Goal: Task Accomplishment & Management: Contribute content

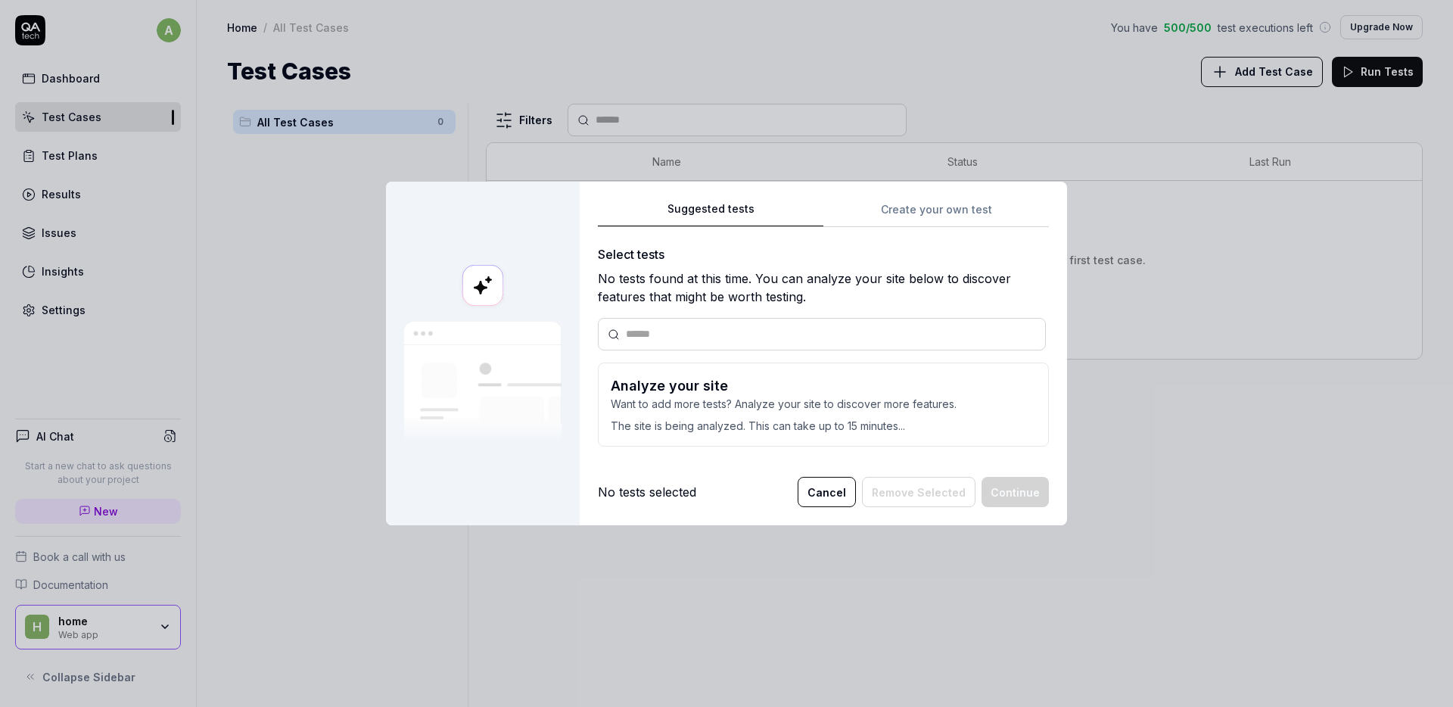
click at [776, 396] on p "Want to add more tests? Analyze your site to discover more features." at bounding box center [823, 404] width 425 height 16
click at [816, 424] on p "The site is being analyzed. This can take up to 15 minutes..." at bounding box center [823, 423] width 425 height 22
click at [837, 333] on input "text" at bounding box center [831, 334] width 410 height 16
click at [782, 417] on p "The site is being analyzed. This can take up to 15 minutes..." at bounding box center [823, 423] width 425 height 22
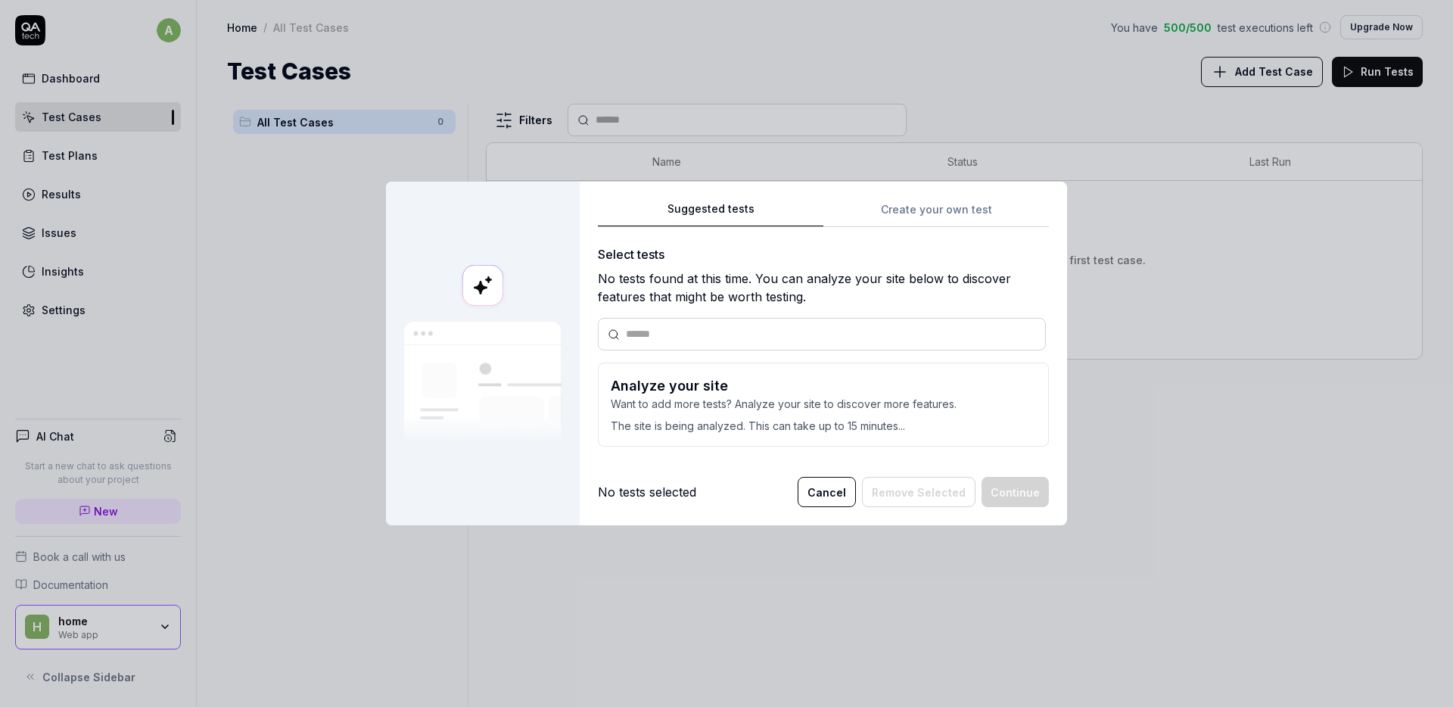
click at [884, 468] on div "Suggested tests Create your own test Select tests No tests found at this time. …" at bounding box center [823, 354] width 487 height 344
click at [826, 497] on button "Cancel" at bounding box center [826, 492] width 58 height 30
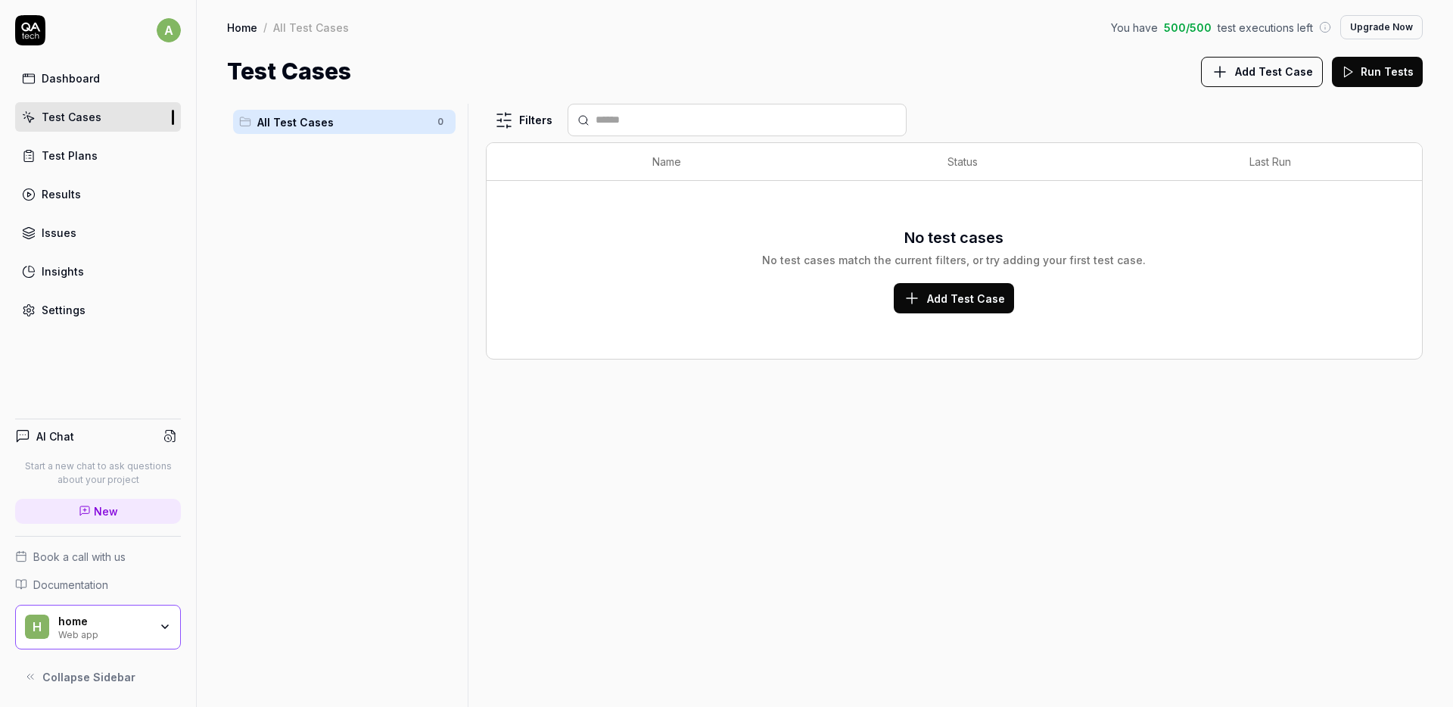
click at [111, 77] on link "Dashboard" at bounding box center [98, 79] width 166 height 30
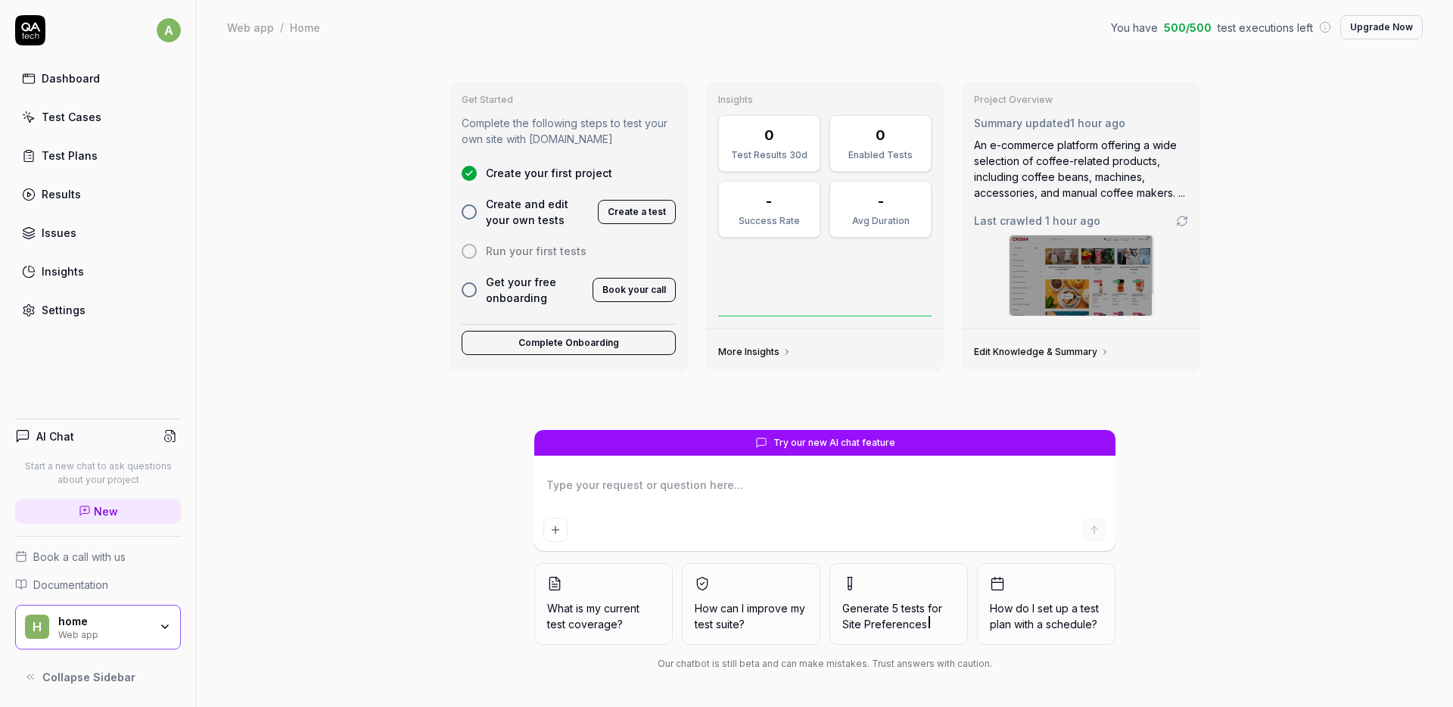
click at [86, 91] on link "Dashboard" at bounding box center [98, 79] width 166 height 30
click at [250, 29] on div "Web app" at bounding box center [250, 27] width 47 height 15
click at [306, 30] on div "Home" at bounding box center [305, 27] width 30 height 15
click at [73, 309] on div "Settings" at bounding box center [64, 310] width 44 height 16
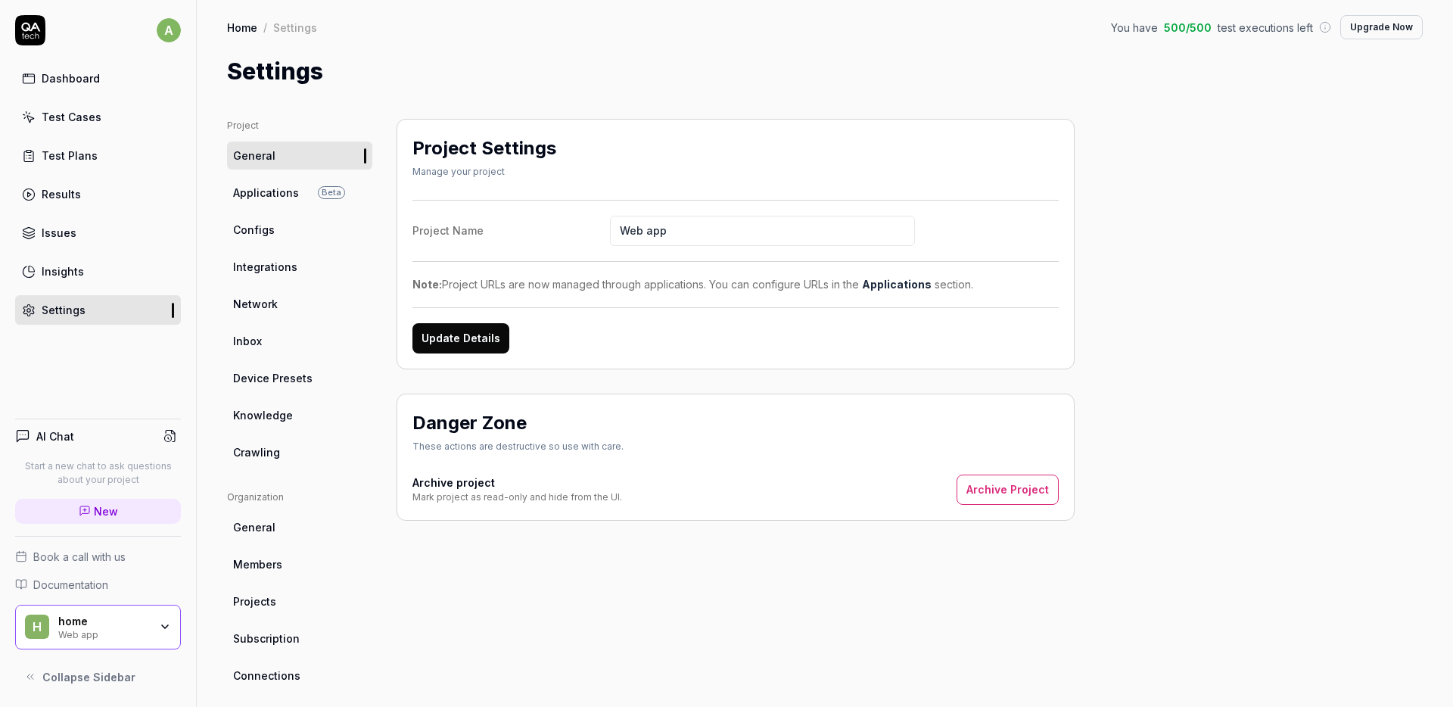
click at [272, 197] on span "Applications" at bounding box center [266, 193] width 66 height 16
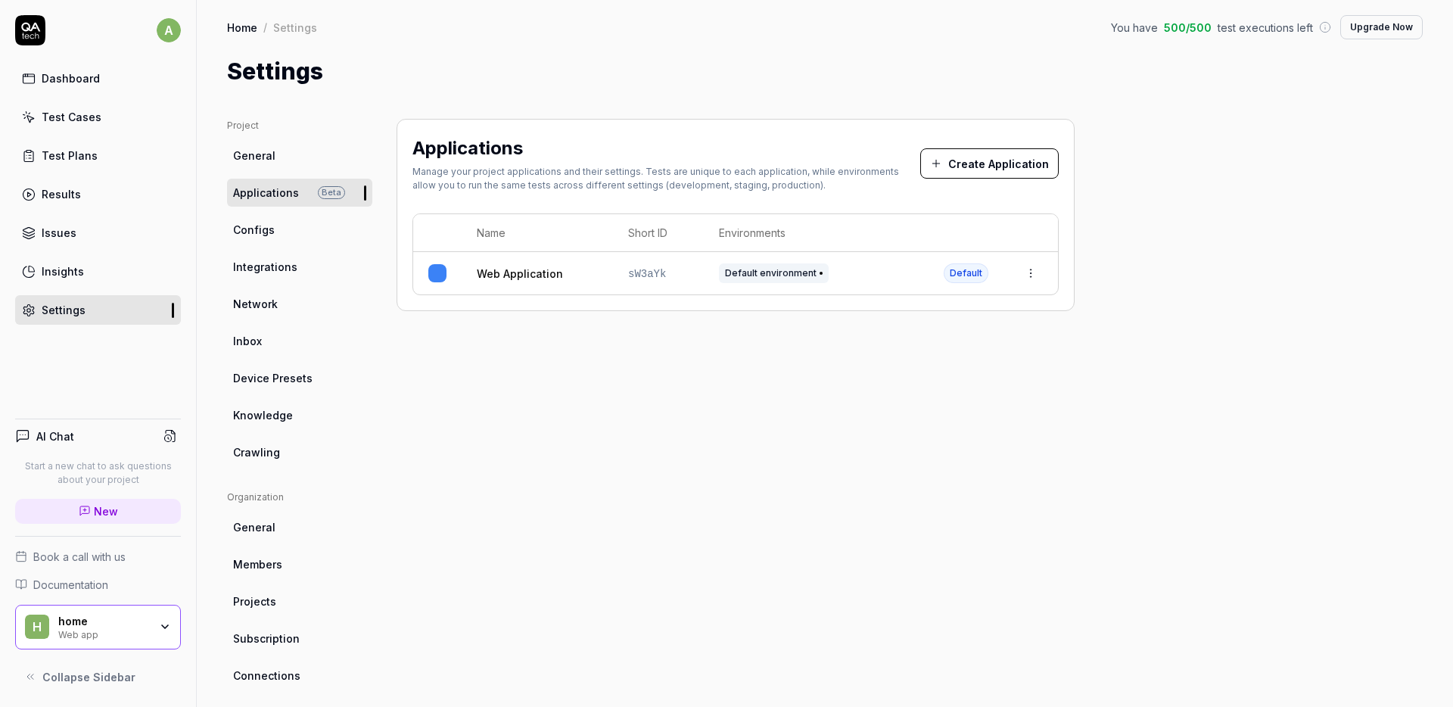
click at [1034, 272] on html "a Dashboard Test Cases Test Plans Results Issues Insights Settings AI Chat Star…" at bounding box center [726, 353] width 1453 height 707
click at [920, 409] on span "Cannot delete default app" at bounding box center [969, 407] width 141 height 16
click at [743, 390] on html "a Dashboard Test Cases Test Plans Results Issues Insights Settings AI Chat Star…" at bounding box center [726, 353] width 1453 height 707
click at [244, 229] on span "Configs" at bounding box center [254, 230] width 42 height 16
click at [259, 263] on span "Integrations" at bounding box center [265, 267] width 64 height 16
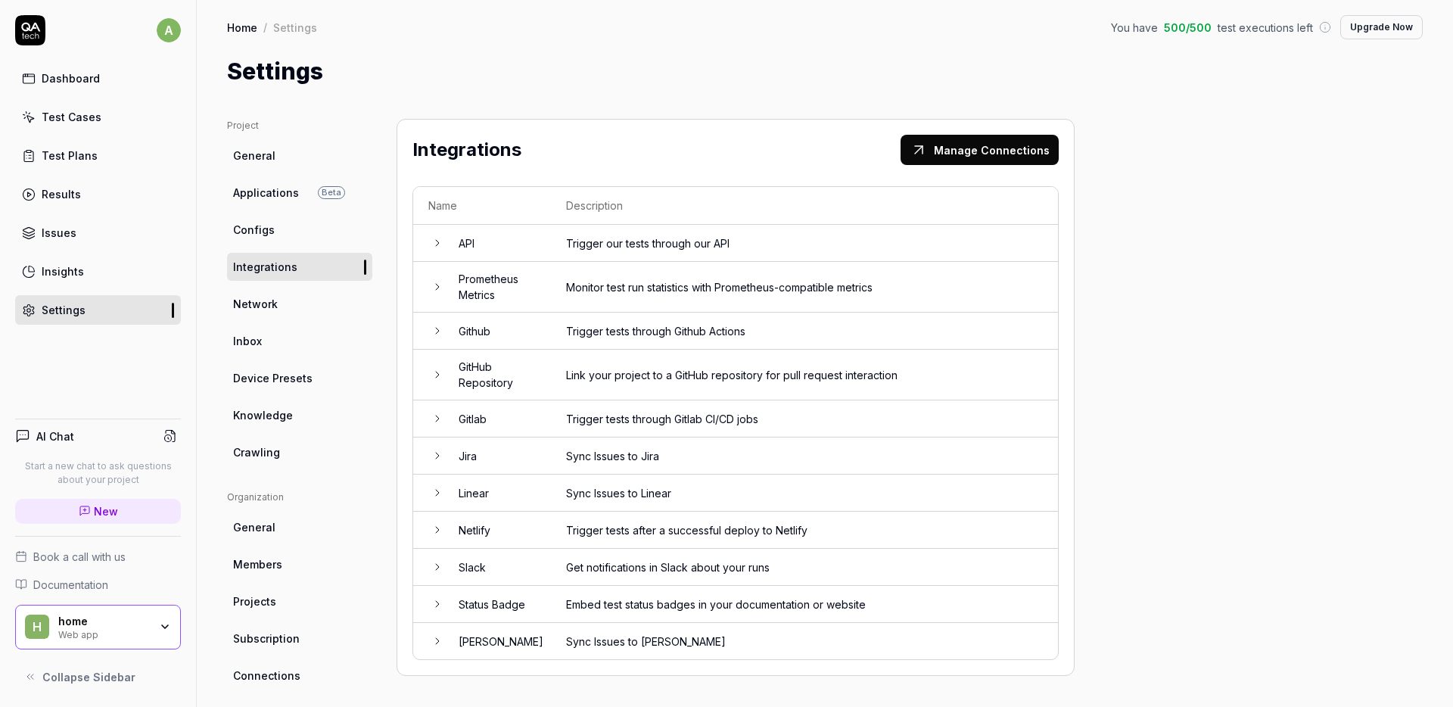
click at [263, 304] on span "Network" at bounding box center [255, 304] width 45 height 16
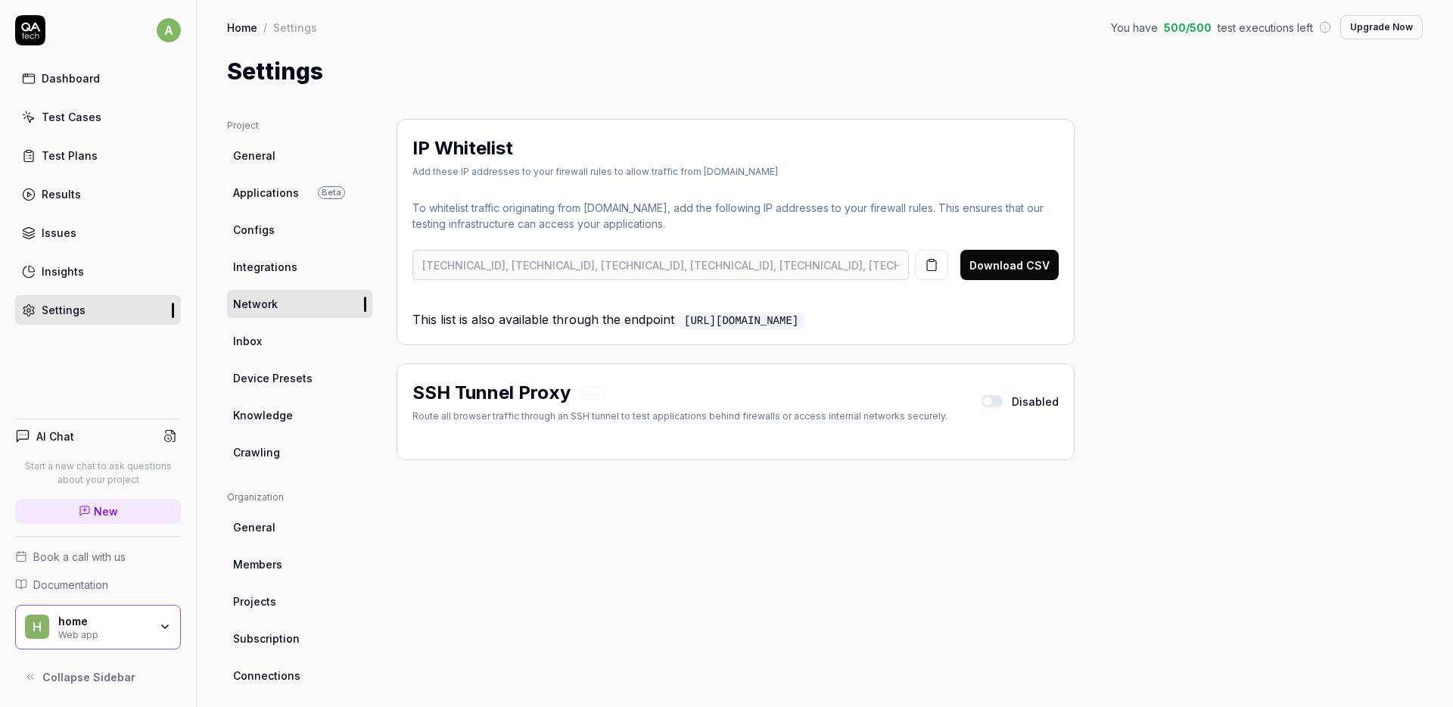
click at [266, 457] on span "Crawling" at bounding box center [256, 452] width 47 height 16
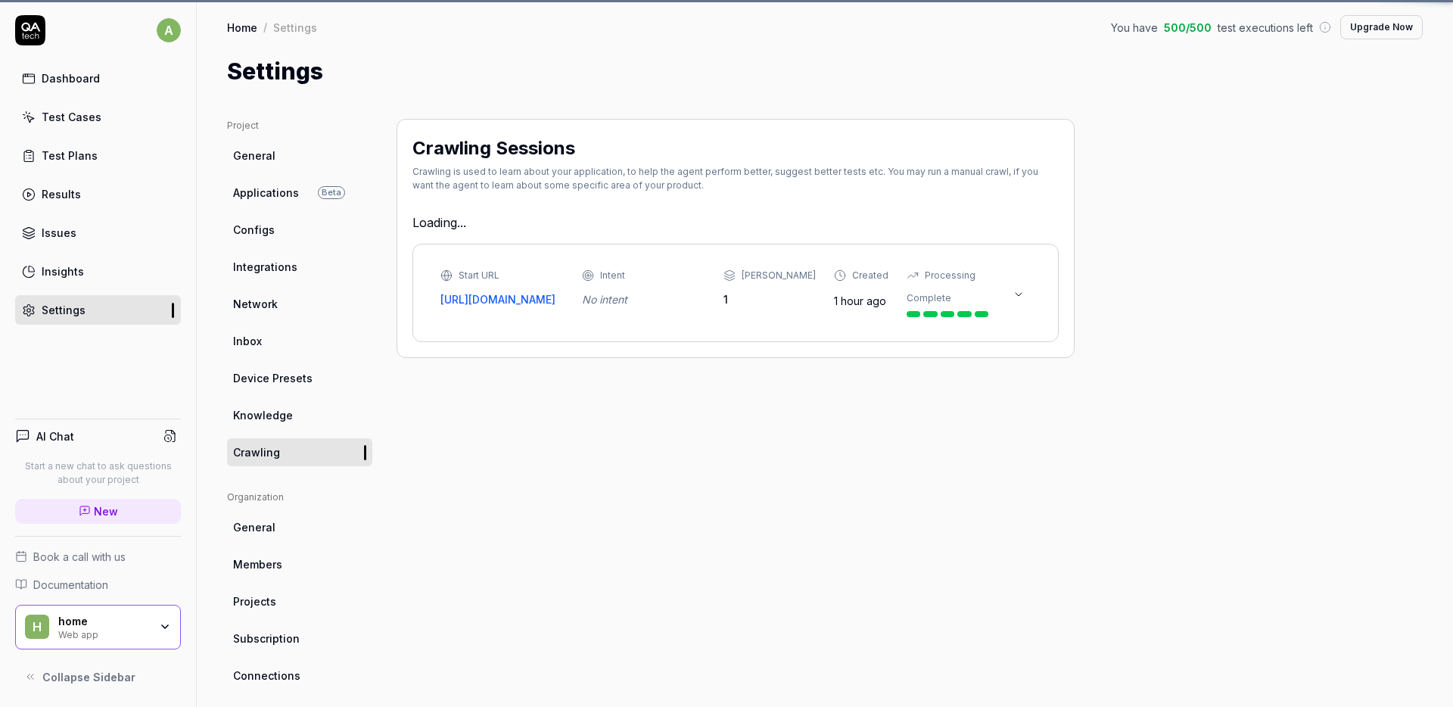
type textarea "*"
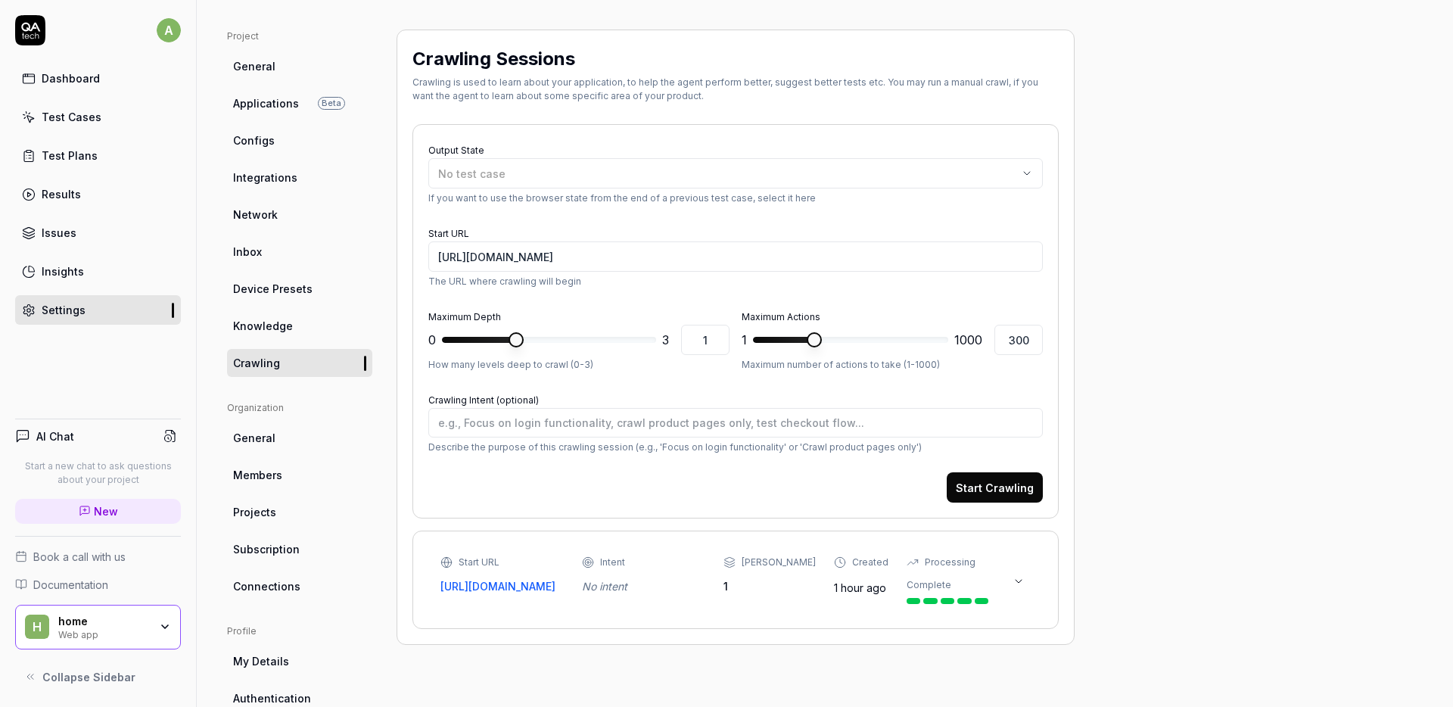
scroll to position [115, 0]
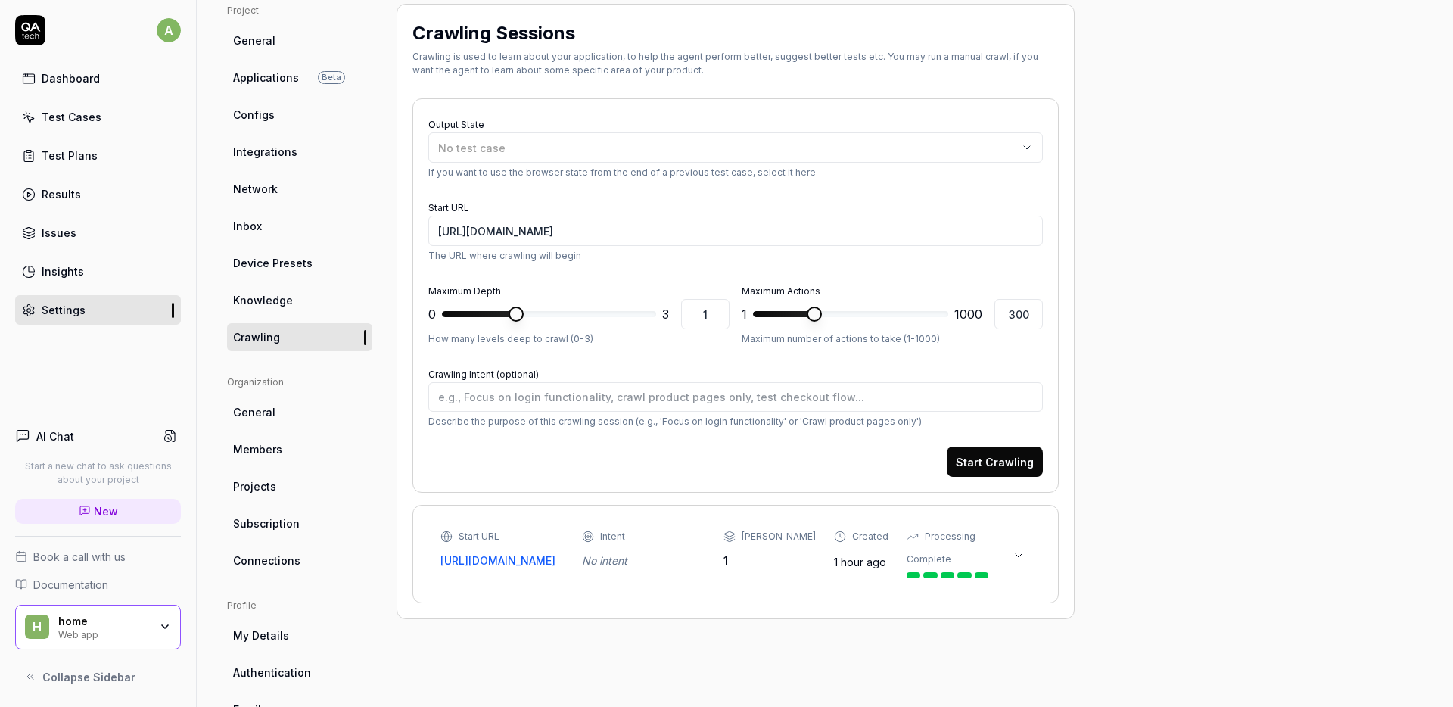
click at [1023, 559] on icon at bounding box center [1018, 555] width 12 height 12
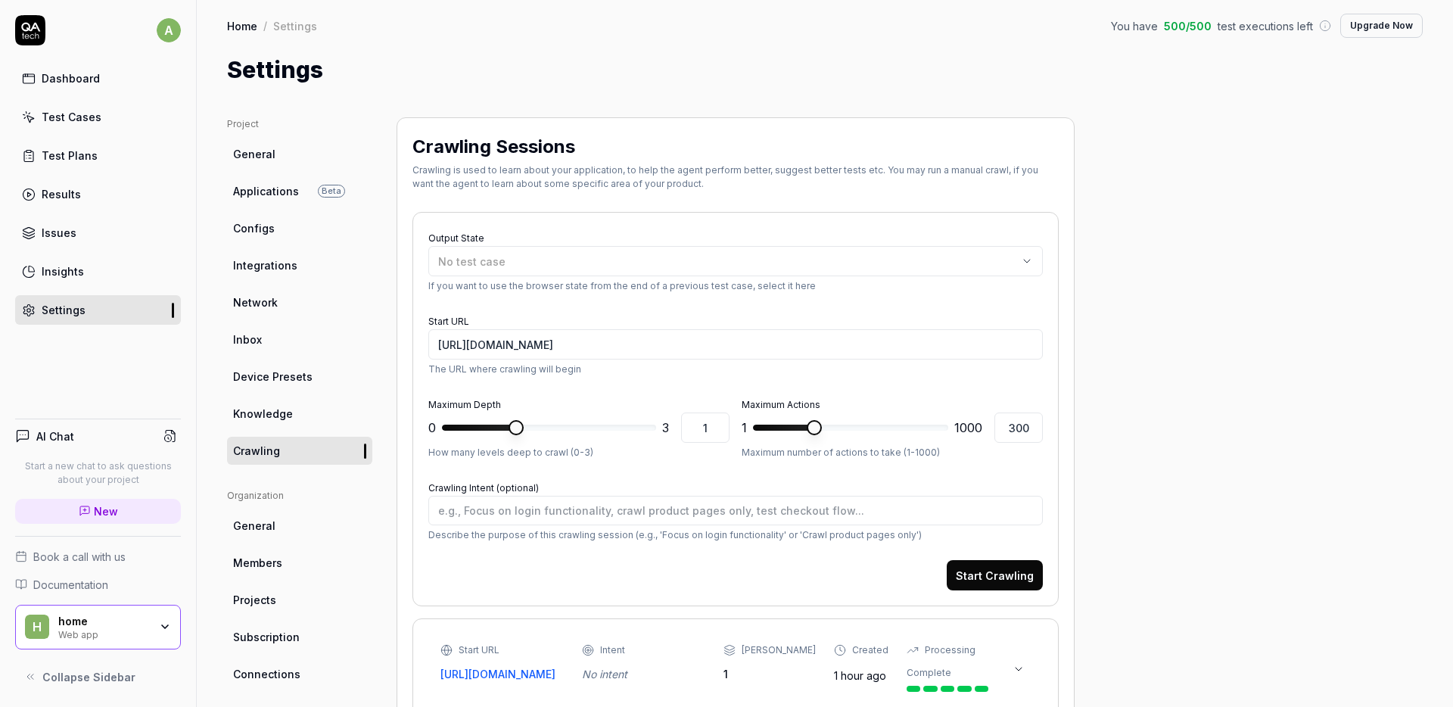
scroll to position [0, 0]
click at [82, 113] on div "Test Cases" at bounding box center [72, 117] width 60 height 16
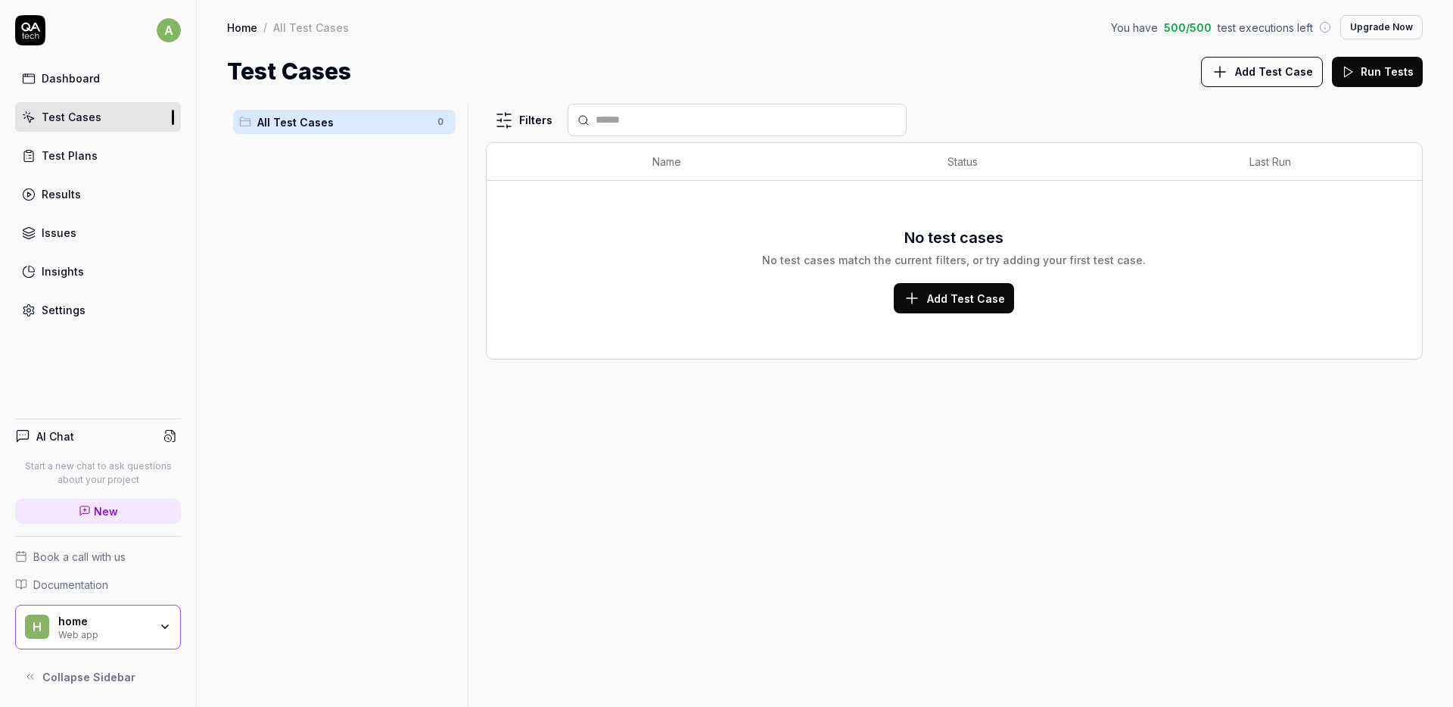
click at [959, 294] on span "Add Test Case" at bounding box center [966, 299] width 78 height 16
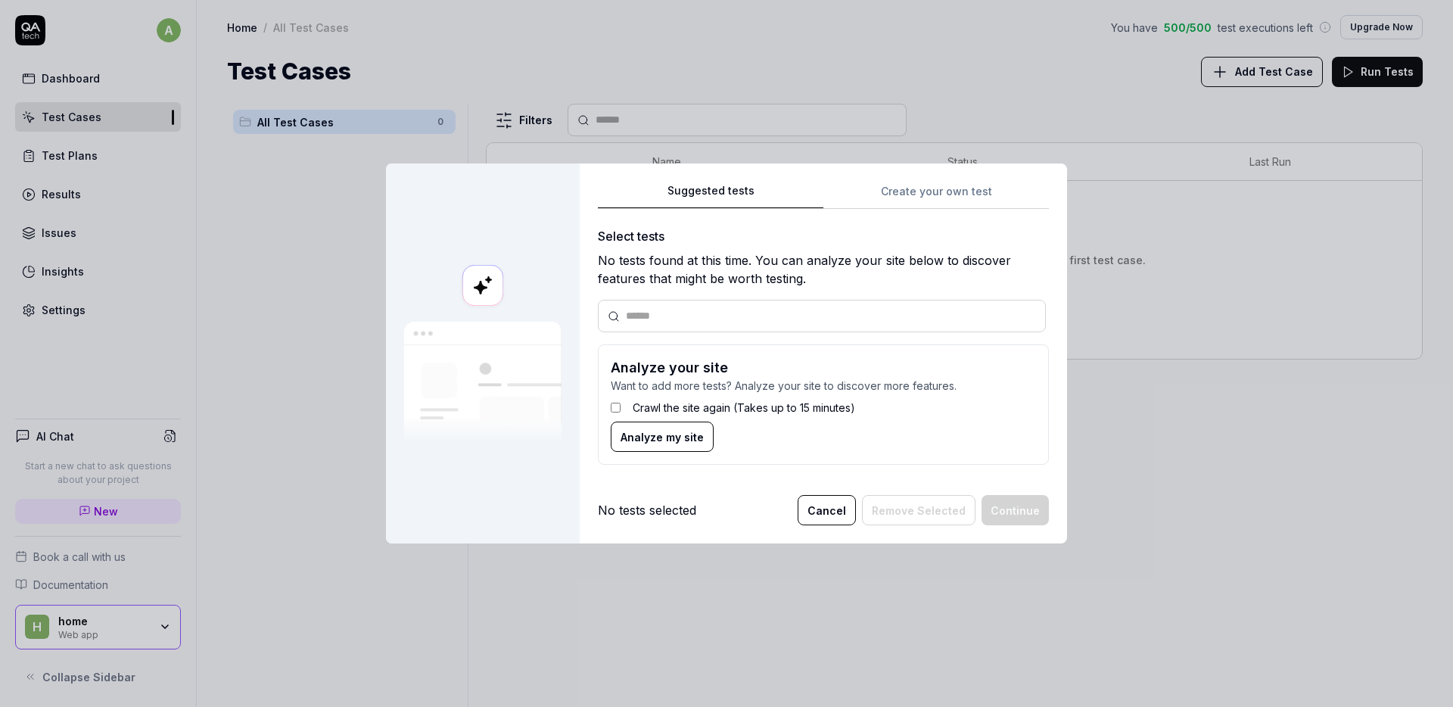
click at [885, 193] on div "Suggested tests Create your own test Select tests No tests found at this time. …" at bounding box center [823, 330] width 451 height 296
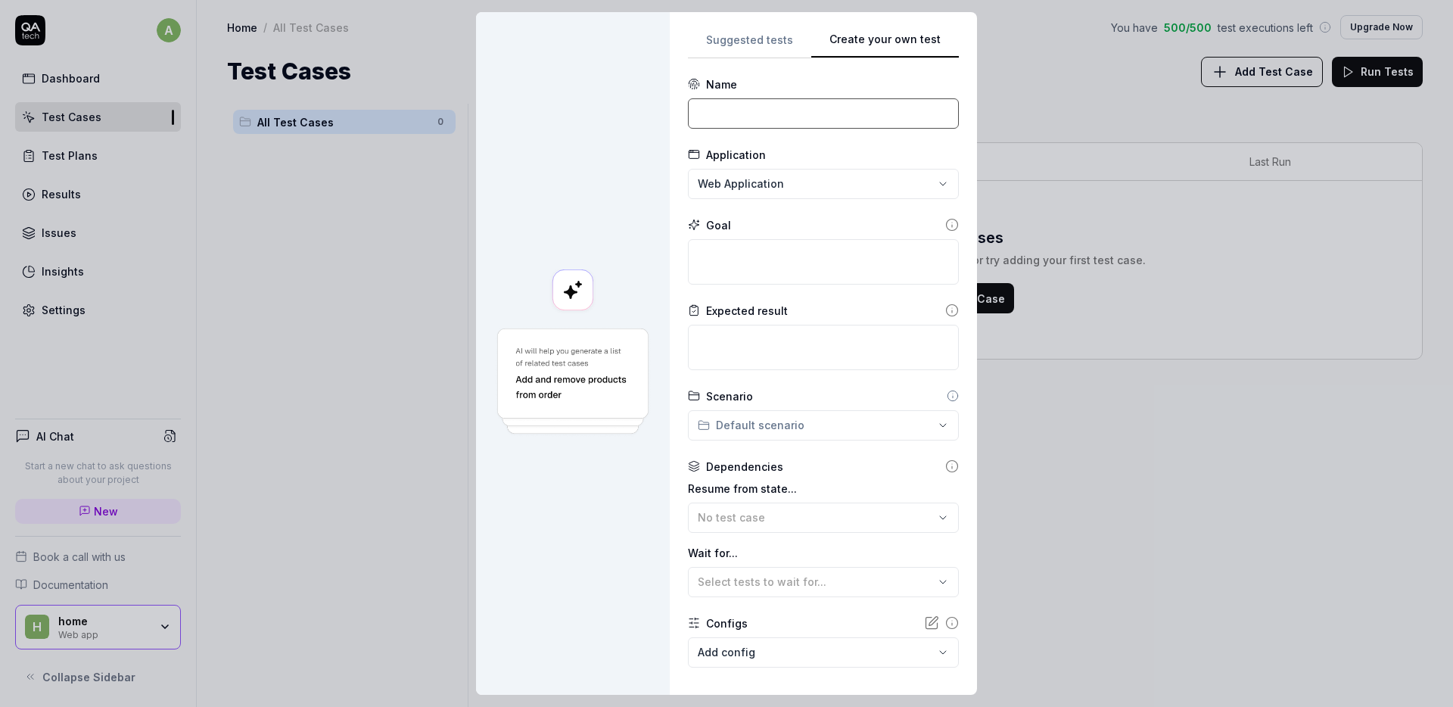
click at [784, 112] on input at bounding box center [823, 113] width 271 height 30
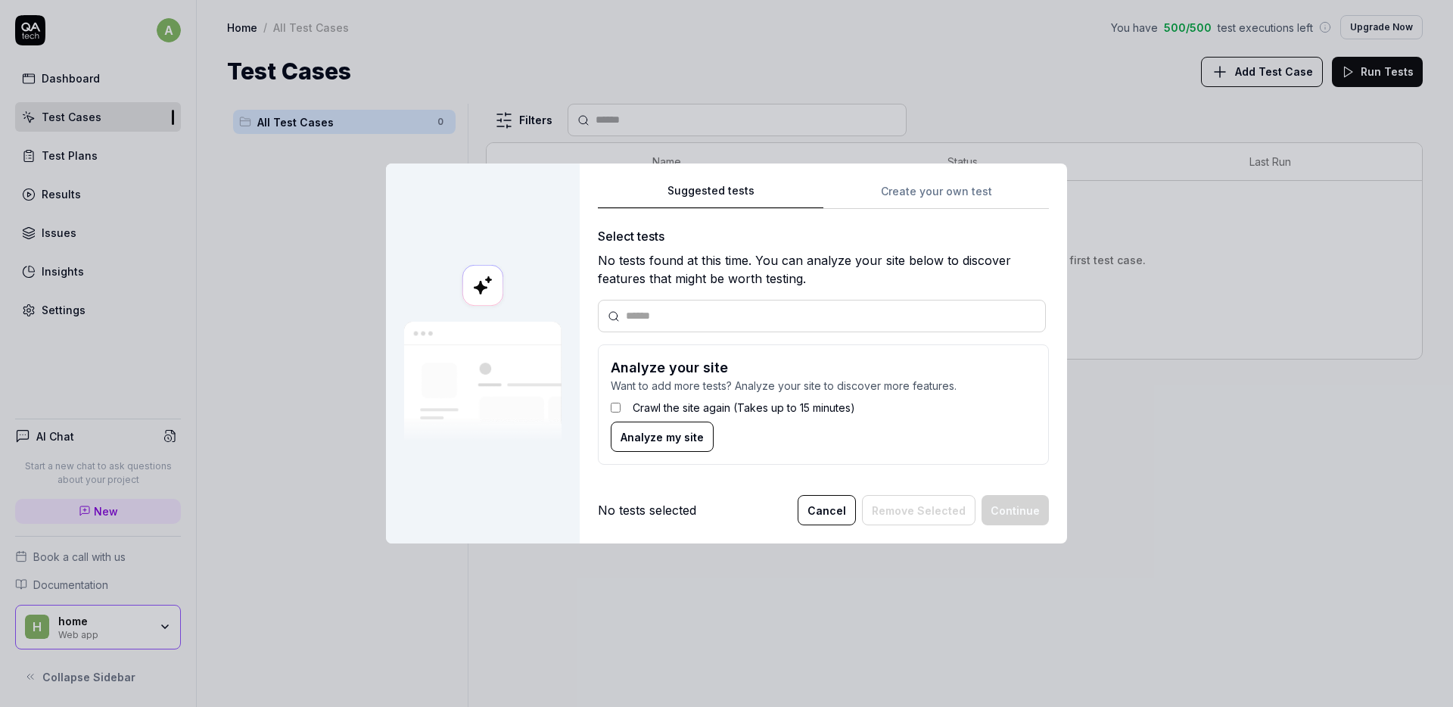
click at [745, 32] on div "Suggested tests Suggested tests Create your own test Select tests No tests foun…" at bounding box center [726, 353] width 1453 height 707
click at [647, 326] on div at bounding box center [822, 316] width 448 height 33
click at [894, 193] on div "Suggested tests Create your own test Select tests No tests found at this time. …" at bounding box center [823, 330] width 451 height 296
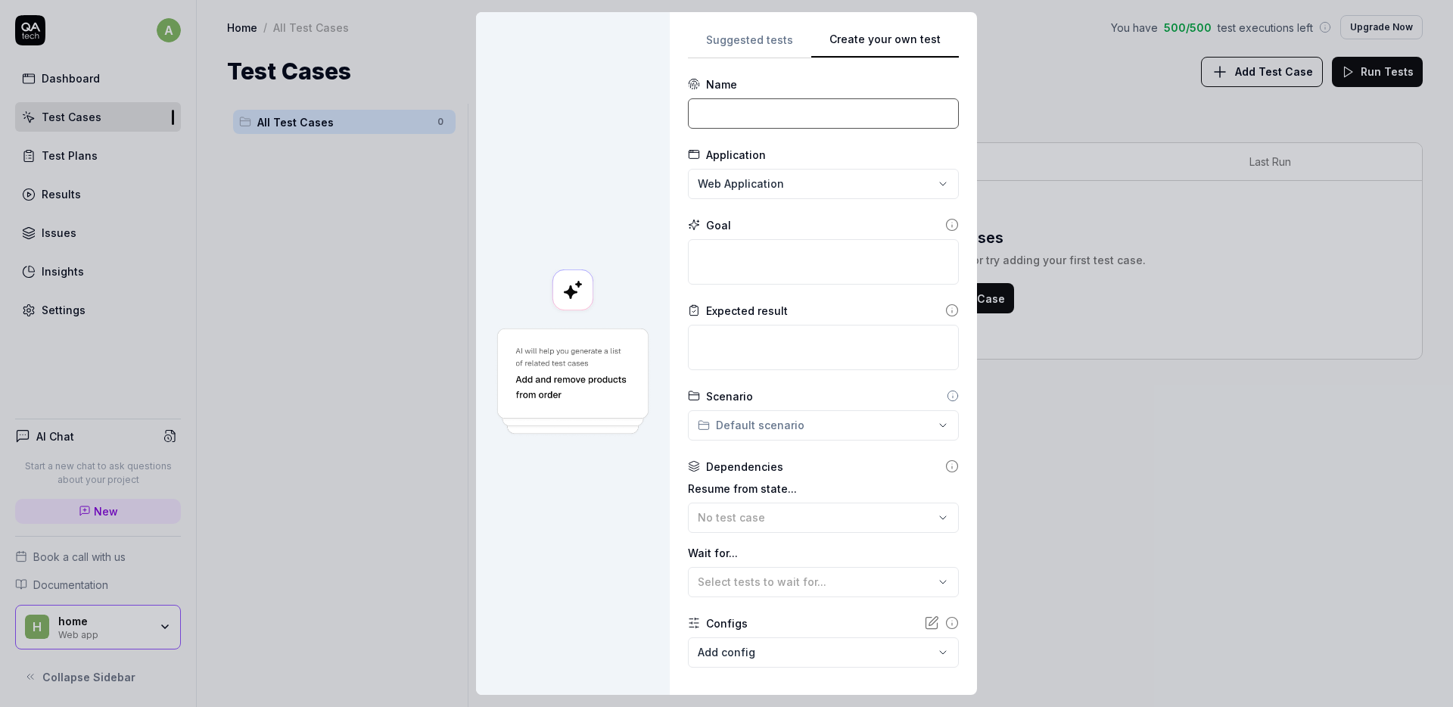
click at [753, 114] on input at bounding box center [823, 113] width 271 height 30
type input "Sanity"
type input "Search Test"
click at [767, 260] on textarea at bounding box center [823, 261] width 271 height 45
type textarea "*"
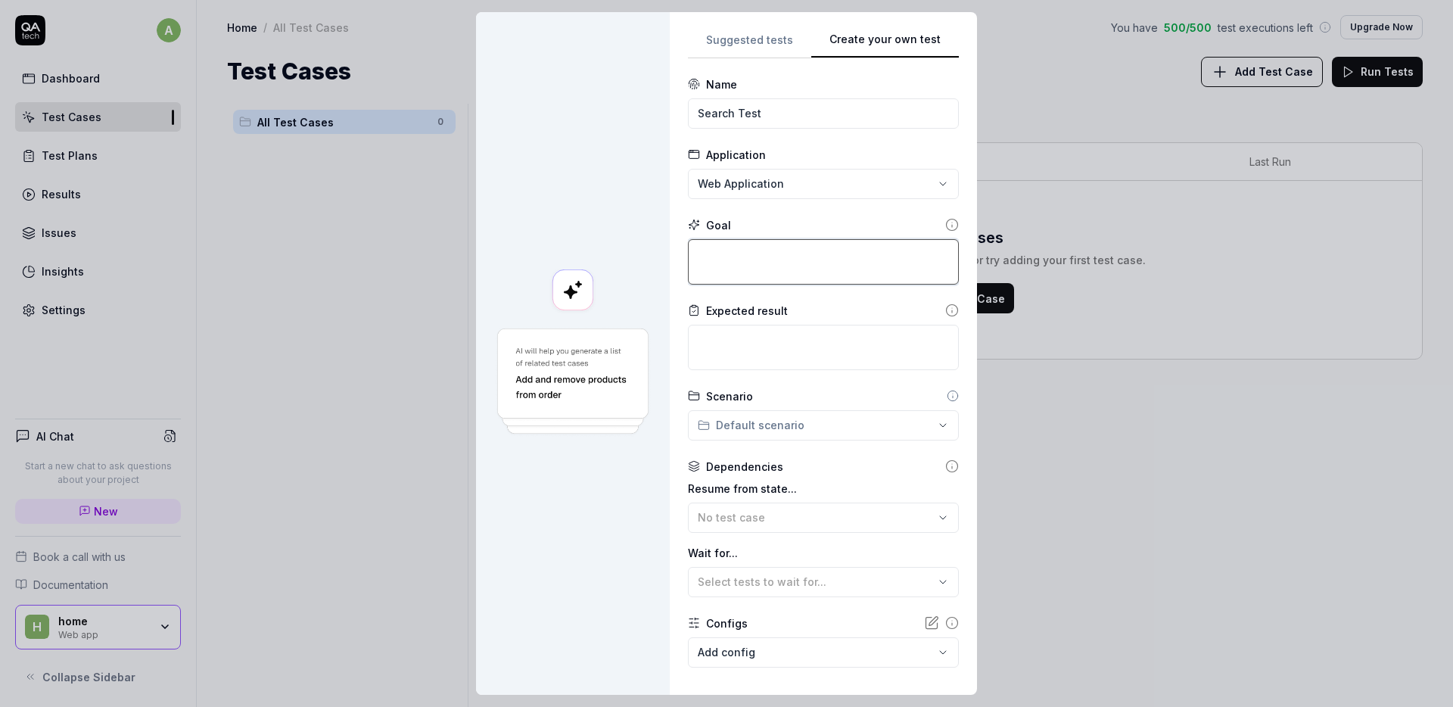
type textarea "S"
type textarea "*"
type textarea "Se"
type textarea "*"
type textarea "Sea"
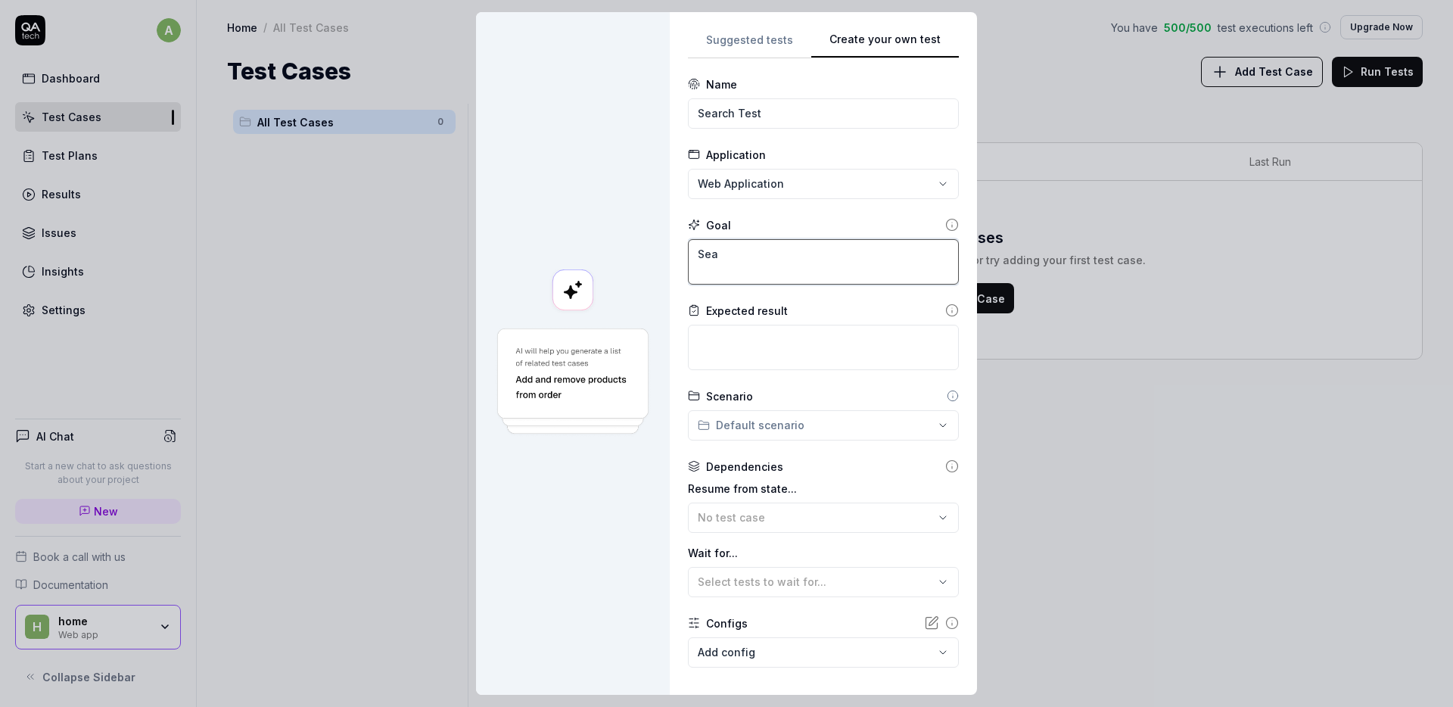
type textarea "*"
type textarea "Sear"
type textarea "*"
type textarea "Searc"
type textarea "*"
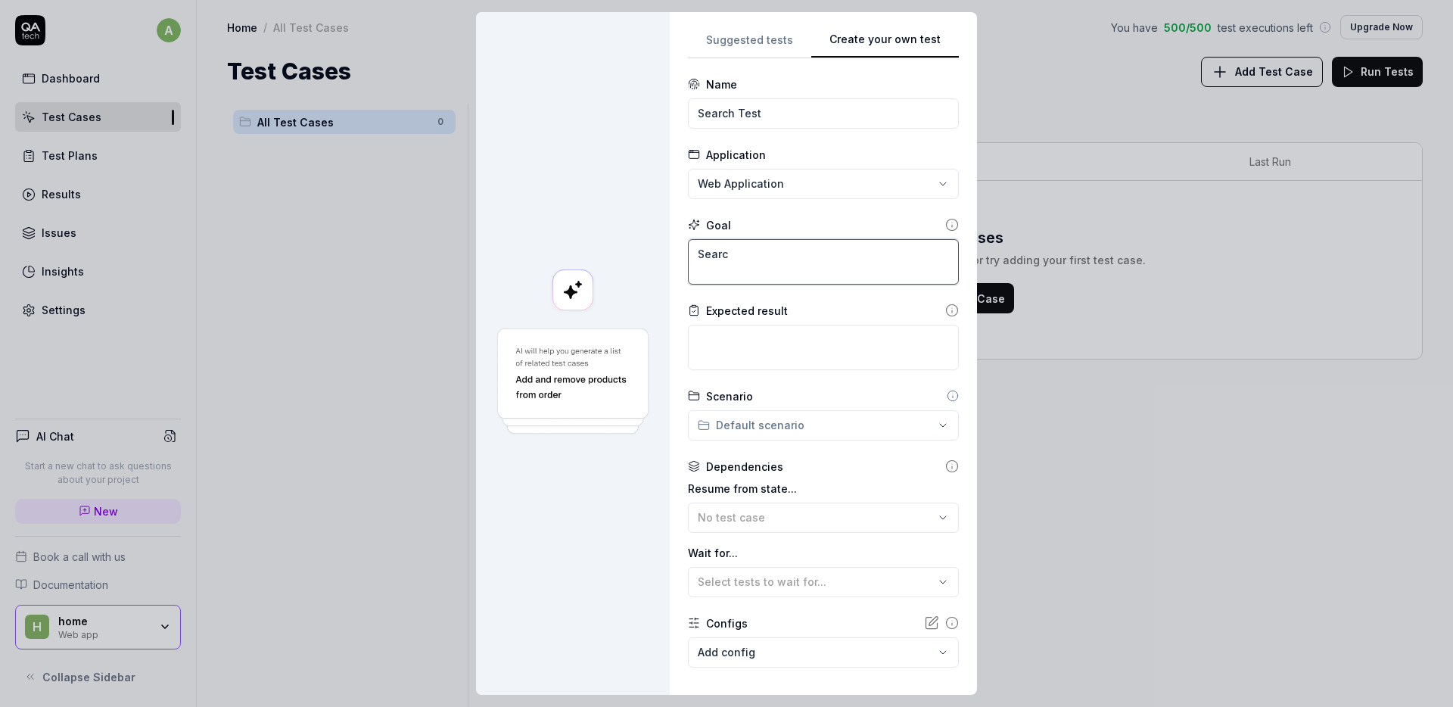
type textarea "Search"
type textarea "*"
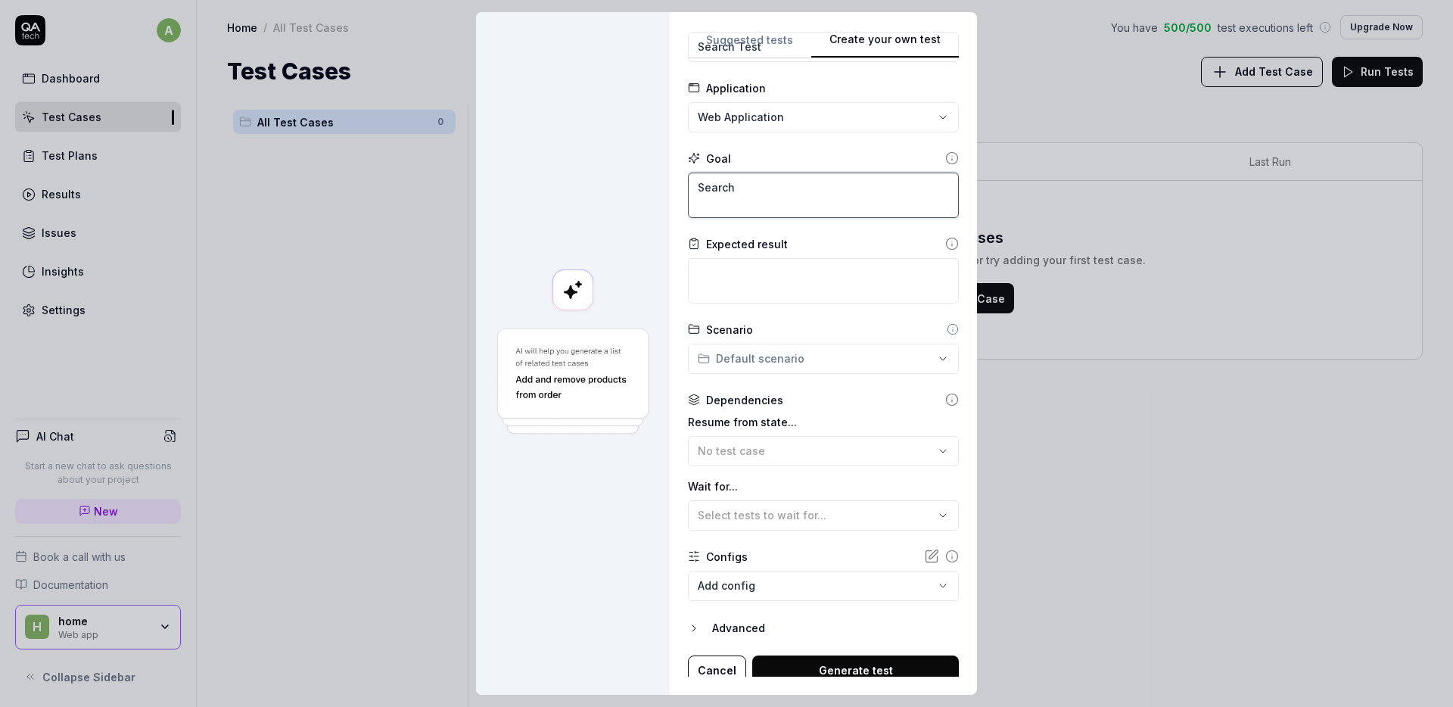
scroll to position [76, 0]
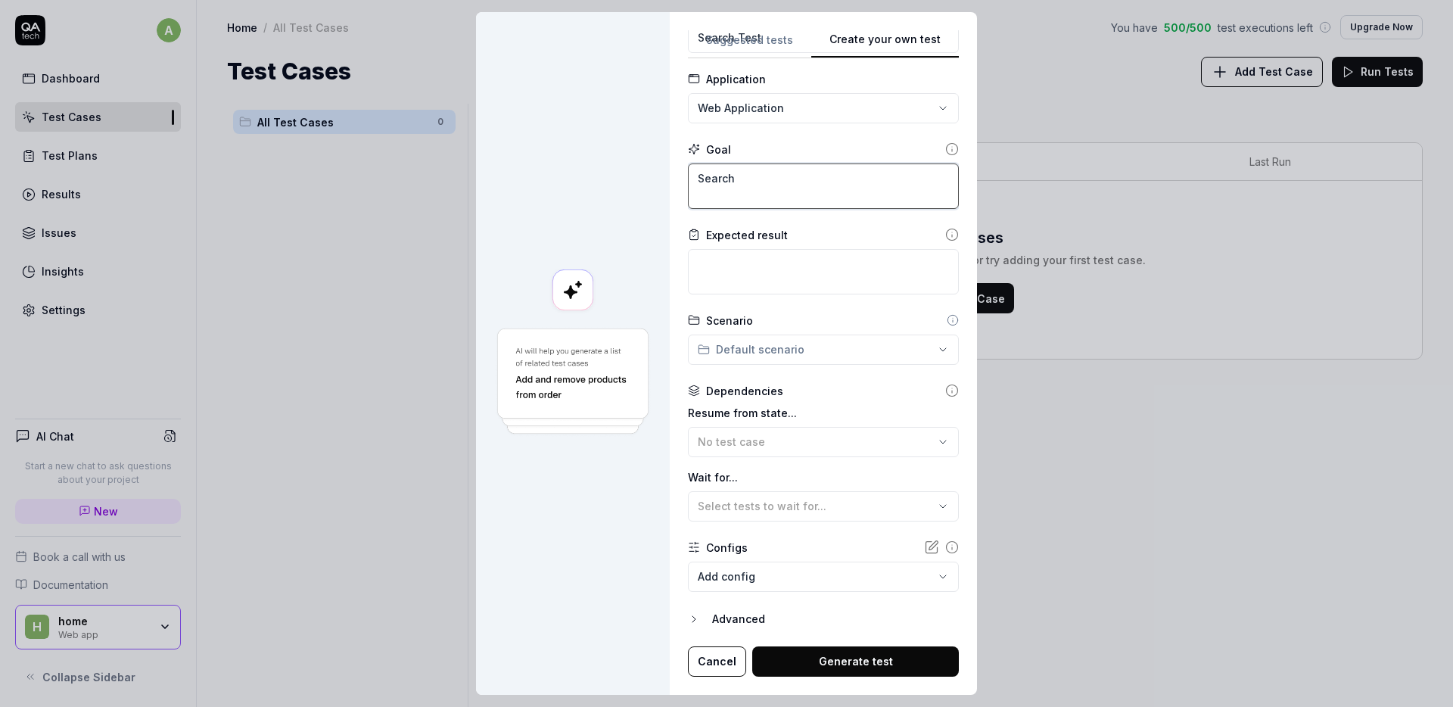
type textarea "Search"
click at [792, 515] on button "Select tests to wait for..." at bounding box center [823, 506] width 271 height 30
click at [789, 479] on label "Wait for..." at bounding box center [823, 477] width 271 height 16
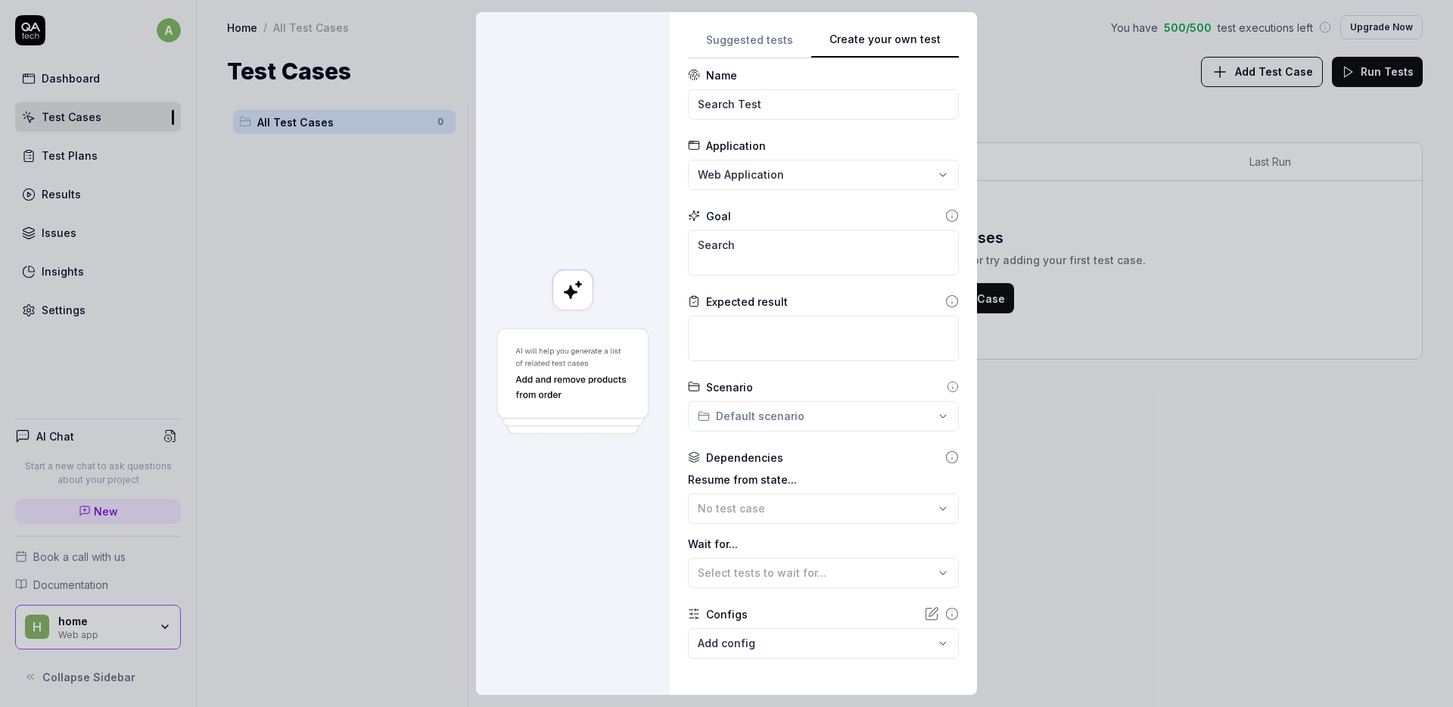
scroll to position [0, 0]
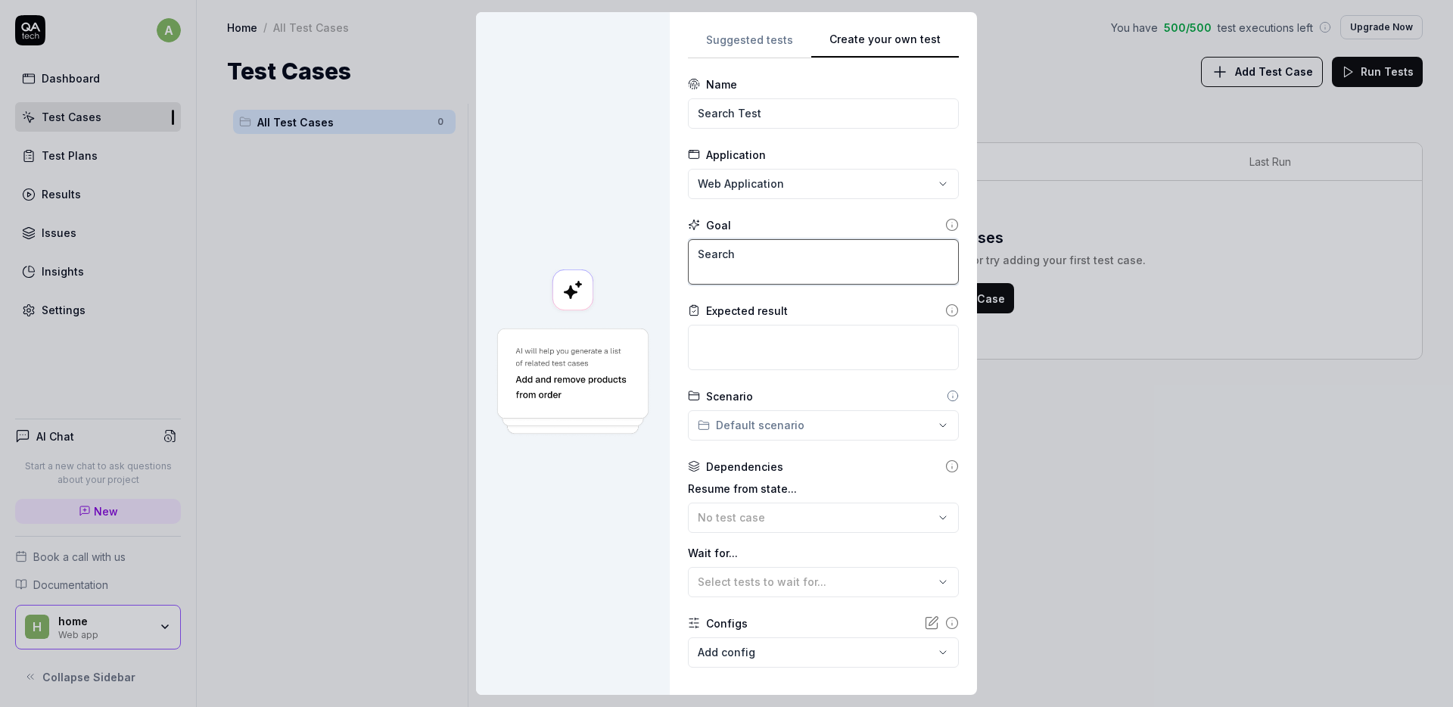
click at [736, 264] on textarea "Search" at bounding box center [823, 261] width 271 height 45
type textarea "*"
type textarea "Search f"
type textarea "*"
type textarea "Search fo"
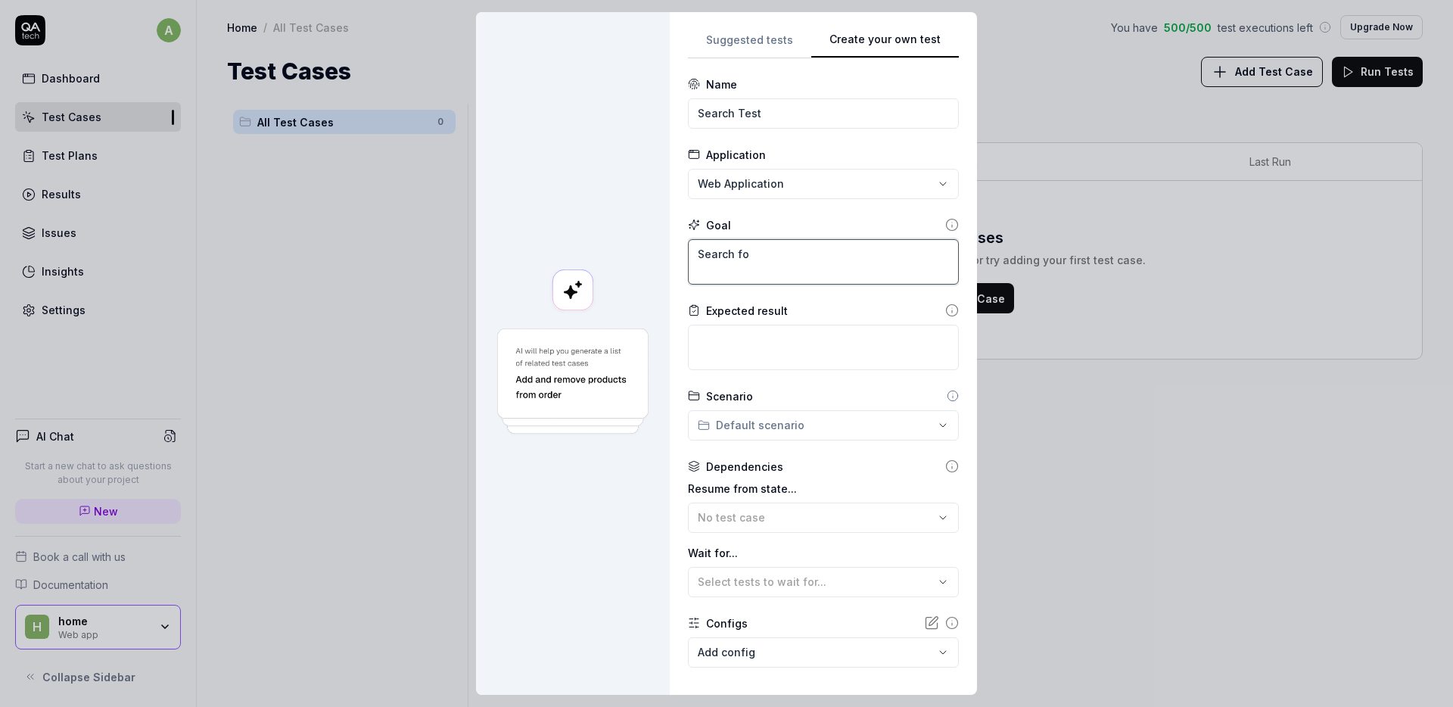
type textarea "*"
type textarea "Search for"
type textarea "*"
type textarea "Search for"
type textarea "*"
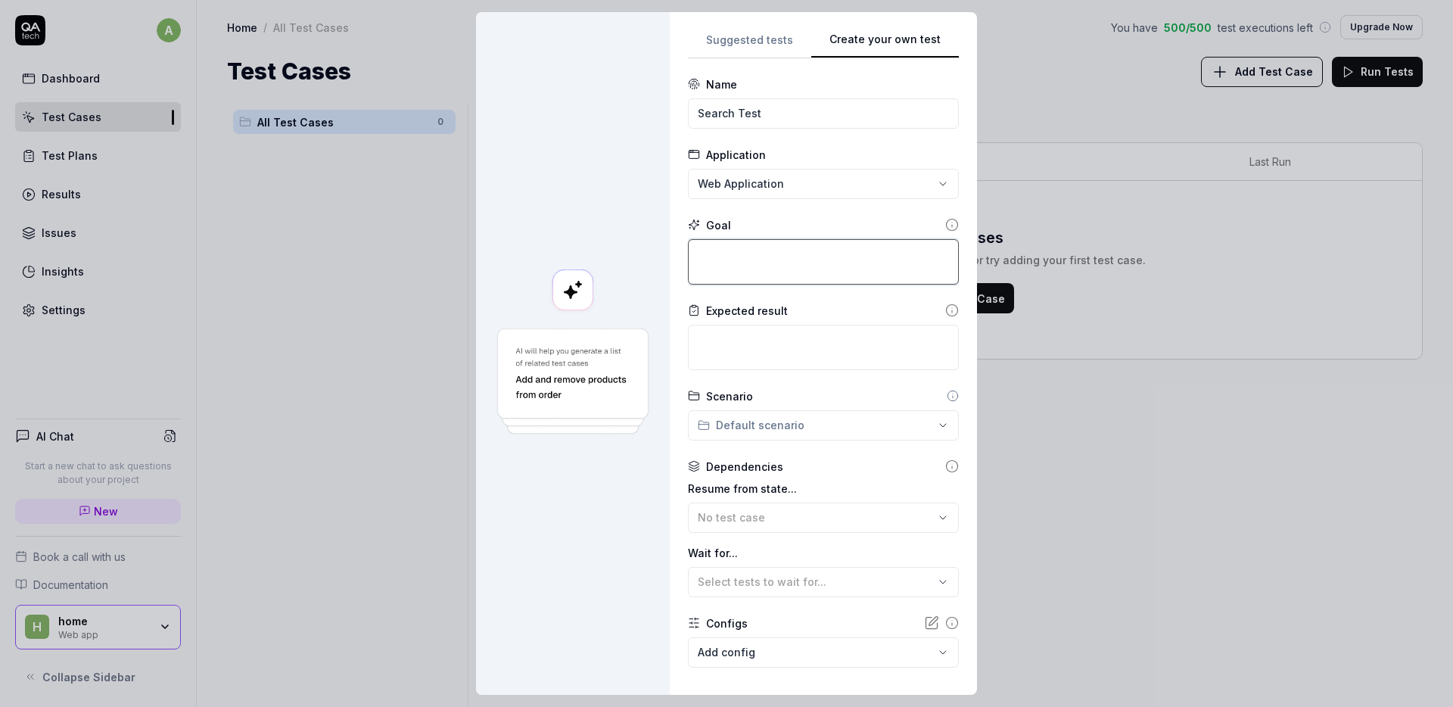
type textarea "O"
type textarea "*"
type textarea "On"
type textarea "*"
type textarea "O"
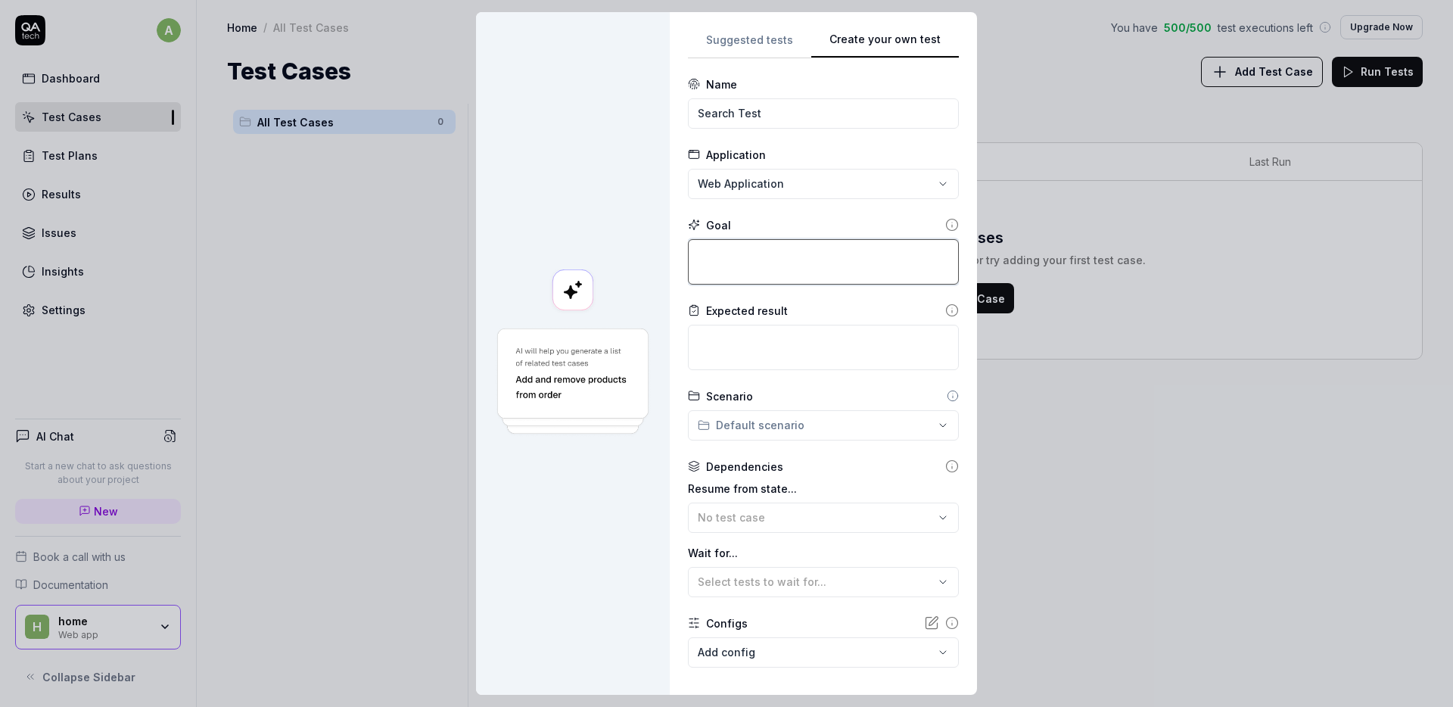
type textarea "*"
type textarea "O"
type textarea "*"
type textarea "On"
type textarea "*"
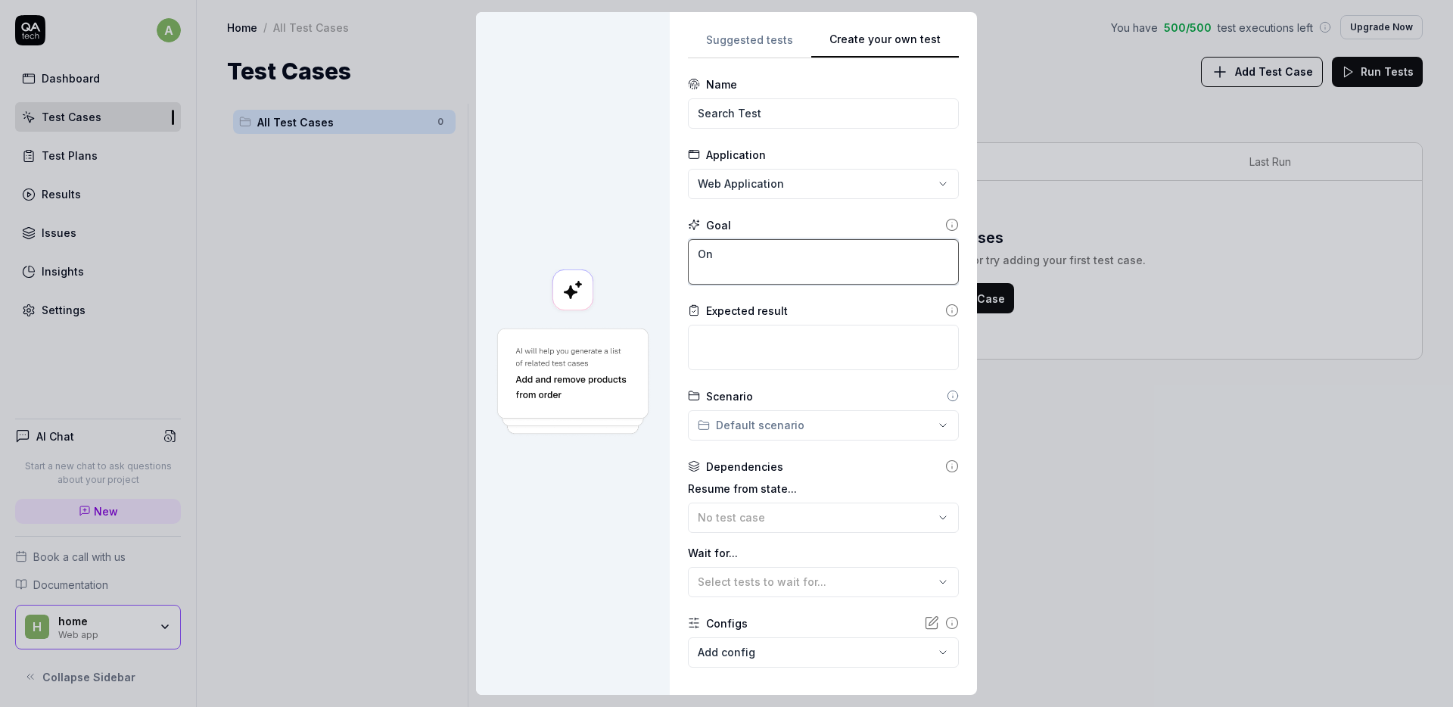
type textarea "On"
type textarea "*"
type textarea "On t"
type textarea "*"
type textarea "On th"
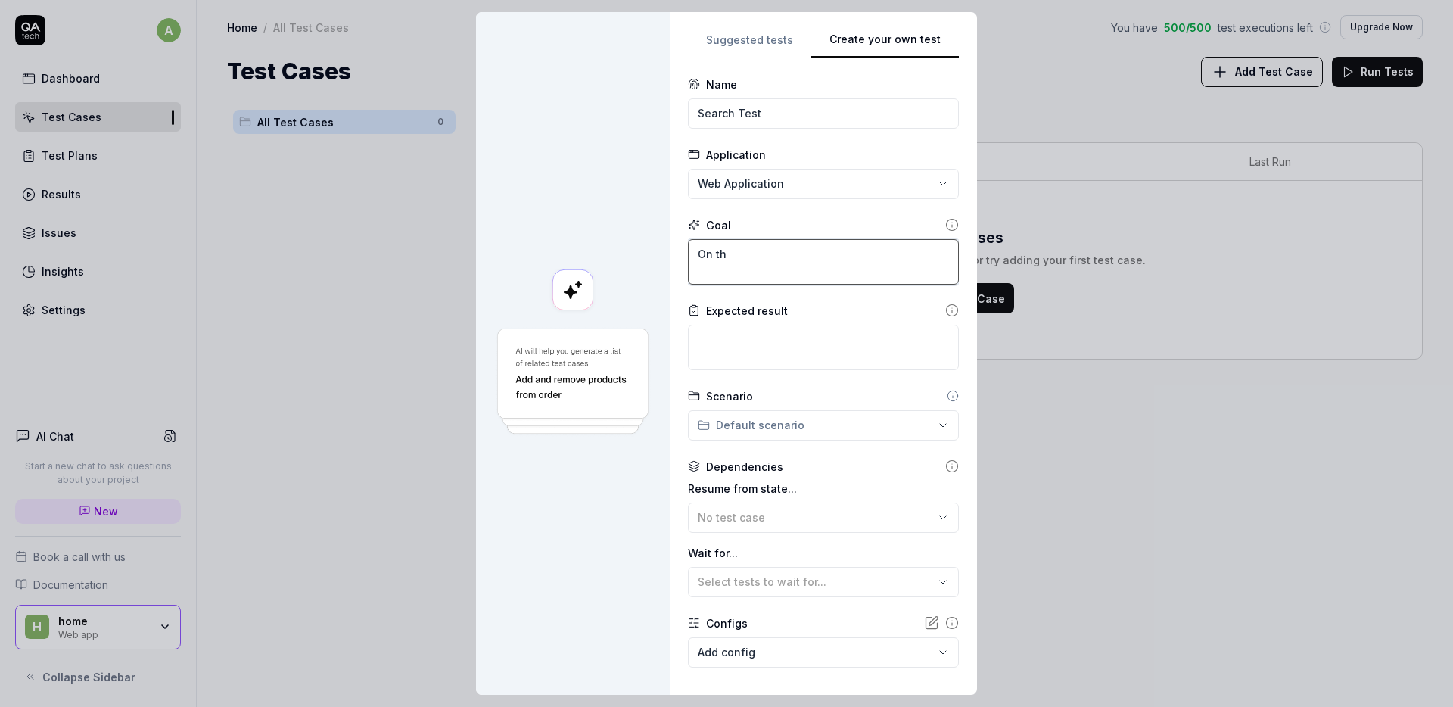
type textarea "*"
type textarea "On the"
type textarea "*"
type textarea "On the"
type textarea "*"
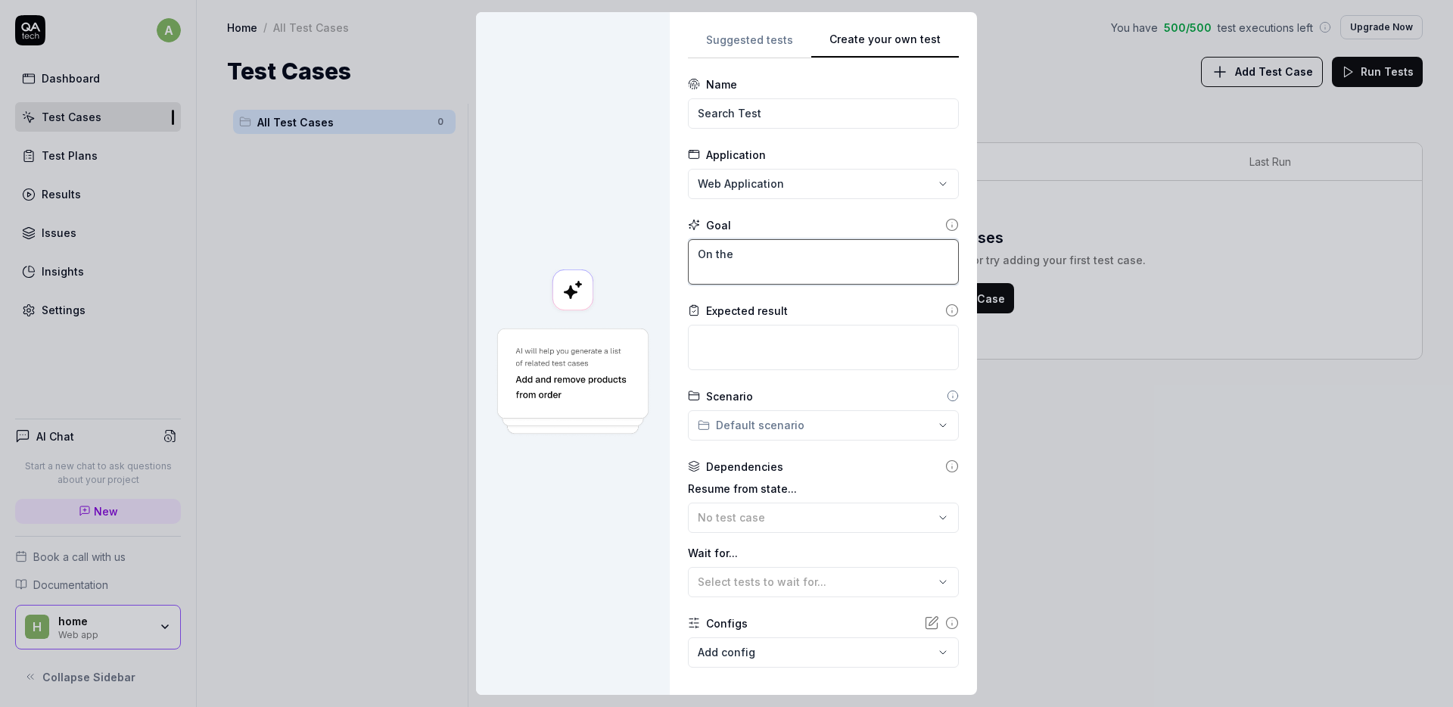
type textarea "On the h"
type textarea "*"
type textarea "On the ho"
type textarea "*"
type textarea "On the hom"
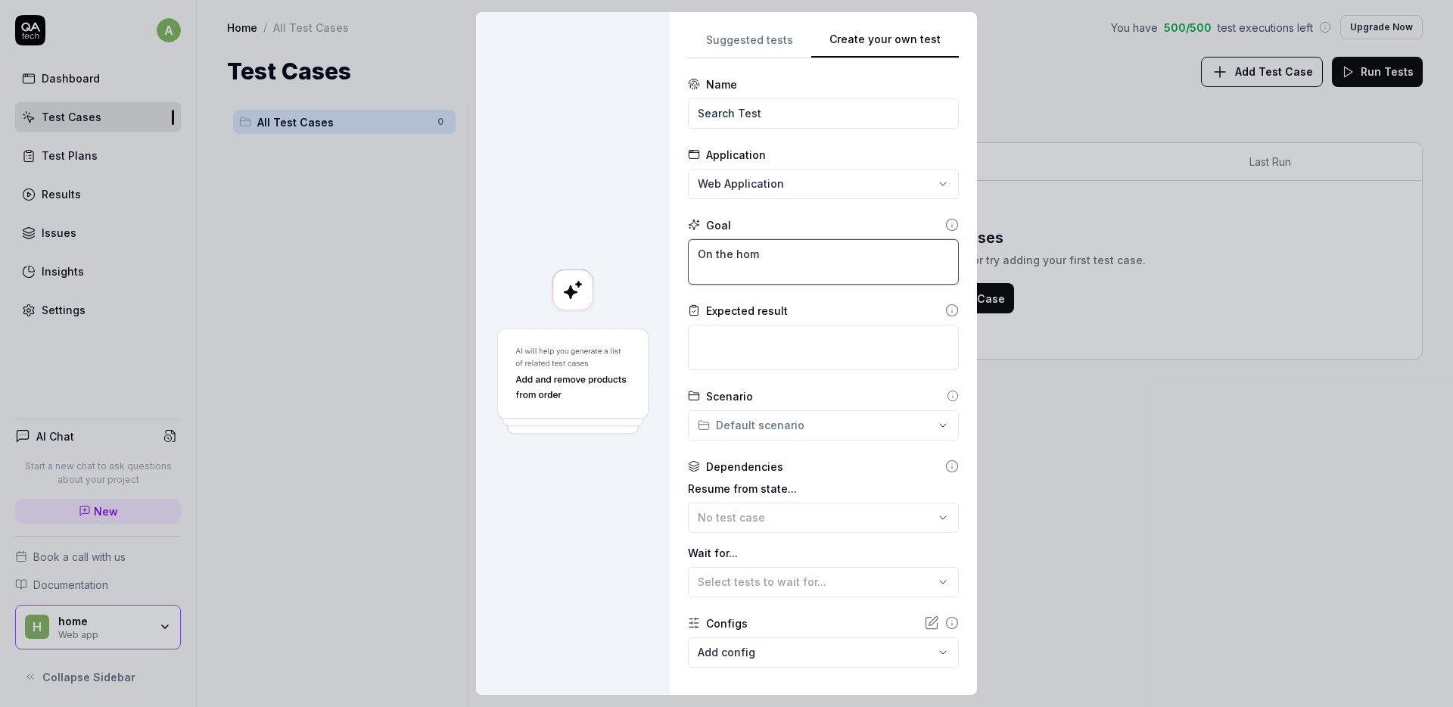
type textarea "*"
type textarea "On the home"
type textarea "*"
type textarea "On the home"
type textarea "*"
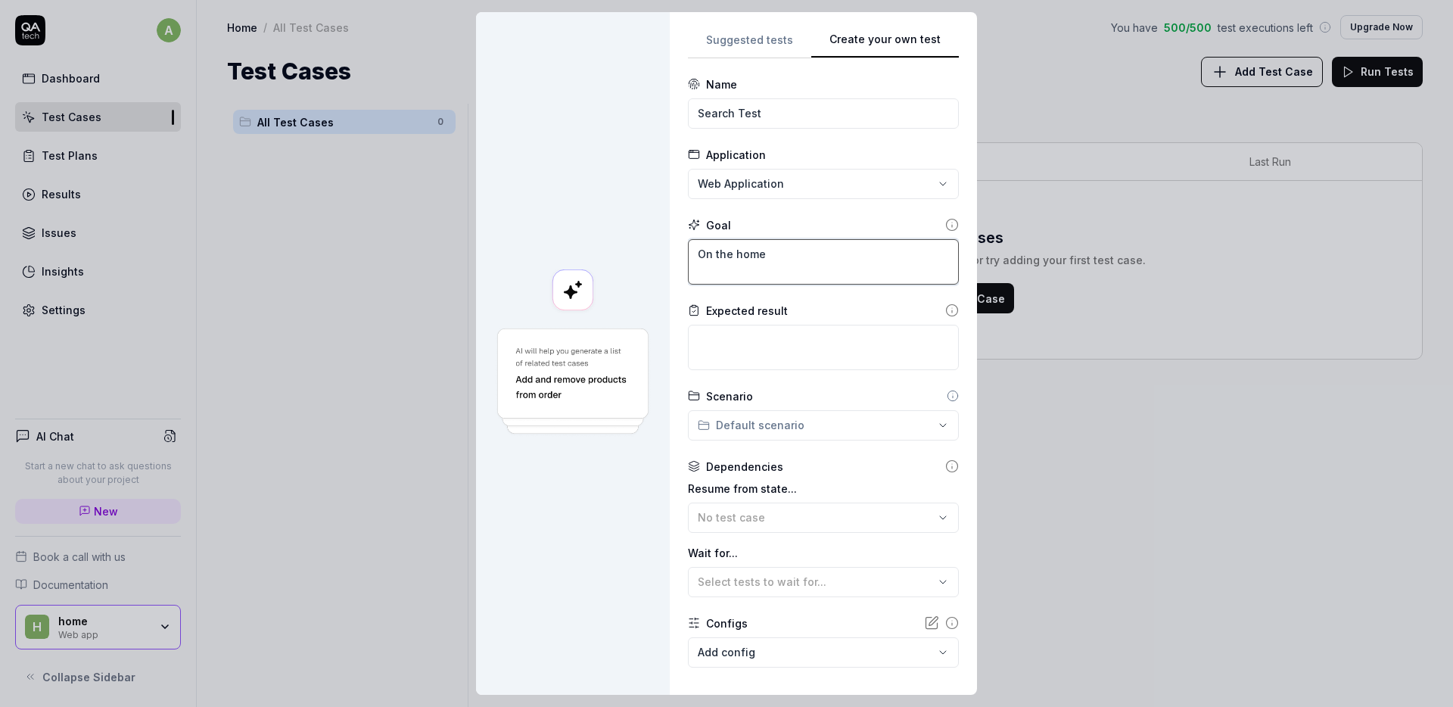
type textarea "On the home p"
type textarea "*"
type textarea "On the home pa"
type textarea "*"
type textarea "On the home pag"
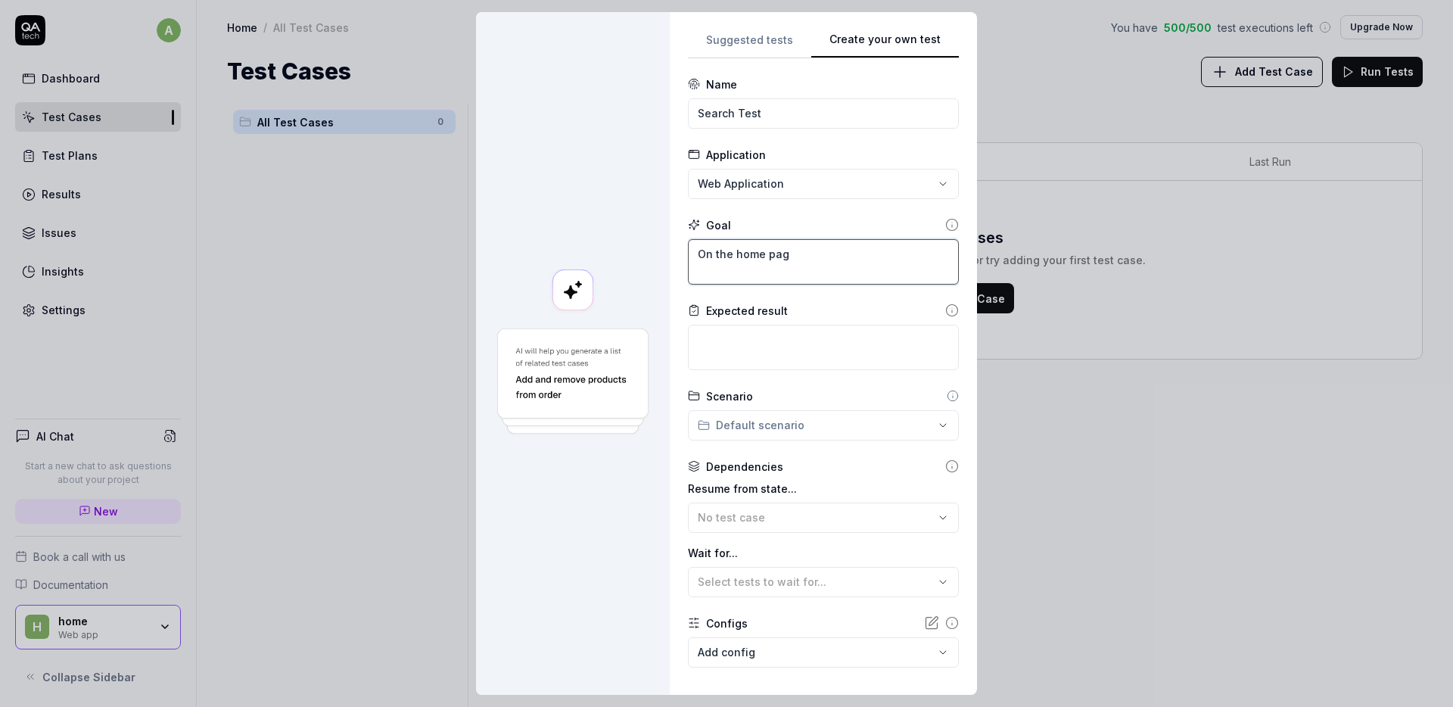
type textarea "*"
type textarea "On the home page"
type textarea "*"
type textarea "On the home page,"
type textarea "*"
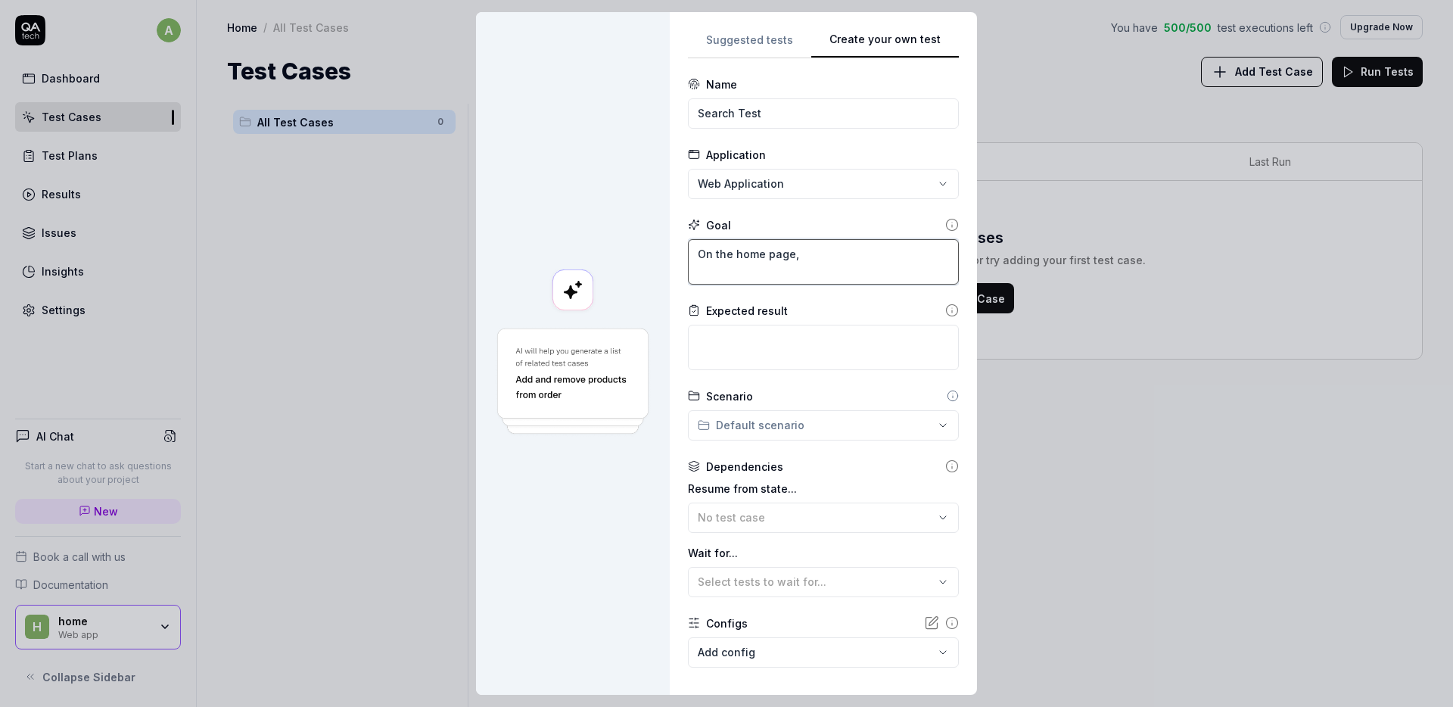
type textarea "On the home page,"
type textarea "*"
type textarea "On the home page, s"
type textarea "*"
type textarea "On the home page, se"
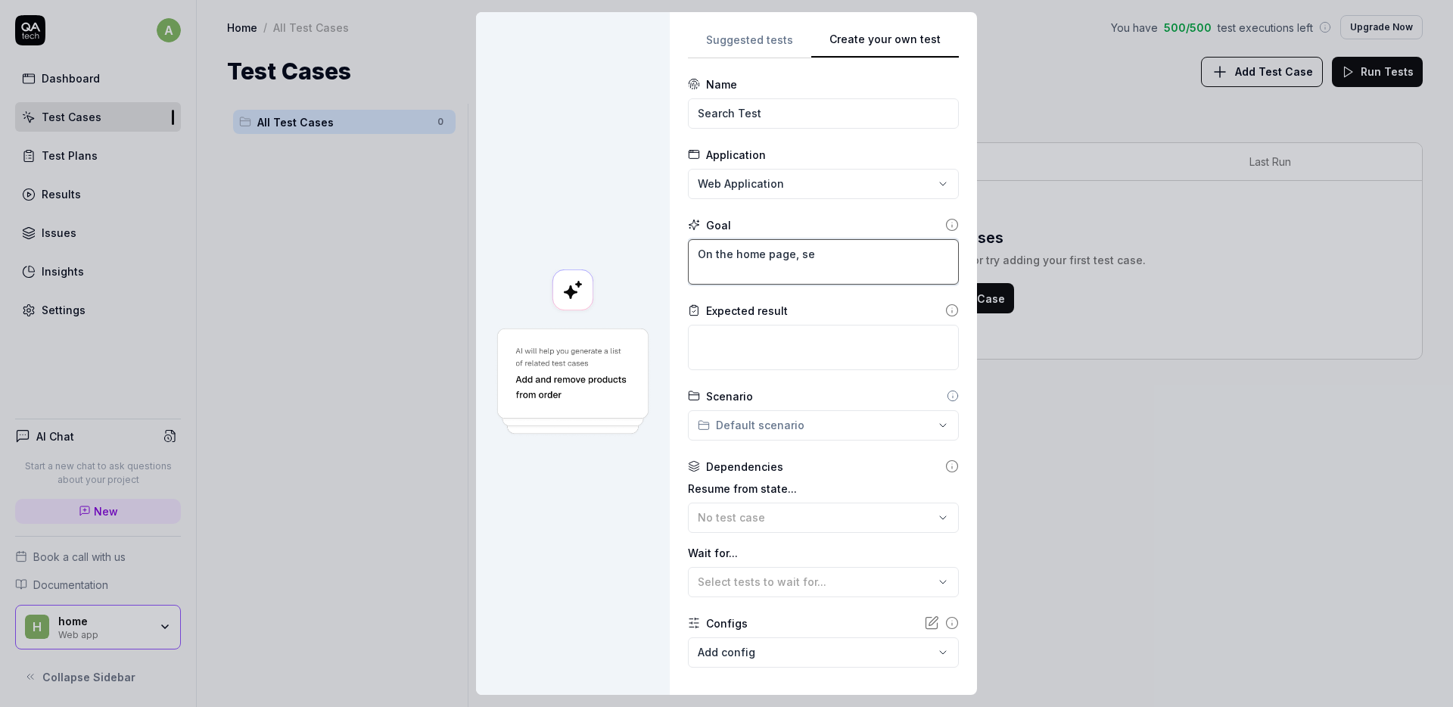
type textarea "*"
type textarea "On the home page, sea"
type textarea "*"
type textarea "On the home page, sear"
type textarea "*"
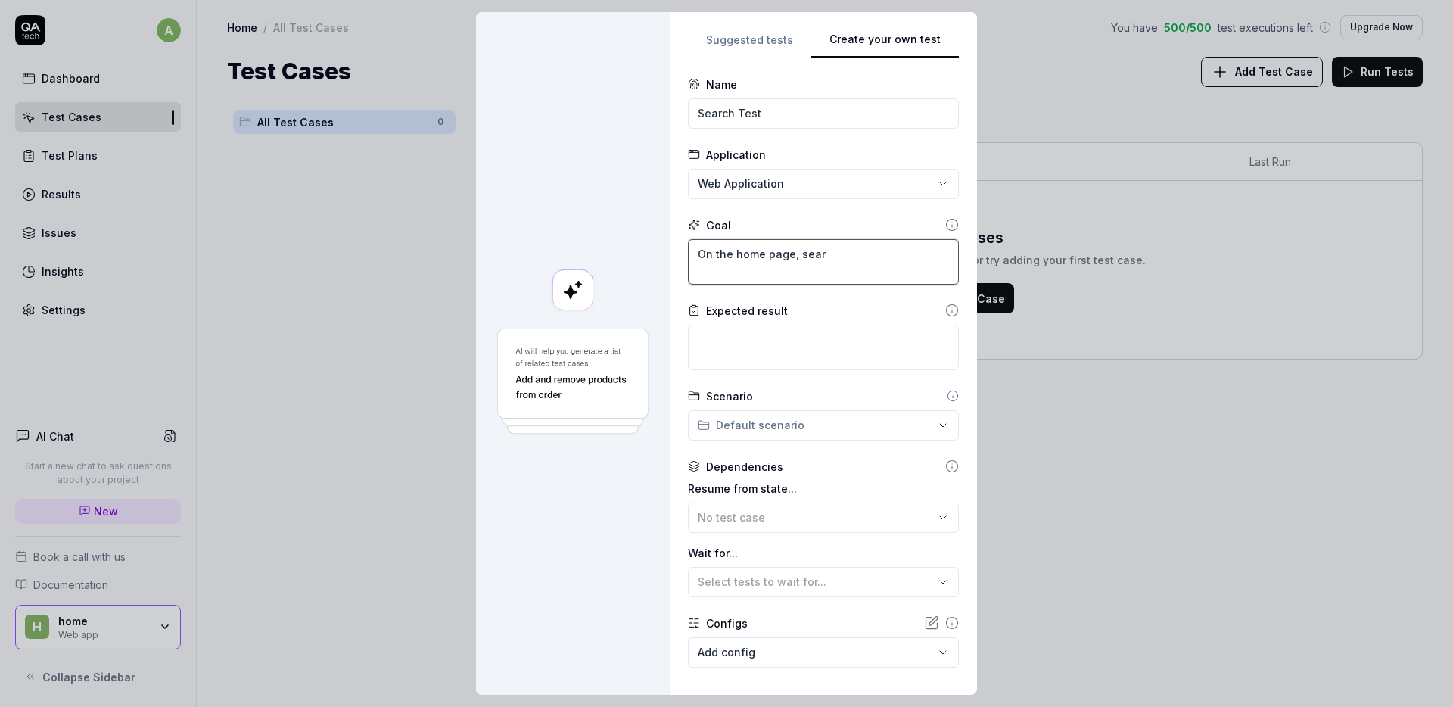
type textarea "On the home page, searc"
type textarea "*"
type textarea "On the home page, search"
type textarea "*"
type textarea "On the home page, search"
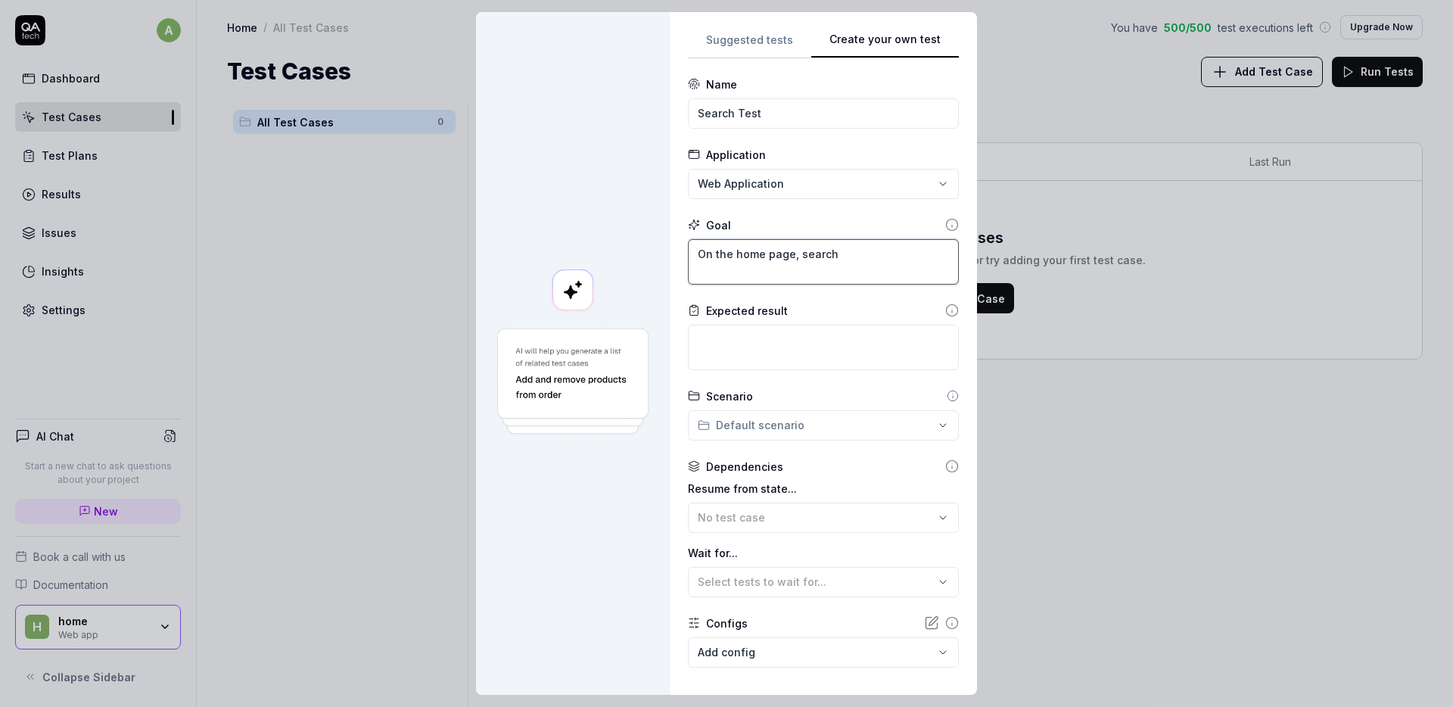
type textarea "*"
type textarea "On the home page, search f"
type textarea "*"
type textarea "On the home page, search fo"
type textarea "*"
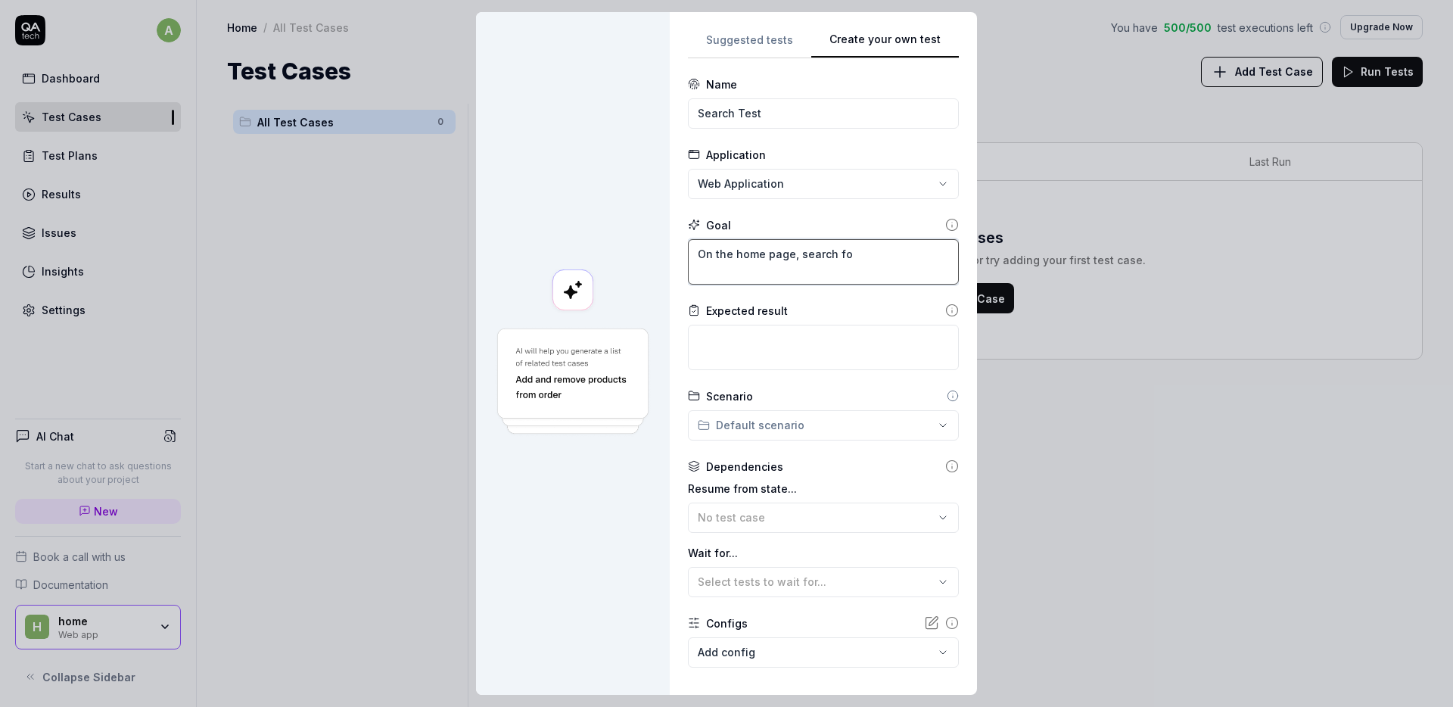
type textarea "On the home page, search for"
type textarea "*"
type textarea "On the home page, search for"
type textarea "*"
type textarea "On the home page, search for ""
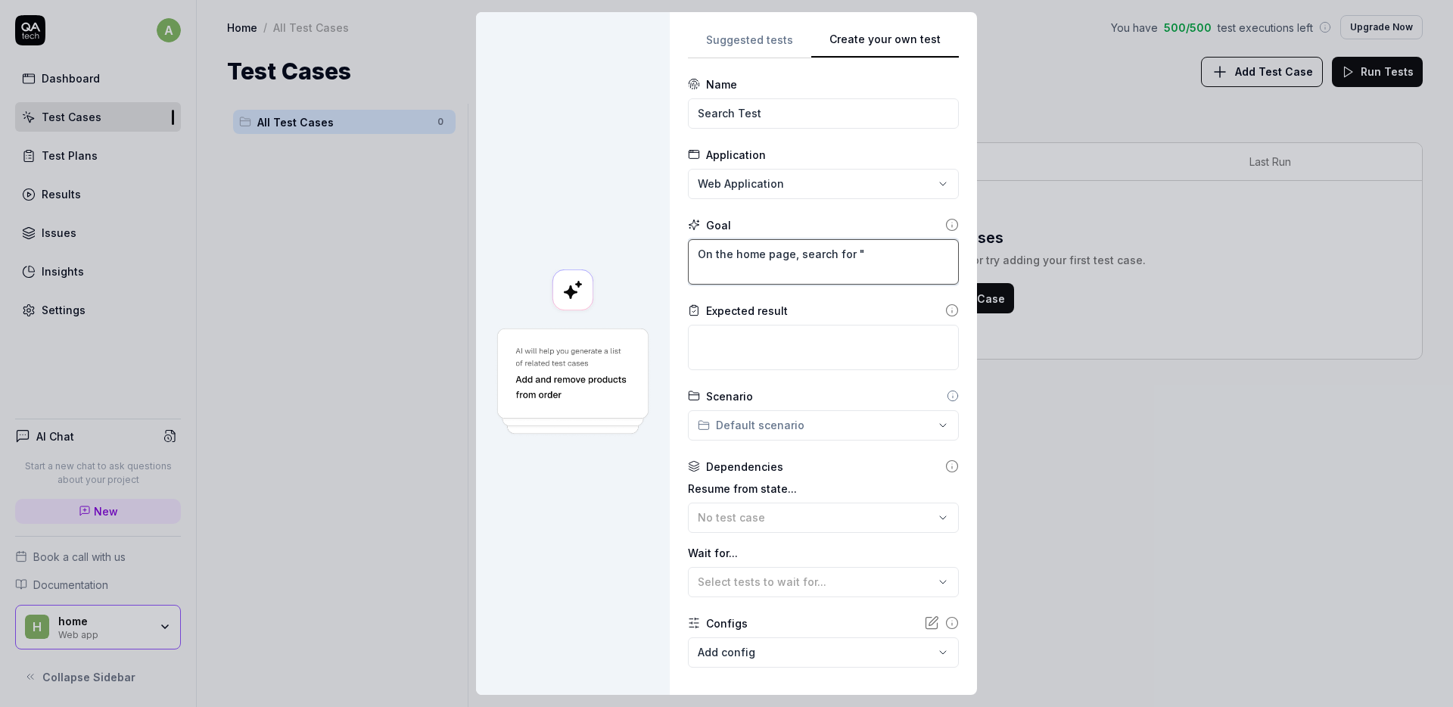
type textarea "*"
type textarea "On the home page, search for "L"
type textarea "*"
type textarea "On the home page, search for "Le"
type textarea "*"
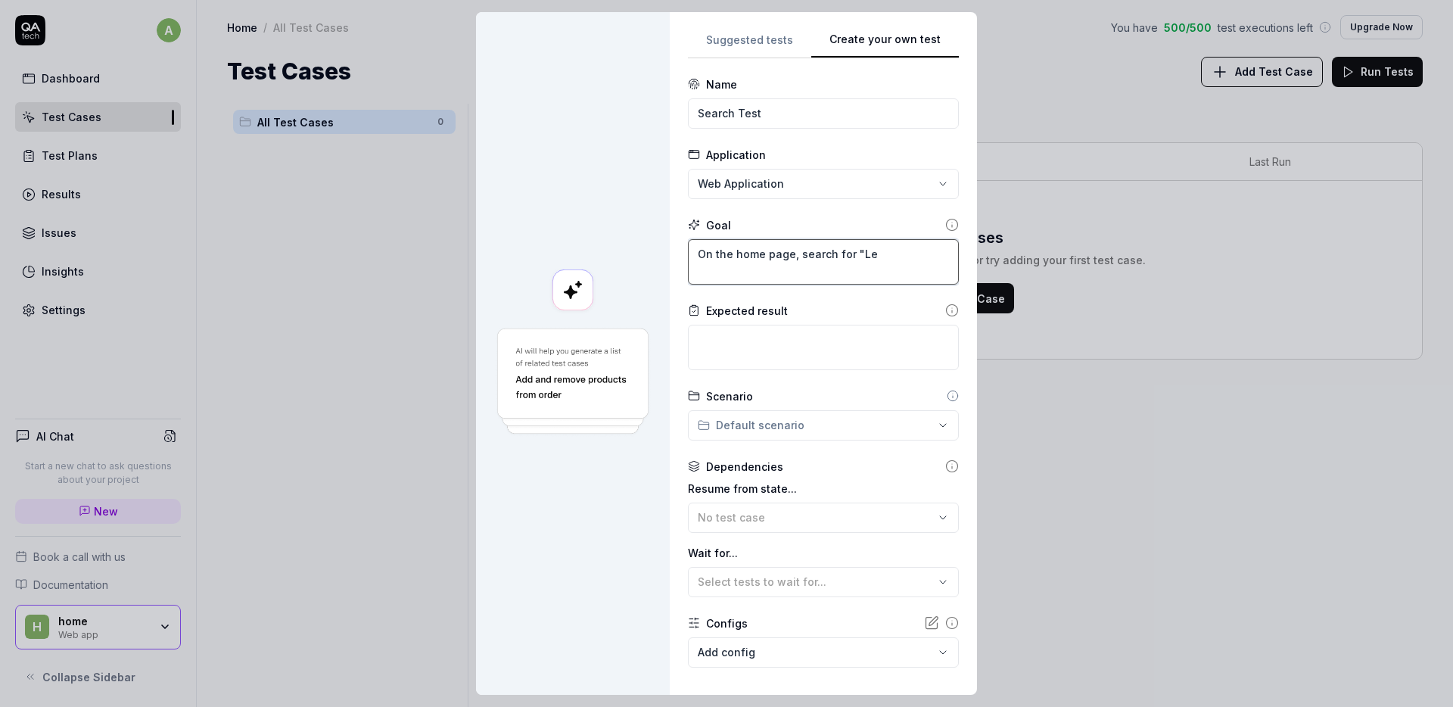
type textarea "On the home page, search for "Lel"
type textarea "*"
type textarea "On the home page, search for "Leli"
type textarea "*"
type textarea "On the home page, search for "Lelit"
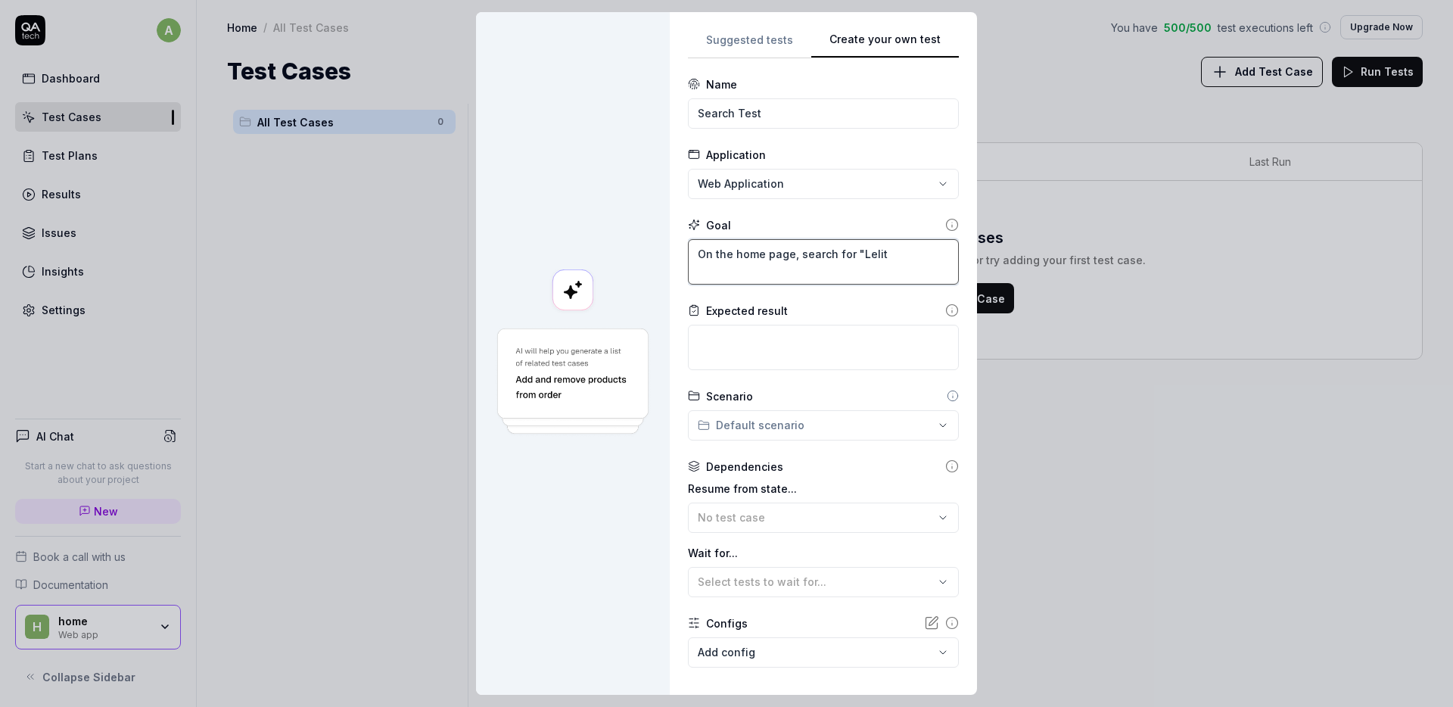
type textarea "*"
type textarea "On the home page, search for "Lelit"
type textarea "*"
type textarea "On the home page, search for "Lelit `"
type textarea "*"
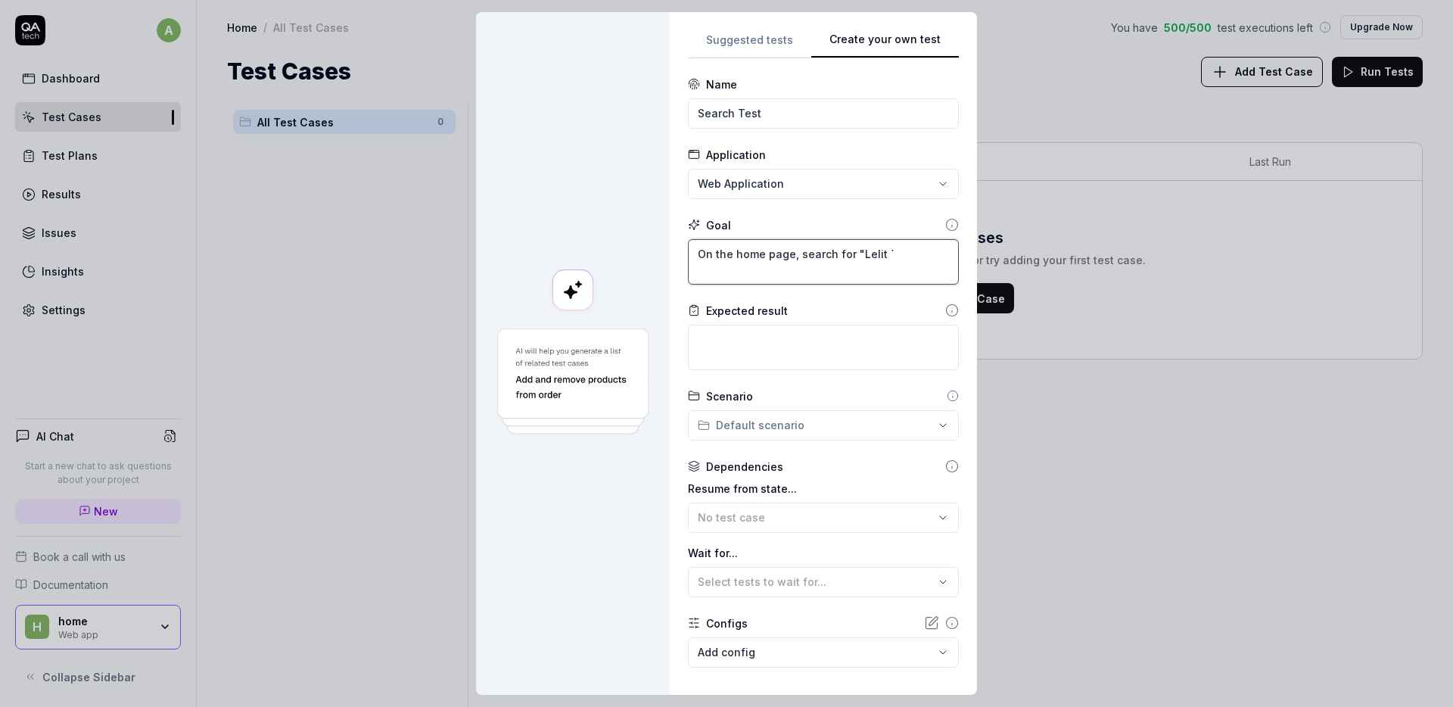
type textarea "On the home page, search for "Lelit `b"
type textarea "*"
type textarea "On the home page, search for "Lelit `bi"
type textarea "*"
type textarea "On the home page, search for "Lelit `bian"
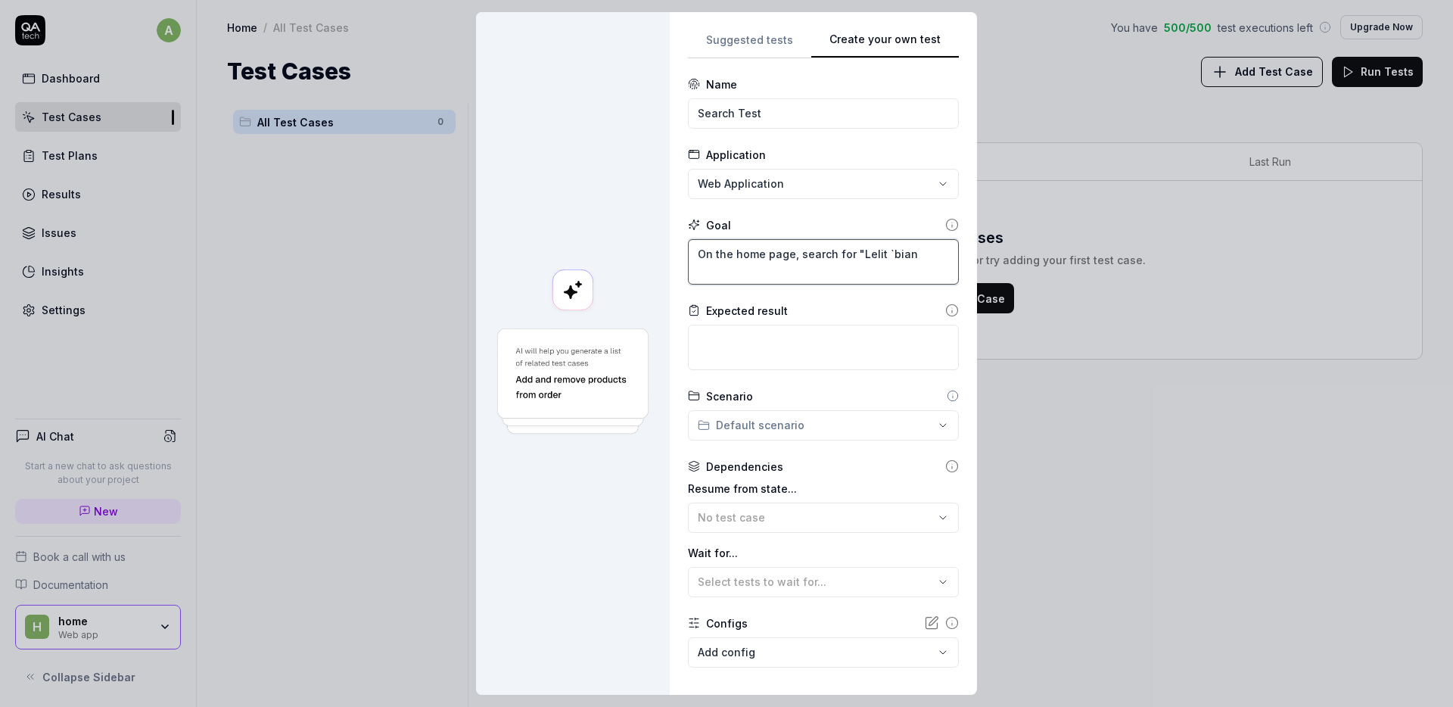
type textarea "*"
type textarea "On the home page, search for "Lelit `bianc"
type textarea "*"
type textarea "On the home page, search for "Lelit `bianca"
type textarea "*"
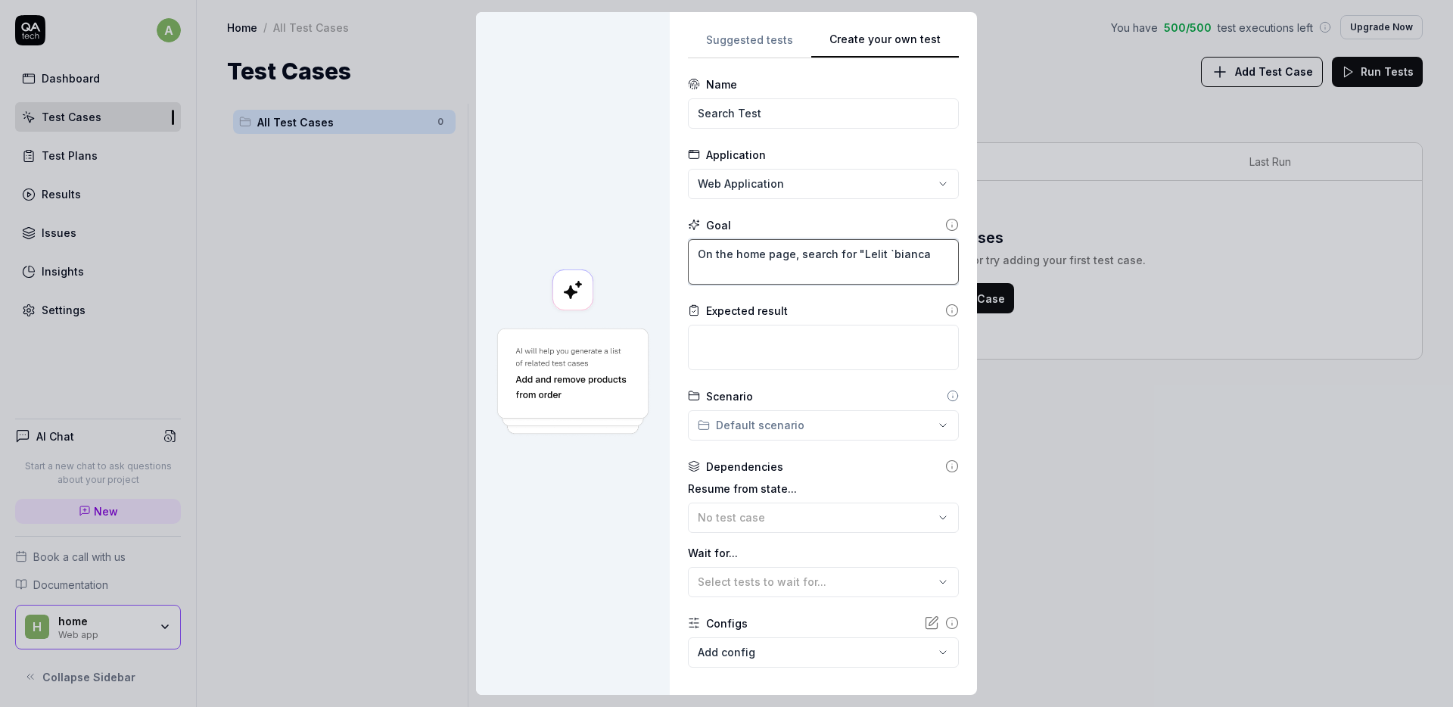
type textarea "On the home page, search for "Lelit `"
type textarea "*"
type textarea "On the home page, search for "Lelit"
type textarea "*"
type textarea "On the home page, search for "Lelit B"
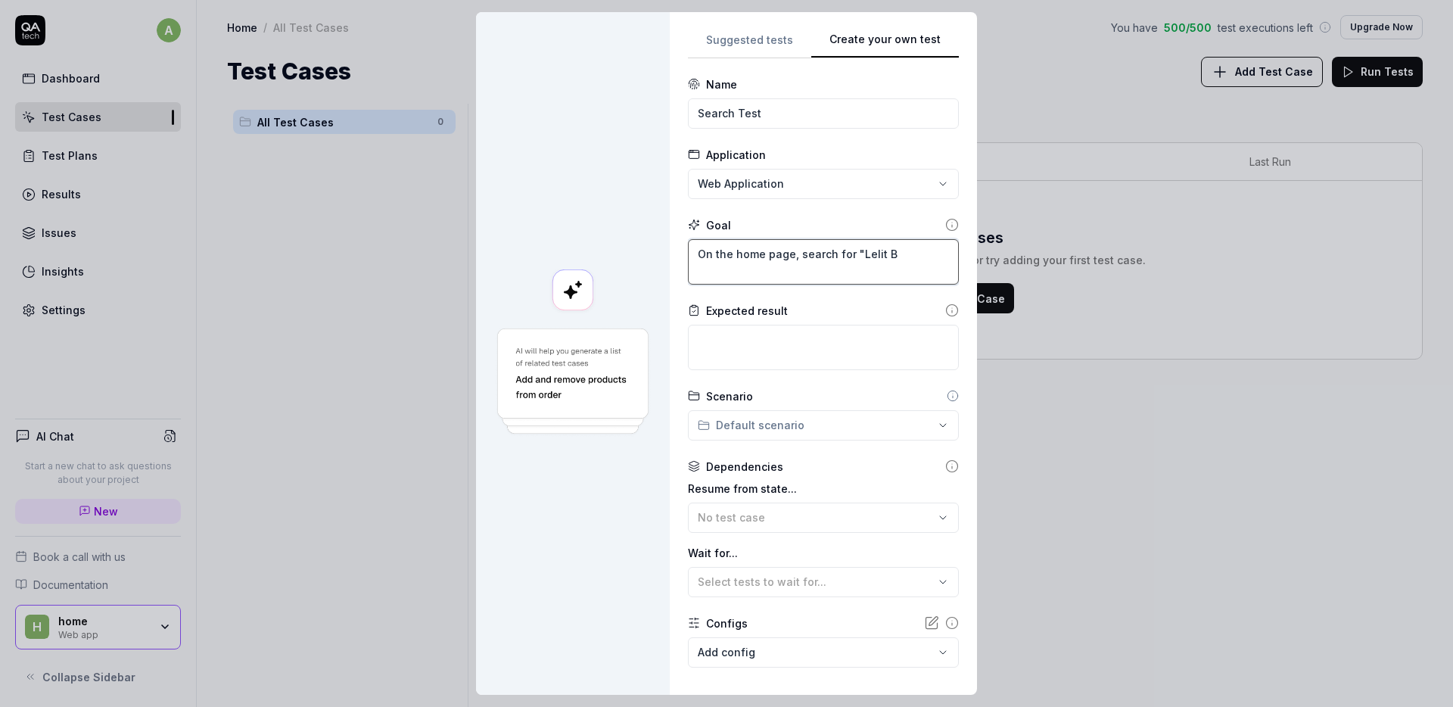
type textarea "*"
type textarea "On the home page, search for "Lelit Bi"
type textarea "*"
type textarea "On the home page, search for "Lelit Bia"
type textarea "*"
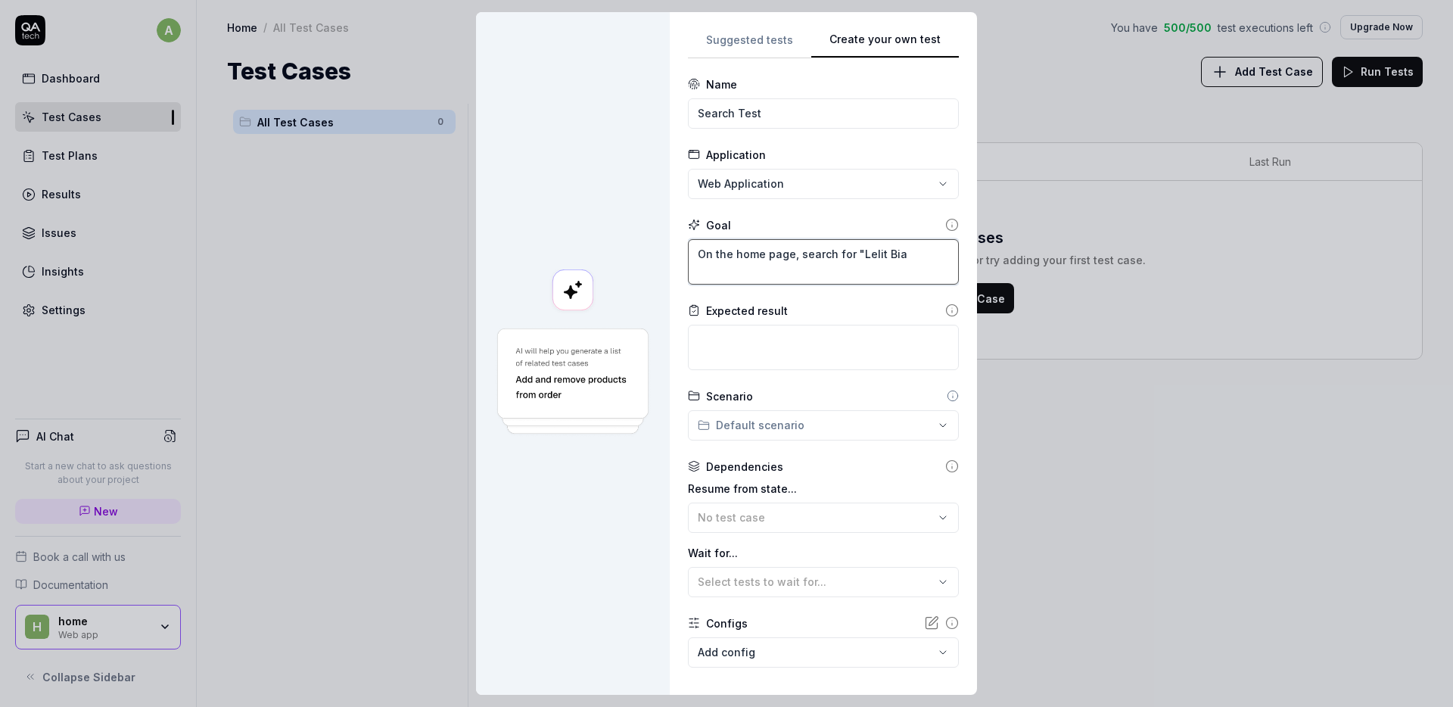
type textarea "On the home page, search for "Lelit Bian"
type textarea "*"
type textarea "On the home page, search for "Lelit Bianc"
type textarea "*"
type textarea "On the home page, search for "Lelit Bianca"
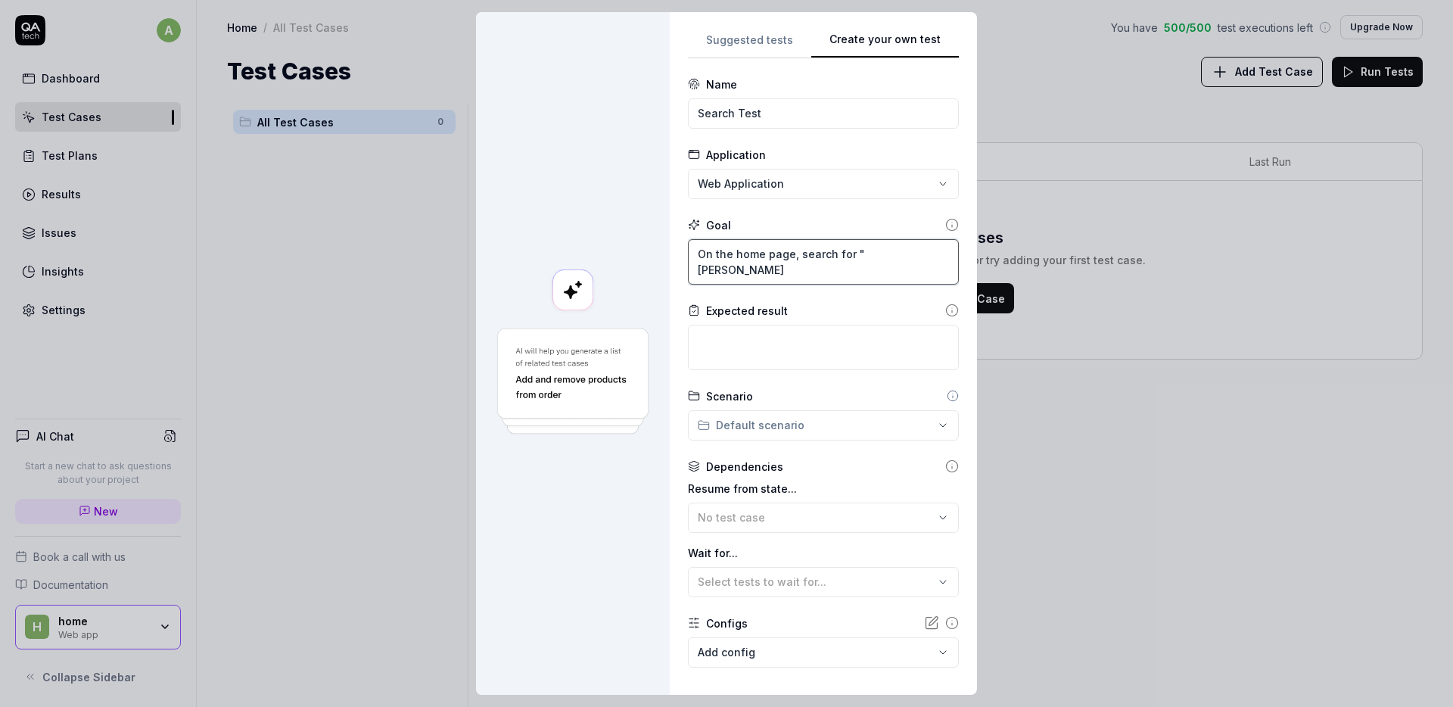
type textarea "*"
type textarea "On the home page, search for "Lelit Bianca""
type textarea "*"
type textarea "On the home page, search for "Lelit Bianca""
type textarea "*"
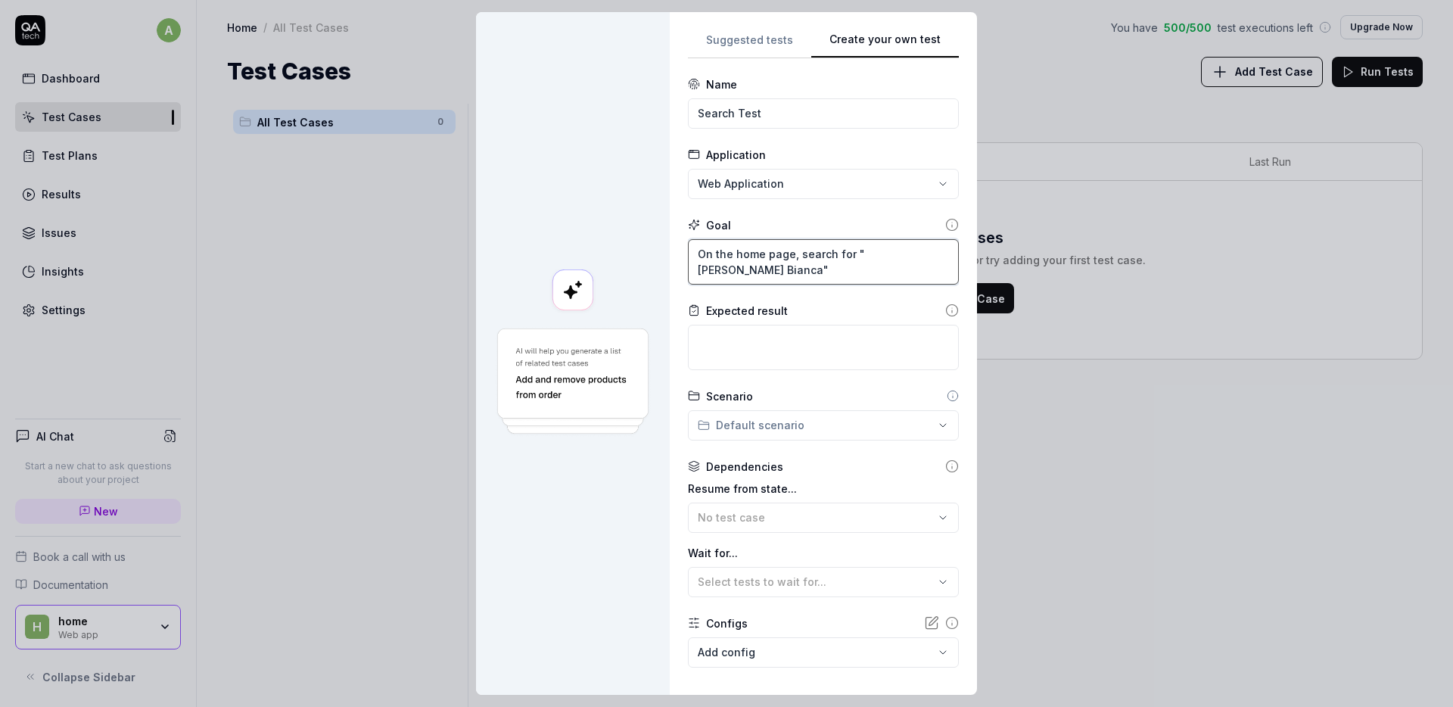
type textarea "On the home page, search for "Lelit Bianca" o"
type textarea "*"
type textarea "On the home page, search for "Lelit Bianca""
type textarea "*"
type textarea "On the home page, search for "Lelit Bianca""
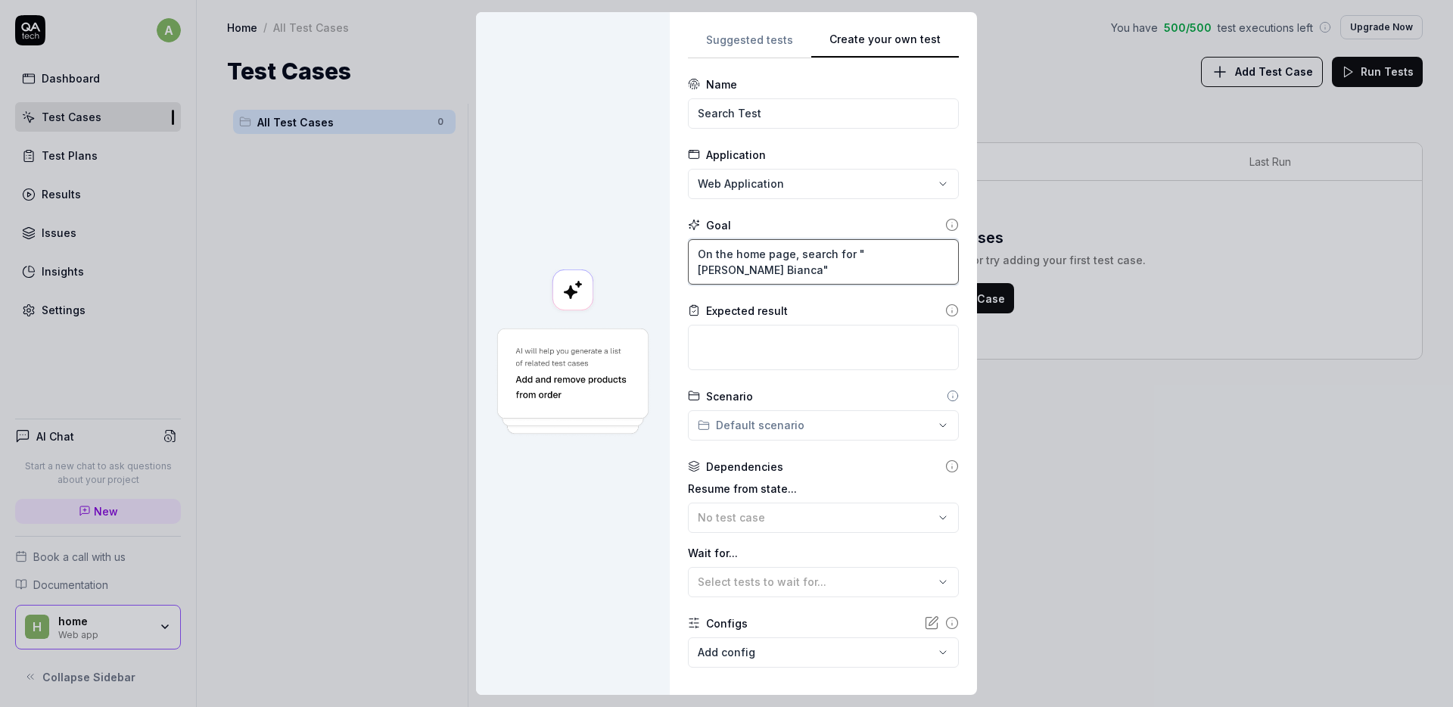
type textarea "*"
type textarea "On the home page, search for "Lelit Bianca"."
type textarea "*"
type textarea "On the home page, search for "Lelit Bianca"."
type textarea "*"
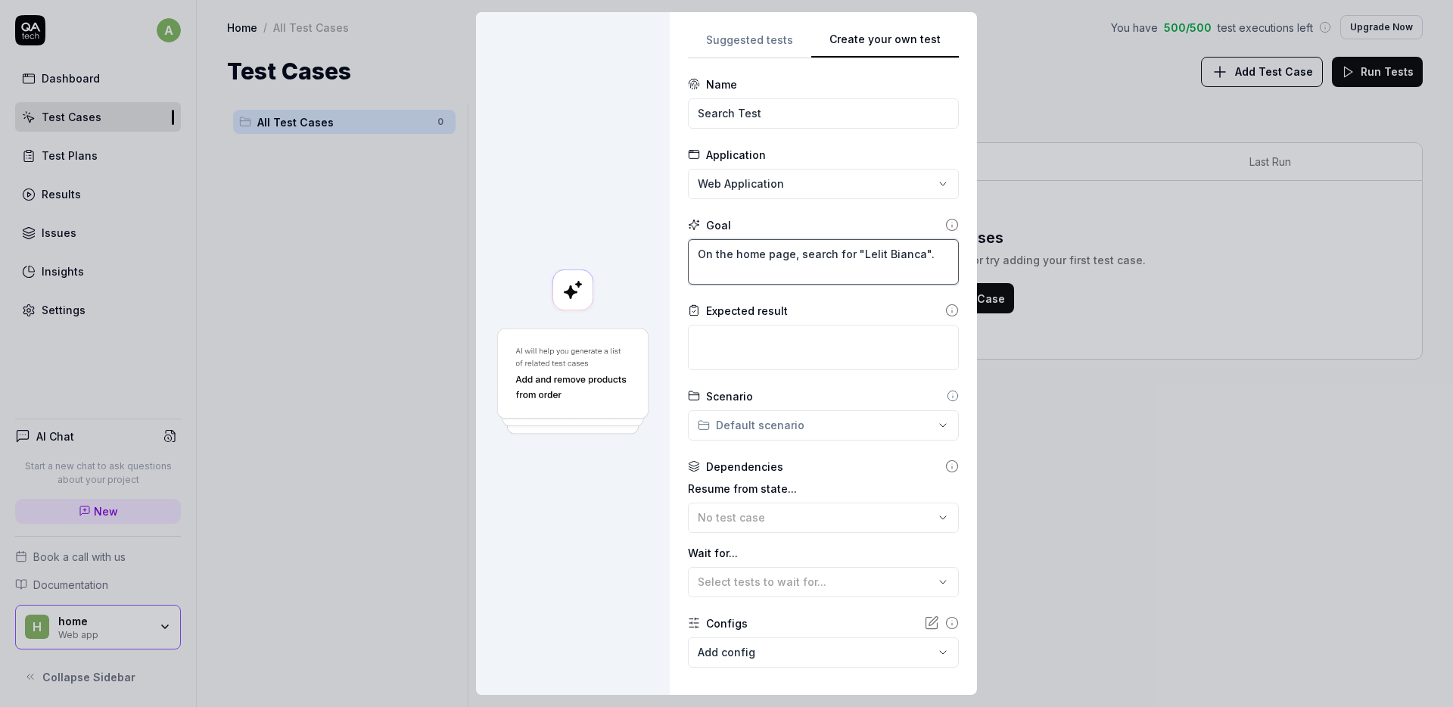
type textarea "On the home page, search for "Lelit Bianca". o"
type textarea "*"
type textarea "On the home page, search for "Lelit Bianca". op"
type textarea "*"
type textarea "On the home page, search for "Lelit Bianca". ope"
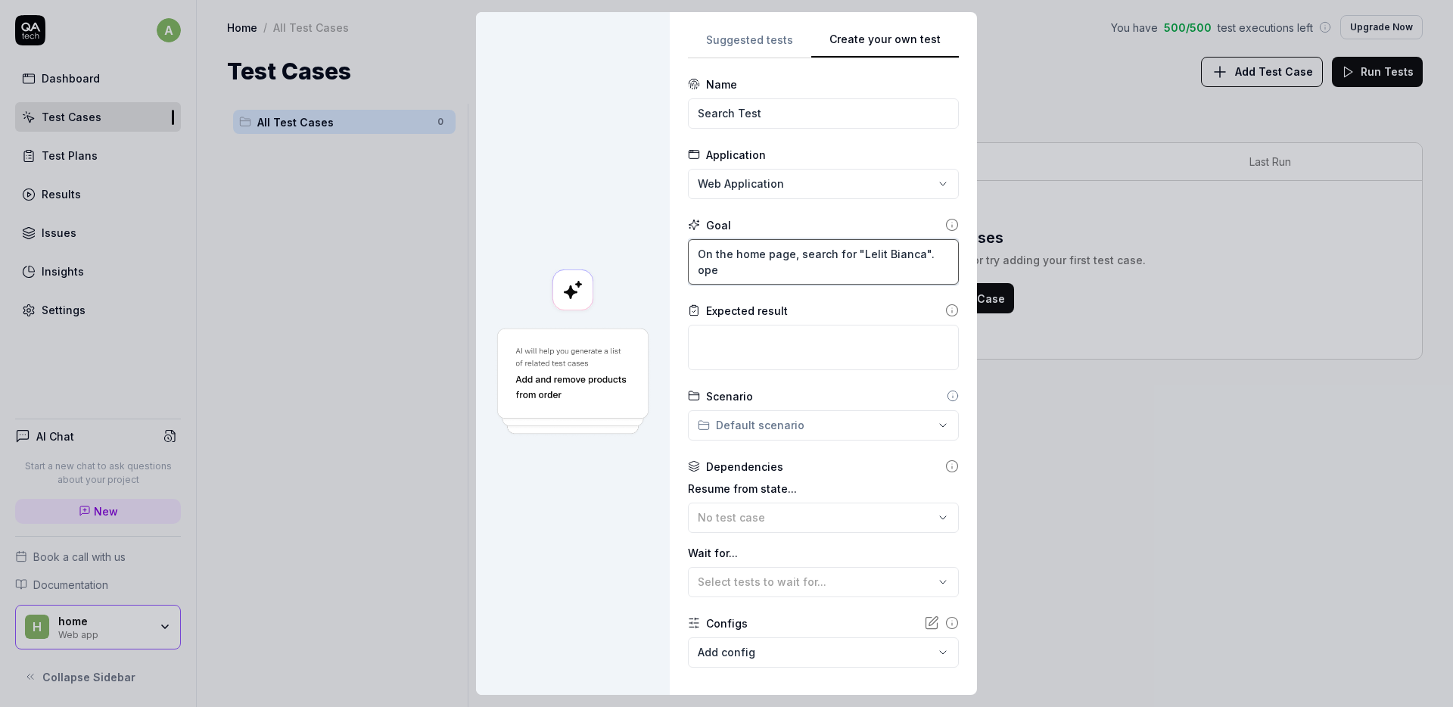
type textarea "*"
type textarea "On the home page, search for "Lelit Bianca". open"
type textarea "*"
type textarea "On the home page, search for "Lelit Bianca". open"
type textarea "*"
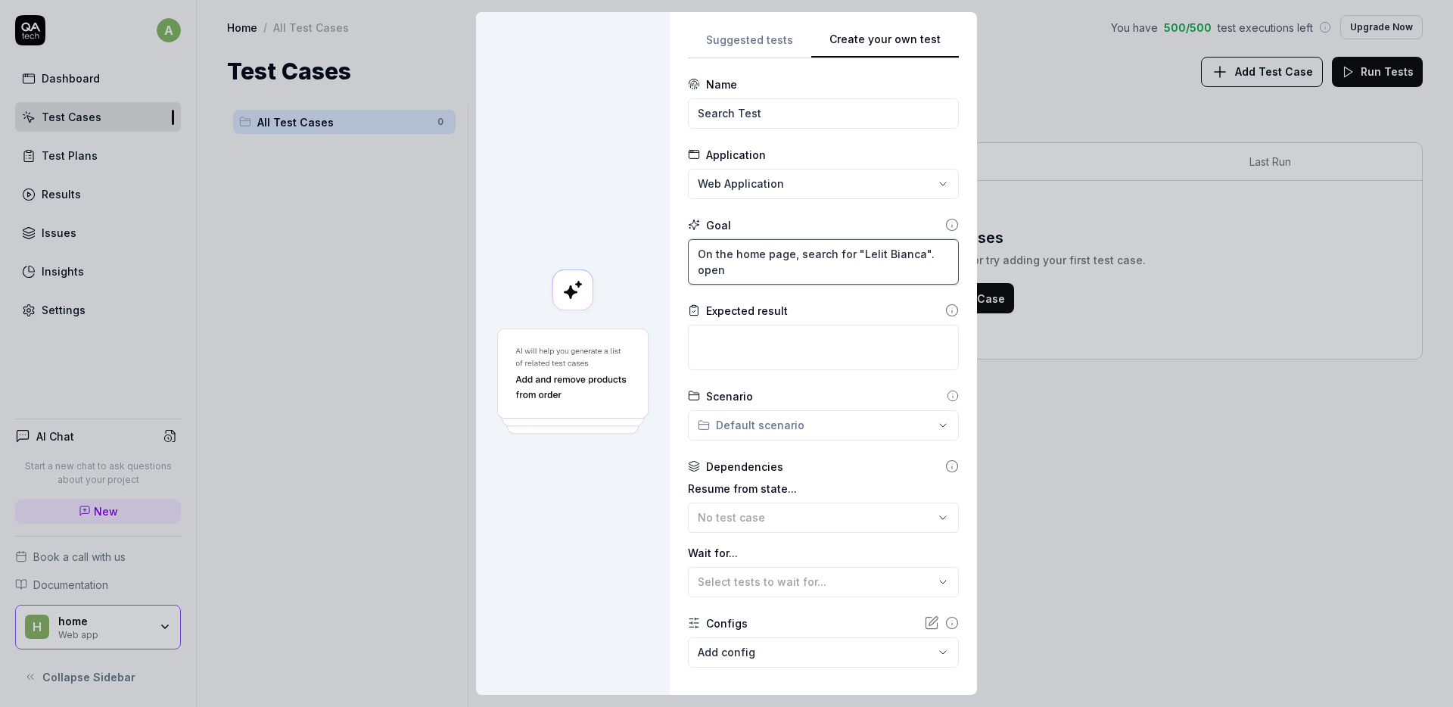
type textarea "S"
type textarea "*"
type textarea "Se"
type textarea "*"
type textarea "Sea"
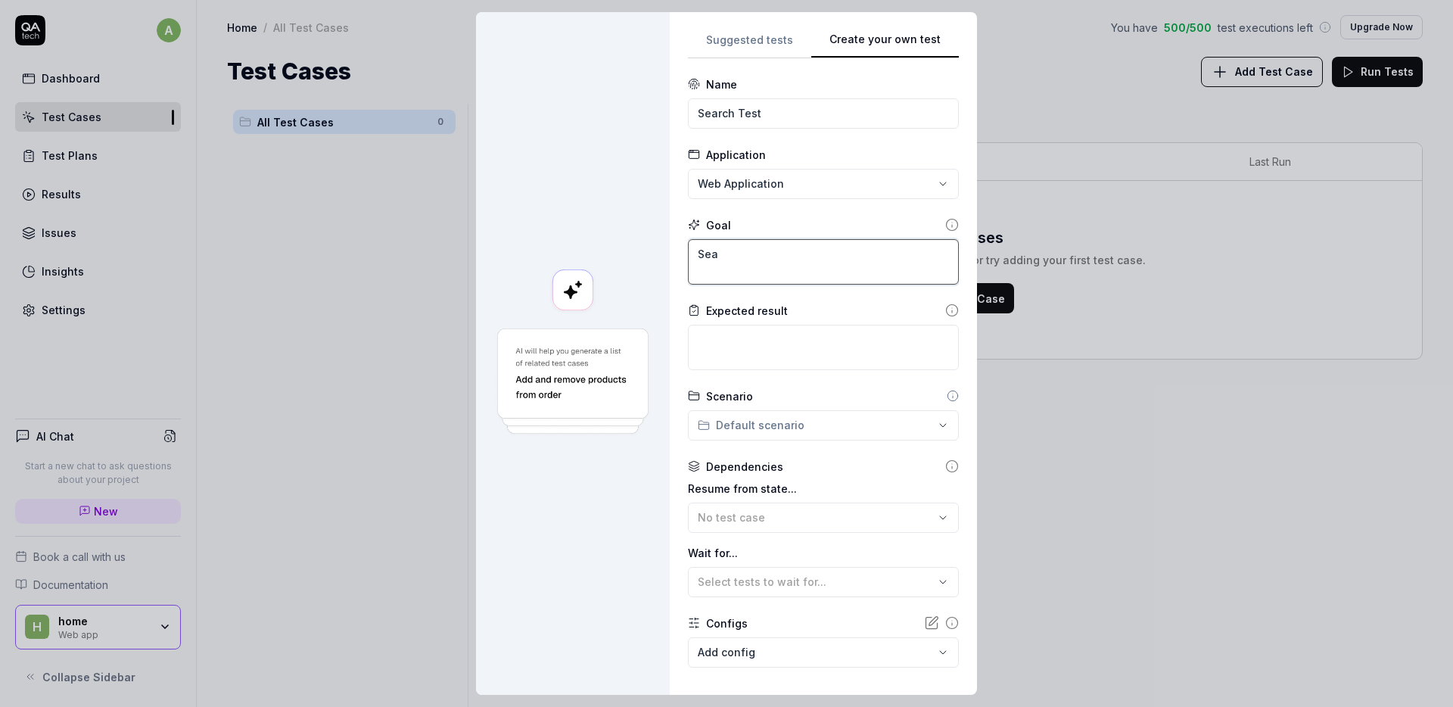
type textarea "*"
type textarea "Sear"
type textarea "*"
type textarea "Searc"
type textarea "*"
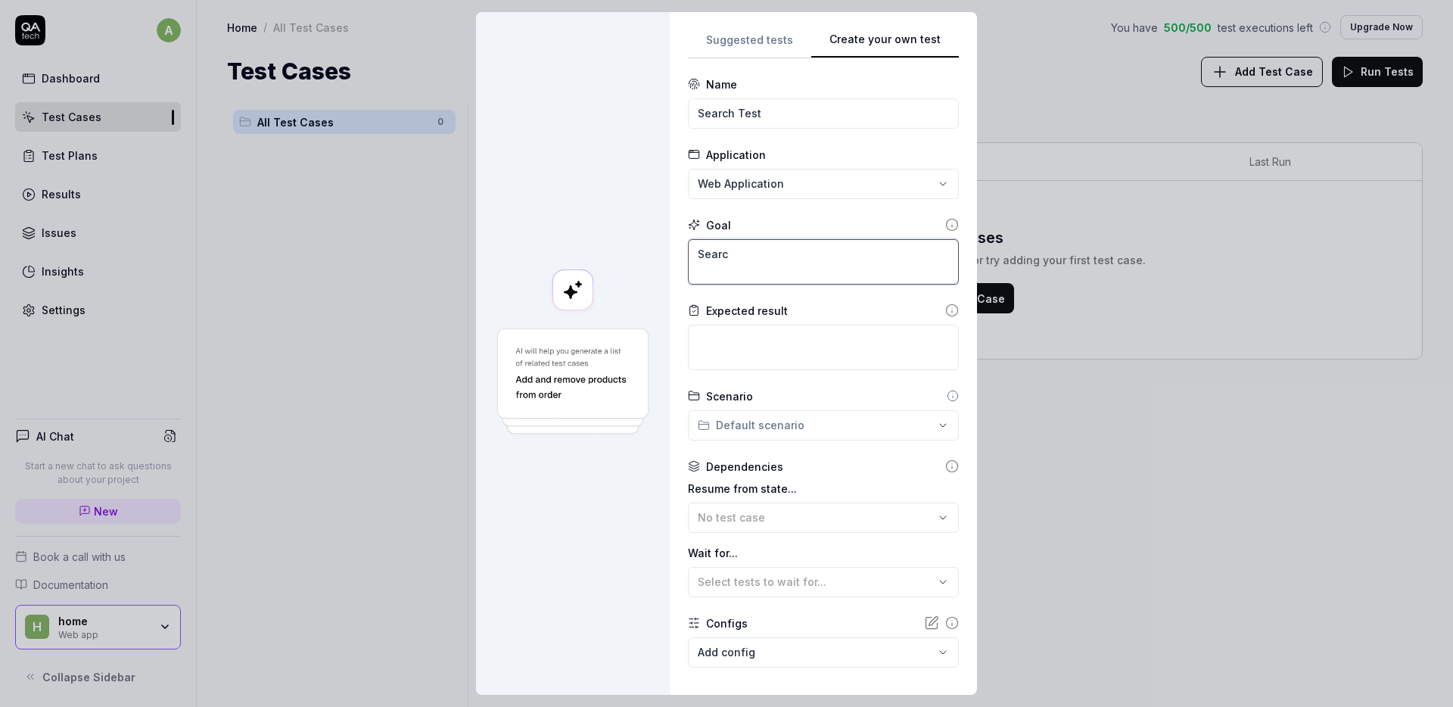
type textarea "Search"
type textarea "*"
type textarea "Search"
type textarea "*"
type textarea "Search f"
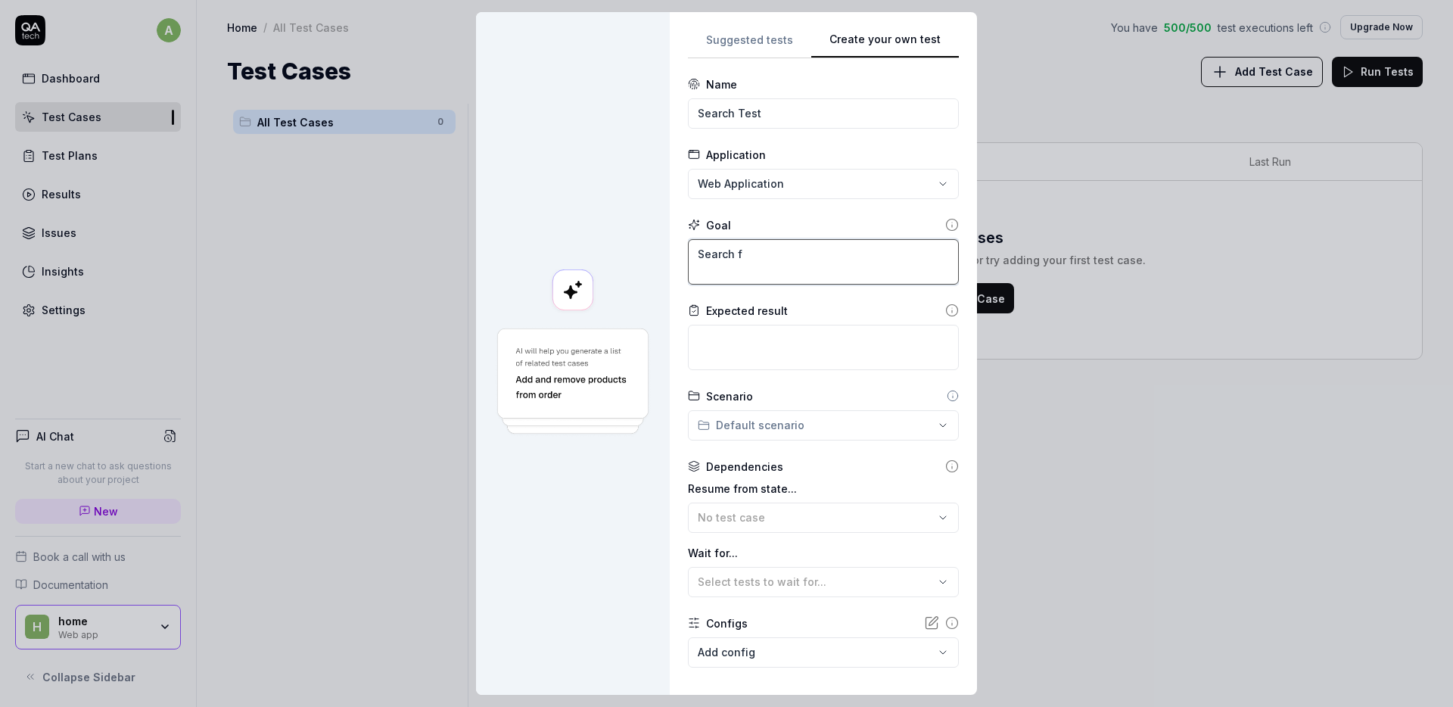
type textarea "*"
type textarea "Search fo"
type textarea "*"
type textarea "Search for"
type textarea "*"
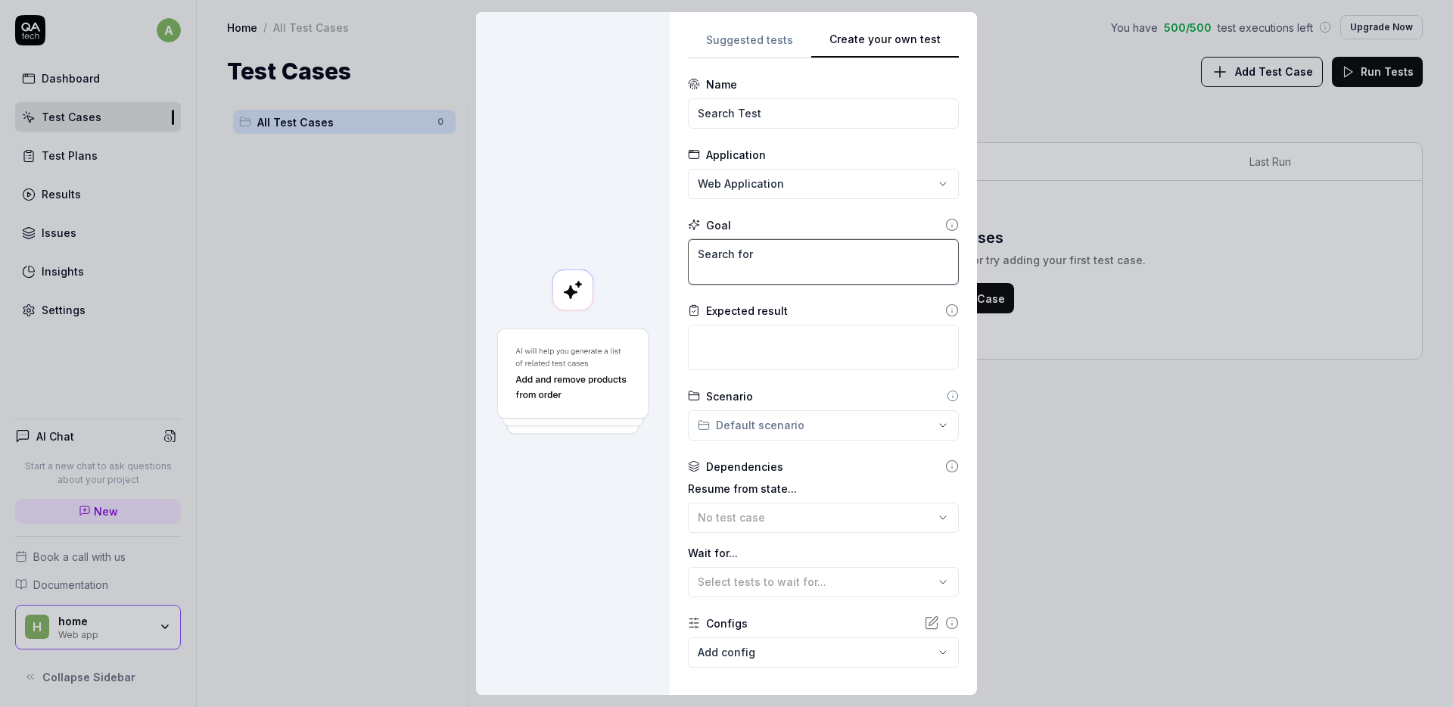
type textarea "Search for"
type textarea "*"
type textarea "Search for l"
type textarea "*"
type textarea "Search for"
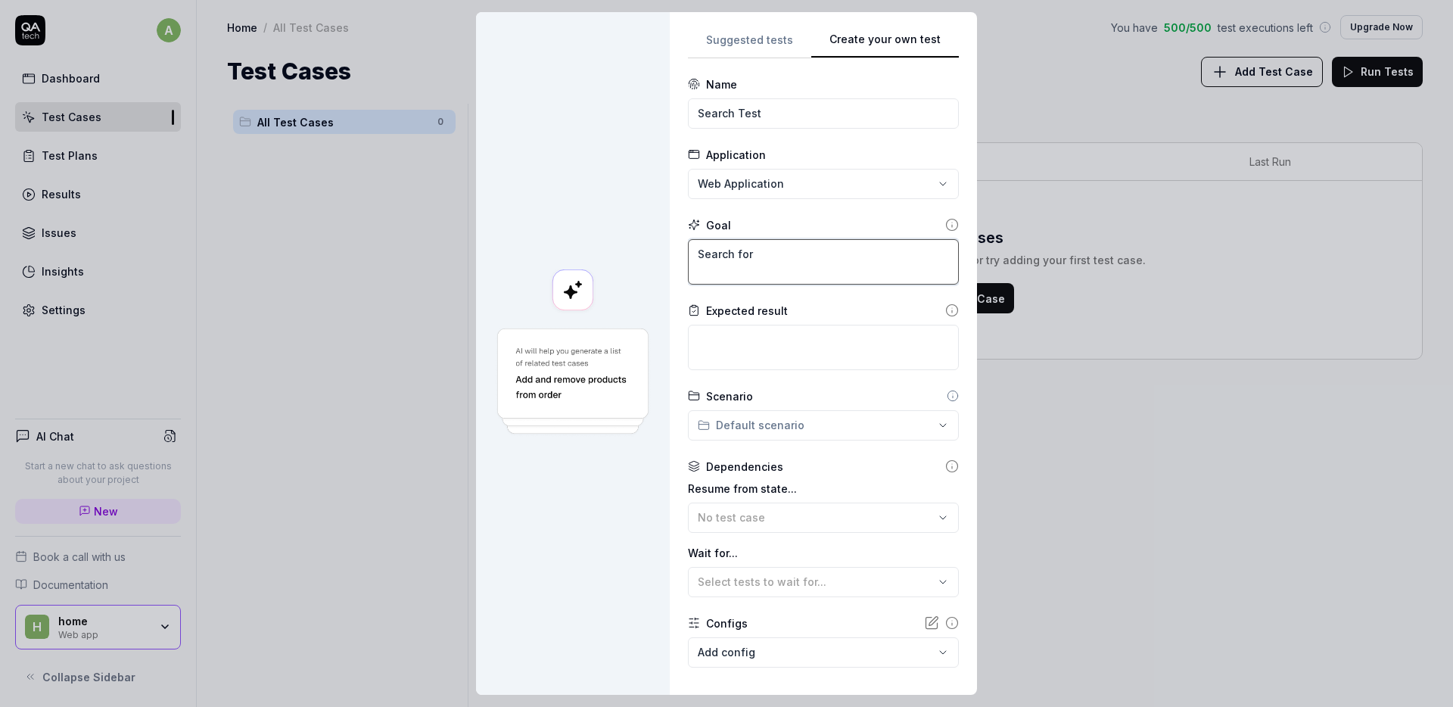
type textarea "*"
type textarea "Search for L"
type textarea "*"
type textarea "Search for Le"
type textarea "*"
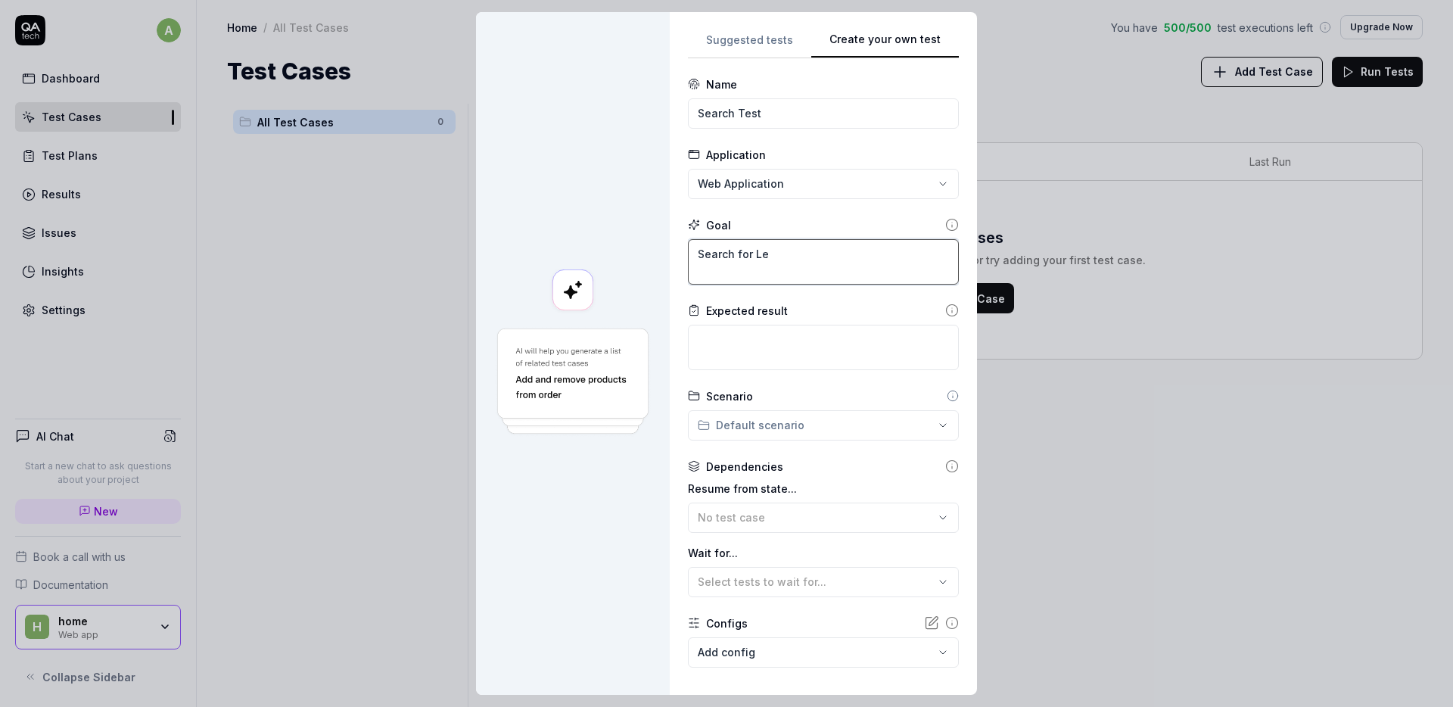
type textarea "Search for Lel"
type textarea "*"
type textarea "Search for Leli"
type textarea "*"
type textarea "Search for Lelit"
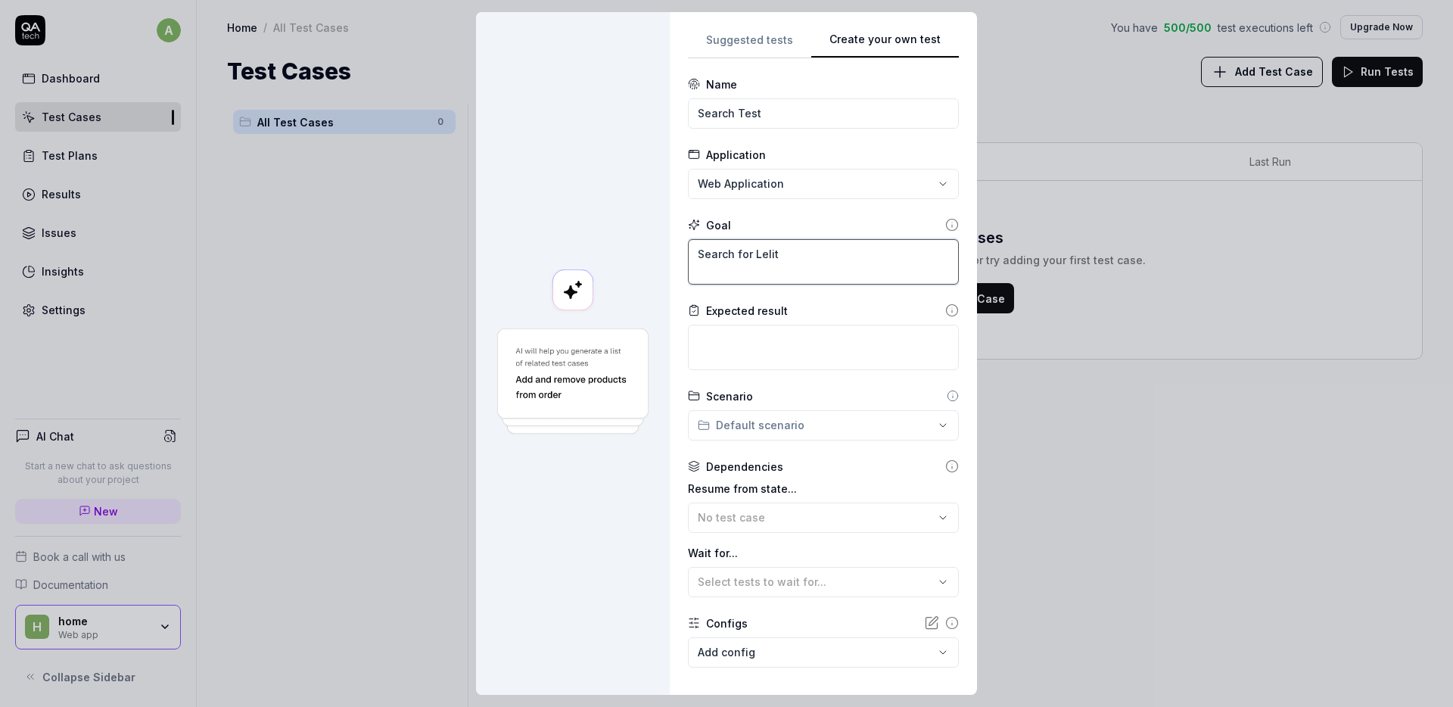
type textarea "*"
type textarea "Search for Lelit"
type textarea "*"
type textarea "Search for Lelit B"
type textarea "*"
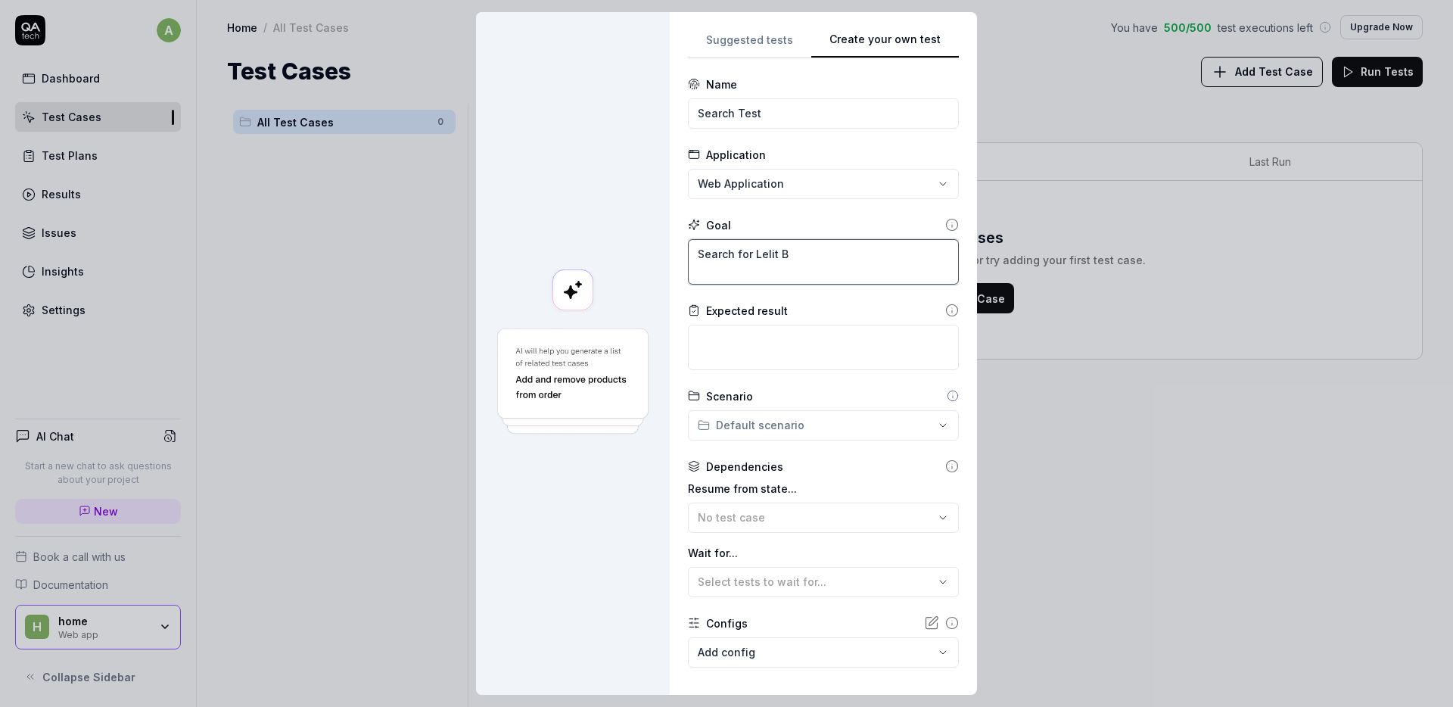
type textarea "Search for Lelit Bi"
type textarea "*"
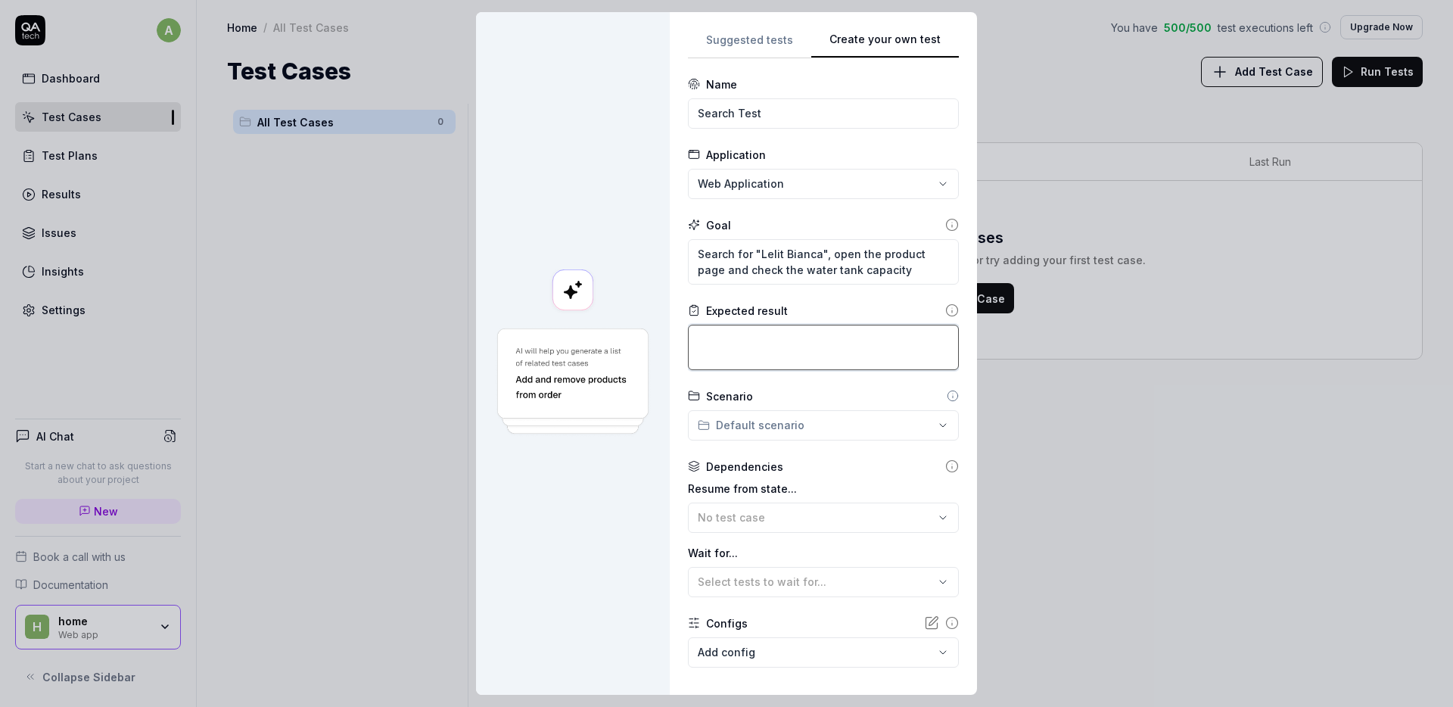
click at [771, 353] on textarea at bounding box center [823, 347] width 271 height 45
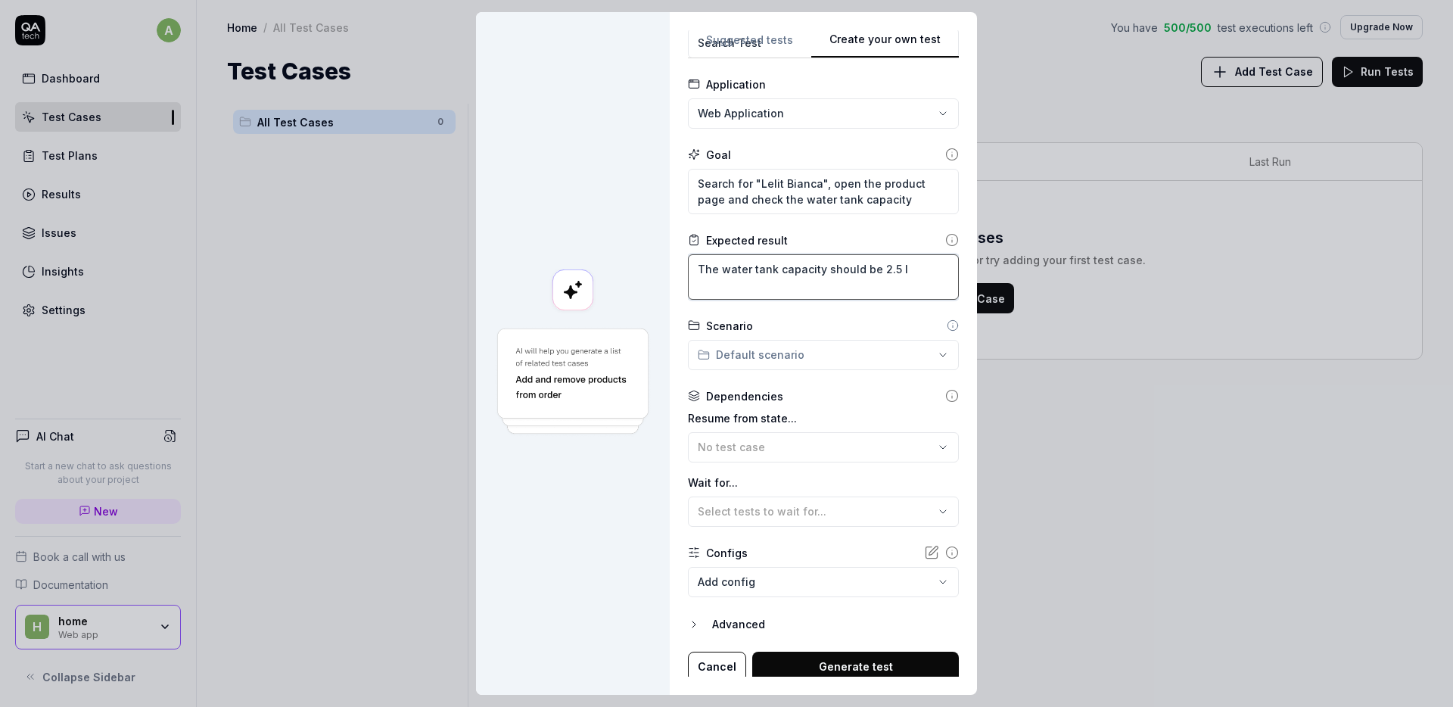
scroll to position [76, 0]
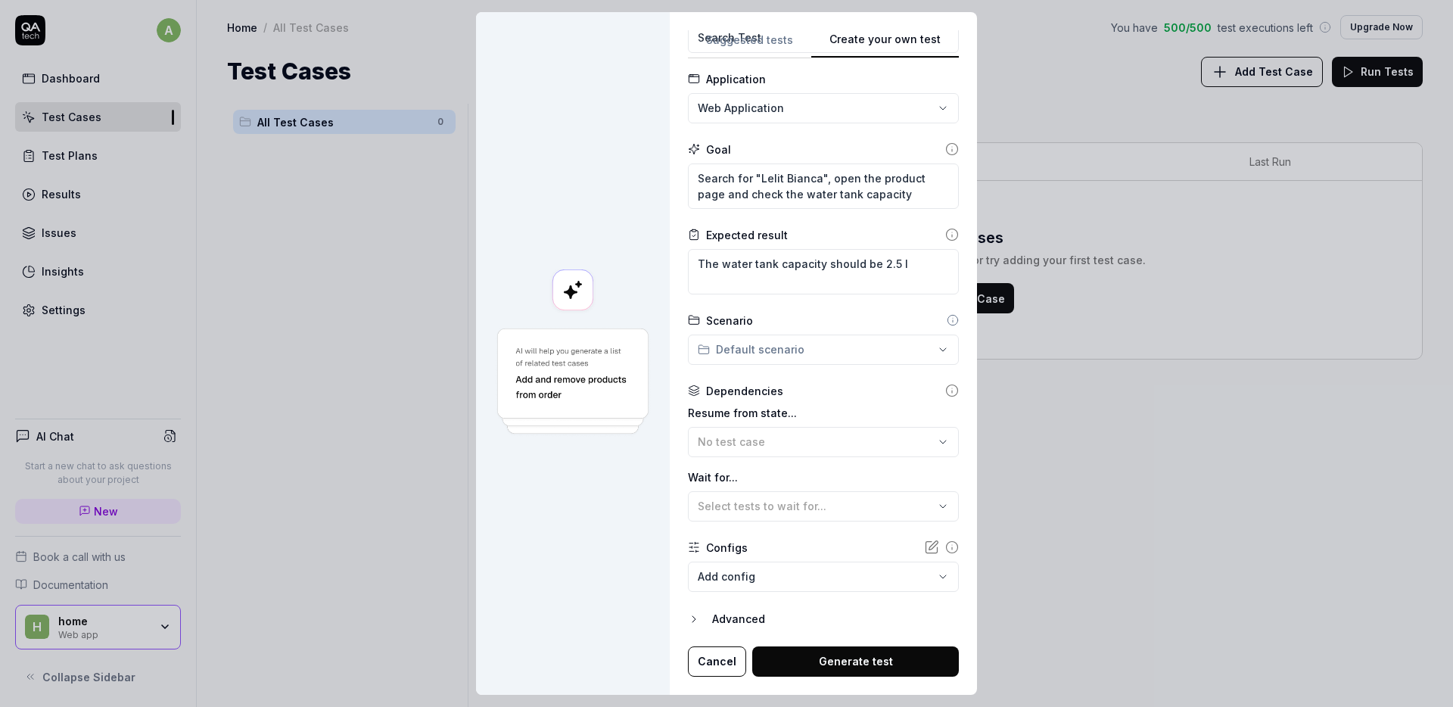
click at [788, 565] on body "a Dashboard Test Cases Test Plans Results Issues Insights Settings AI Chat Star…" at bounding box center [726, 353] width 1453 height 707
click at [800, 544] on div "**********" at bounding box center [726, 353] width 1453 height 707
click at [734, 622] on div "Advanced" at bounding box center [835, 619] width 247 height 18
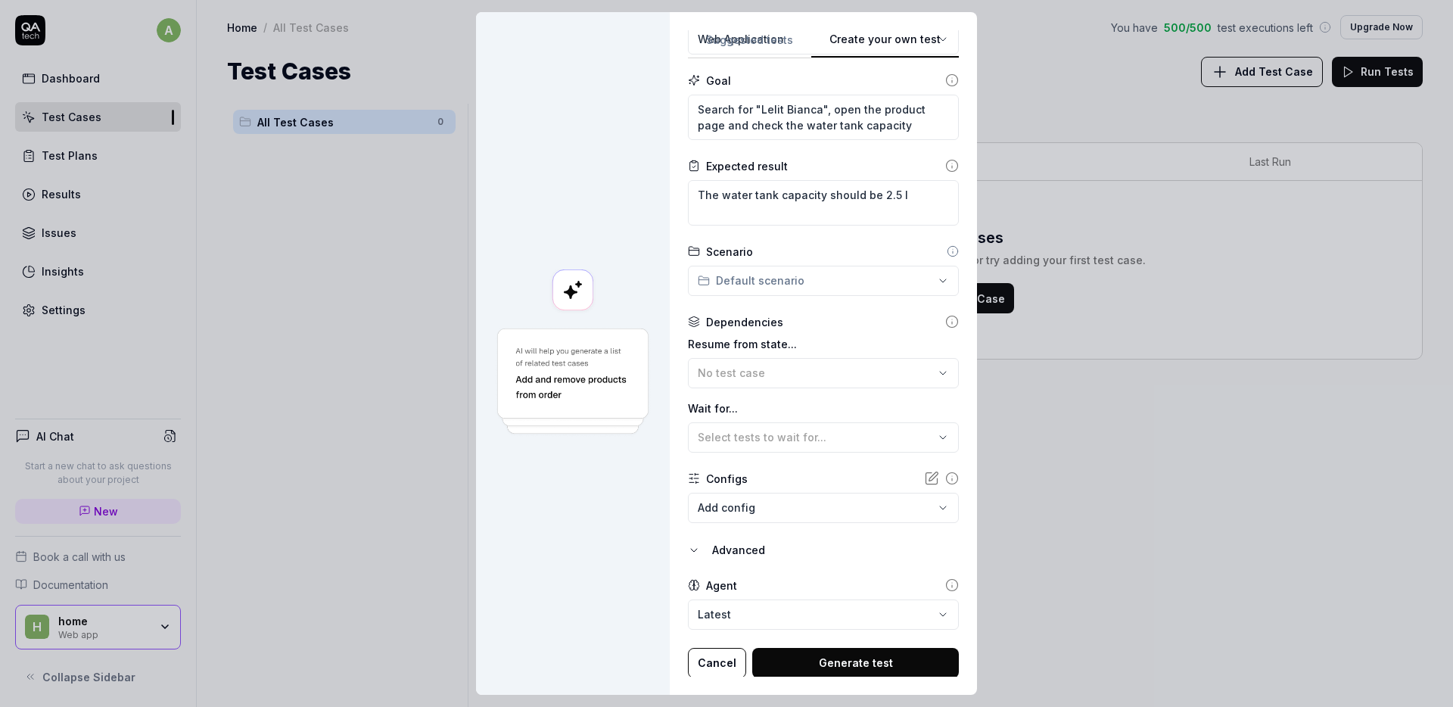
scroll to position [146, 0]
click at [834, 662] on button "Generate test" at bounding box center [855, 661] width 207 height 30
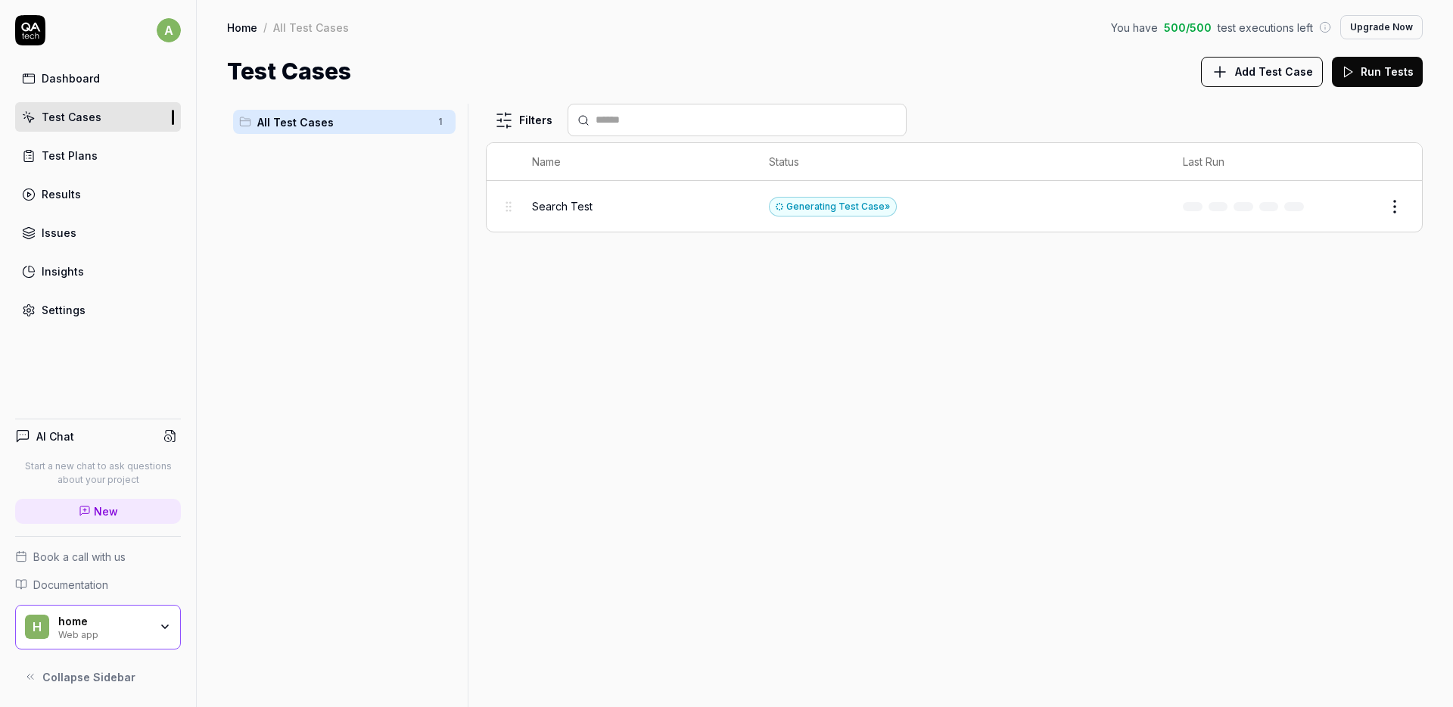
click at [605, 206] on div "Search Test" at bounding box center [635, 206] width 207 height 16
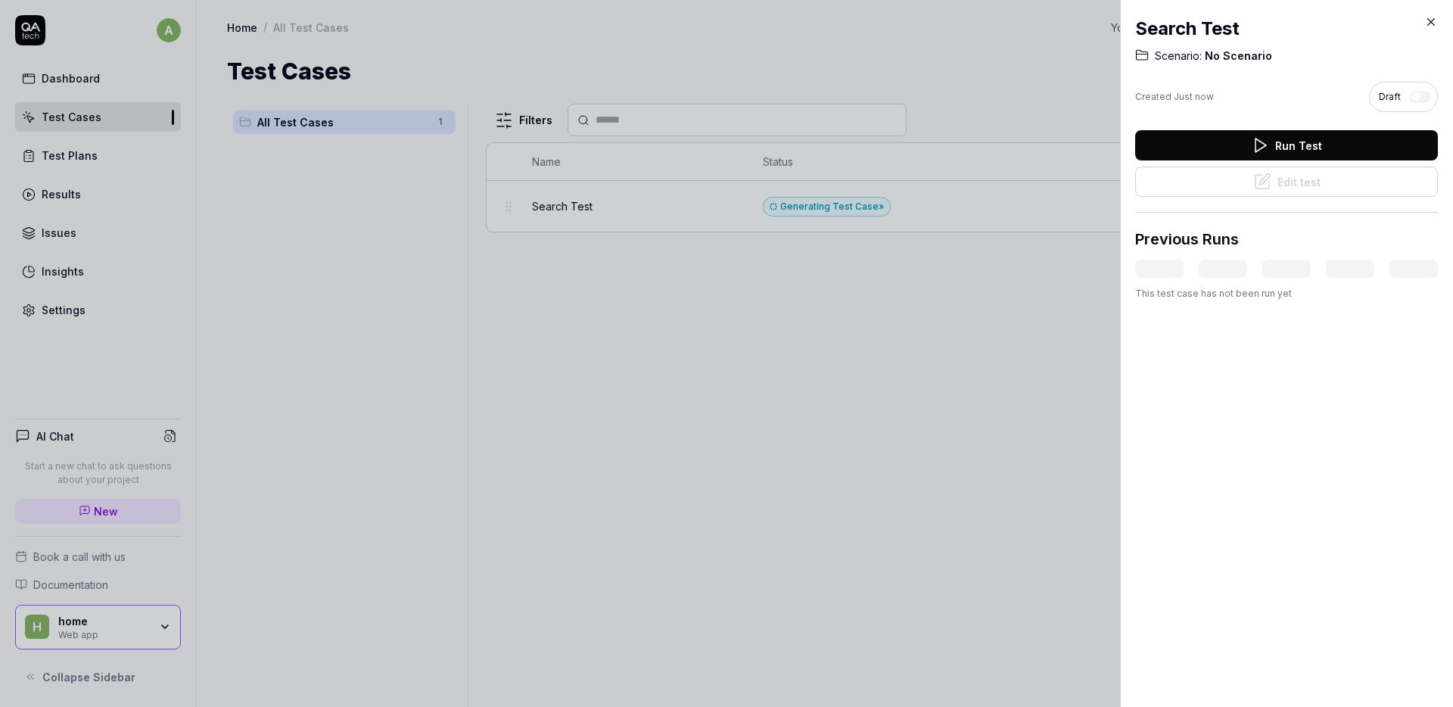
click at [908, 268] on div at bounding box center [726, 353] width 1453 height 707
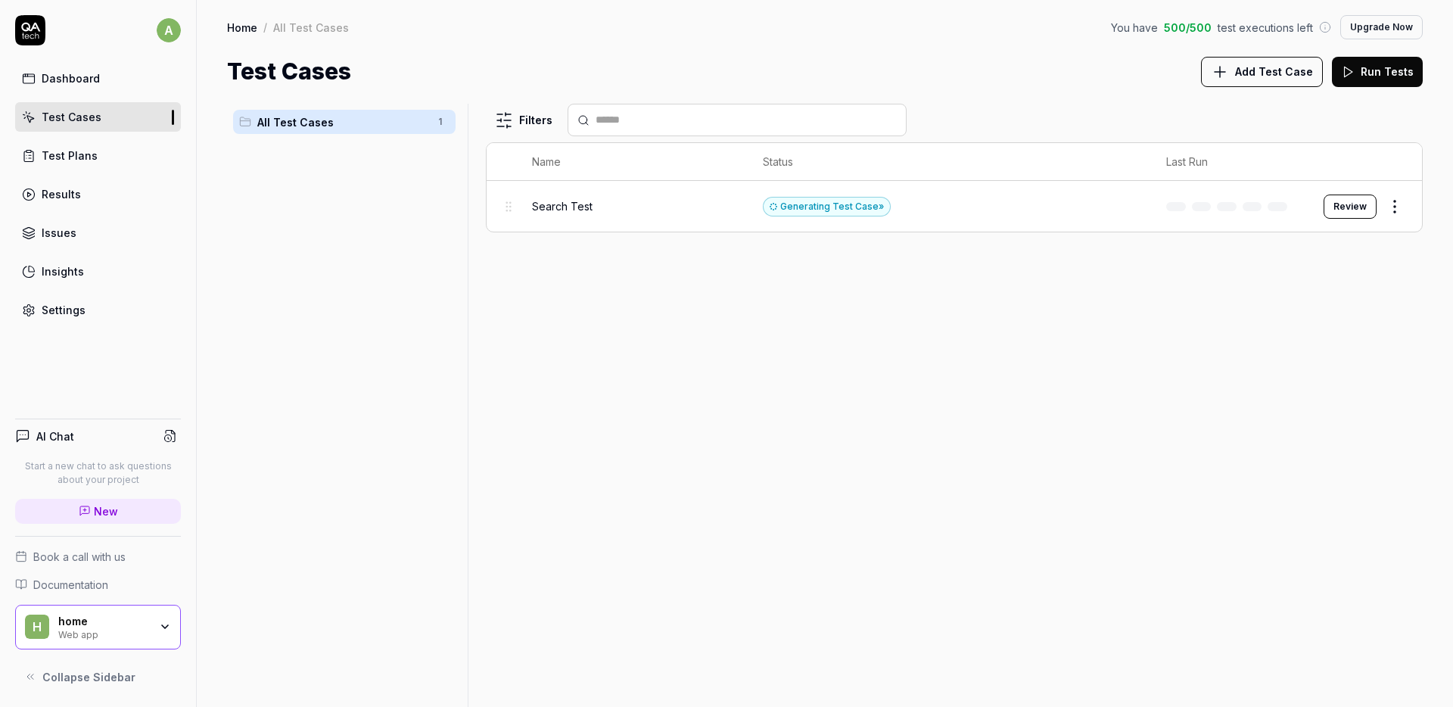
click at [1391, 204] on html "a Dashboard Test Cases Test Plans Results Issues Insights Settings AI Chat Star…" at bounding box center [726, 353] width 1453 height 707
click at [1316, 338] on div "Edit" at bounding box center [1331, 338] width 144 height 33
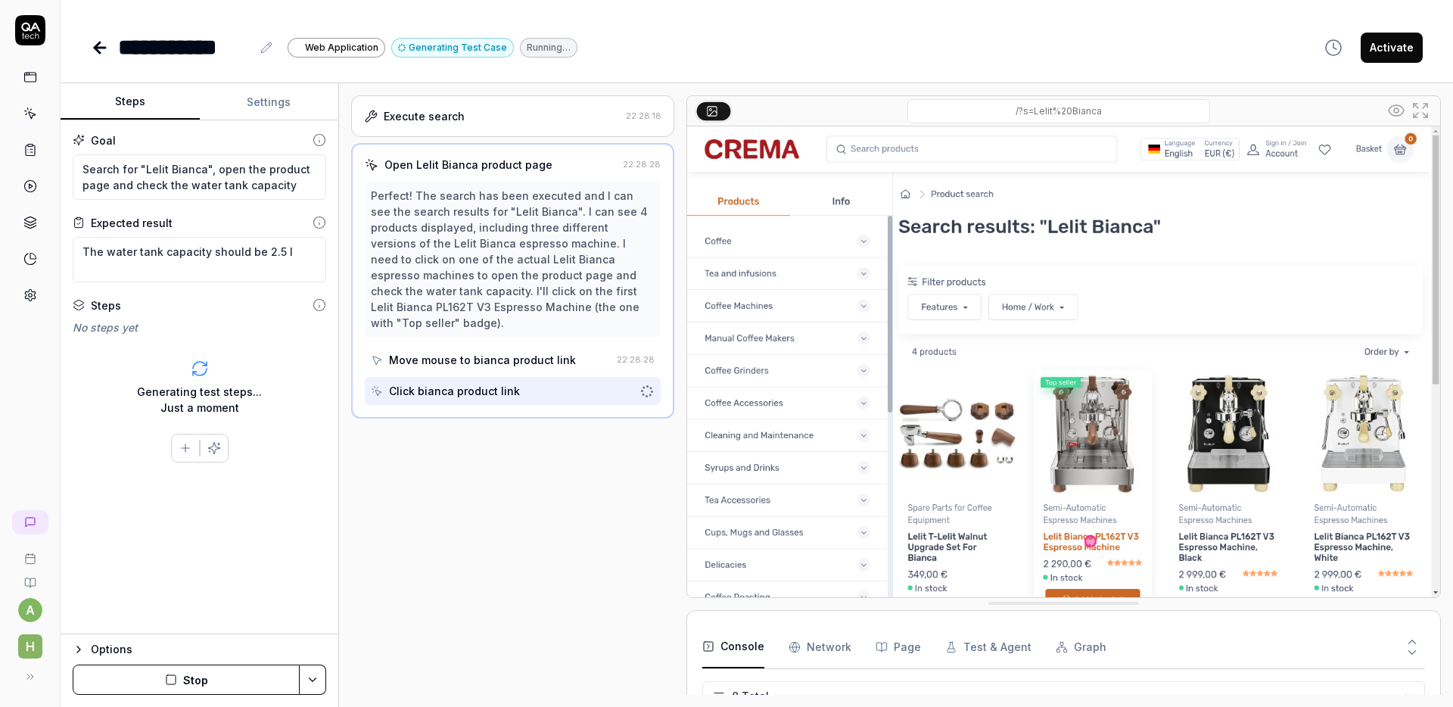
scroll to position [229, 0]
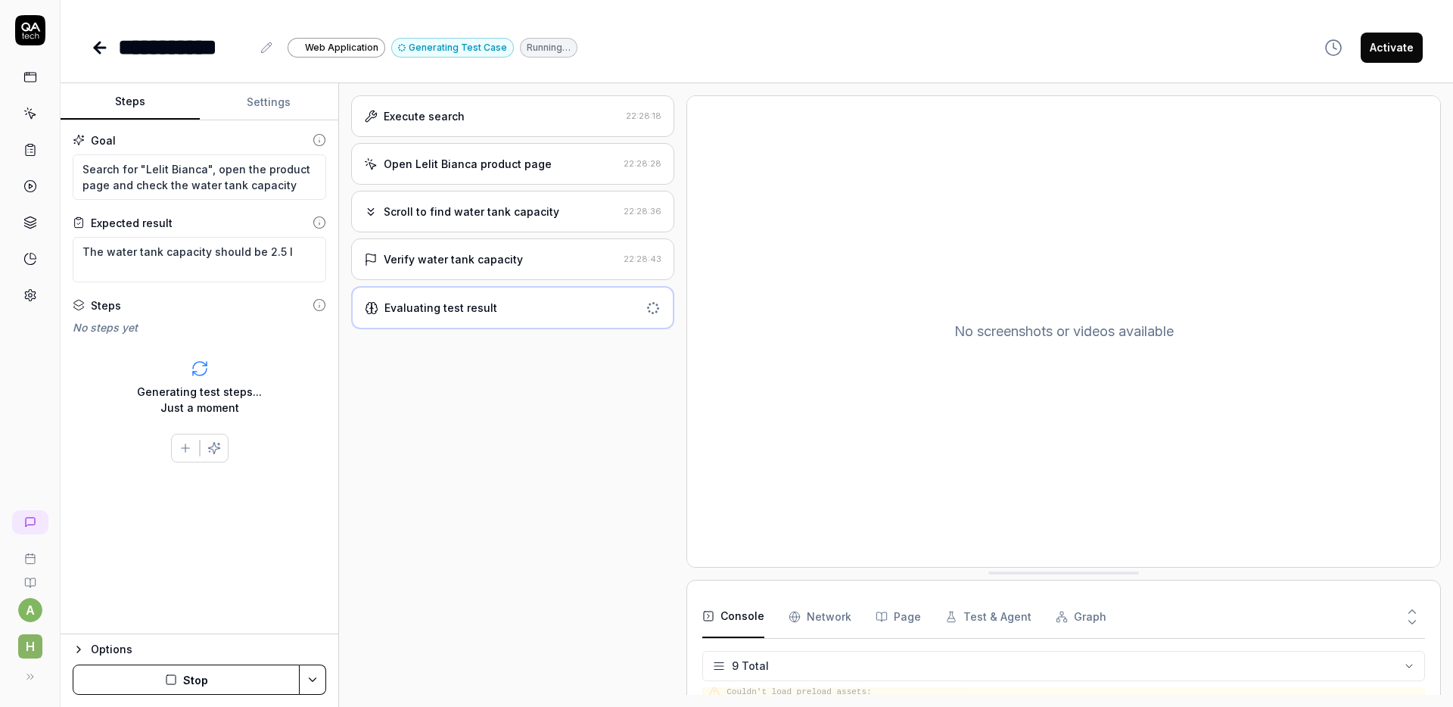
click at [536, 262] on div "Verify water tank capacity" at bounding box center [490, 259] width 253 height 16
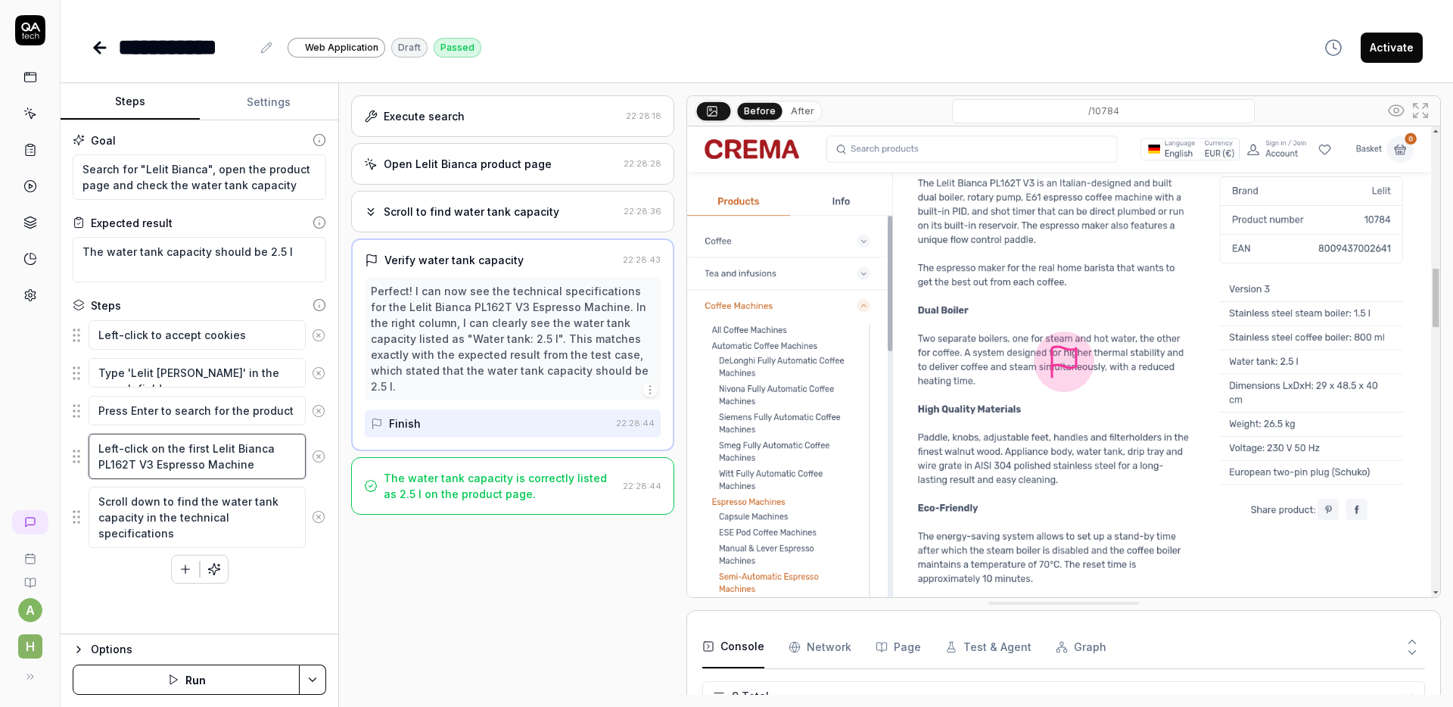
click at [229, 469] on textarea "Left-click on the first Lelit Bianca PL162T V3 Espresso Machine" at bounding box center [197, 456] width 217 height 45
click at [269, 539] on textarea "Scroll down to find the water tank capacity in the technical specifications" at bounding box center [197, 517] width 217 height 61
click at [275, 459] on textarea "Left-click on the first Lelit Bianca PL162T V3 Espresso Machine" at bounding box center [197, 456] width 217 height 45
click at [268, 411] on textarea "Press Enter to search for the product" at bounding box center [197, 411] width 217 height 30
click at [269, 381] on textarea "Type 'Lelit Bianca' in the search field" at bounding box center [197, 373] width 217 height 30
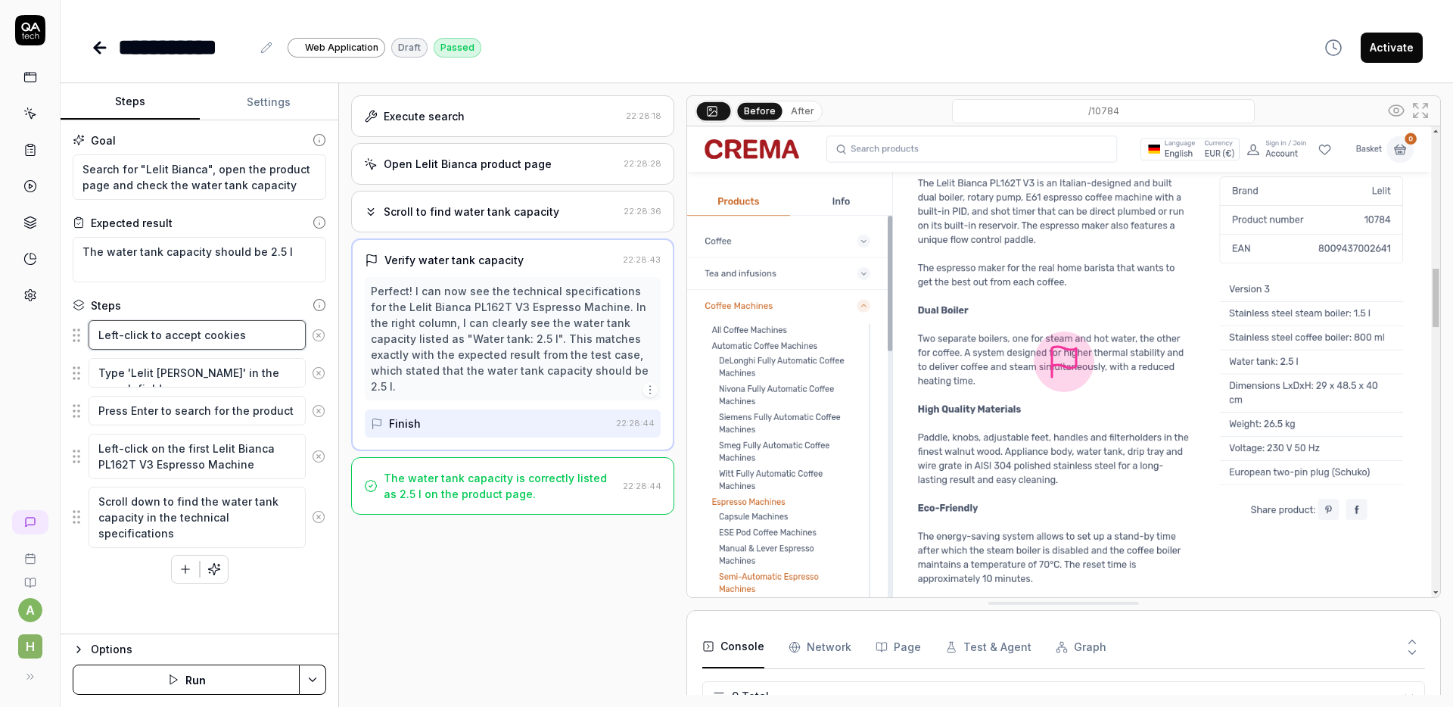
click at [265, 332] on textarea "Left-click to accept cookies" at bounding box center [197, 335] width 217 height 30
click at [245, 515] on textarea "Scroll down to find the water tank capacity in the technical specifications" at bounding box center [197, 517] width 217 height 61
click at [107, 51] on icon at bounding box center [100, 48] width 18 height 18
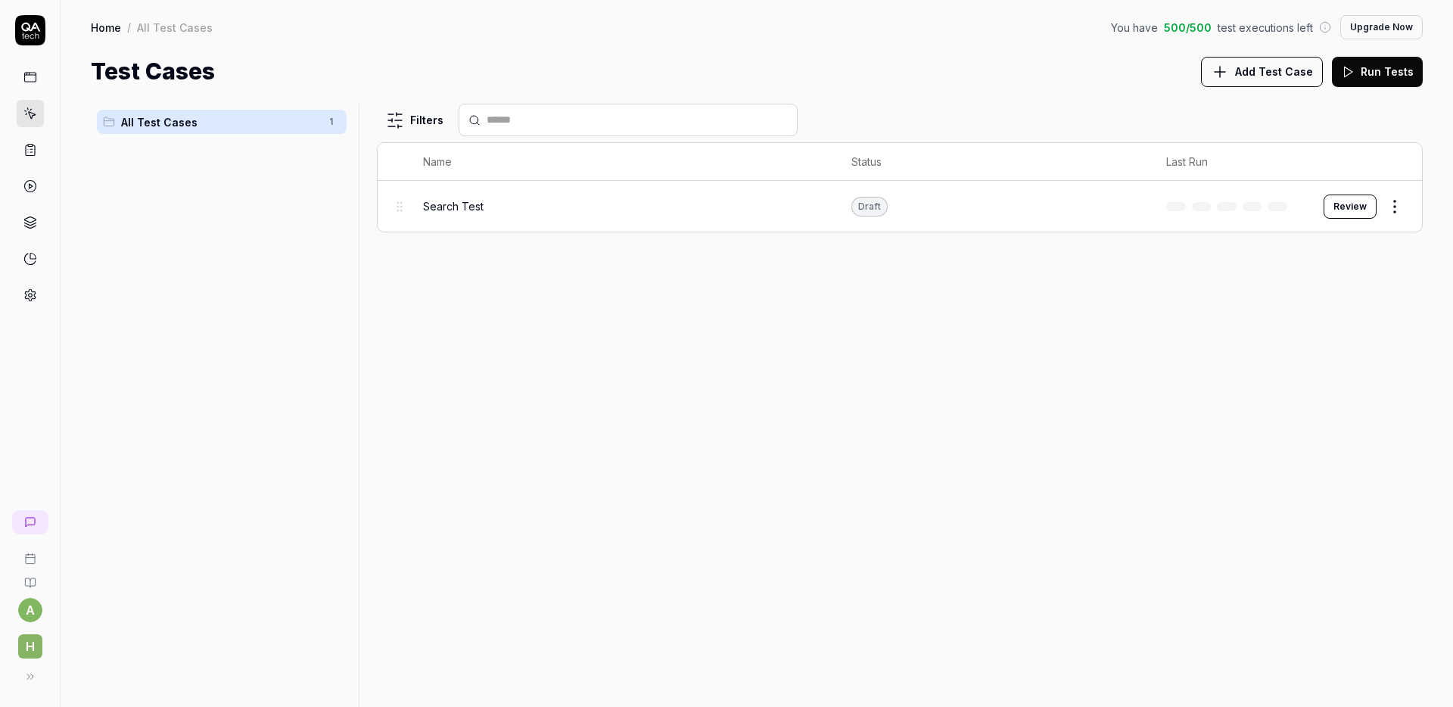
click at [598, 217] on div "Search Test" at bounding box center [622, 206] width 399 height 33
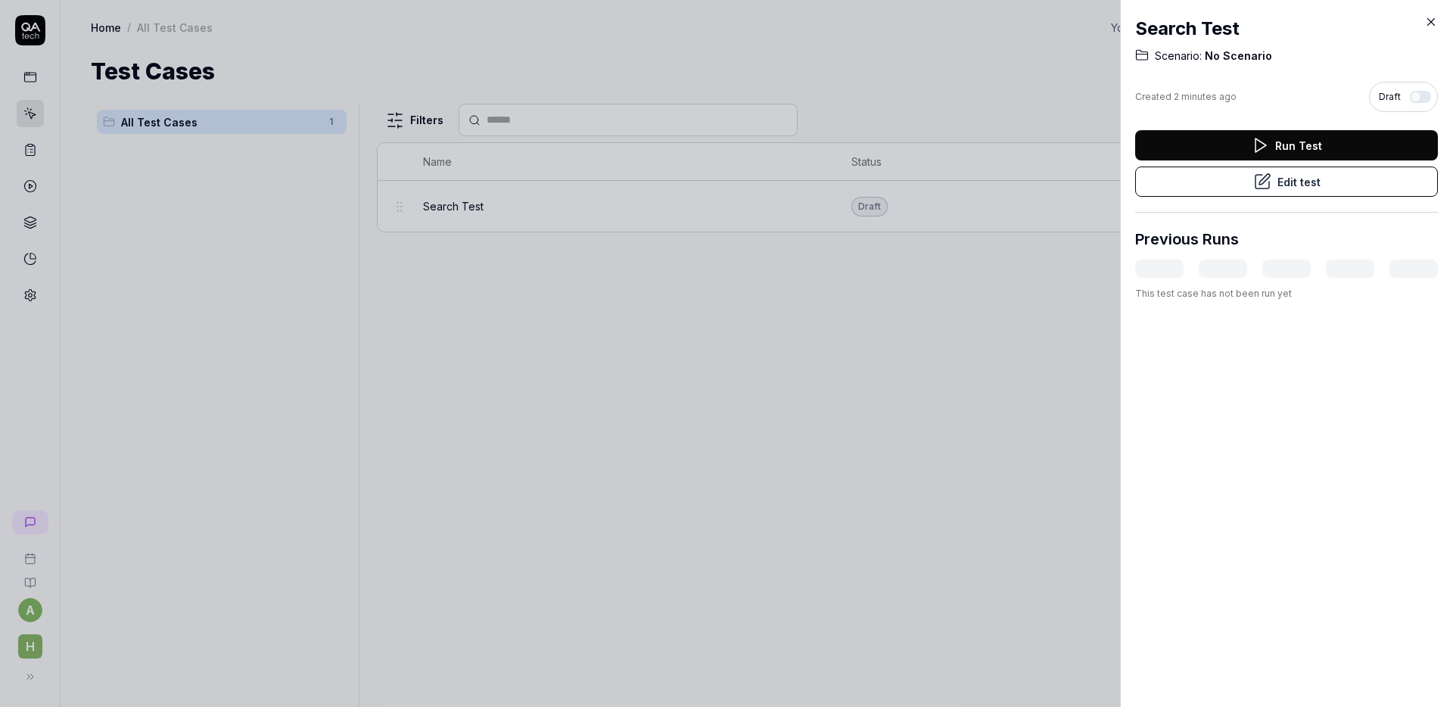
click at [1261, 149] on icon at bounding box center [1260, 145] width 18 height 18
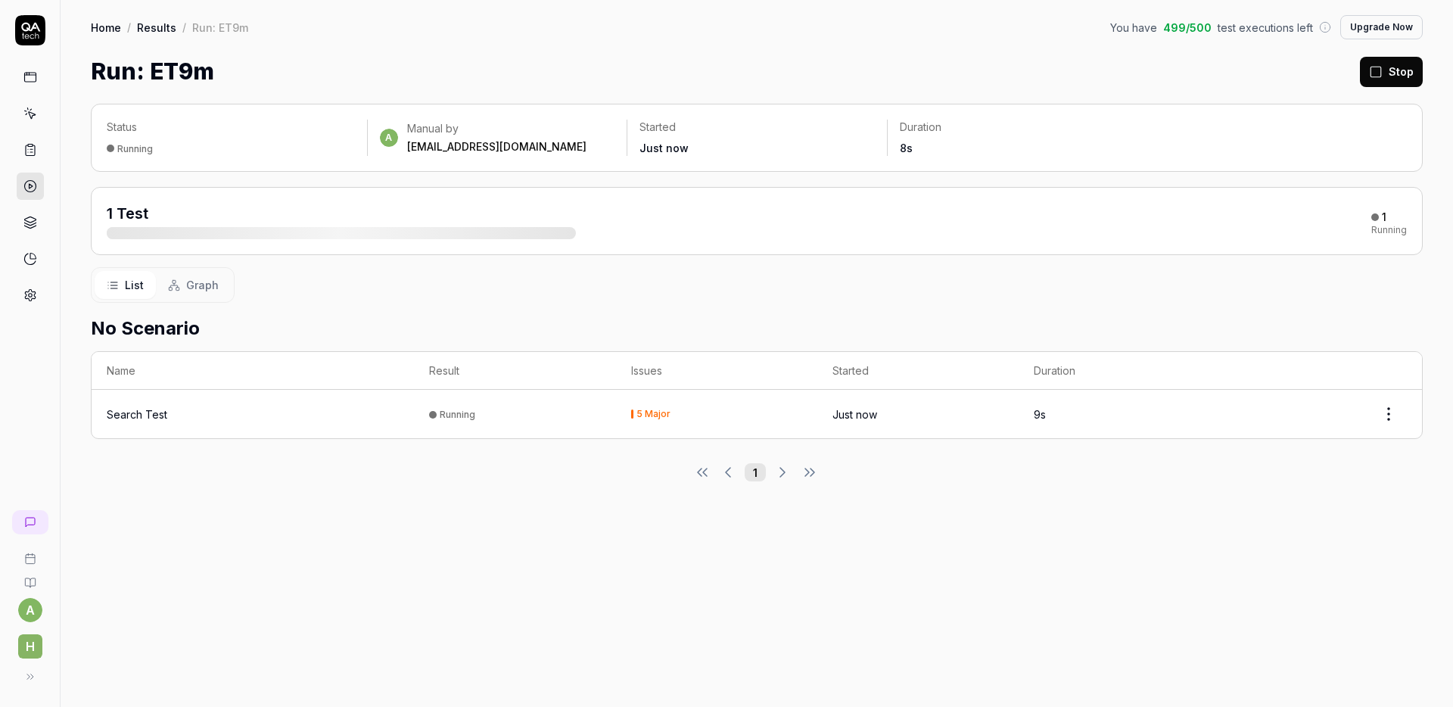
click at [385, 418] on div "Search Test" at bounding box center [253, 414] width 292 height 16
click at [1394, 416] on html "a h Home / Results / Run: ET9m You have 499 / 500 test executions left Upgrade …" at bounding box center [726, 353] width 1453 height 707
click at [953, 515] on html "a h Home / Results / Run: ET9m You have 499 / 500 test executions left Upgrade …" at bounding box center [726, 353] width 1453 height 707
click at [471, 235] on div at bounding box center [341, 233] width 469 height 12
click at [639, 409] on div "6 Major" at bounding box center [653, 406] width 34 height 9
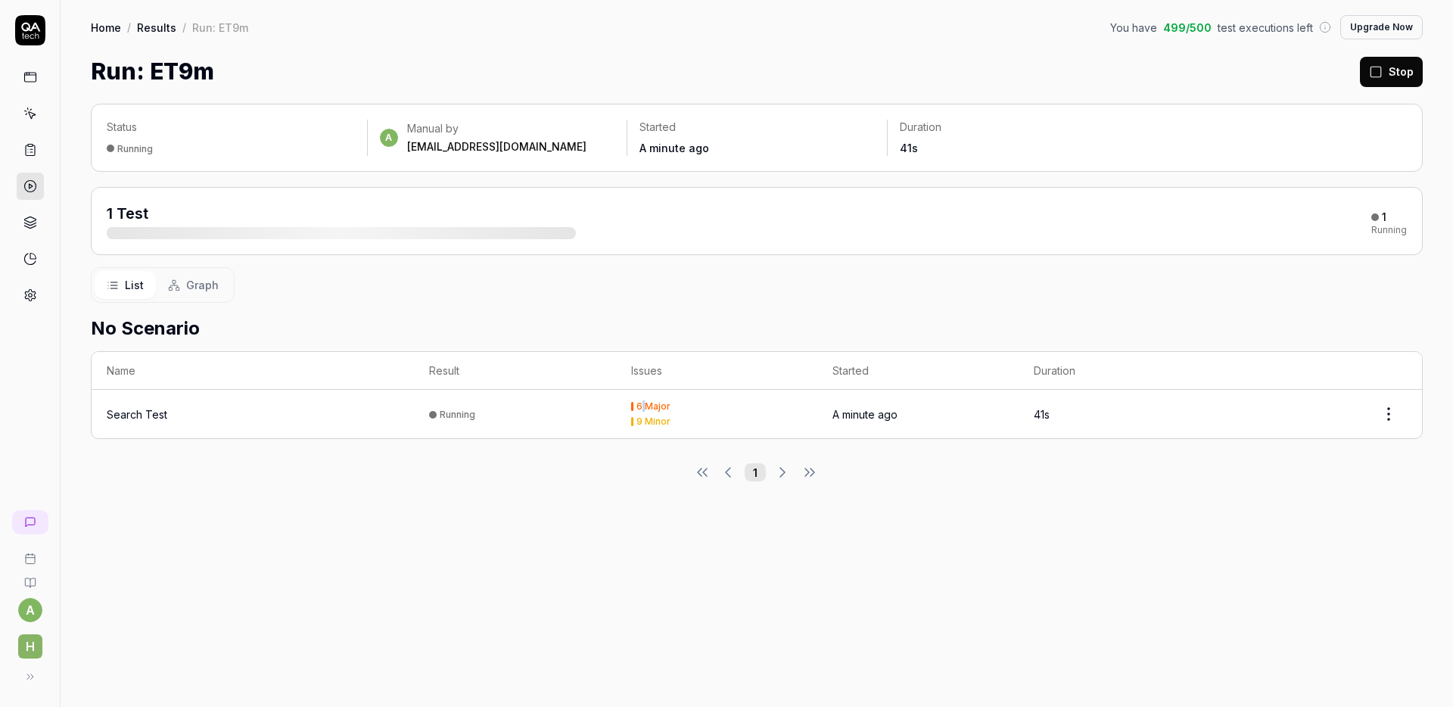
click at [639, 409] on div "6 Major" at bounding box center [653, 406] width 34 height 9
click at [664, 417] on div "9 Minor" at bounding box center [653, 421] width 34 height 9
click at [1018, 421] on td "42s" at bounding box center [1118, 414] width 201 height 48
drag, startPoint x: 453, startPoint y: 233, endPoint x: 565, endPoint y: 233, distance: 112.0
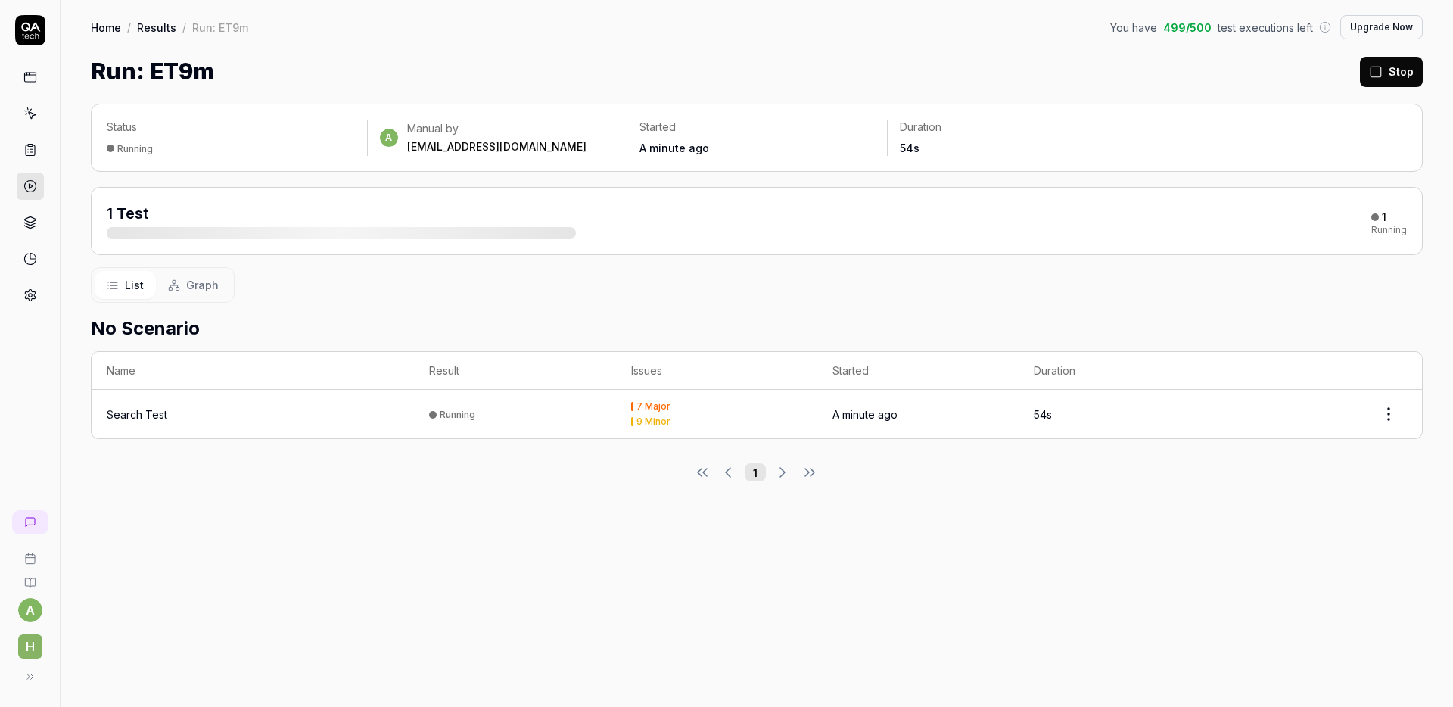
click at [565, 233] on div at bounding box center [341, 233] width 469 height 12
click at [1389, 414] on html "a h Home / Results / Run: ET9m You have 499 / 500 test executions left Upgrade …" at bounding box center [726, 353] width 1453 height 707
click at [1155, 323] on html "a h Home / Results / Run: ET9m You have 499 / 500 test executions left Upgrade …" at bounding box center [726, 353] width 1453 height 707
click at [175, 413] on div "Search Test" at bounding box center [253, 414] width 292 height 16
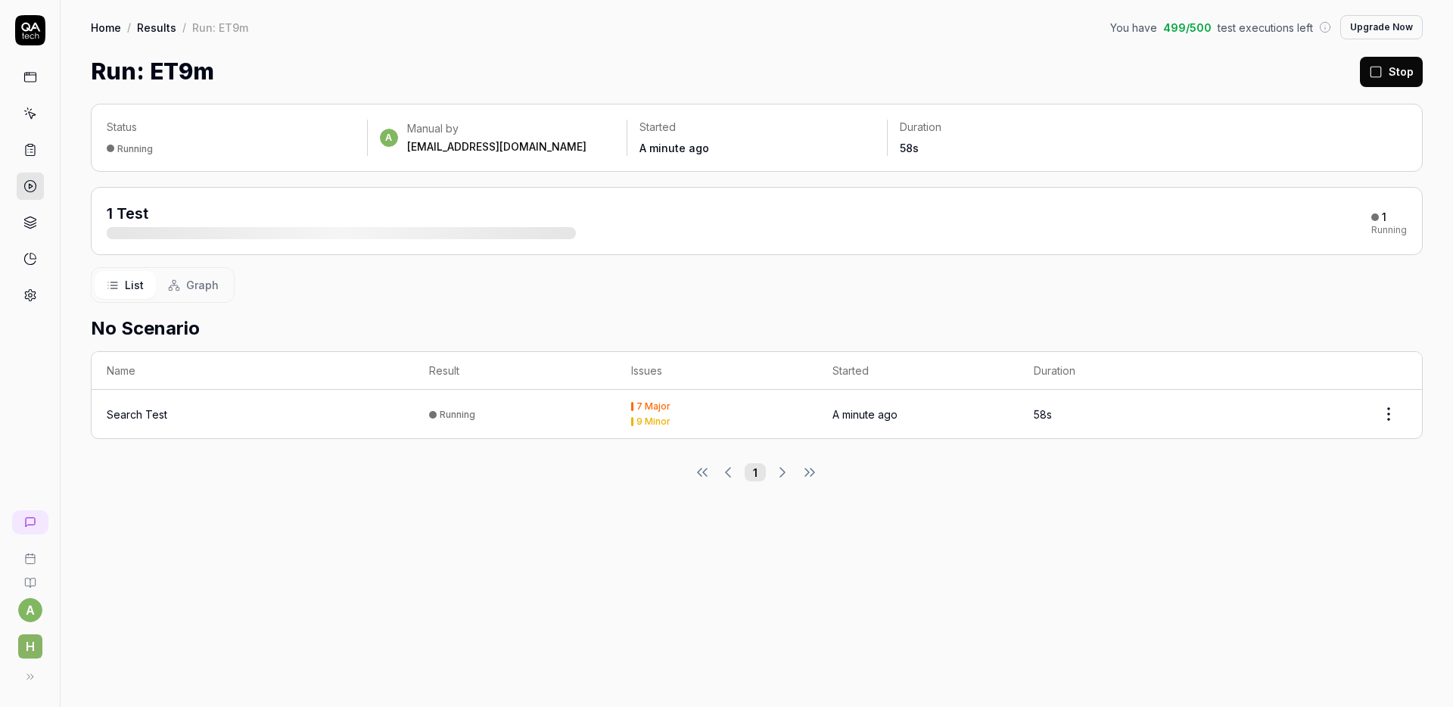
click at [451, 406] on td "Running" at bounding box center [514, 414] width 201 height 48
click at [722, 412] on div "7 Major 9 Minor" at bounding box center [716, 414] width 171 height 24
click at [417, 221] on div "1 Test" at bounding box center [341, 221] width 469 height 36
click at [372, 235] on div at bounding box center [341, 233] width 469 height 12
click at [167, 213] on div "1 Test" at bounding box center [341, 221] width 469 height 36
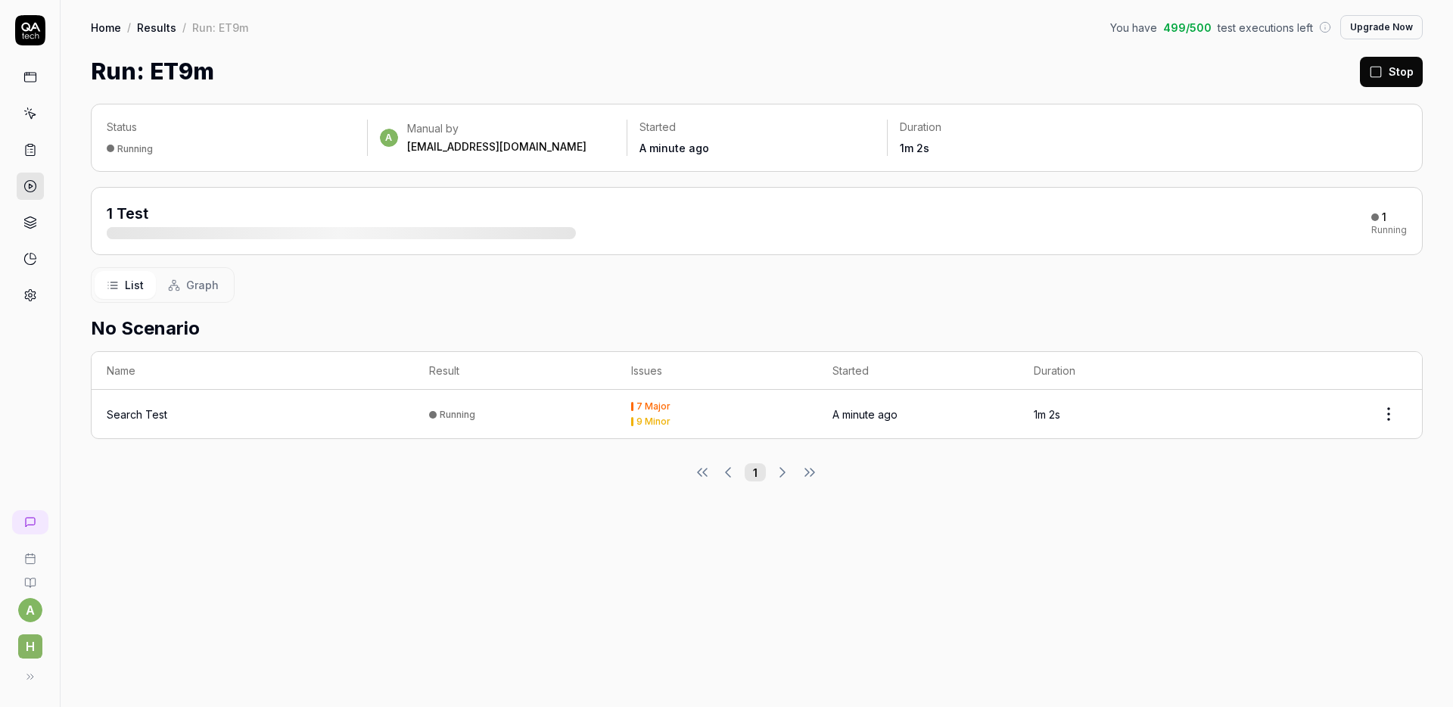
click at [110, 210] on span "1 Test" at bounding box center [128, 213] width 42 height 18
click at [112, 147] on div at bounding box center [111, 149] width 8 height 8
click at [403, 140] on div "a Manual by alex.cherevatiy@gmail.com" at bounding box center [497, 137] width 235 height 33
click at [527, 146] on div "alex.cherevatiy@gmail.com" at bounding box center [496, 146] width 179 height 15
click at [687, 150] on time "A minute ago" at bounding box center [674, 147] width 70 height 13
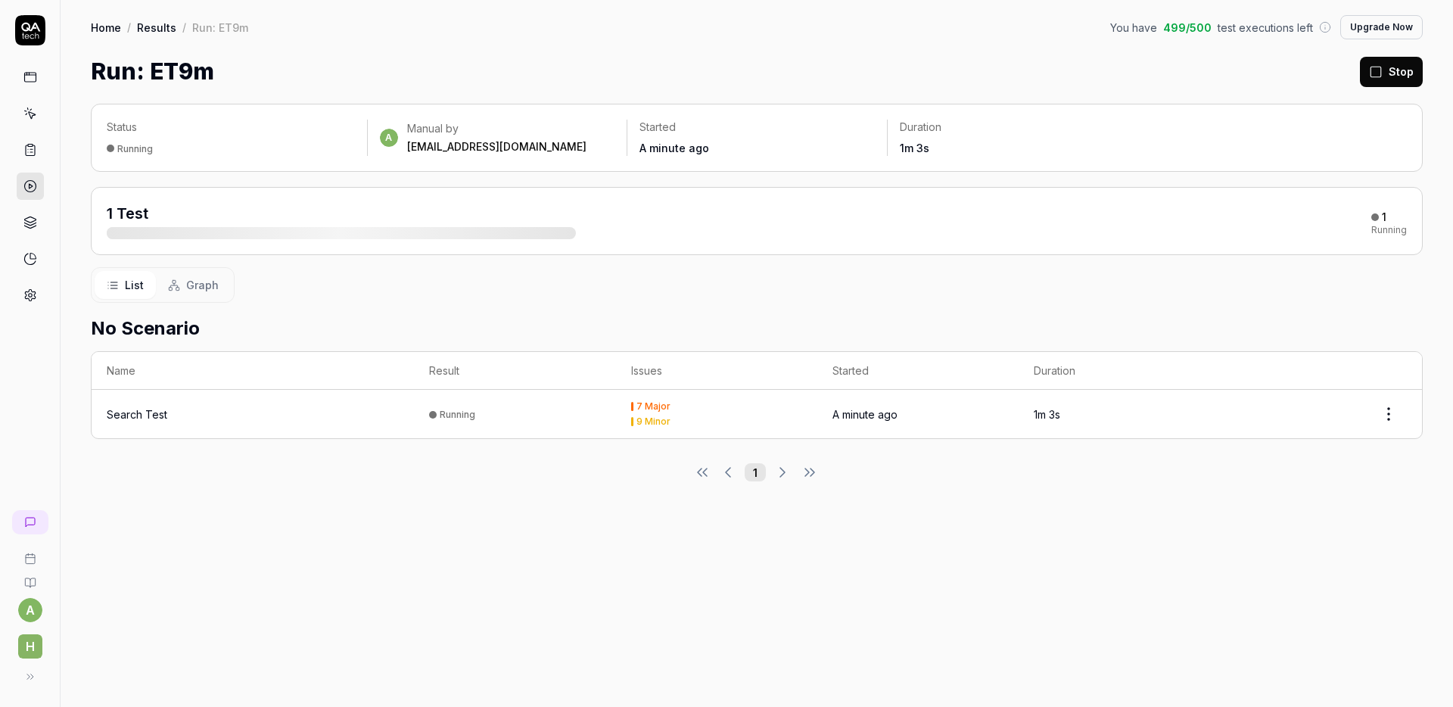
click at [456, 222] on div "1 Test" at bounding box center [341, 221] width 469 height 36
drag, startPoint x: 273, startPoint y: 222, endPoint x: 334, endPoint y: 233, distance: 61.6
click at [344, 228] on div "1 Test" at bounding box center [341, 221] width 469 height 36
click at [216, 278] on span "Graph" at bounding box center [202, 285] width 33 height 16
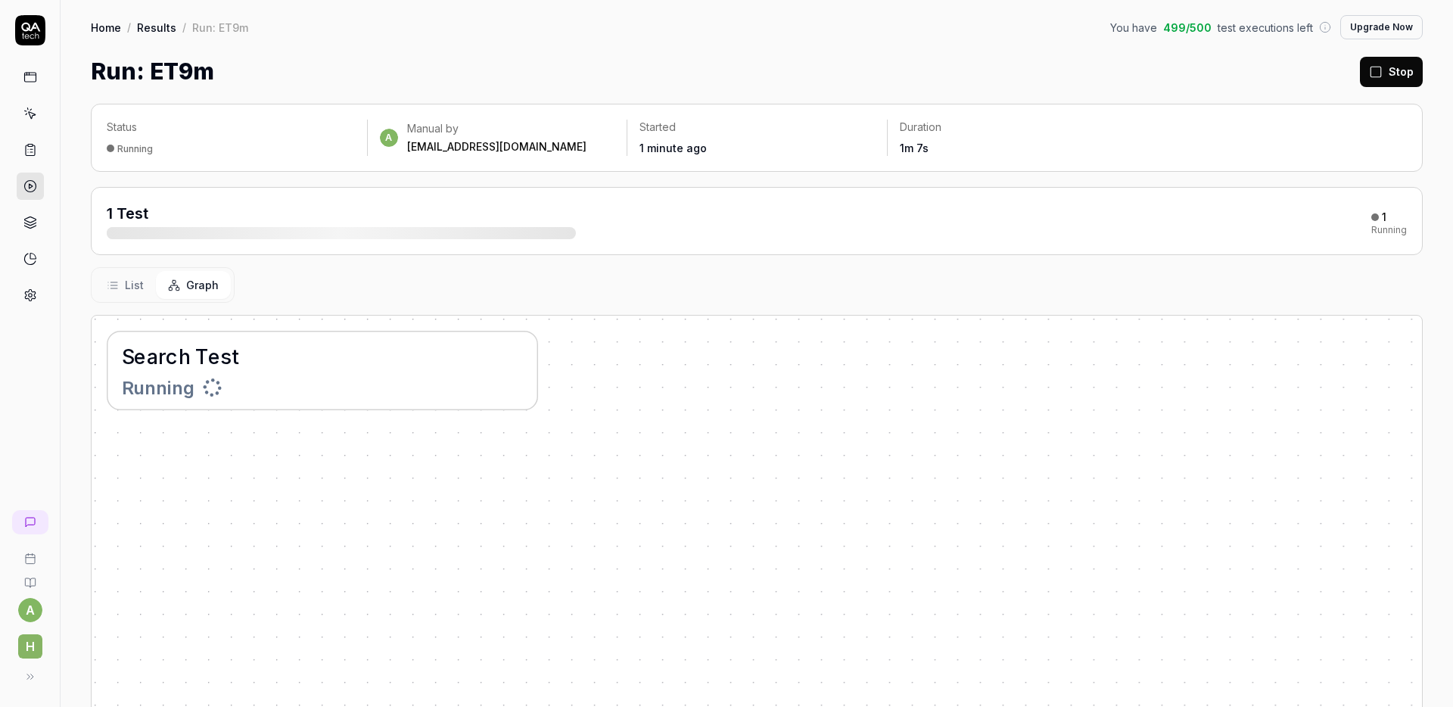
scroll to position [204, 0]
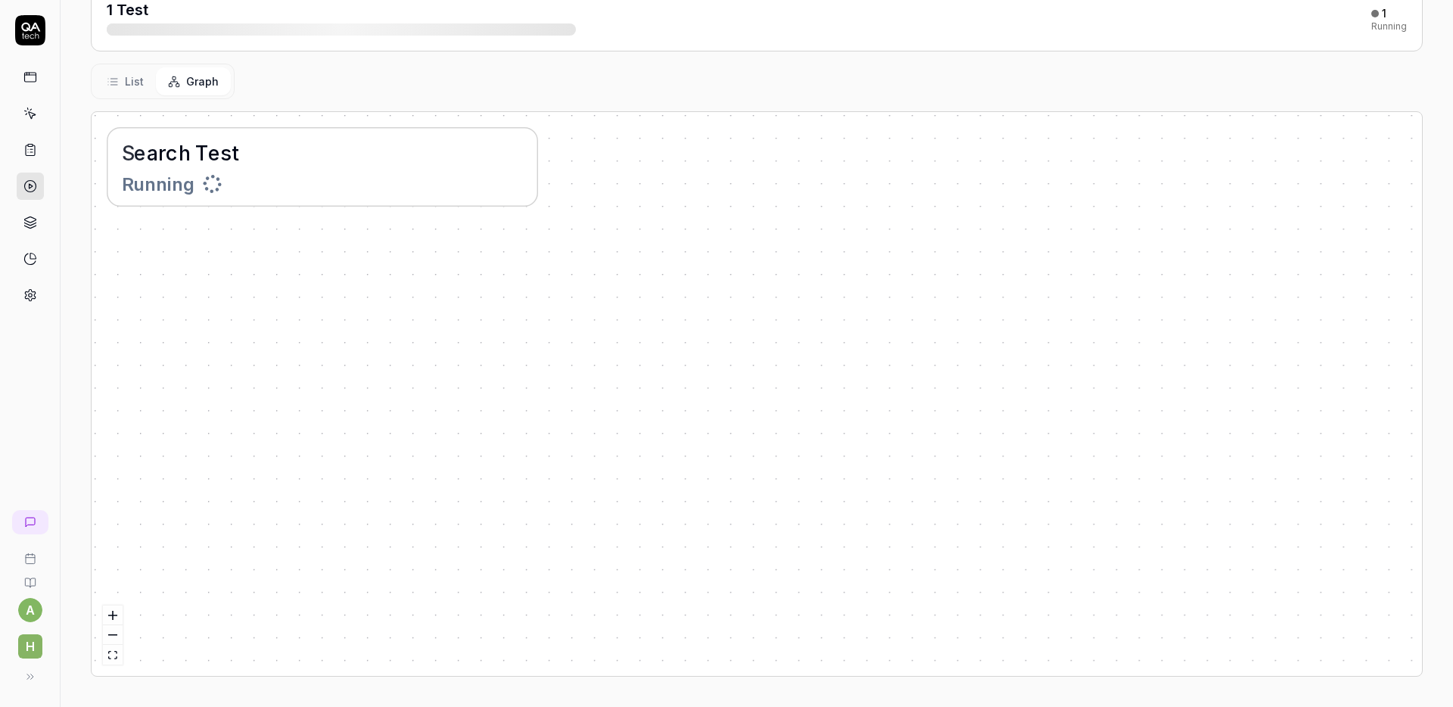
click at [126, 88] on span "List" at bounding box center [134, 81] width 19 height 16
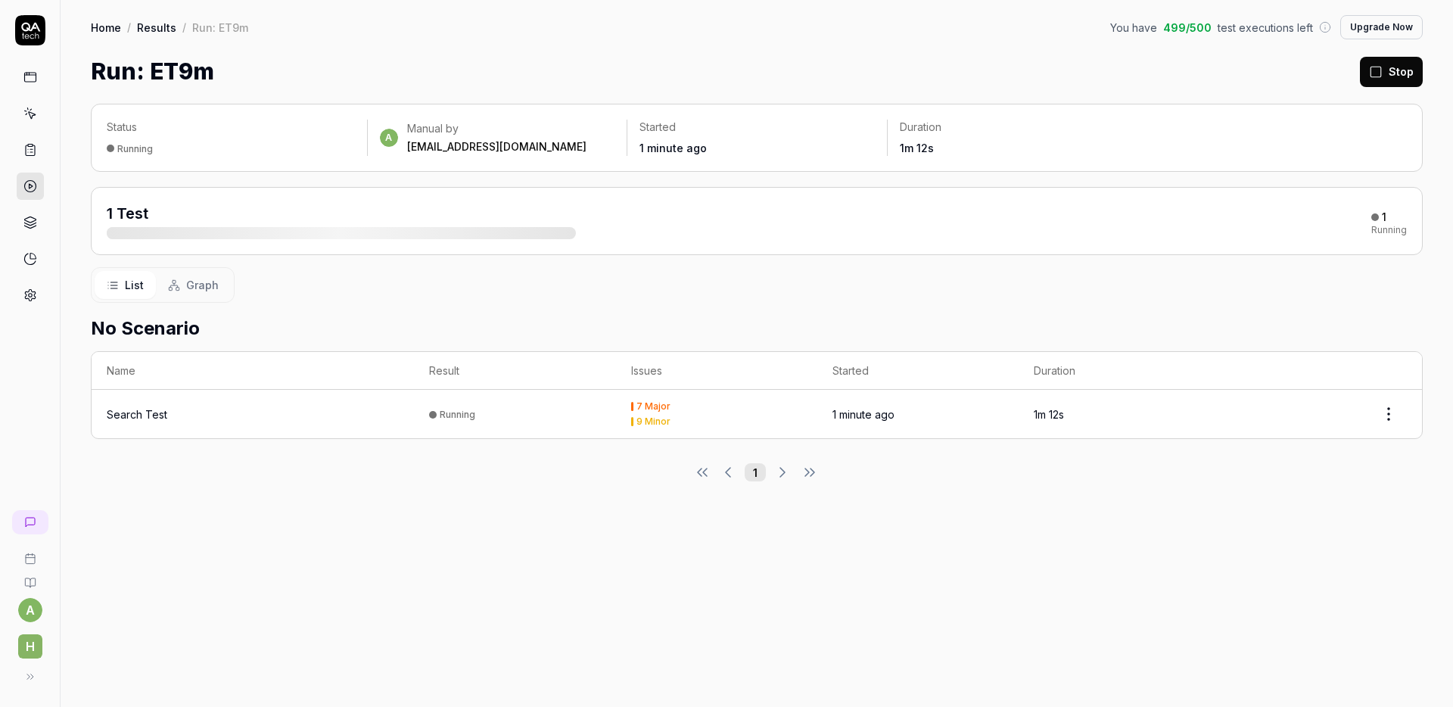
click at [42, 148] on link at bounding box center [30, 149] width 27 height 27
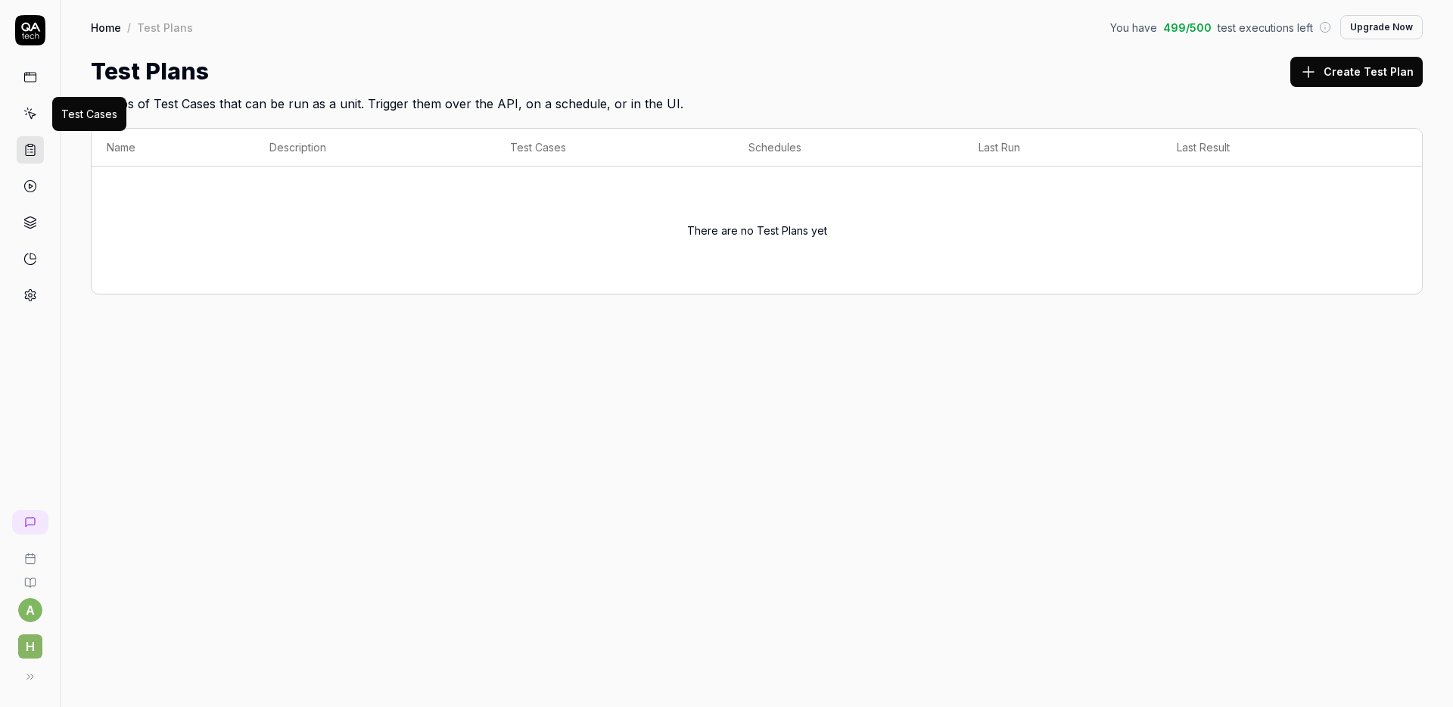
click at [32, 113] on icon at bounding box center [30, 114] width 14 height 14
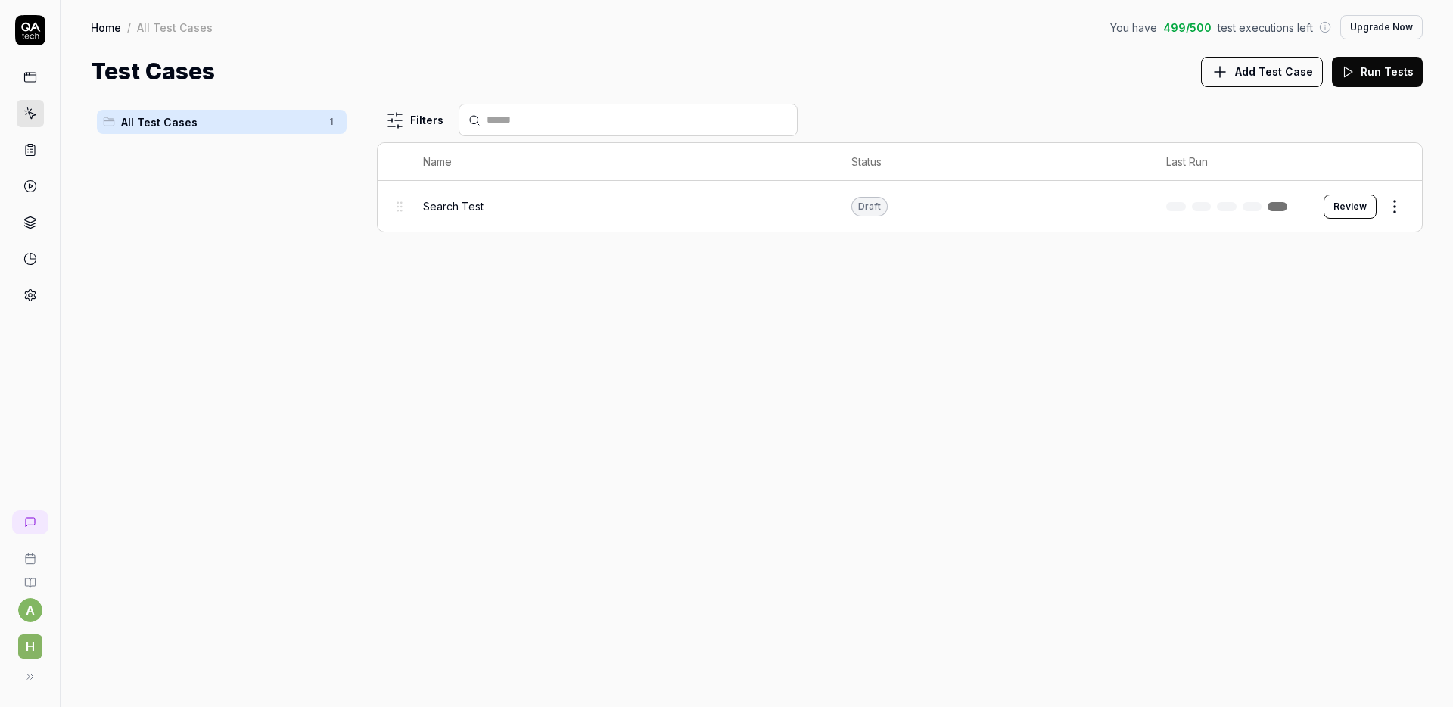
click at [36, 82] on link at bounding box center [30, 77] width 27 height 27
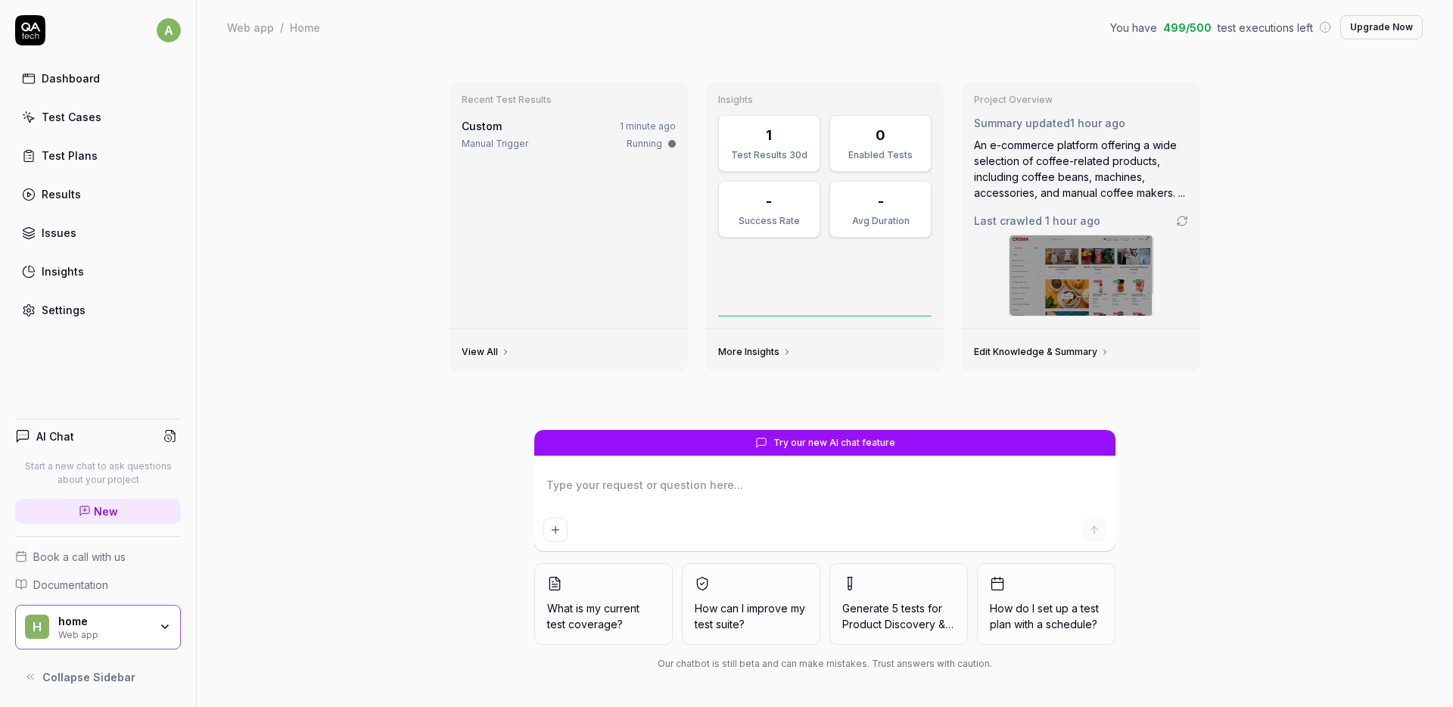
click at [48, 116] on div "Test Cases" at bounding box center [72, 117] width 60 height 16
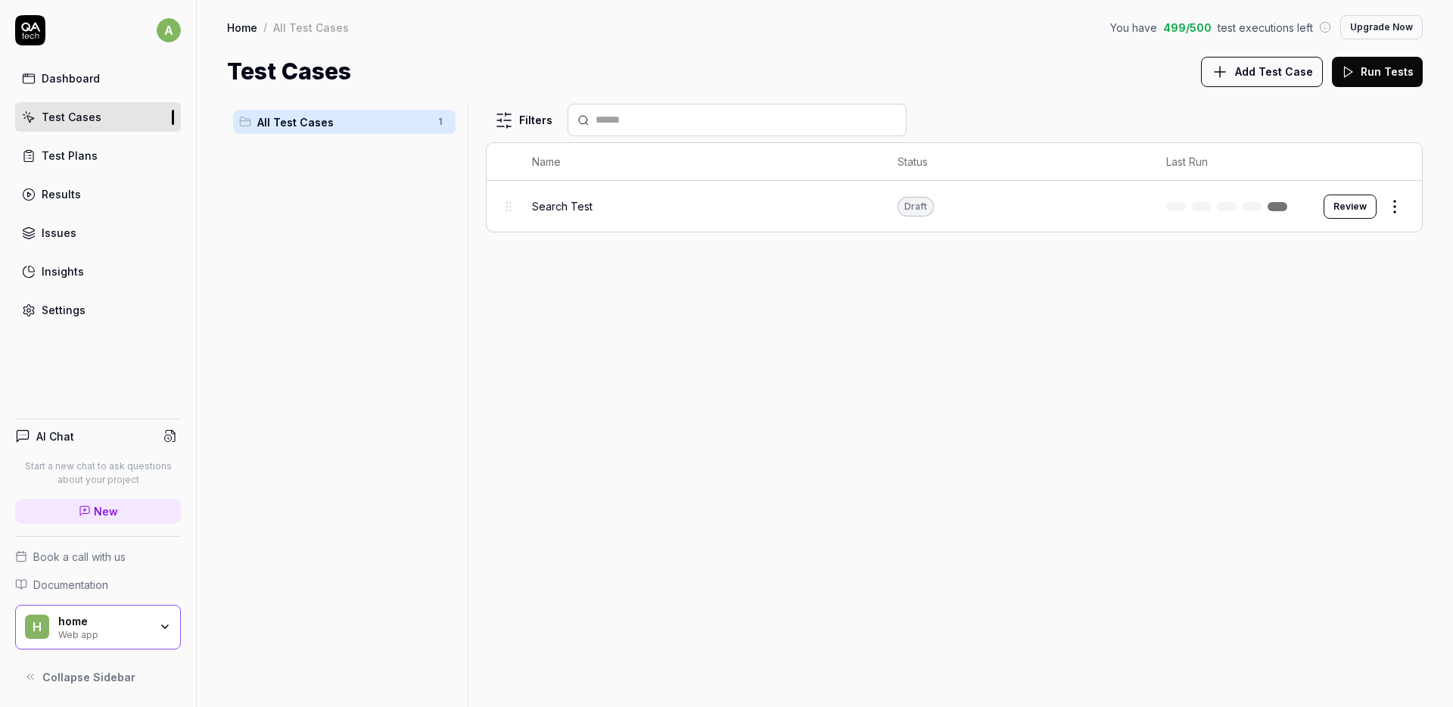
click at [676, 217] on div "Search Test" at bounding box center [700, 206] width 336 height 33
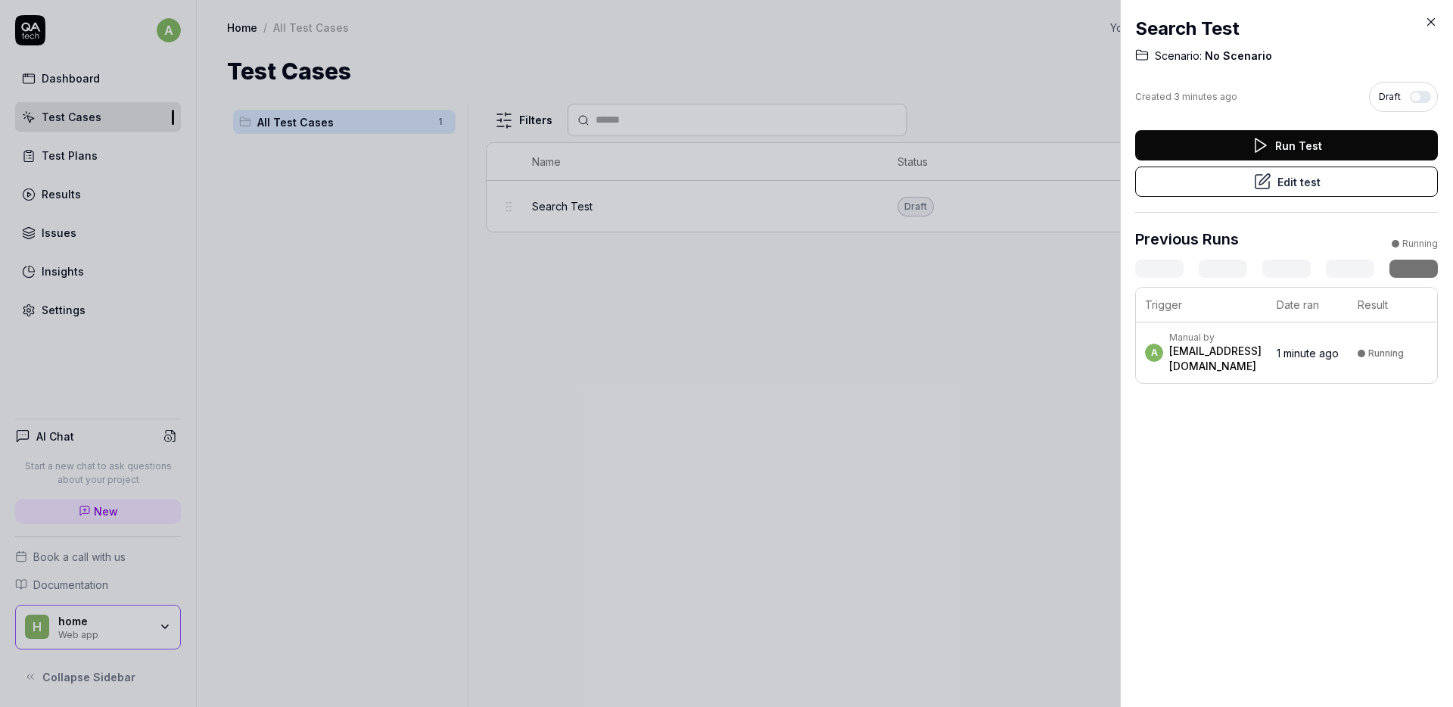
click at [1428, 23] on icon at bounding box center [1431, 22] width 14 height 14
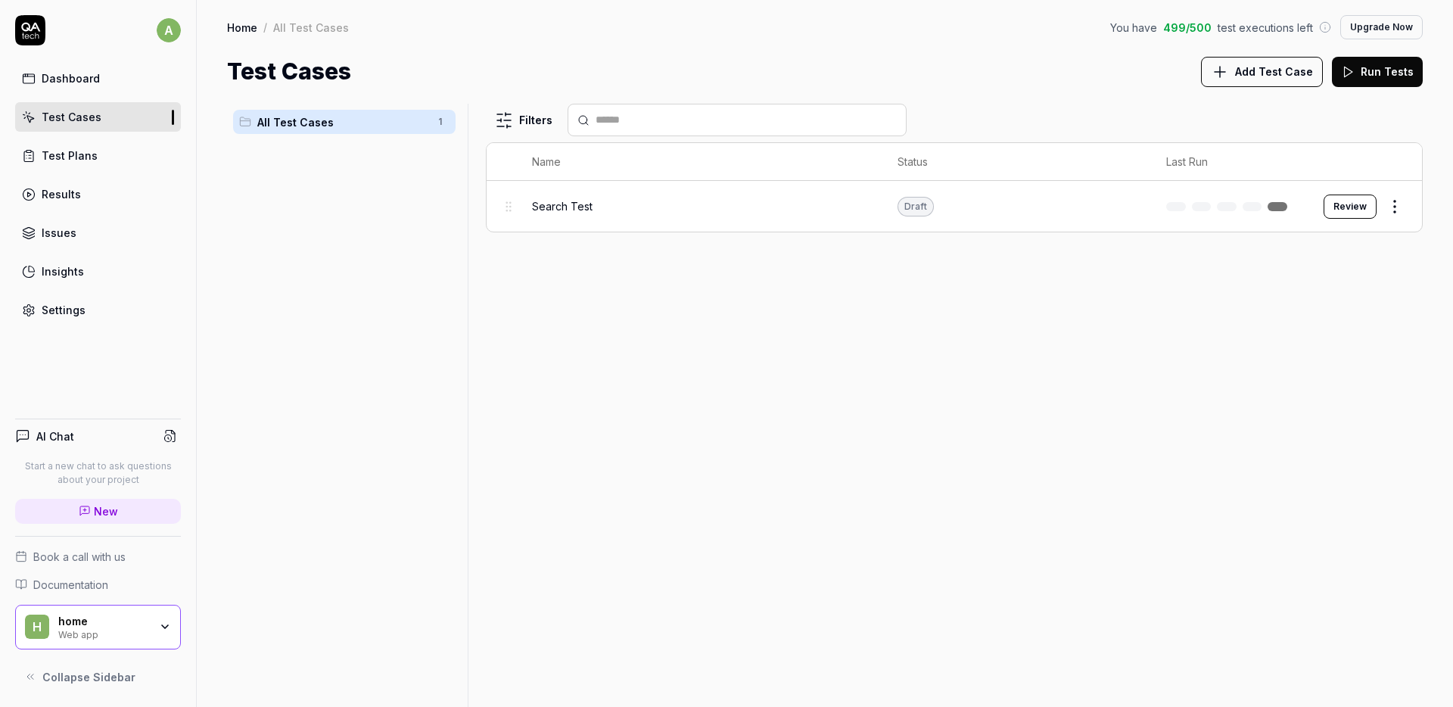
click at [75, 191] on div "Results" at bounding box center [61, 194] width 39 height 16
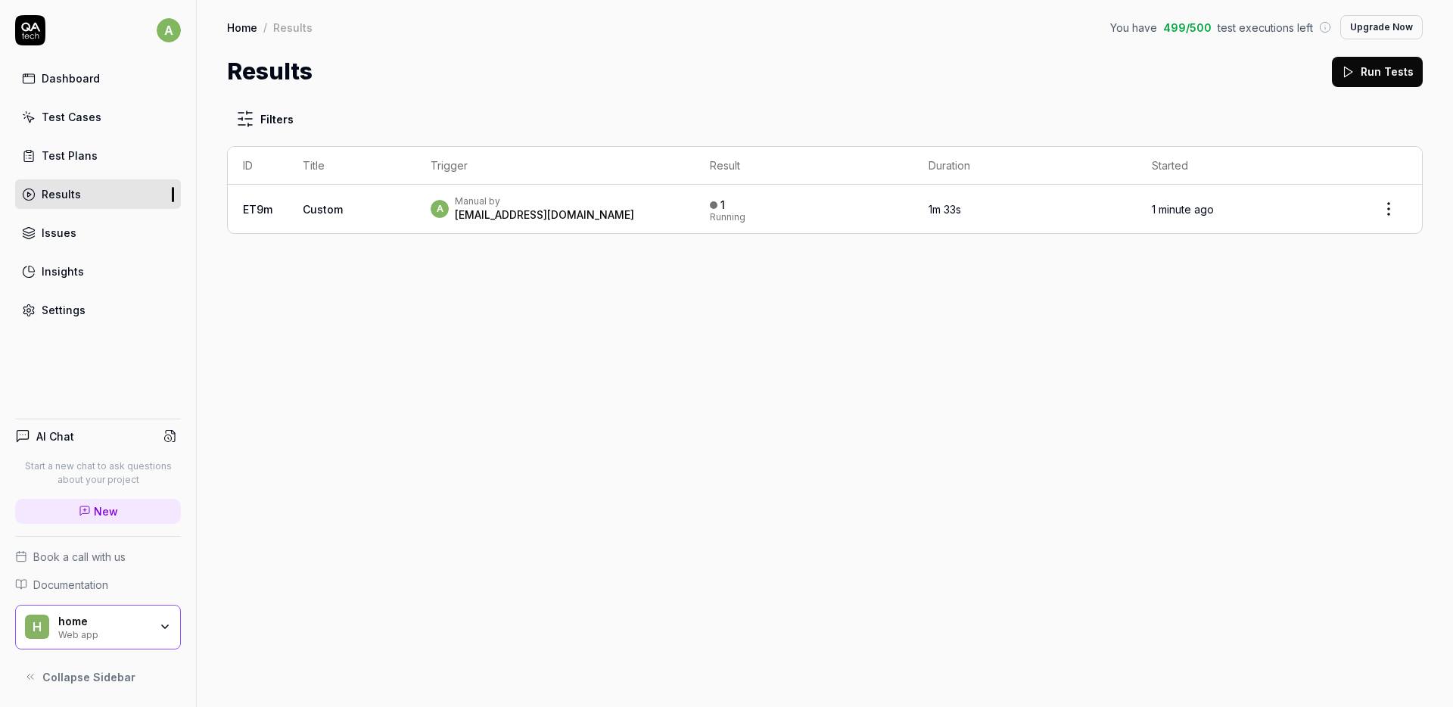
click at [342, 209] on td "Custom" at bounding box center [352, 209] width 128 height 48
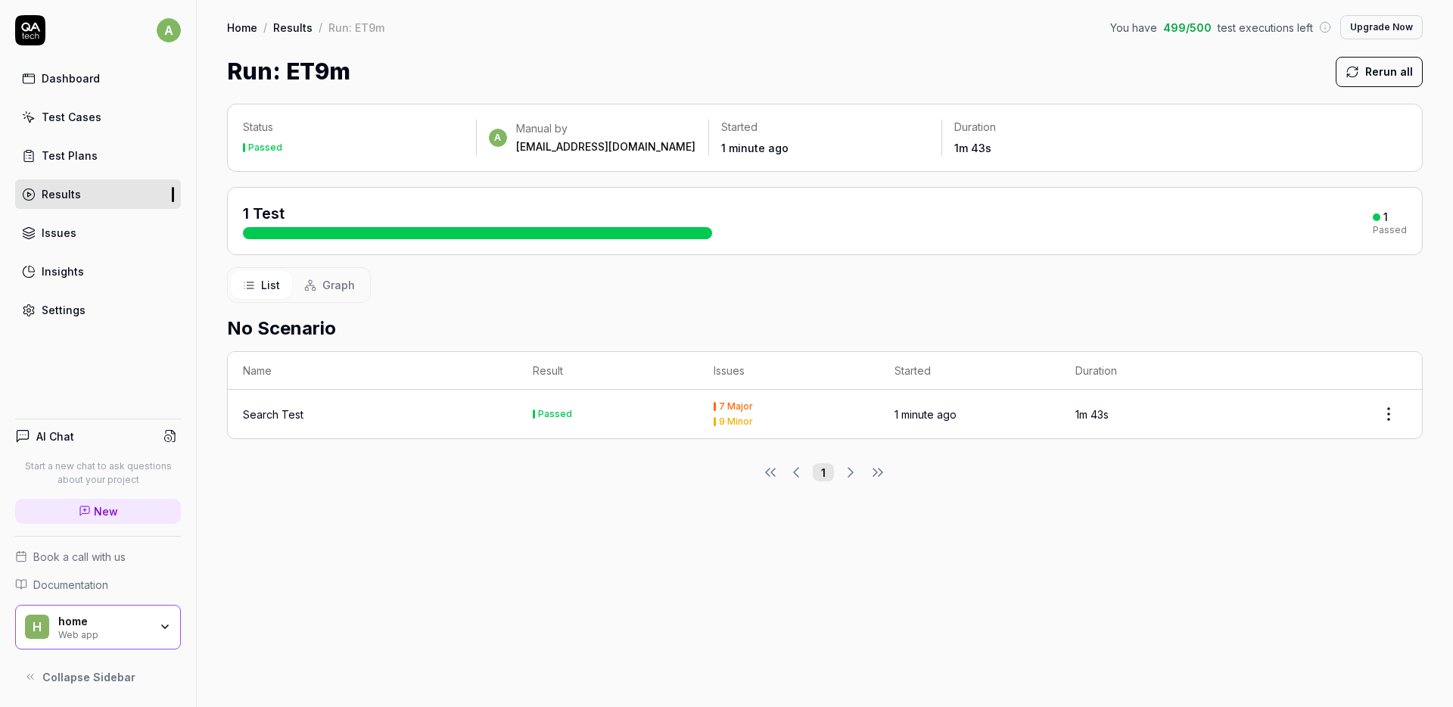
click at [648, 421] on td "Passed" at bounding box center [608, 414] width 181 height 48
click at [536, 413] on div "Passed" at bounding box center [552, 413] width 39 height 9
click at [359, 416] on div "Search Test" at bounding box center [373, 414] width 260 height 16
click at [299, 421] on div "Search Test" at bounding box center [273, 414] width 61 height 16
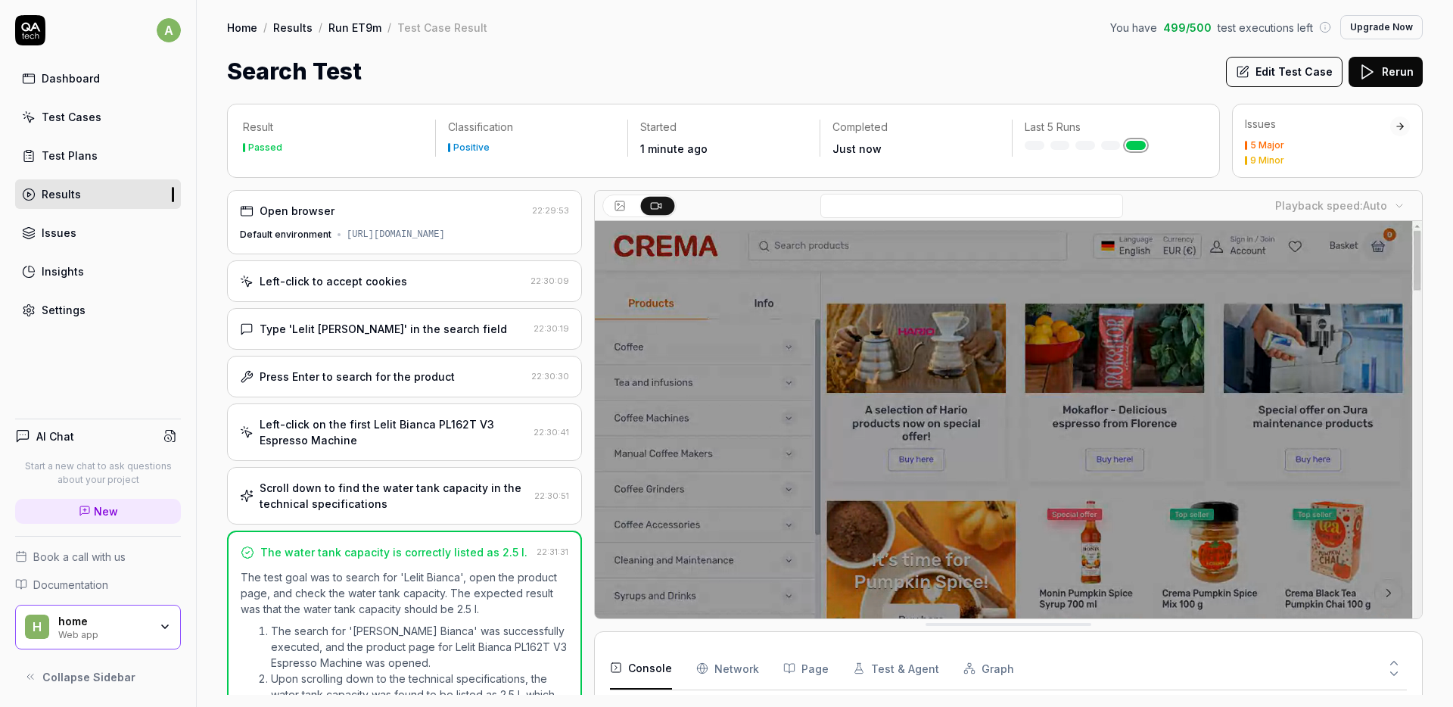
click at [375, 234] on div "https://www.cremashop.eu/en" at bounding box center [396, 235] width 98 height 14
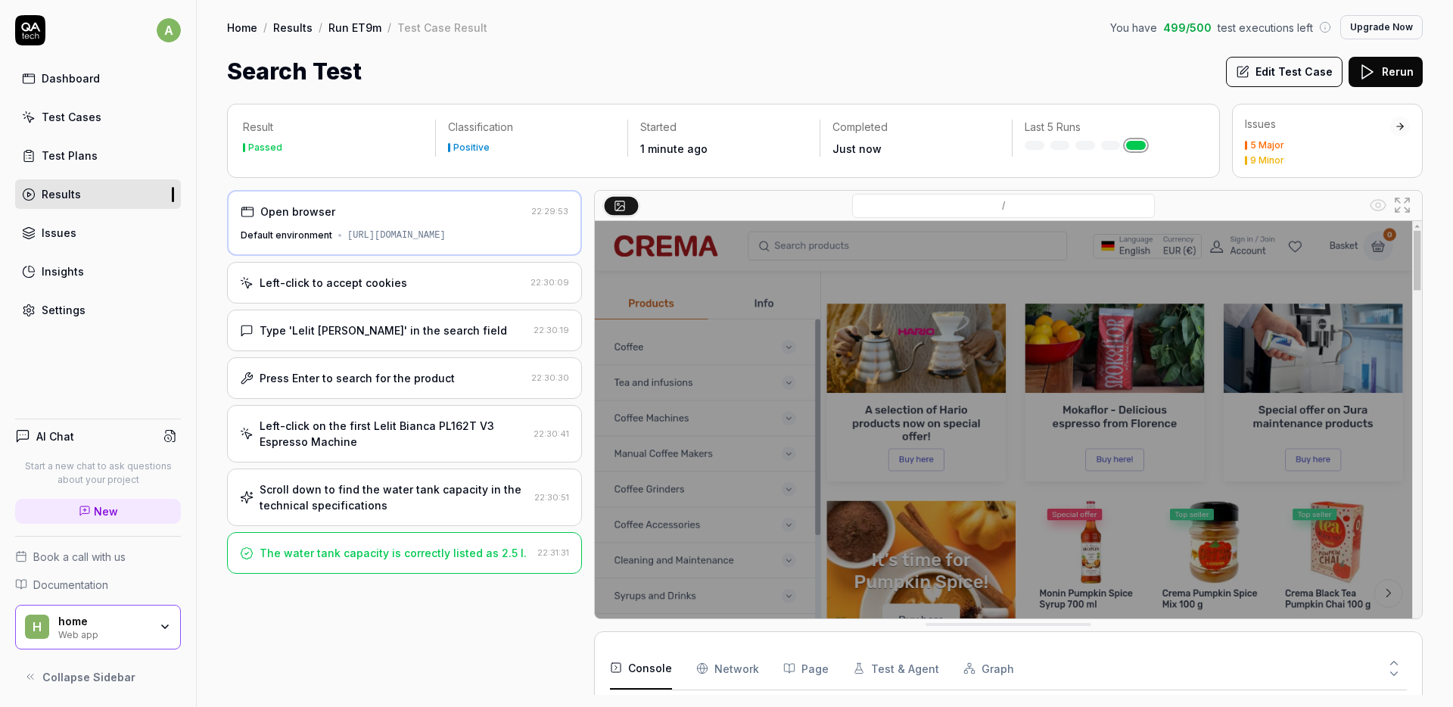
click at [377, 284] on div "Left-click to accept cookies" at bounding box center [334, 283] width 148 height 16
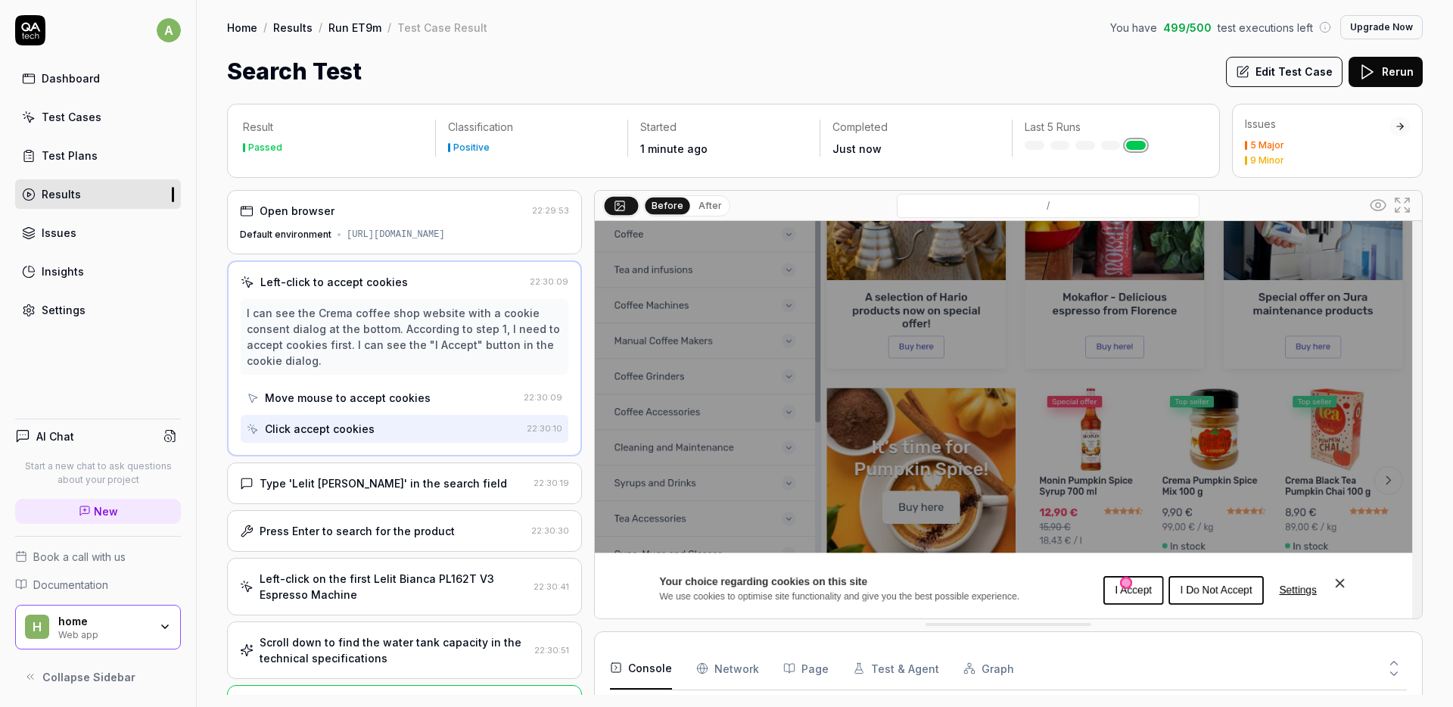
scroll to position [110, 0]
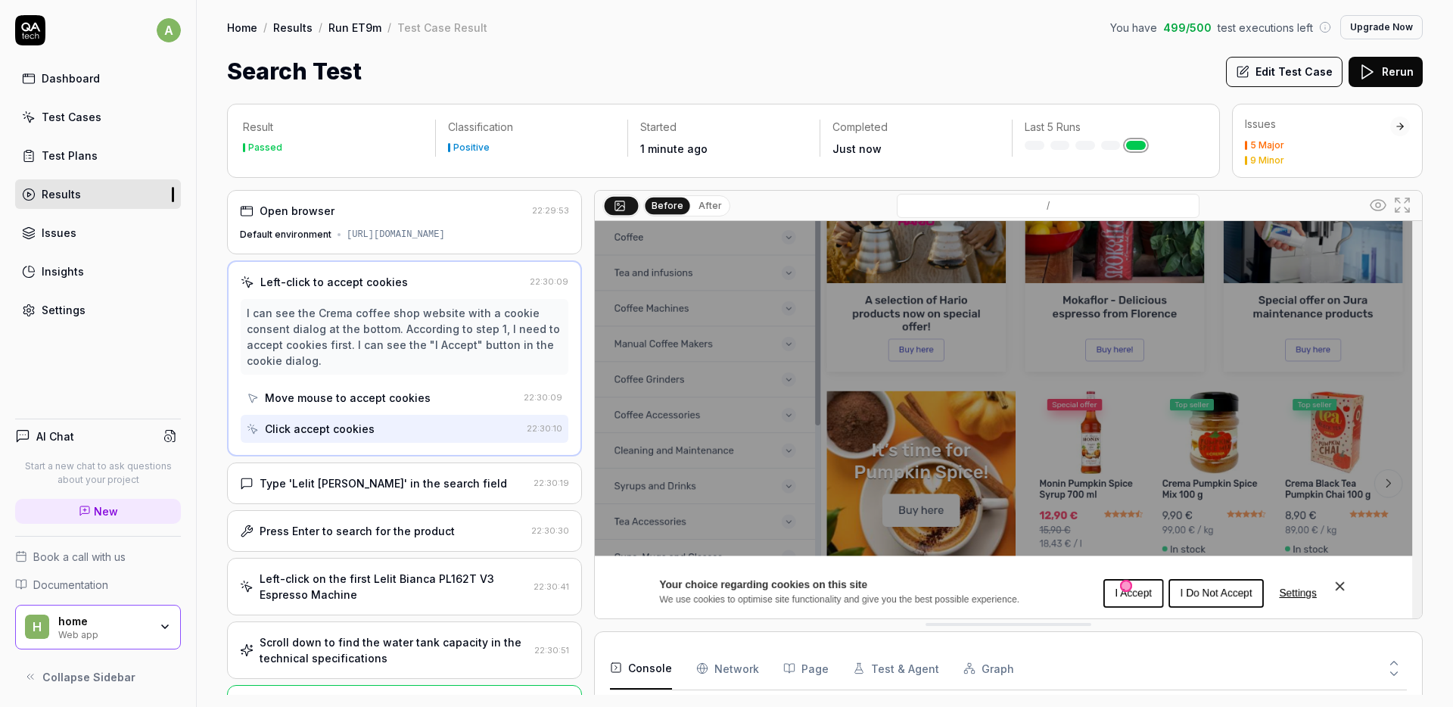
click at [358, 479] on div "Type 'Lelit Bianca' in the search field" at bounding box center [383, 483] width 247 height 16
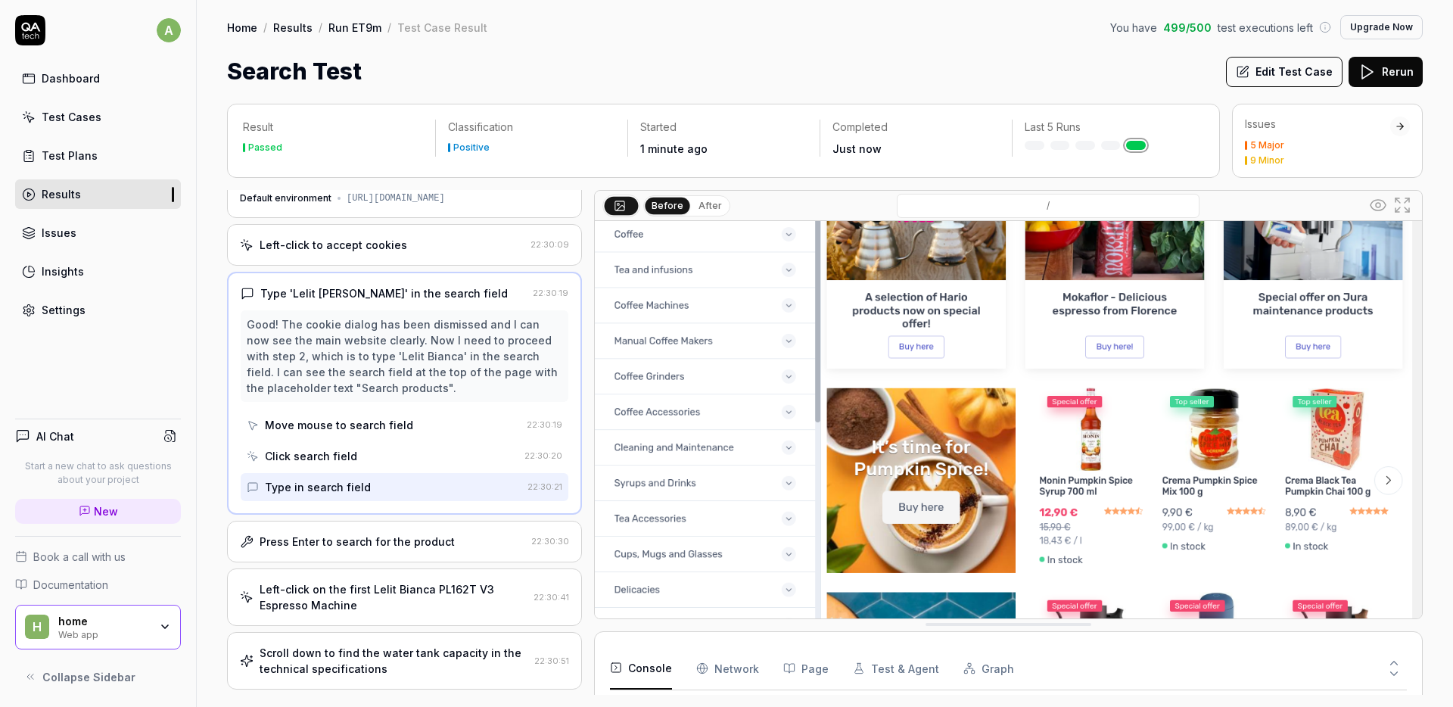
scroll to position [79, 0]
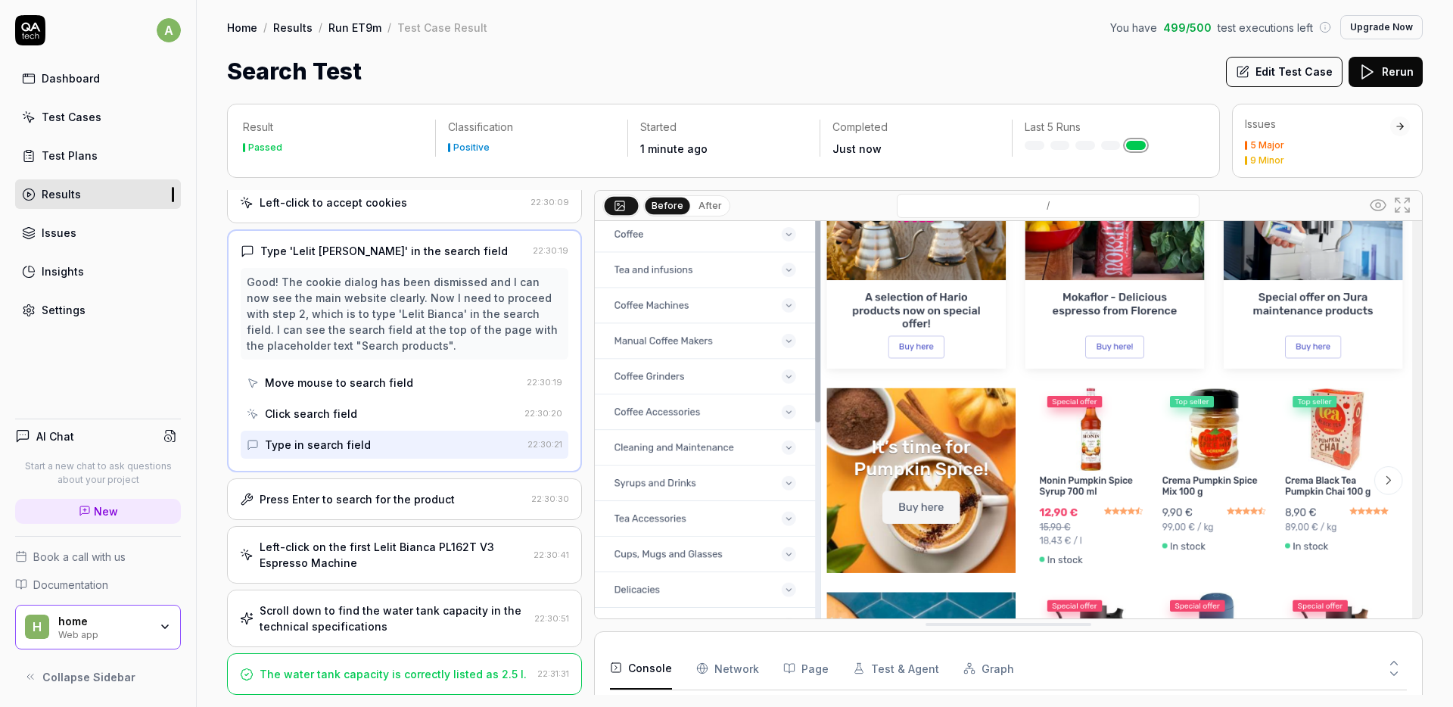
click at [367, 511] on div "Press Enter to search for the product 22:30:30" at bounding box center [404, 499] width 355 height 42
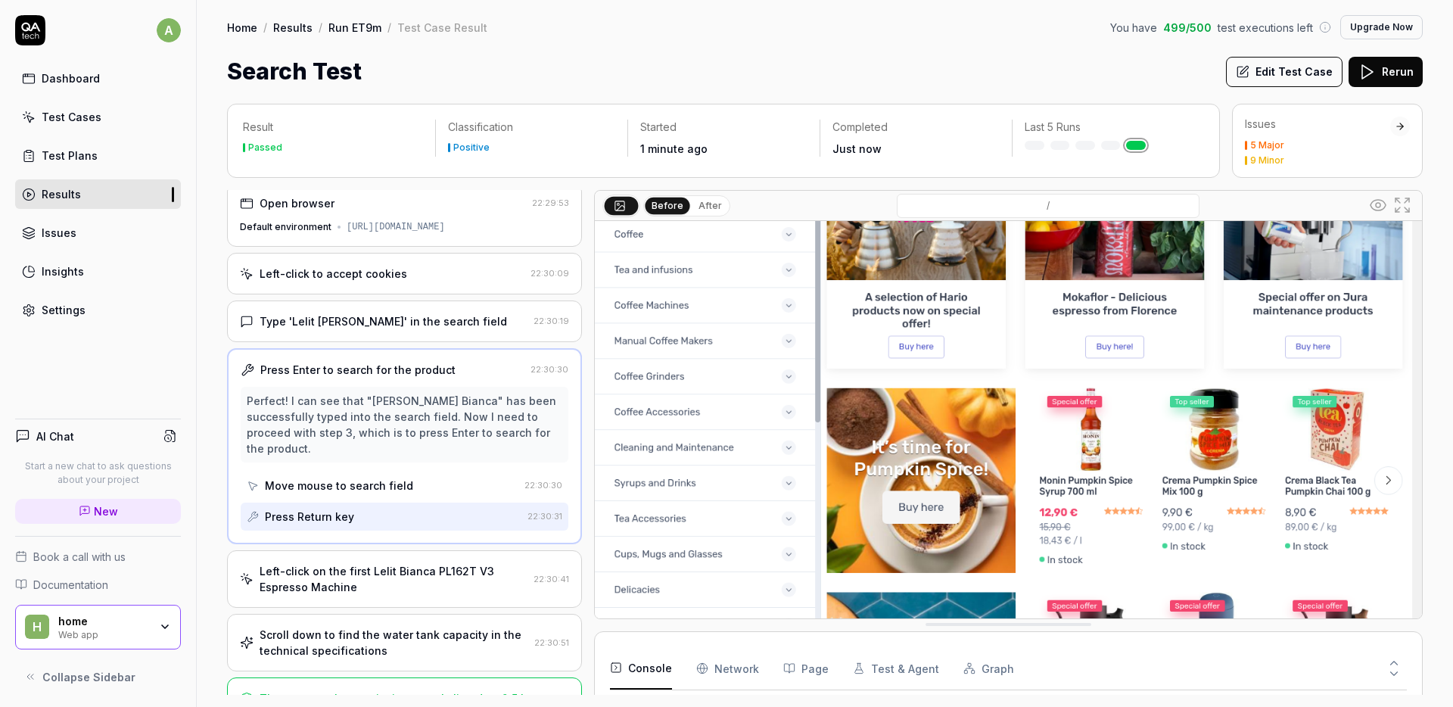
scroll to position [16, 0]
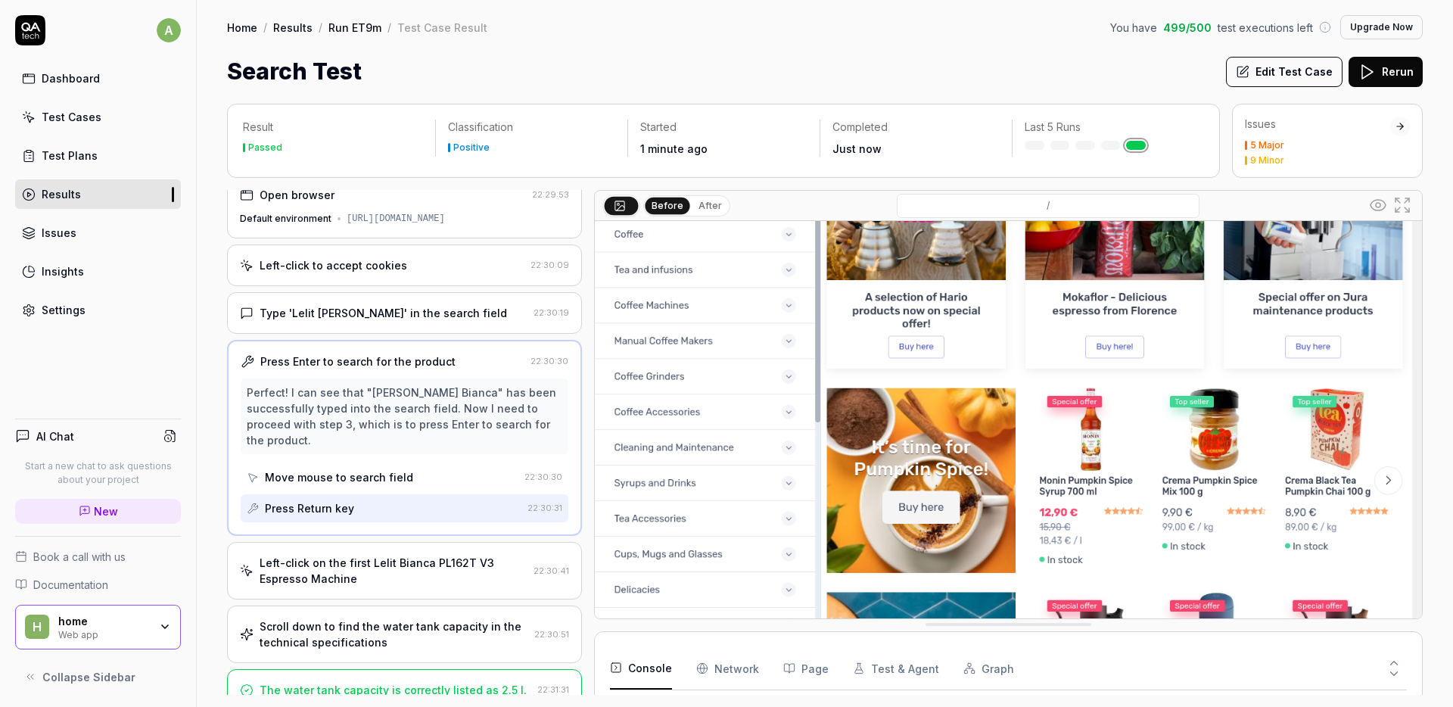
click at [424, 439] on div "Perfect! I can see that "Lelit Bianca" has been successfully typed into the sea…" at bounding box center [405, 450] width 328 height 144
click at [421, 571] on div "Left-click on the first Lelit Bianca PL162T V3 Espresso Machine 22:30:41" at bounding box center [404, 571] width 355 height 58
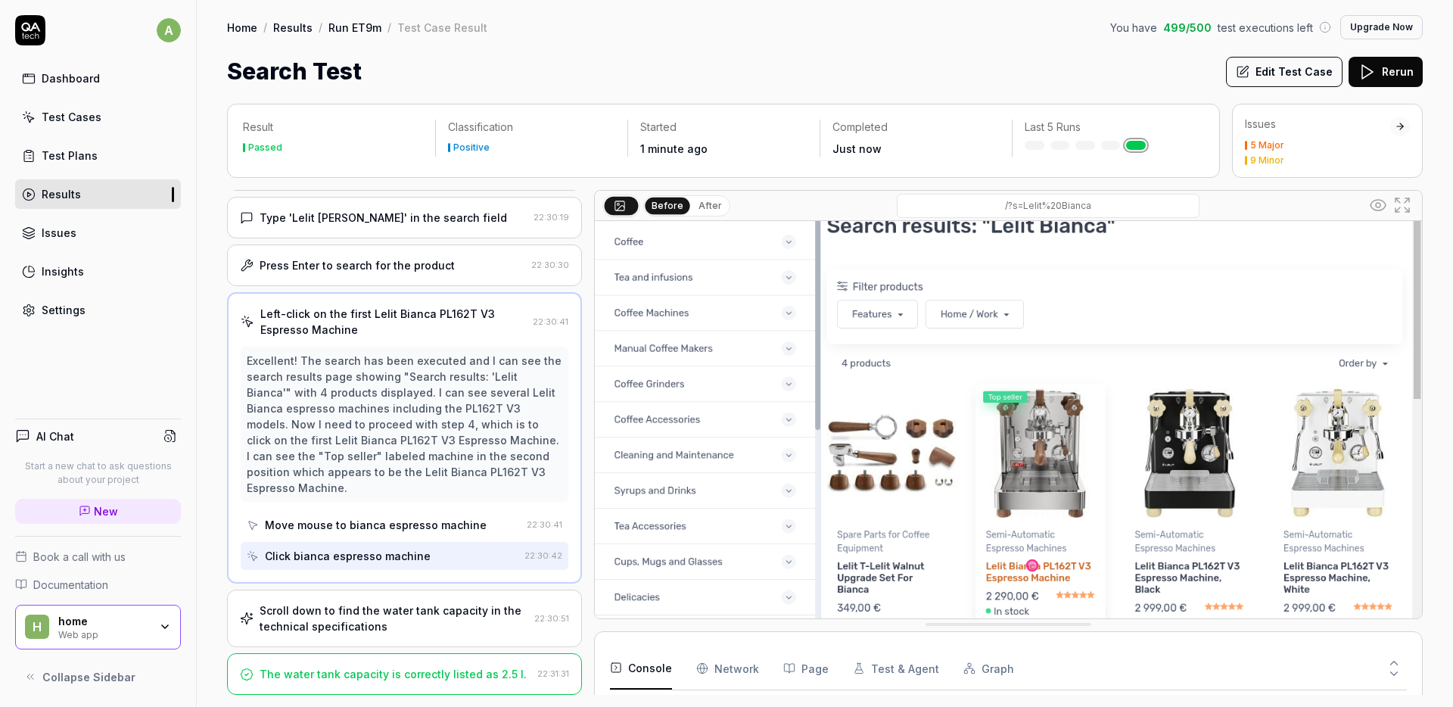
scroll to position [113, 0]
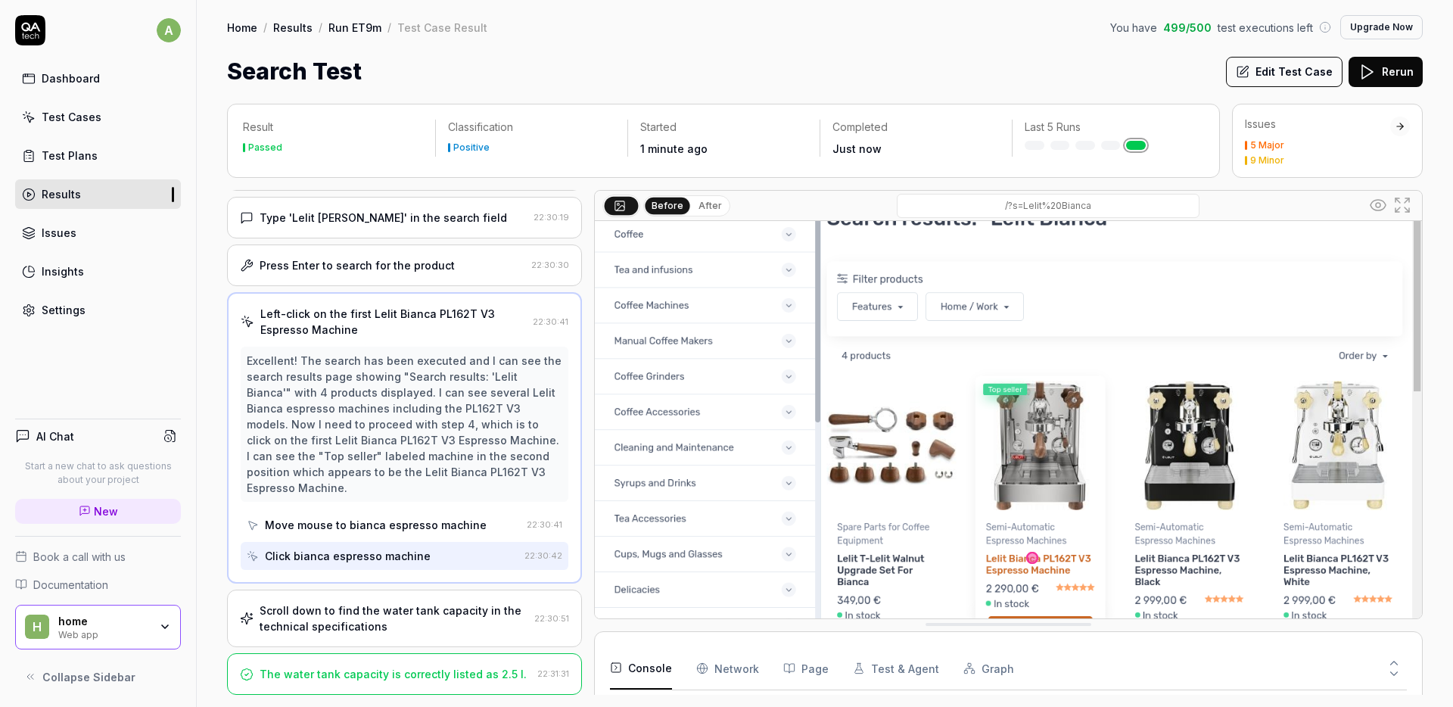
click at [400, 605] on div "Scroll down to find the water tank capacity in the technical specifications" at bounding box center [394, 618] width 269 height 32
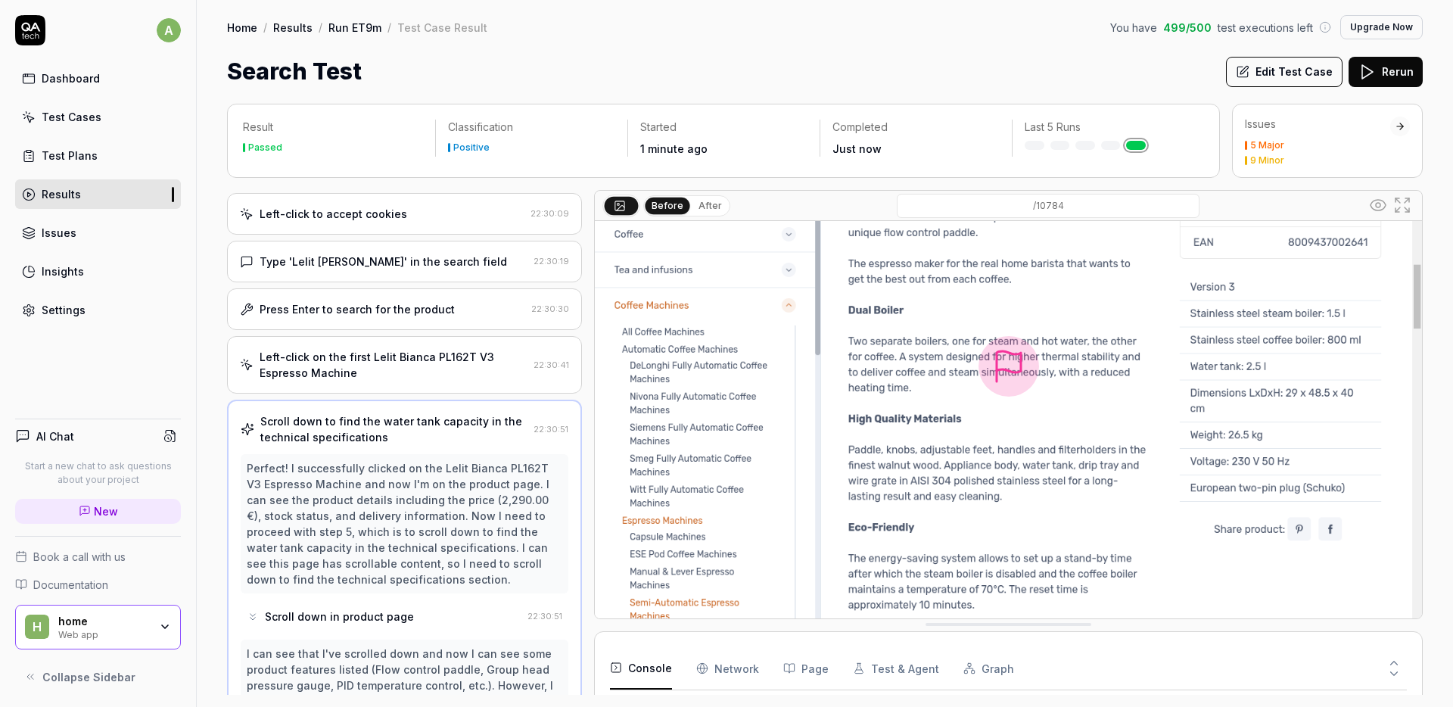
scroll to position [0, 0]
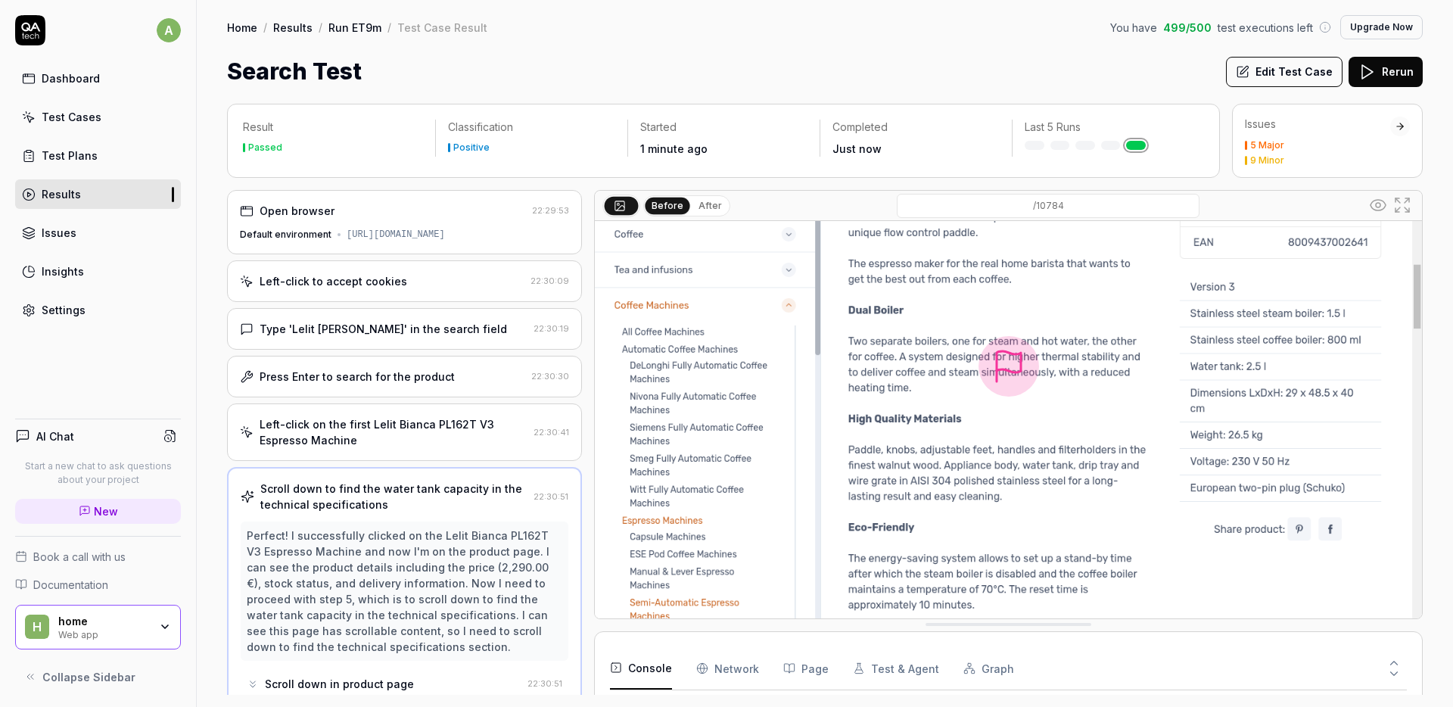
click at [100, 158] on link "Test Plans" at bounding box center [98, 156] width 166 height 30
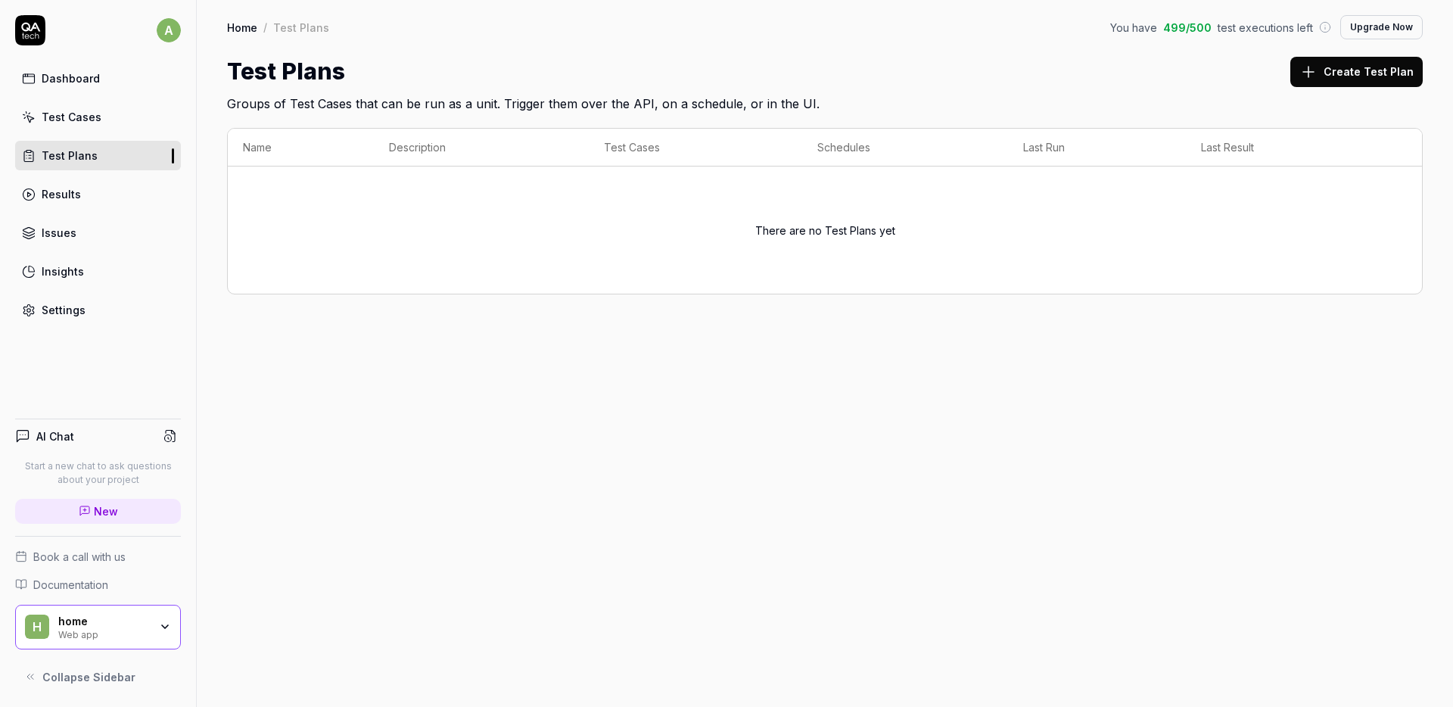
click at [93, 109] on div "Test Cases" at bounding box center [72, 117] width 60 height 16
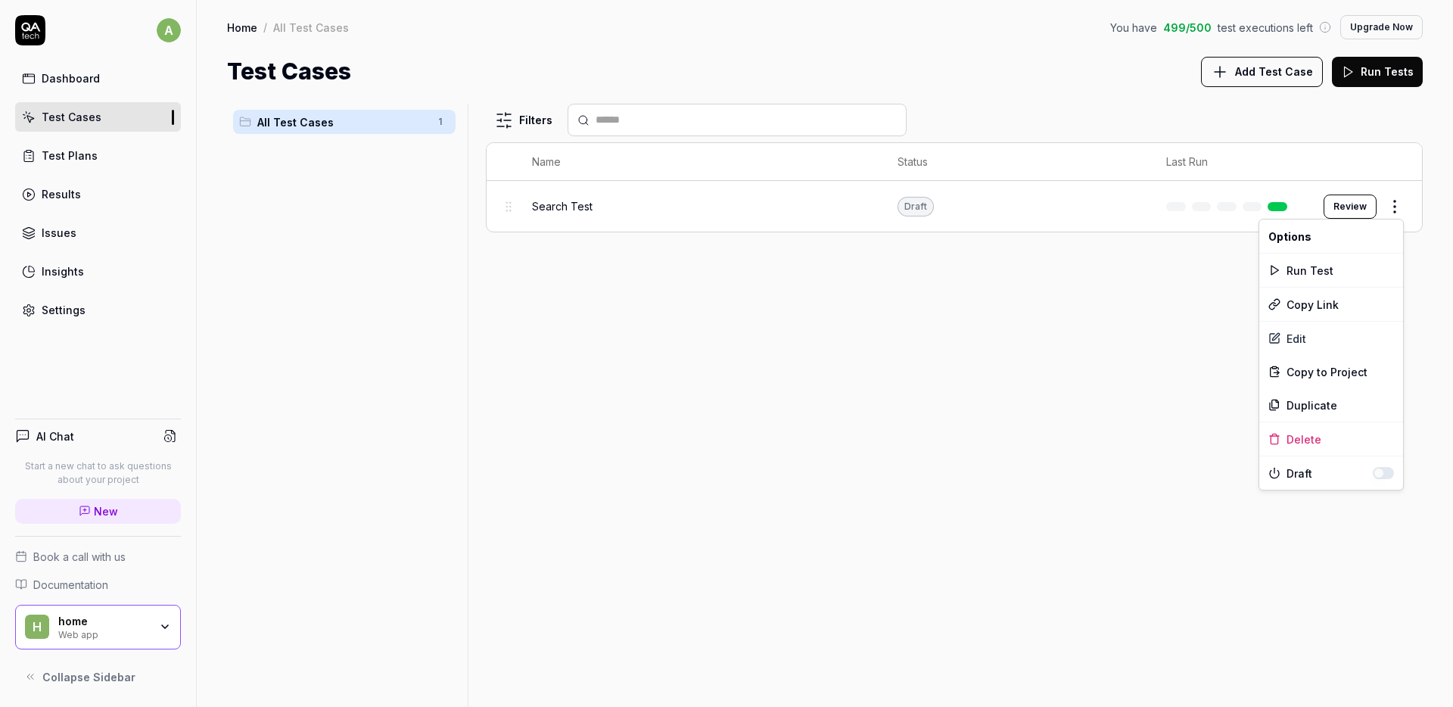
click at [1404, 210] on html "a Dashboard Test Cases Test Plans Results Issues Insights Settings AI Chat Star…" at bounding box center [726, 353] width 1453 height 707
click at [1000, 319] on html "a Dashboard Test Cases Test Plans Results Issues Insights Settings AI Chat Star…" at bounding box center [726, 353] width 1453 height 707
click at [537, 124] on html "a Dashboard Test Cases Test Plans Results Issues Insights Settings AI Chat Star…" at bounding box center [726, 353] width 1453 height 707
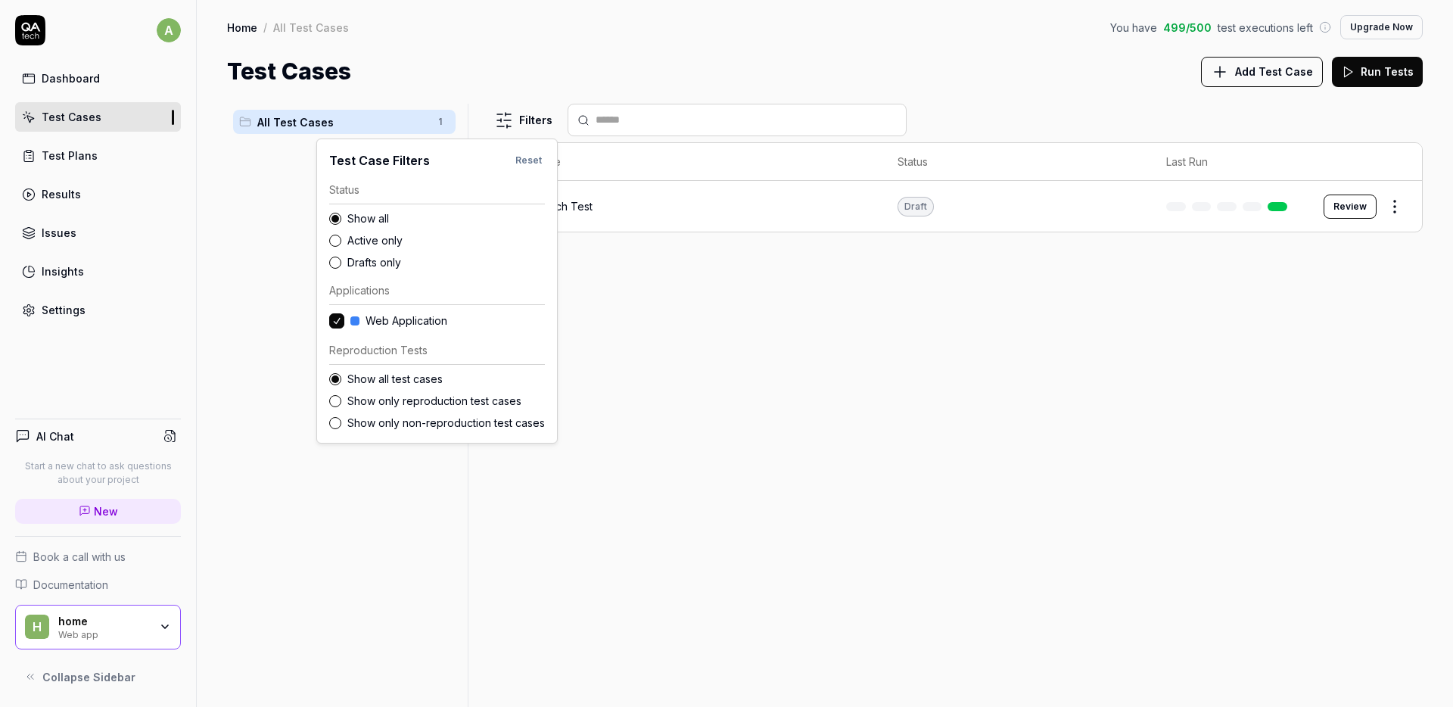
click at [788, 347] on html "a Dashboard Test Cases Test Plans Results Issues Insights Settings AI Chat Star…" at bounding box center [726, 353] width 1453 height 707
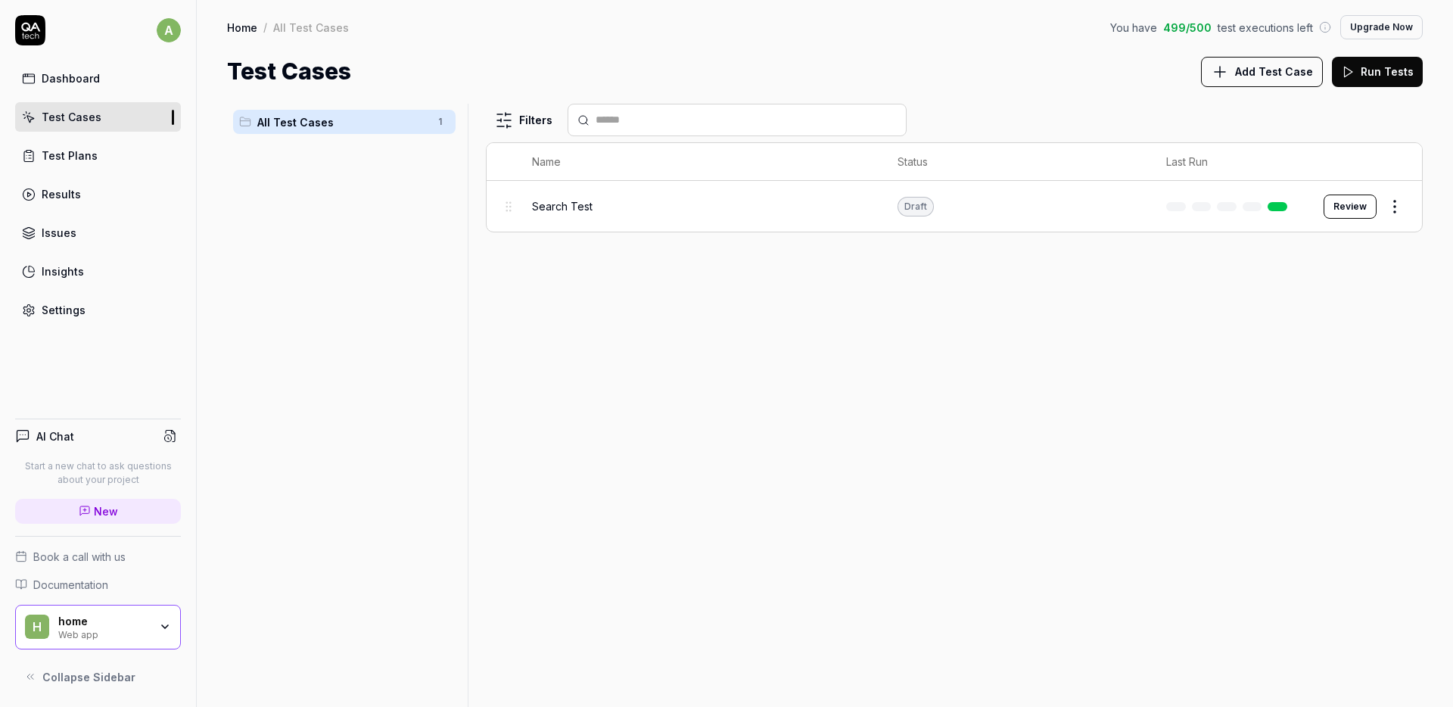
click at [687, 213] on div "Search Test" at bounding box center [700, 206] width 336 height 16
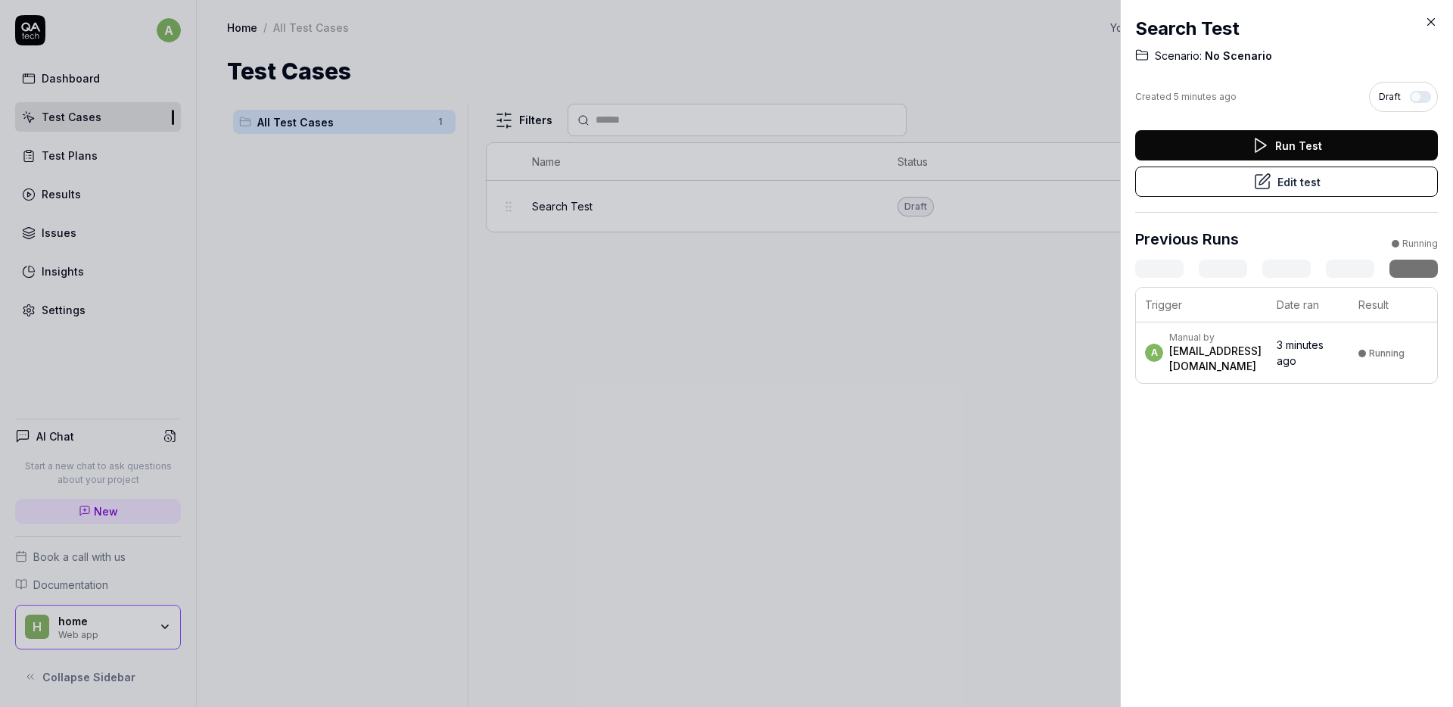
click at [1211, 186] on button "Edit test" at bounding box center [1286, 181] width 303 height 30
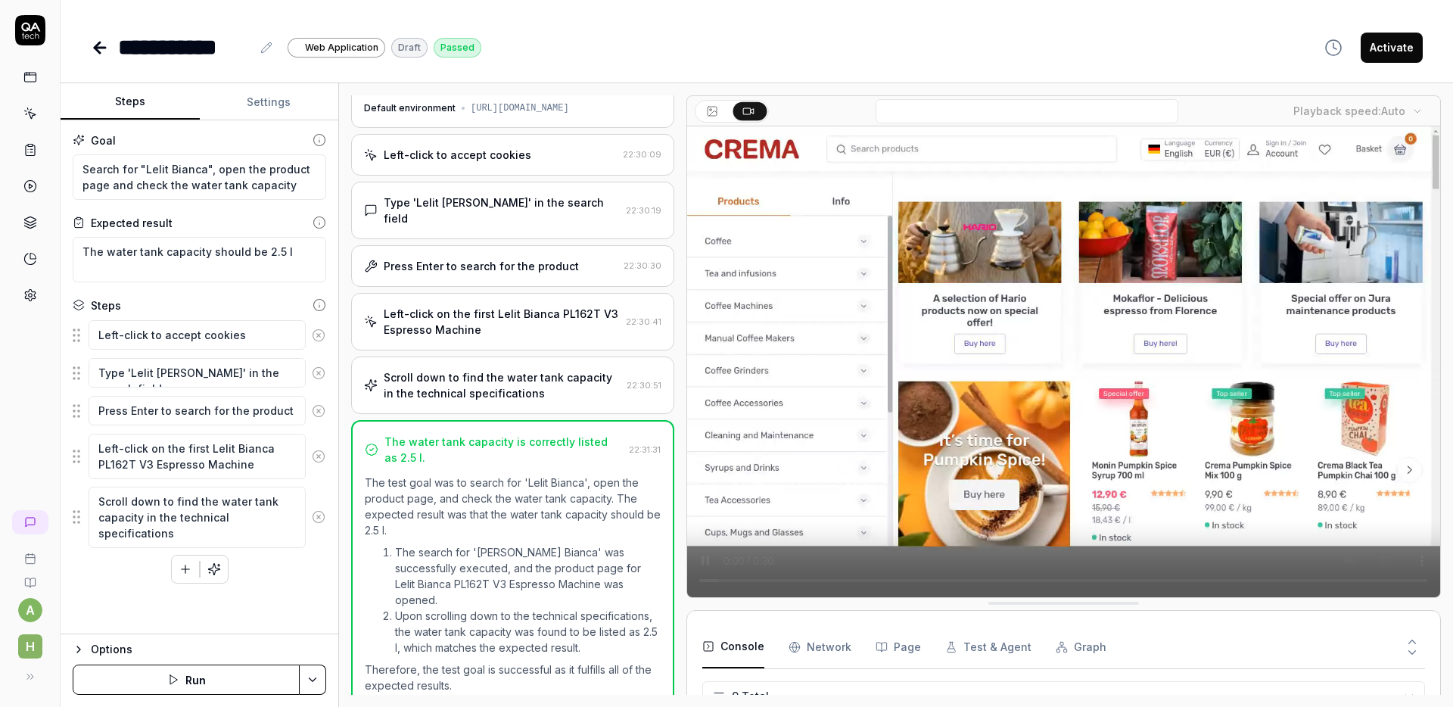
scroll to position [31, 0]
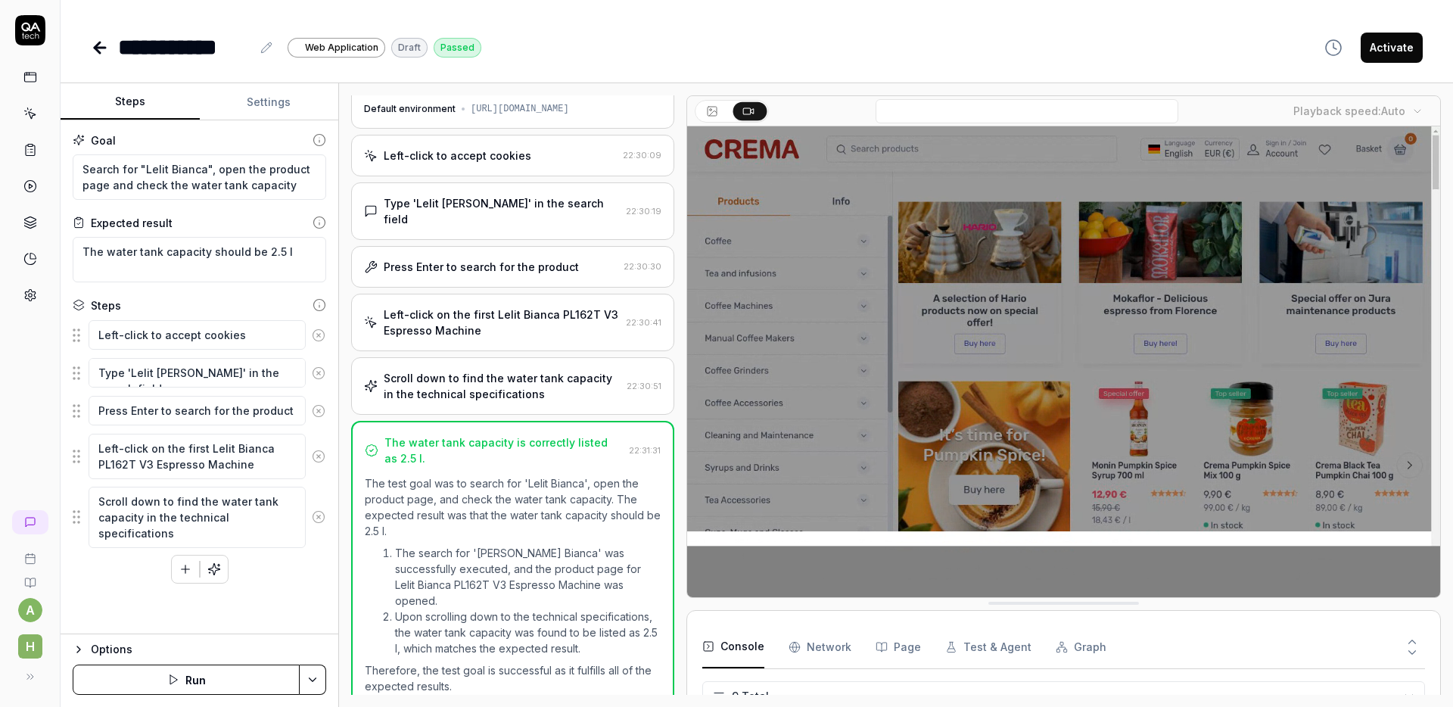
click at [485, 370] on div "Scroll down to find the water tank capacity in the technical specifications" at bounding box center [502, 386] width 237 height 32
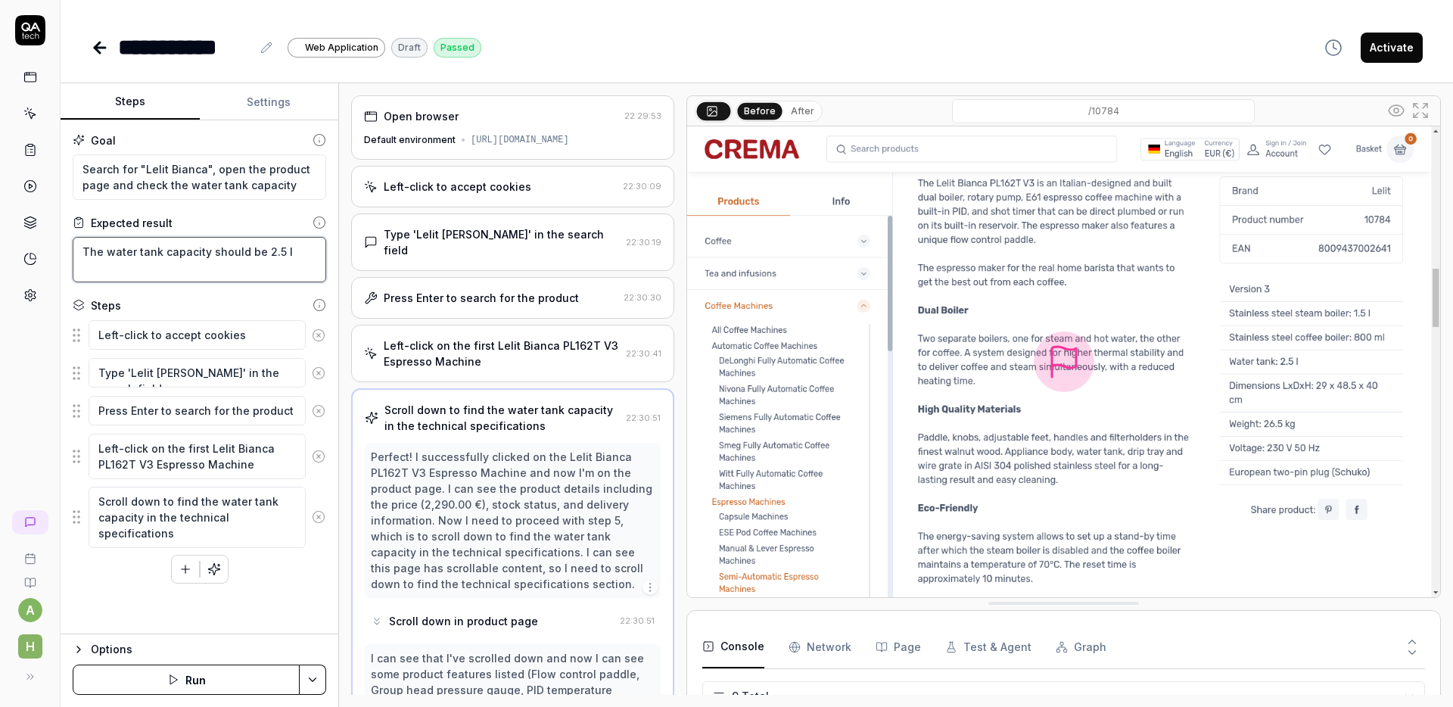
click at [229, 270] on textarea "The water tank capacity should be 2.5 l" at bounding box center [199, 259] width 253 height 45
click at [113, 653] on div "Options" at bounding box center [208, 649] width 235 height 18
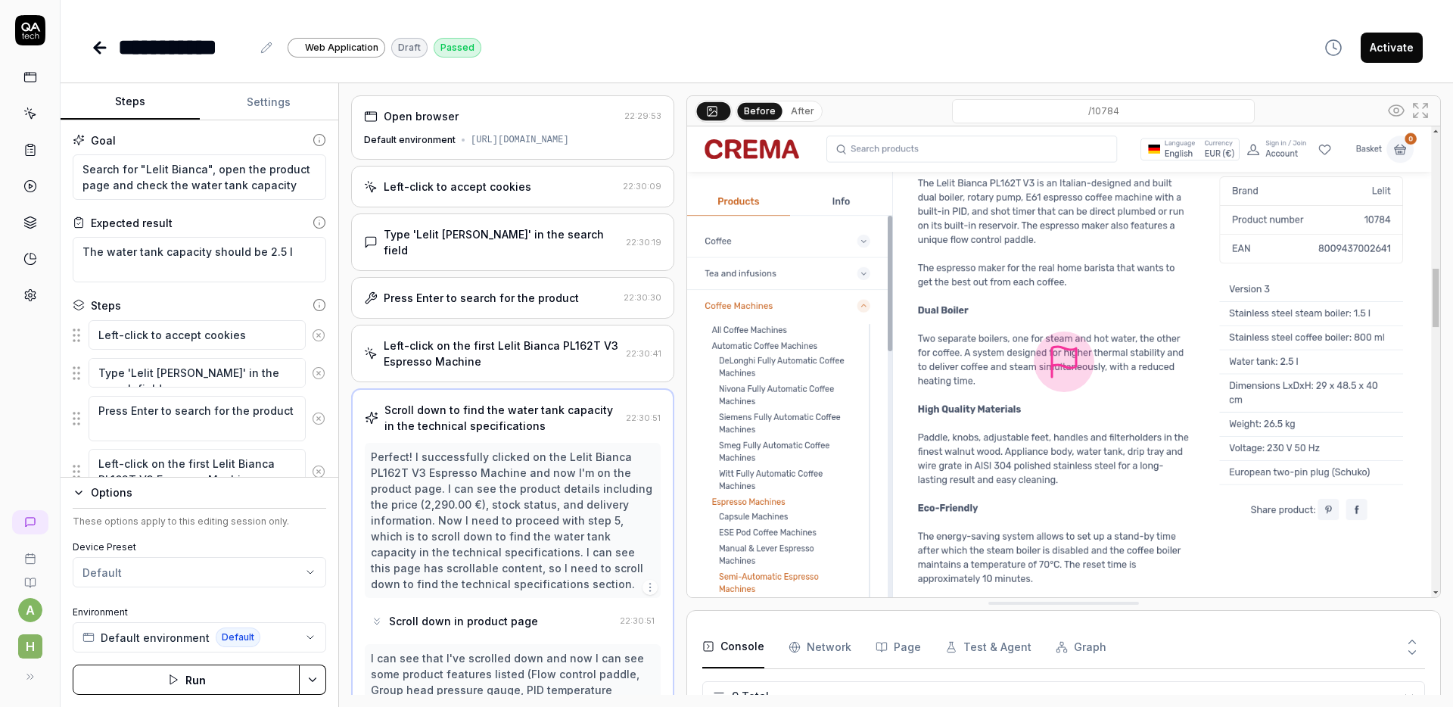
click at [160, 580] on html "**********" at bounding box center [726, 353] width 1453 height 707
click at [152, 640] on span "Create new preset" at bounding box center [151, 643] width 98 height 16
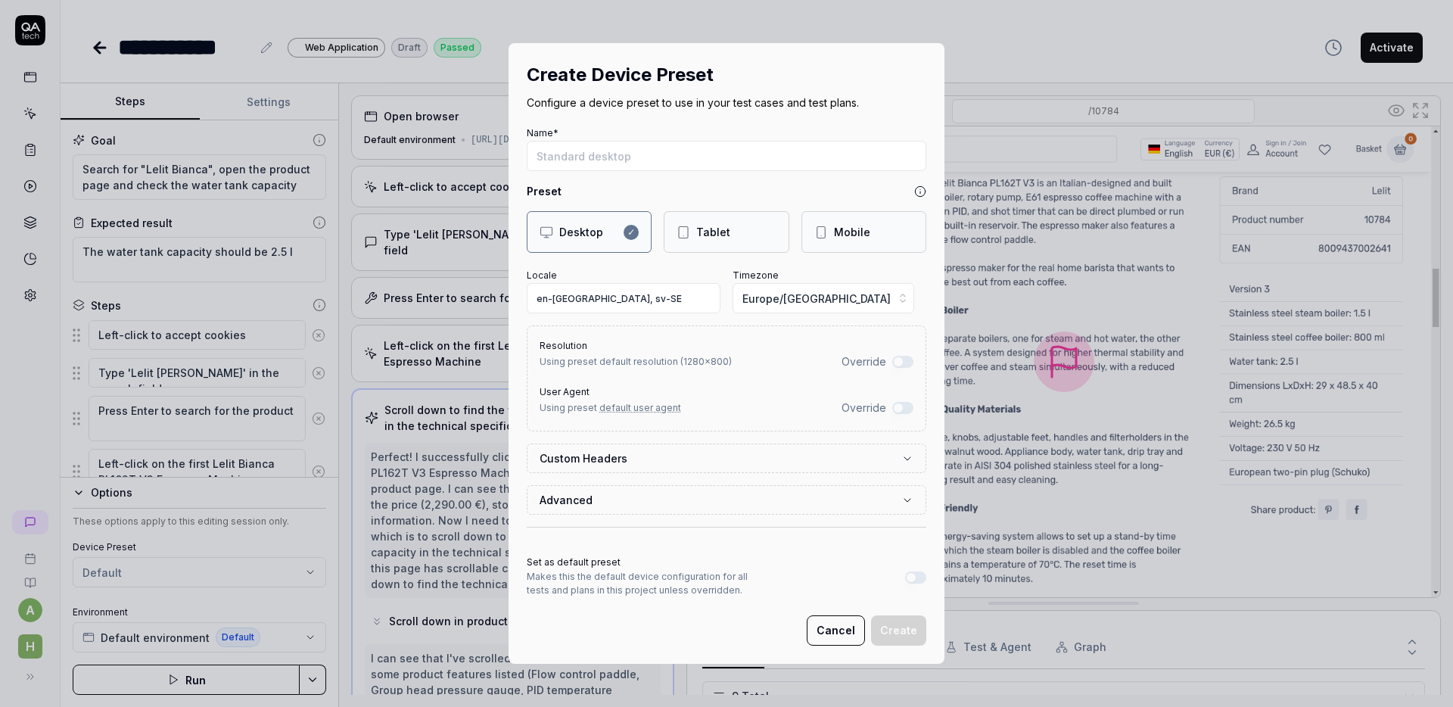
click at [823, 623] on button "Cancel" at bounding box center [836, 630] width 58 height 30
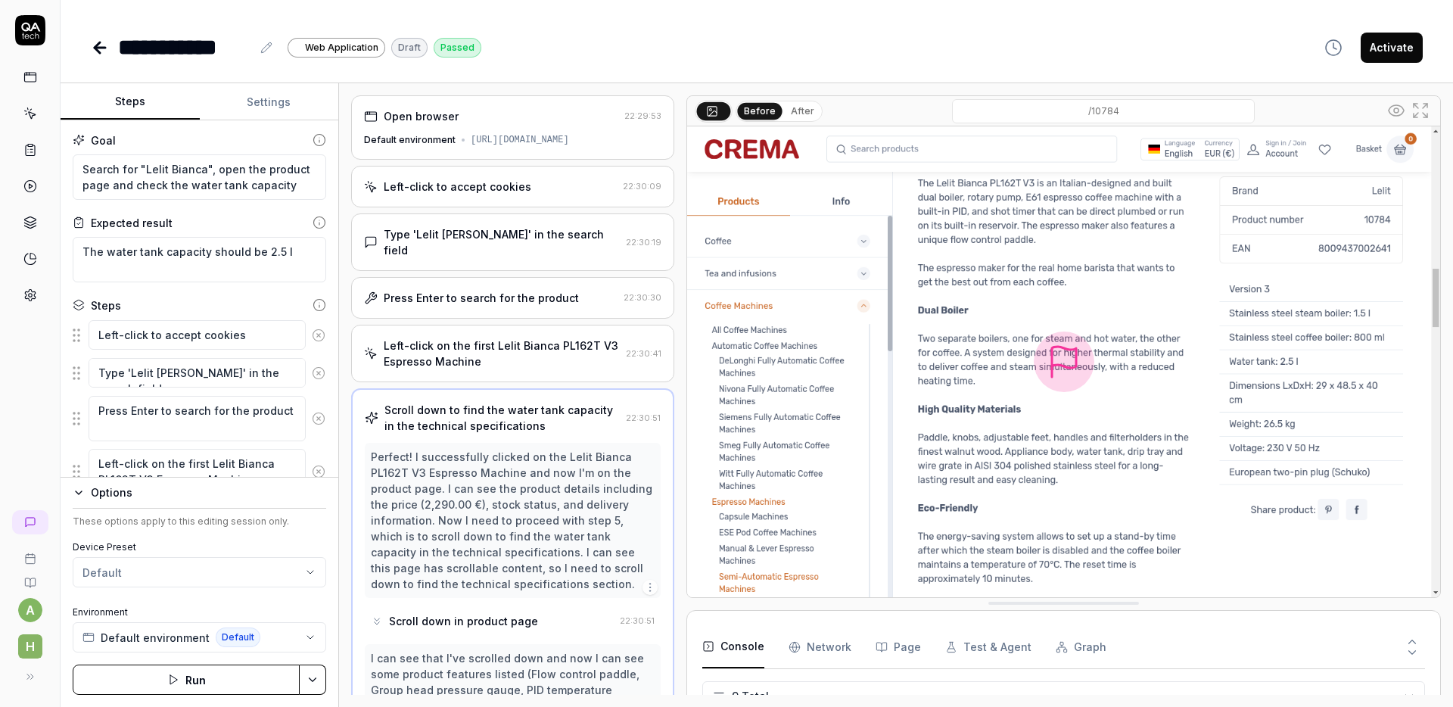
click at [107, 50] on icon at bounding box center [100, 48] width 18 height 18
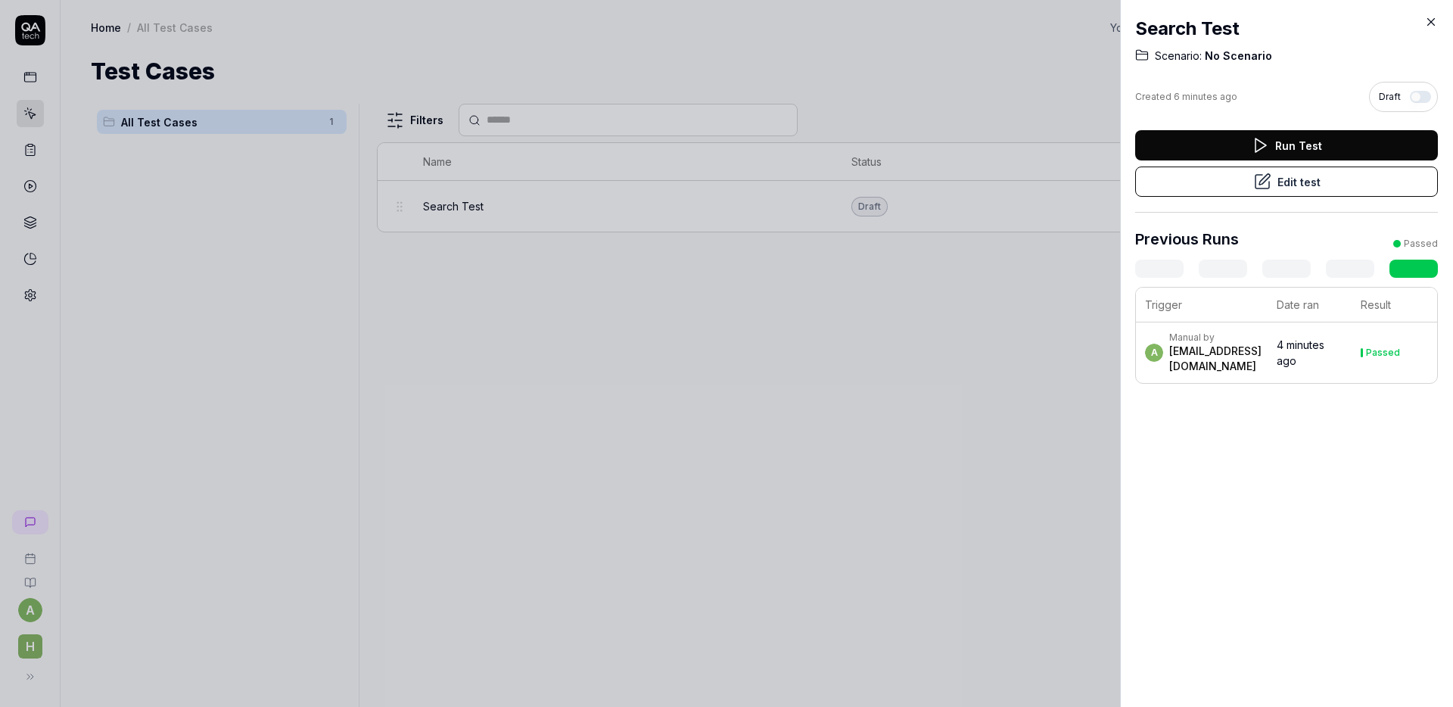
click at [737, 330] on div at bounding box center [726, 353] width 1453 height 707
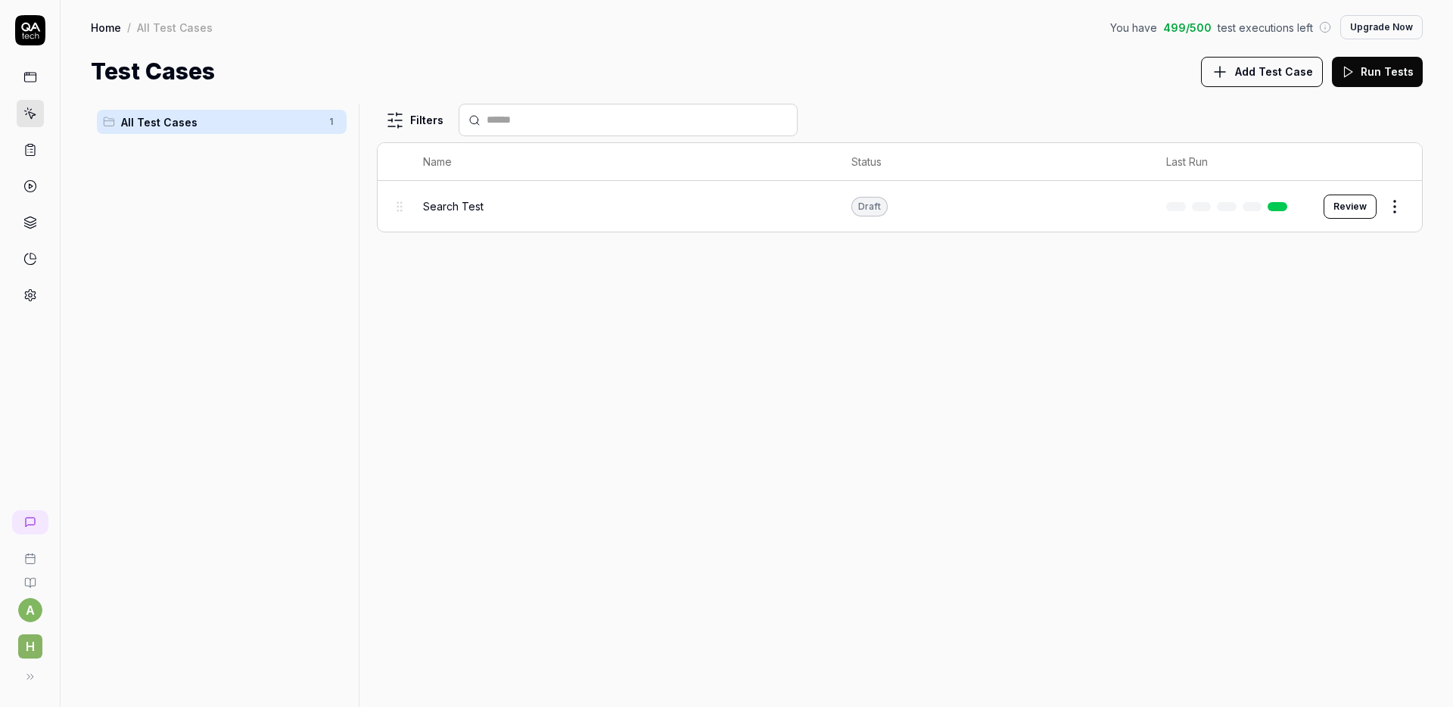
click at [586, 207] on div "Search Test" at bounding box center [622, 206] width 399 height 16
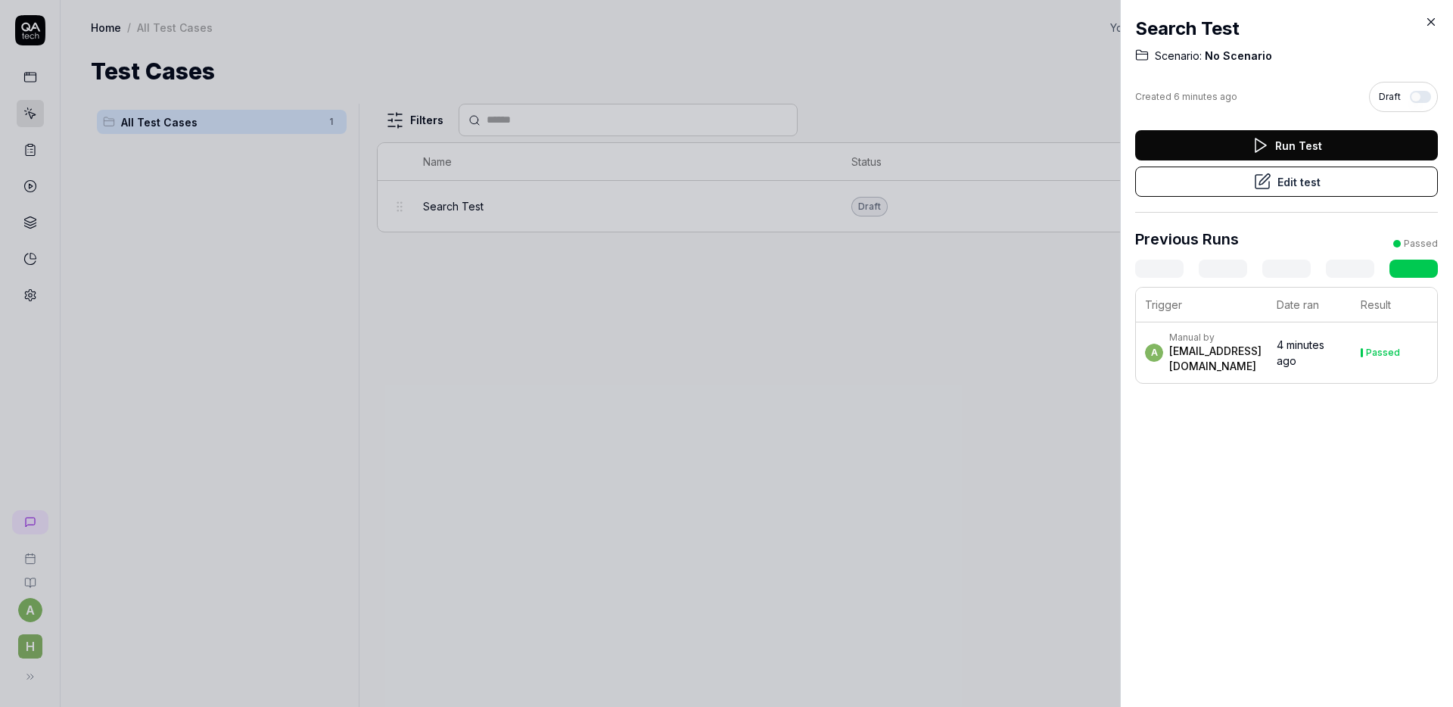
click at [1425, 20] on icon at bounding box center [1431, 22] width 14 height 14
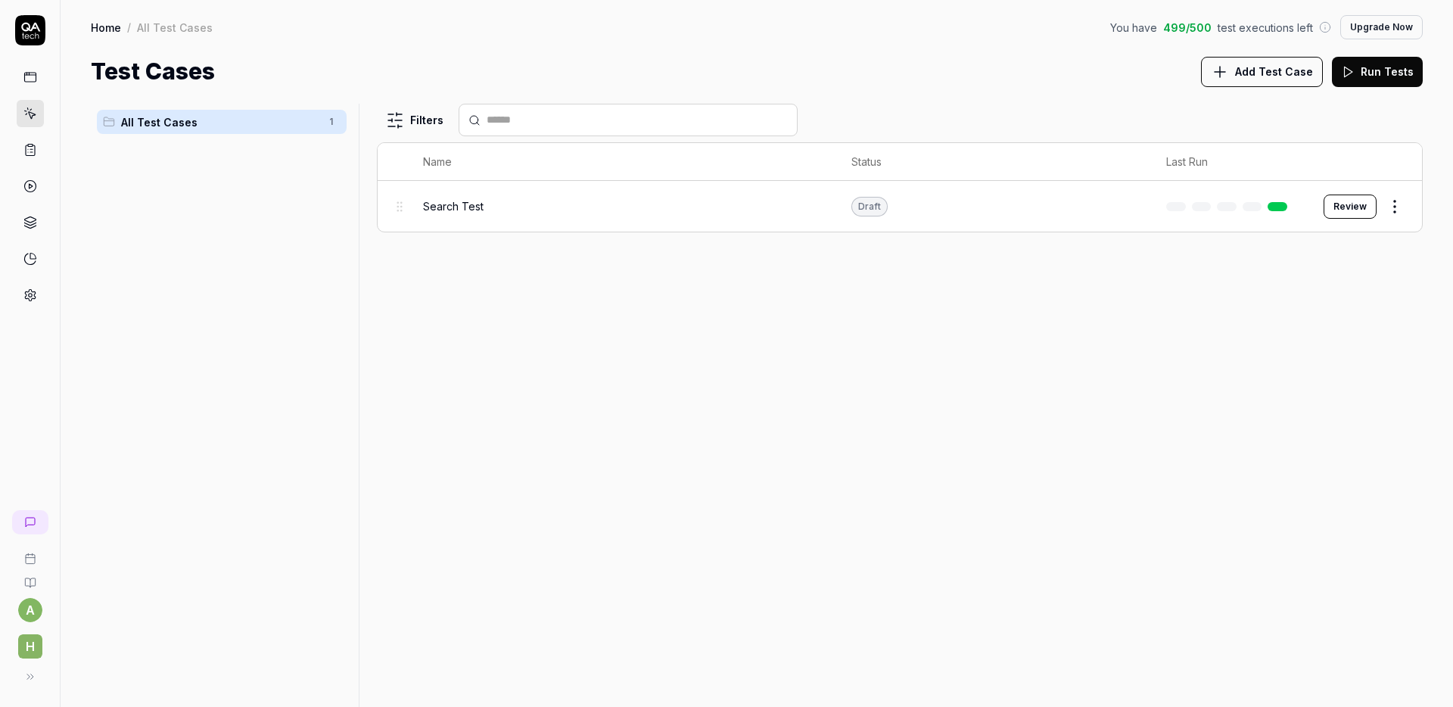
click at [872, 210] on div "Draft" at bounding box center [869, 207] width 36 height 20
click at [1391, 205] on html "a h Home / All Test Cases You have 499 / 500 test executions left Upgrade Now H…" at bounding box center [726, 353] width 1453 height 707
click at [1341, 213] on html "a h Home / All Test Cases You have 499 / 500 test executions left Upgrade Now H…" at bounding box center [726, 353] width 1453 height 707
click at [1345, 211] on button "Review" at bounding box center [1349, 206] width 53 height 24
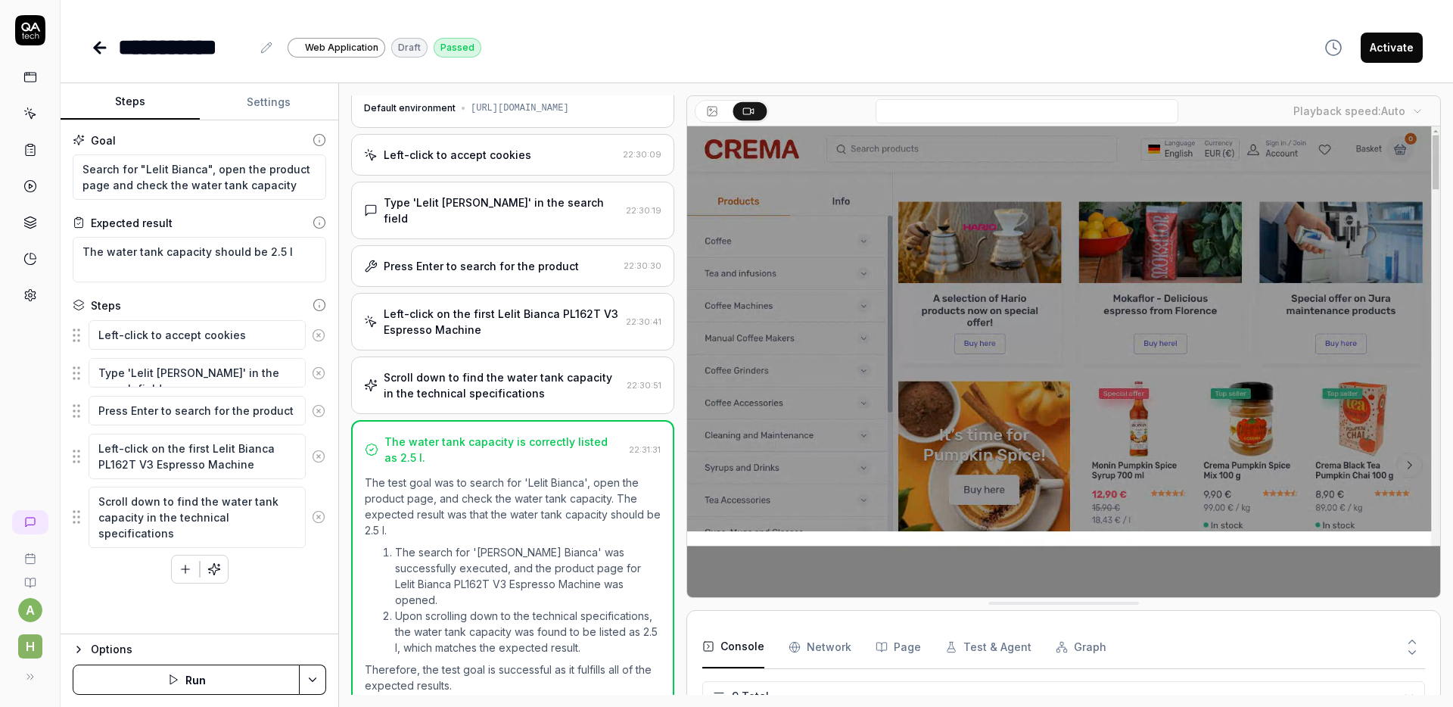
scroll to position [31, 0]
click at [1412, 111] on body "**********" at bounding box center [726, 353] width 1453 height 707
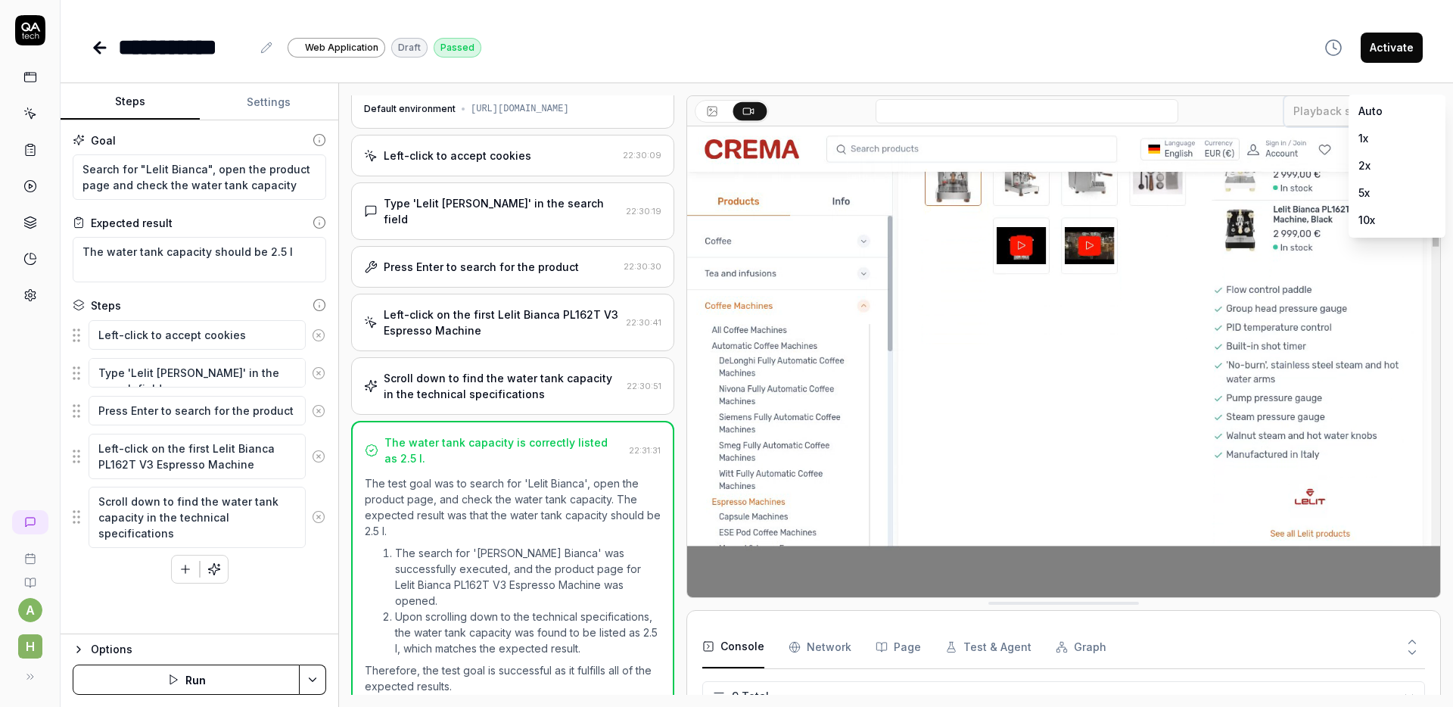
click at [1219, 87] on html "**********" at bounding box center [726, 353] width 1453 height 707
click at [1394, 107] on body "**********" at bounding box center [726, 353] width 1453 height 707
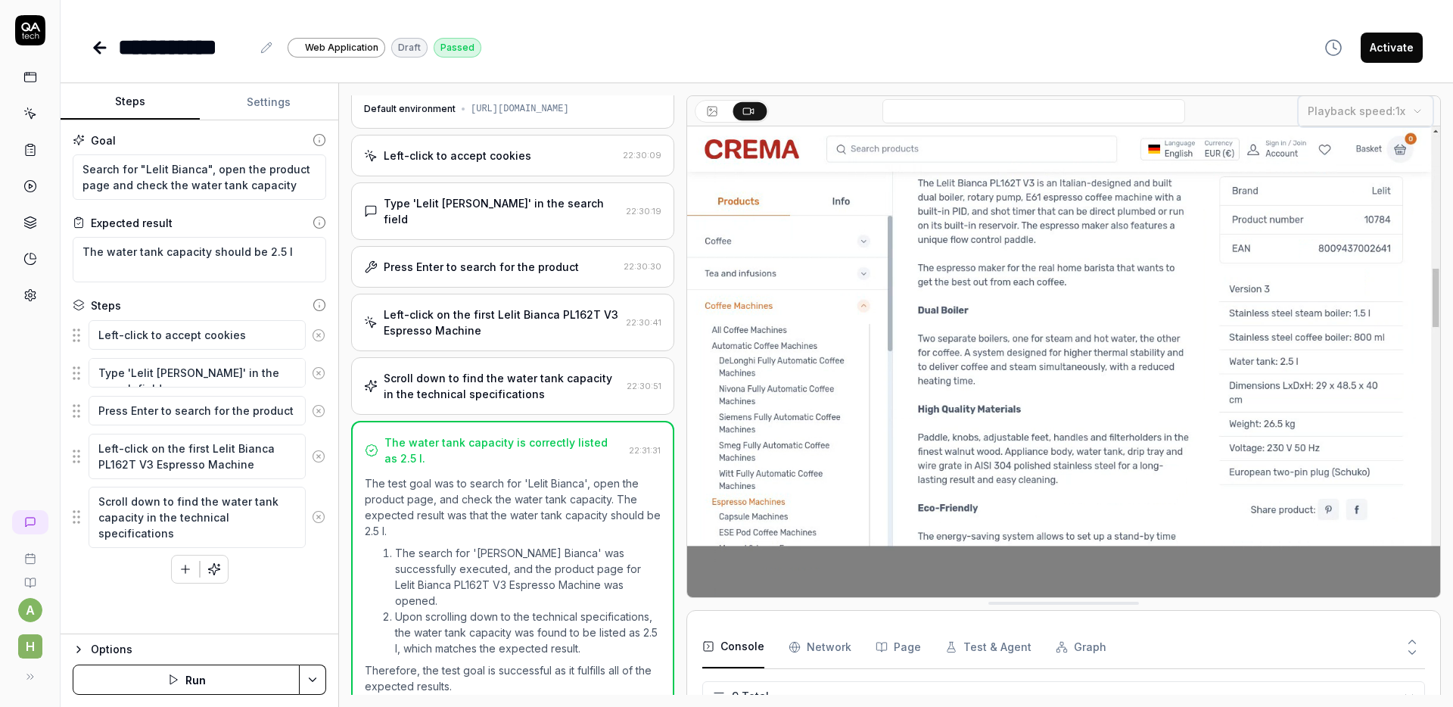
click at [682, 587] on div at bounding box center [680, 394] width 12 height 599
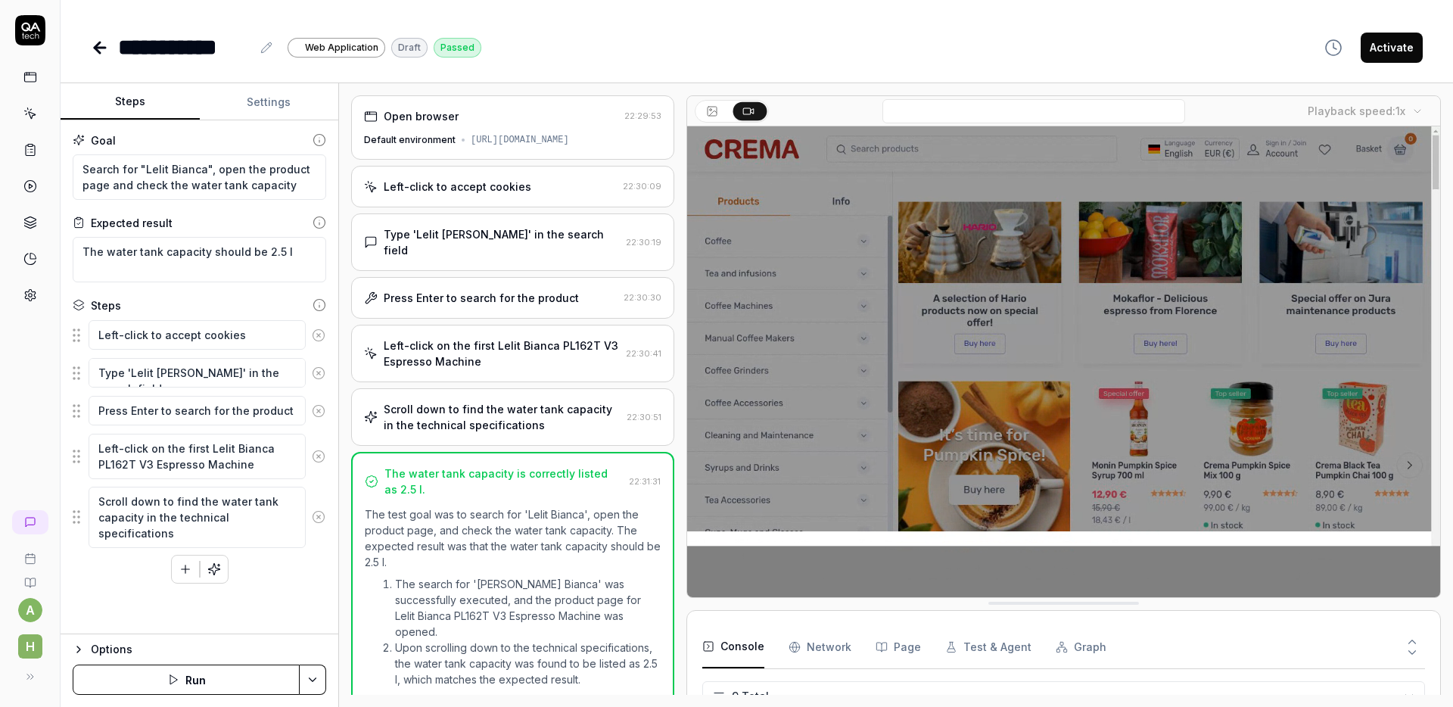
click at [95, 48] on icon at bounding box center [97, 47] width 5 height 11
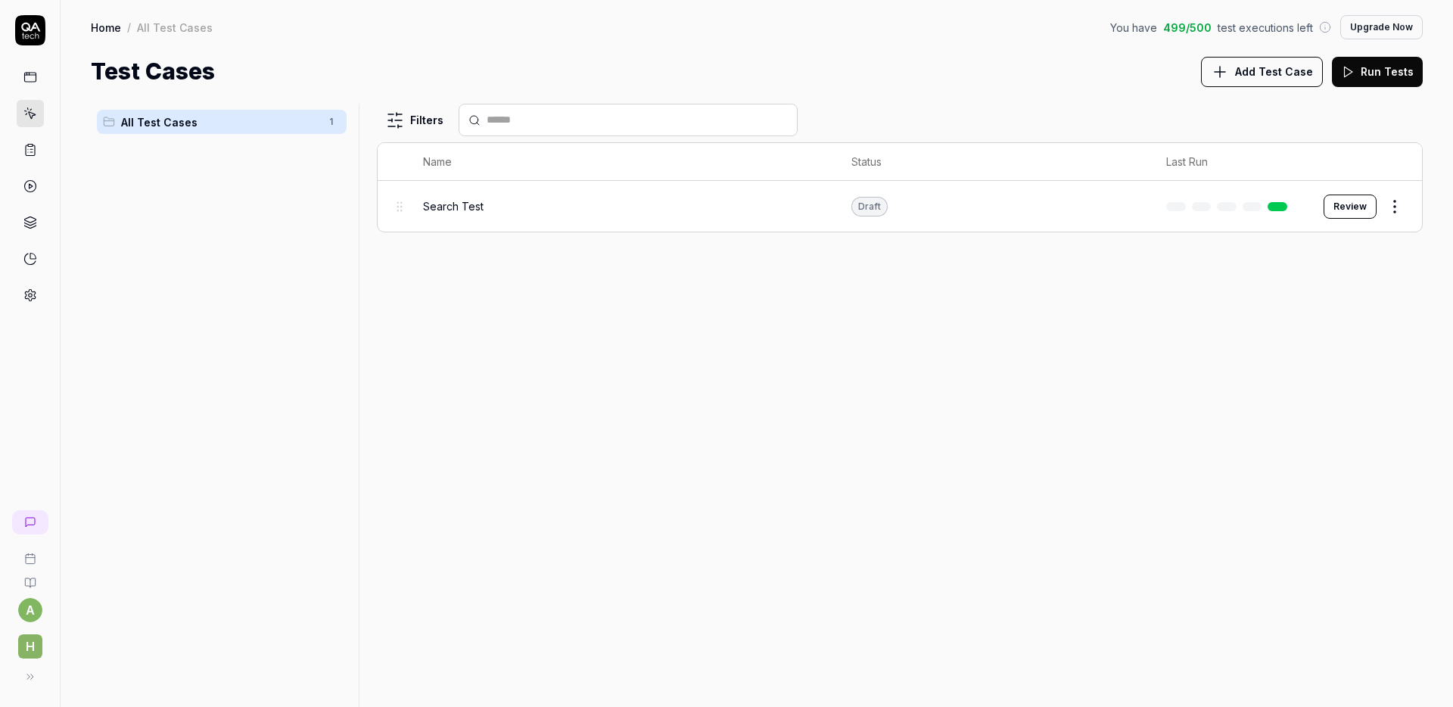
click at [909, 207] on td "Draft" at bounding box center [993, 206] width 315 height 51
click at [879, 207] on div "Draft" at bounding box center [869, 207] width 36 height 20
click at [964, 210] on td "Draft" at bounding box center [993, 206] width 315 height 51
click at [1392, 204] on html "a h Home / All Test Cases You have 499 / 500 test executions left Upgrade Now H…" at bounding box center [726, 353] width 1453 height 707
click at [1324, 267] on div "Run Test" at bounding box center [1331, 269] width 144 height 33
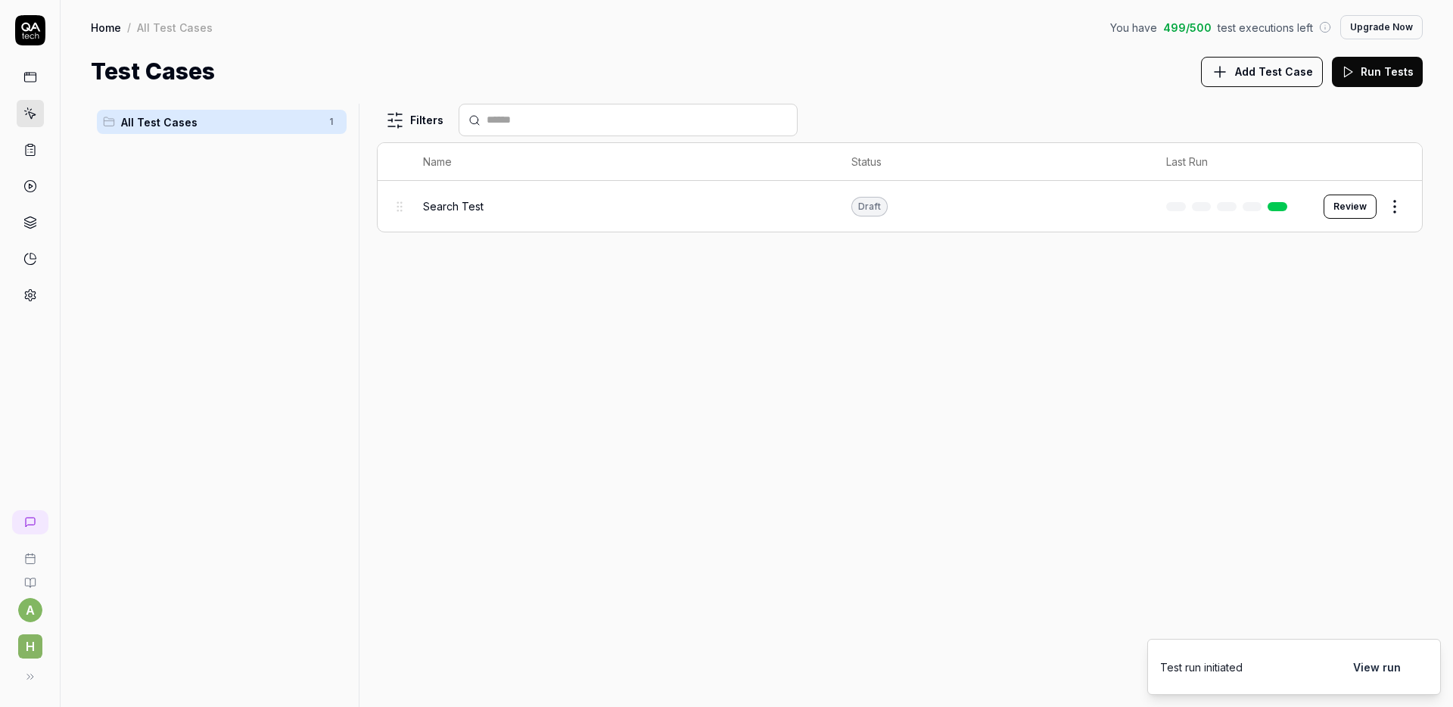
click at [1390, 668] on button "View run" at bounding box center [1377, 666] width 66 height 30
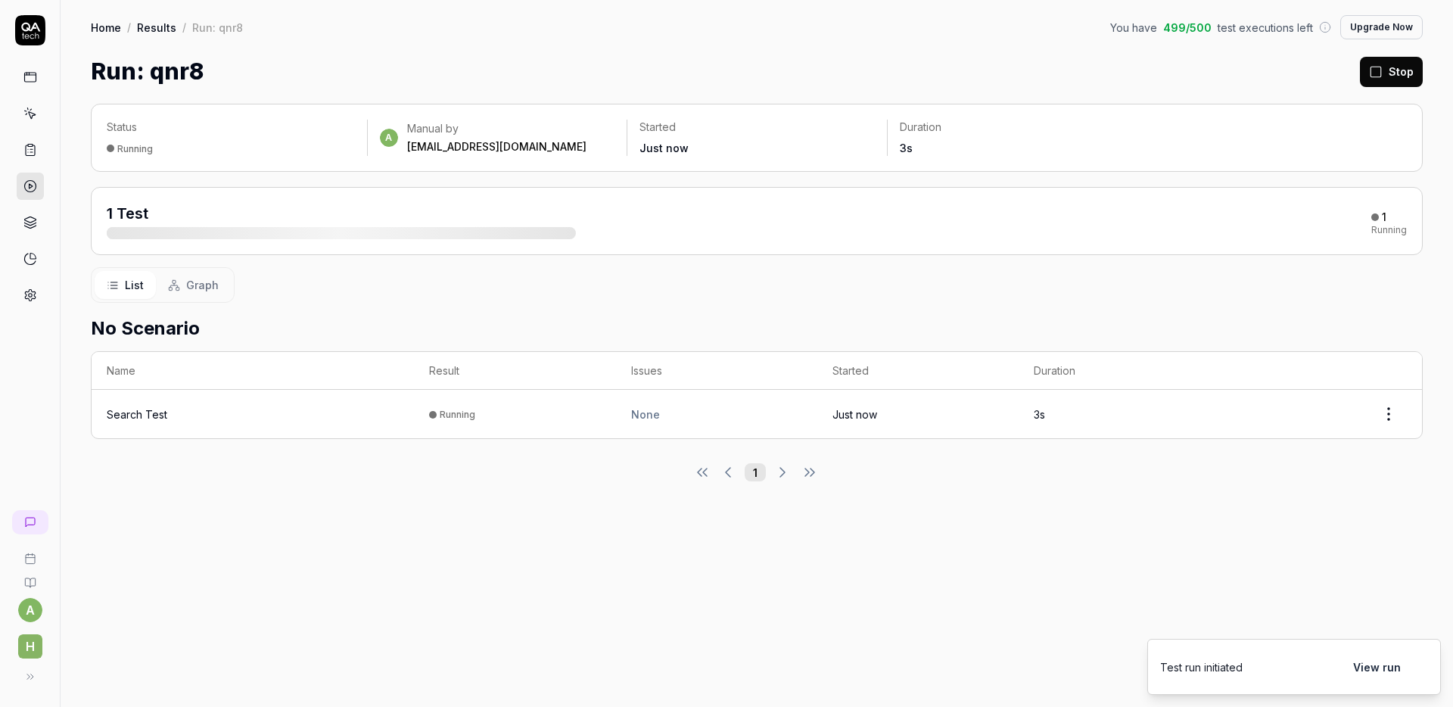
click at [465, 418] on div "Running" at bounding box center [458, 414] width 36 height 11
click at [531, 421] on td "Running" at bounding box center [514, 414] width 201 height 48
click at [1396, 414] on html "a h Home / Results / Run: qnr8 You have 498 / 500 test executions left Upgrade …" at bounding box center [726, 353] width 1453 height 707
click at [1397, 430] on td at bounding box center [1320, 414] width 201 height 48
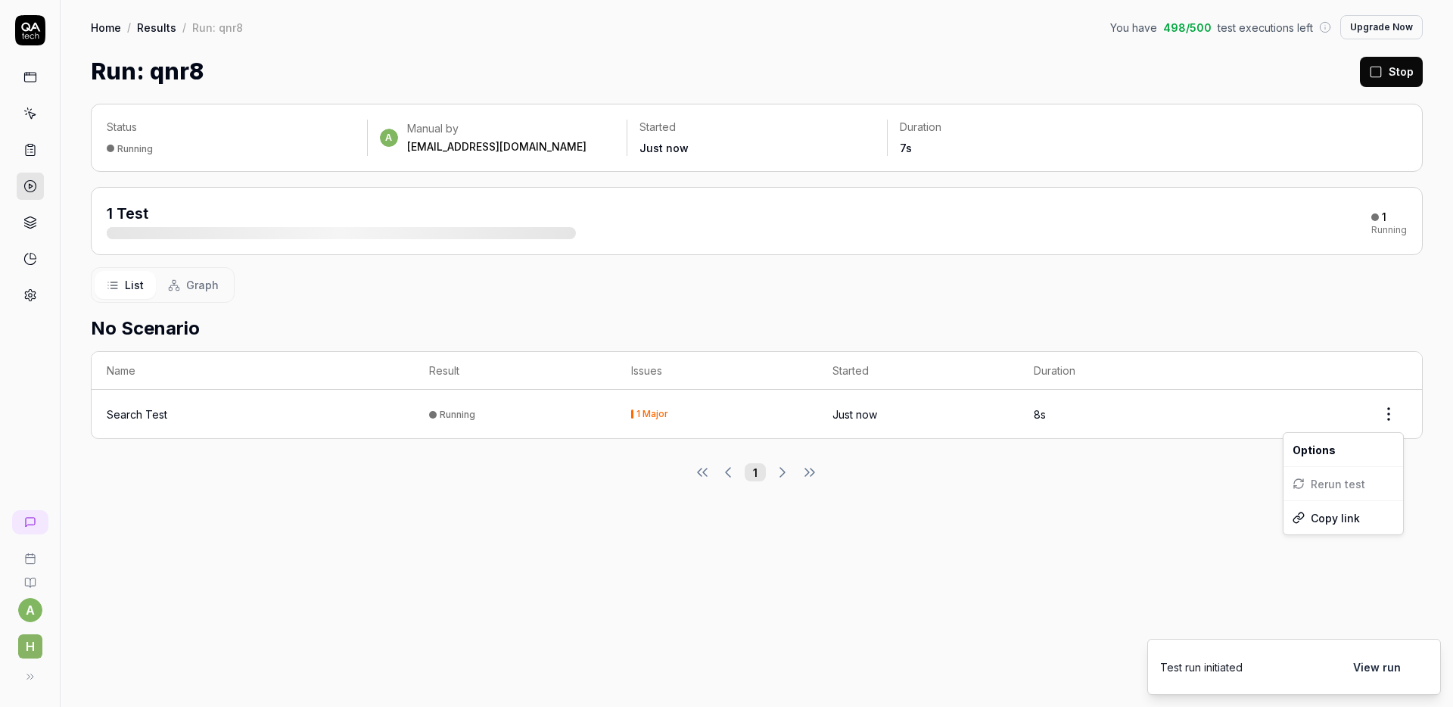
click at [1385, 412] on html "a h Home / Results / Run: qnr8 You have 498 / 500 test executions left Upgrade …" at bounding box center [726, 353] width 1453 height 707
click at [1356, 483] on div "Rerun test" at bounding box center [1343, 483] width 120 height 33
click at [1342, 443] on div "No Scenario Name Result Issues Started Duration Search Test Running 5 Major Jus…" at bounding box center [757, 392] width 1332 height 179
click at [496, 214] on div "1 Test" at bounding box center [341, 221] width 469 height 36
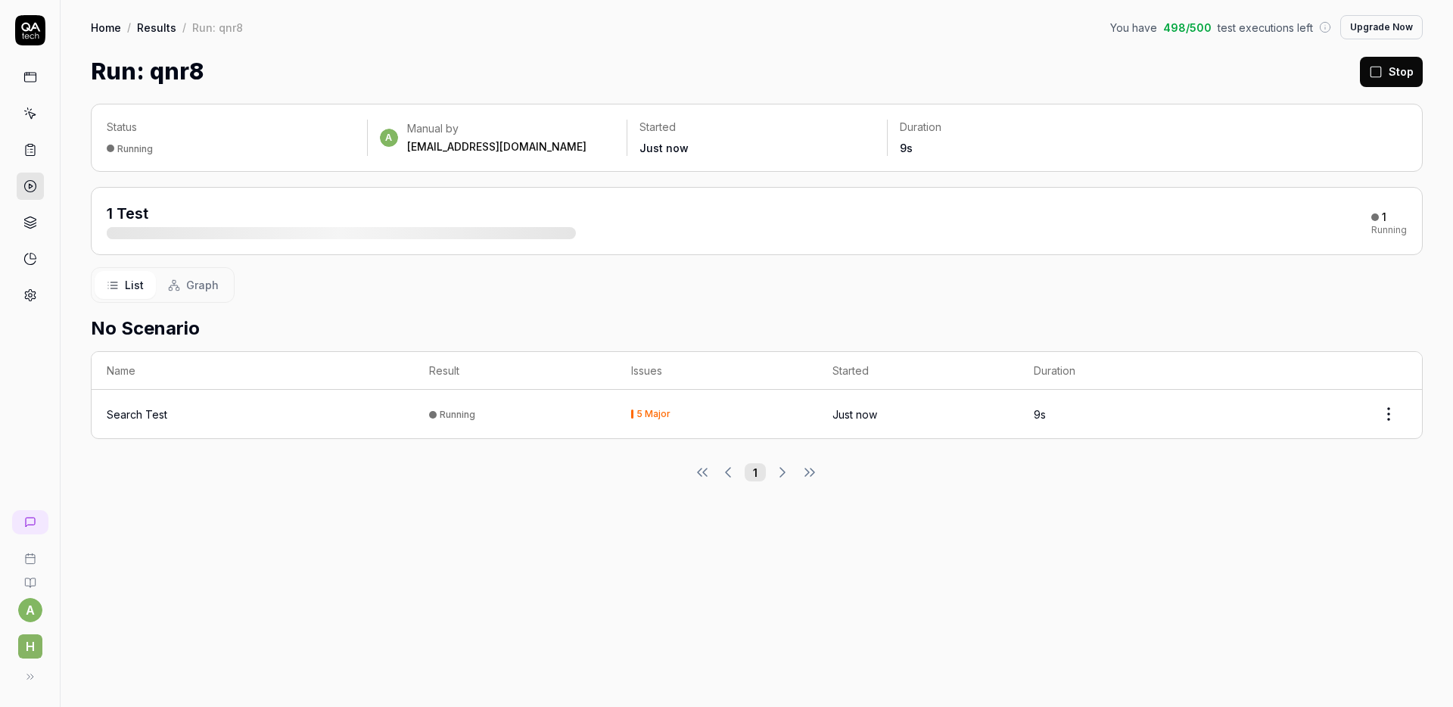
click at [465, 224] on div "1 Test" at bounding box center [341, 221] width 469 height 36
click at [247, 358] on th "Name" at bounding box center [253, 371] width 322 height 38
click at [176, 279] on icon at bounding box center [174, 285] width 12 height 12
click at [109, 283] on icon at bounding box center [113, 285] width 12 height 12
click at [306, 414] on div "Search Test" at bounding box center [253, 414] width 292 height 16
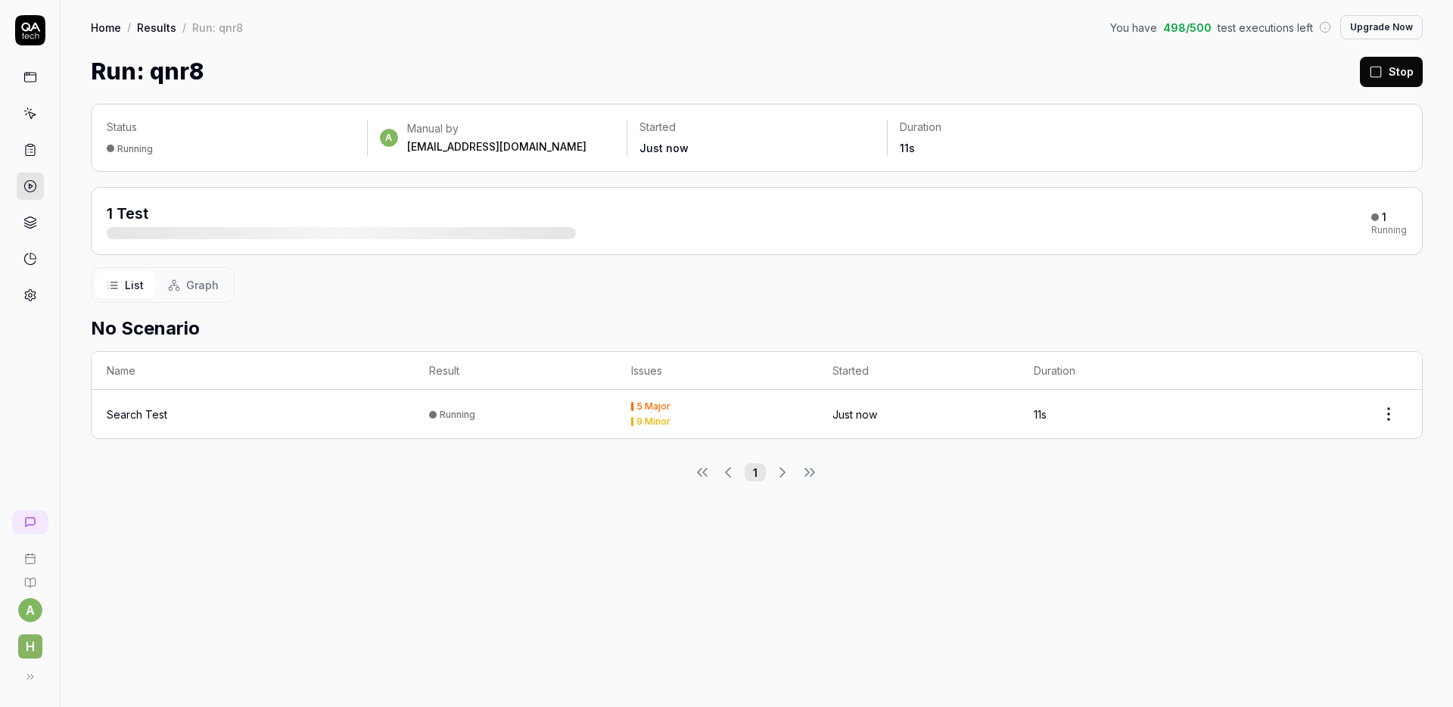
click at [306, 414] on div "Search Test" at bounding box center [253, 414] width 292 height 16
drag, startPoint x: 549, startPoint y: 401, endPoint x: 597, endPoint y: 398, distance: 48.5
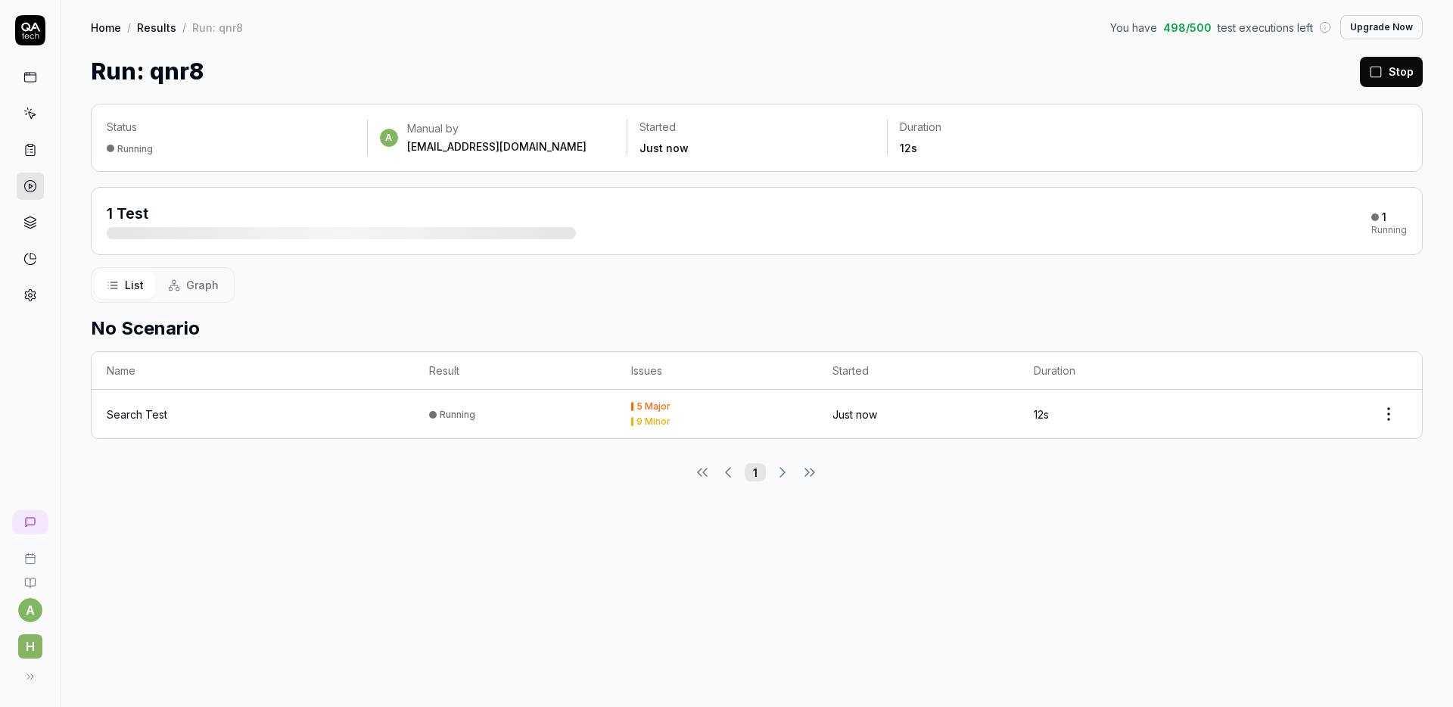
click at [552, 401] on td "Running" at bounding box center [514, 414] width 201 height 48
click at [673, 399] on td "5 Major 9 Minor" at bounding box center [716, 414] width 201 height 48
drag, startPoint x: 642, startPoint y: 412, endPoint x: 686, endPoint y: 409, distance: 44.0
click at [686, 409] on div "5 Major 9 Minor" at bounding box center [716, 414] width 171 height 24
click at [630, 426] on td "5 Major 9 Minor" at bounding box center [716, 414] width 201 height 48
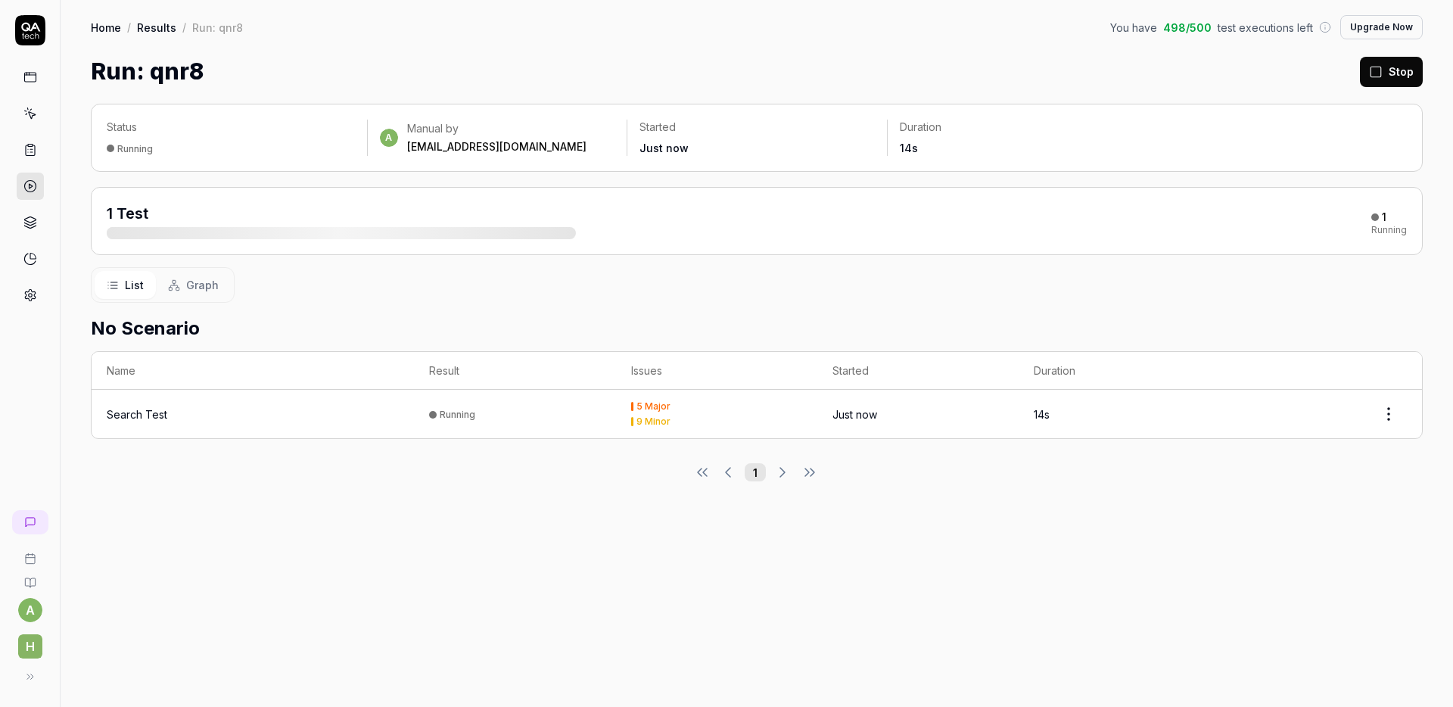
click at [717, 426] on td "5 Major 9 Minor" at bounding box center [716, 414] width 201 height 48
click at [873, 412] on time "Just now" at bounding box center [854, 414] width 45 height 13
click at [29, 233] on link at bounding box center [30, 222] width 27 height 27
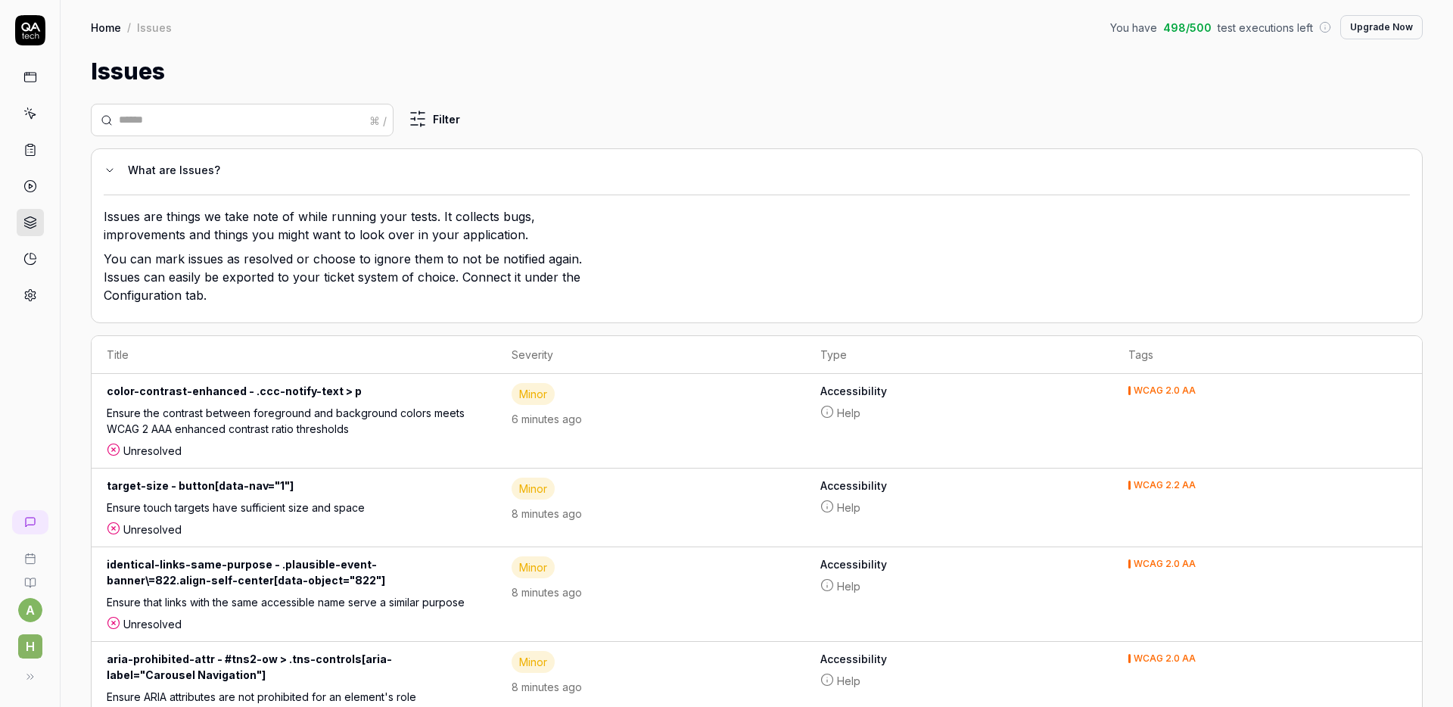
click at [32, 197] on link at bounding box center [30, 186] width 27 height 27
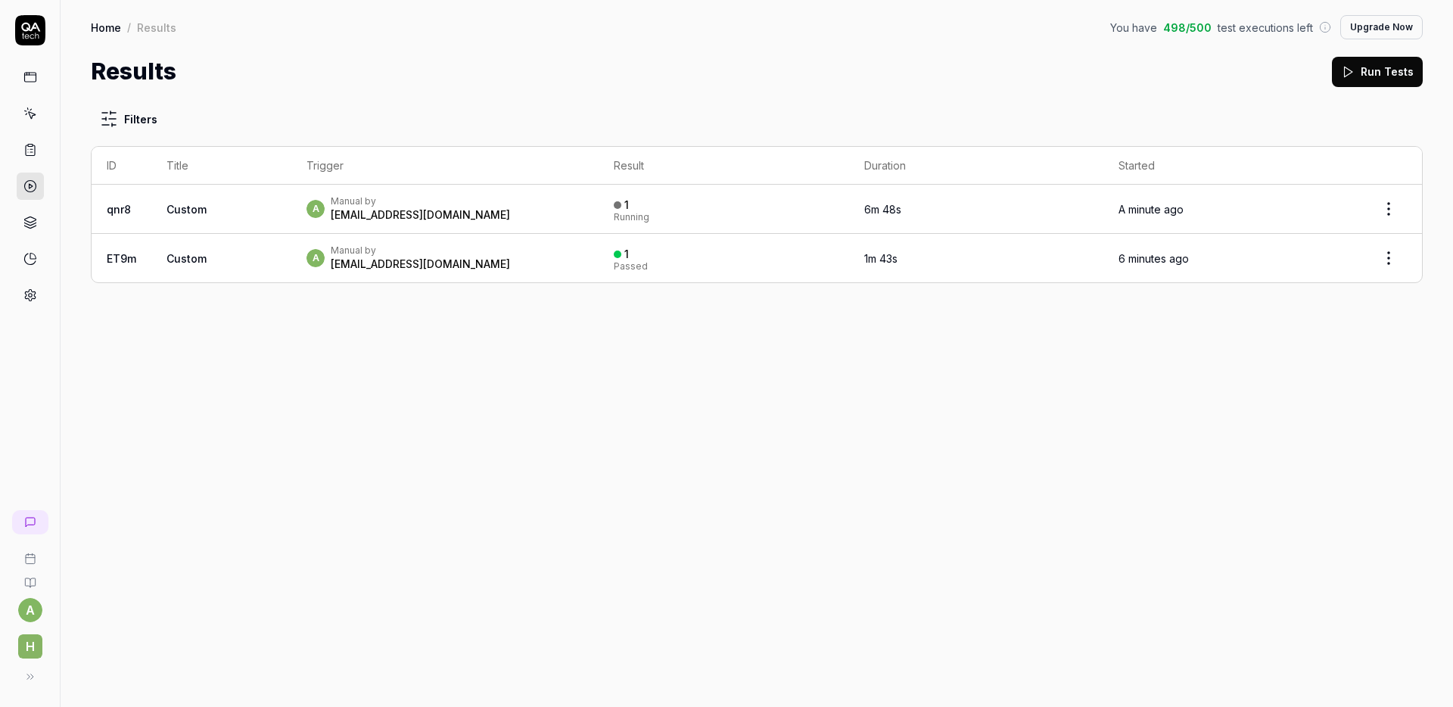
click at [222, 218] on td "Custom" at bounding box center [221, 209] width 140 height 49
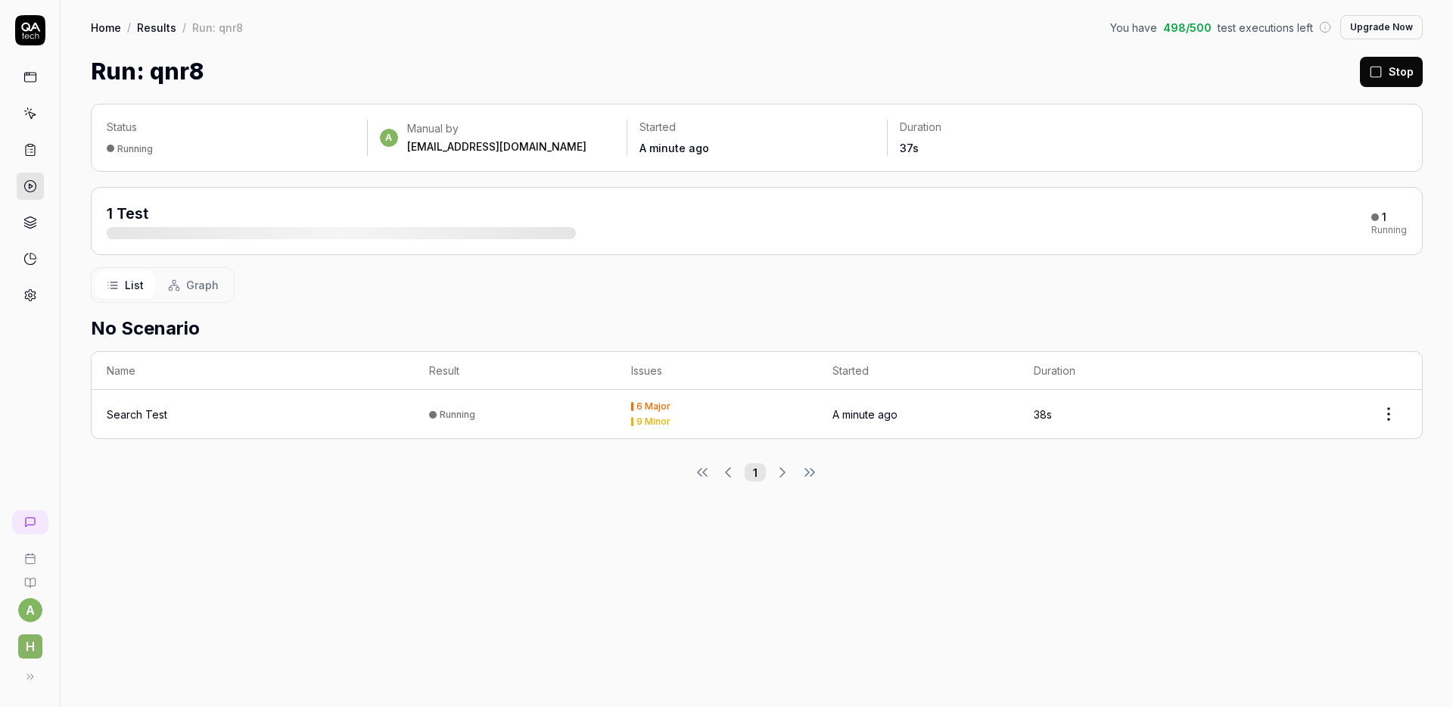
click at [191, 154] on div "Running" at bounding box center [231, 148] width 248 height 15
click at [183, 215] on div "1 Test" at bounding box center [341, 221] width 469 height 36
click at [816, 206] on div "1 Test 1 Running" at bounding box center [757, 221] width 1300 height 36
click at [583, 388] on th "Result" at bounding box center [514, 371] width 201 height 38
click at [1382, 414] on html "a h Home / Results / Run: qnr8 You have 498 / 500 test executions left Upgrade …" at bounding box center [726, 353] width 1453 height 707
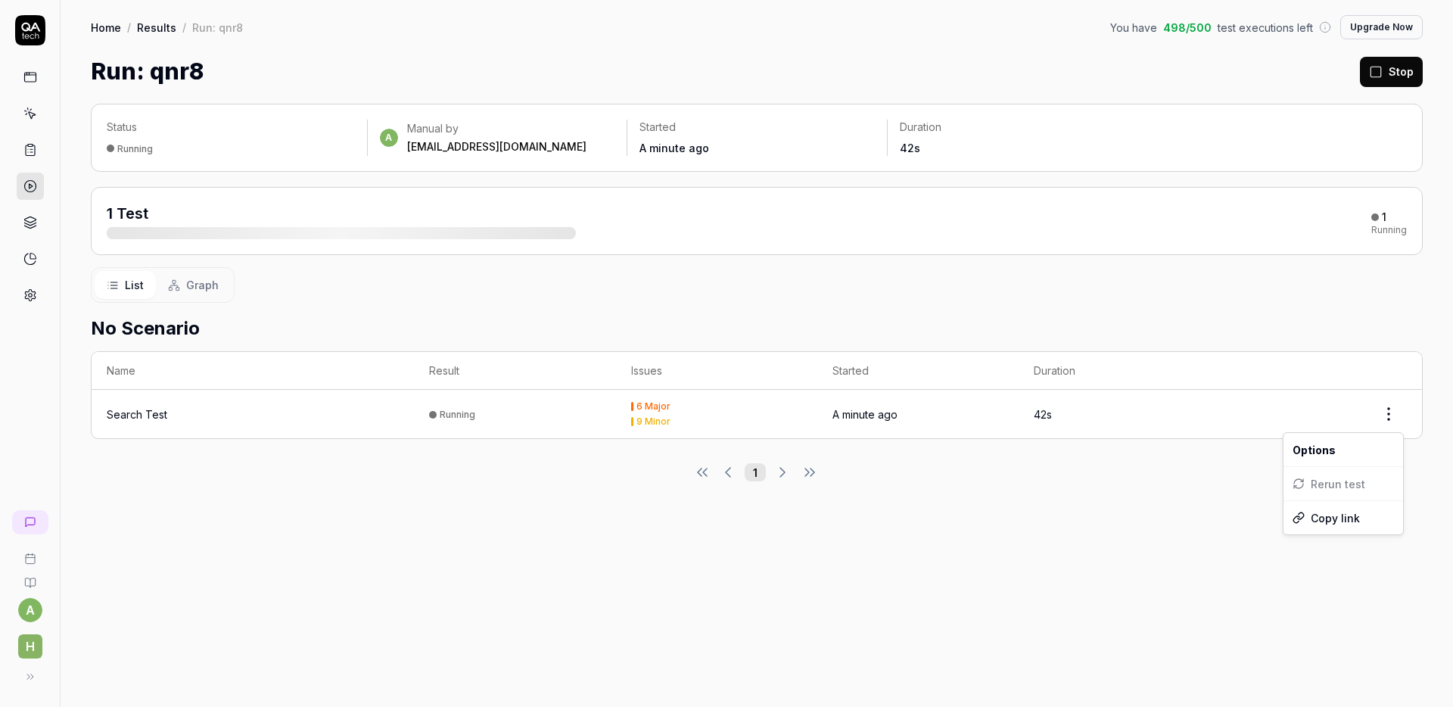
click at [1141, 465] on html "a h Home / Results / Run: qnr8 You have 498 / 500 test executions left Upgrade …" at bounding box center [726, 353] width 1453 height 707
click at [47, 148] on div at bounding box center [30, 162] width 60 height 294
click at [37, 146] on link at bounding box center [30, 149] width 27 height 27
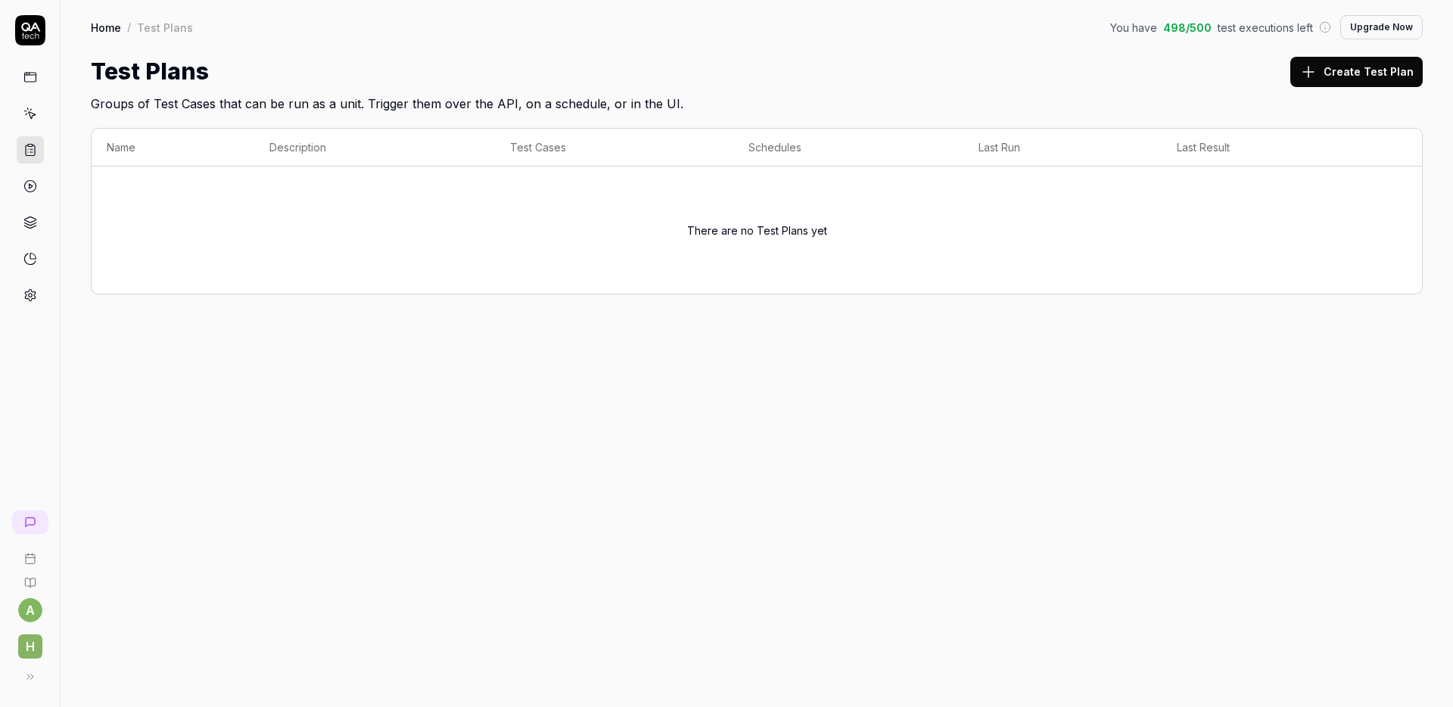
click at [17, 180] on link at bounding box center [30, 186] width 27 height 27
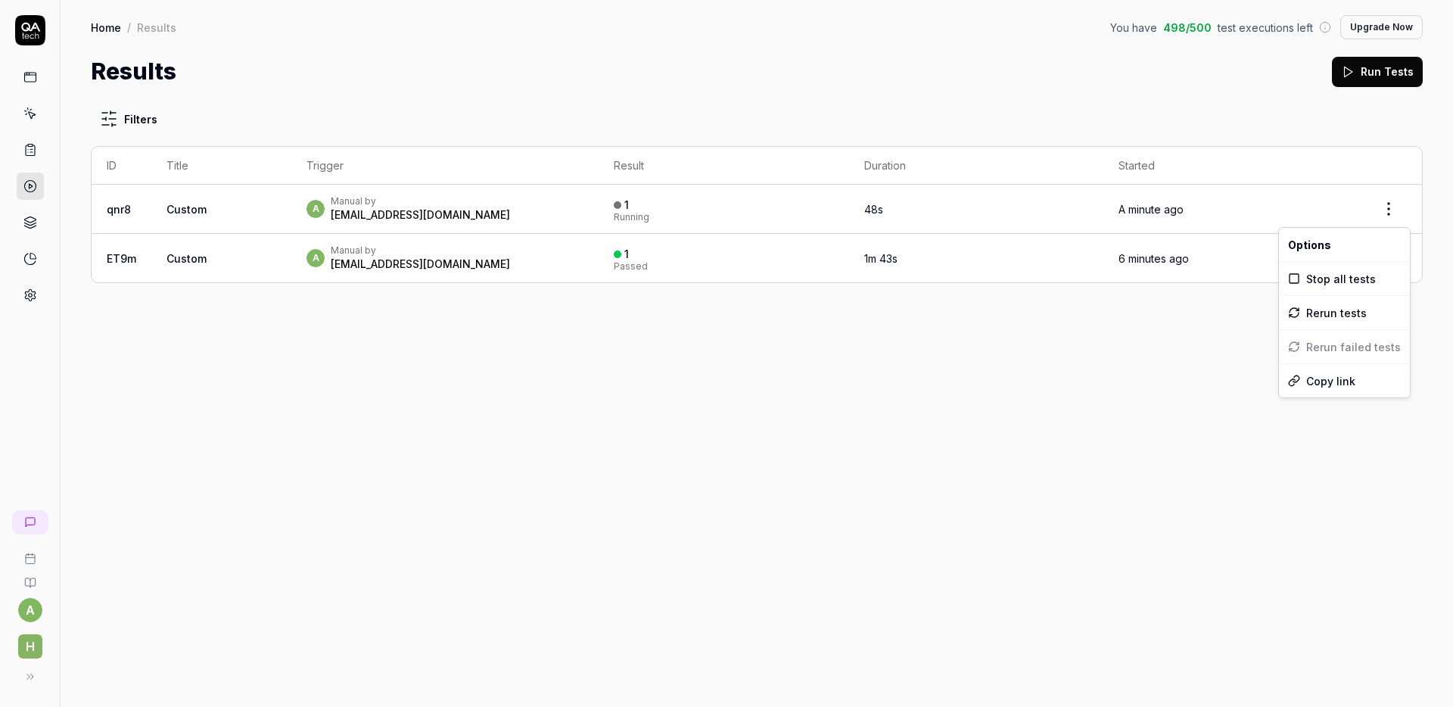
click at [1396, 204] on html "a h Home / Results You have 498 / 500 test executions left Upgrade Now Home / R…" at bounding box center [726, 353] width 1453 height 707
click at [1057, 396] on html "a h Home / Results You have 498 / 500 test executions left Upgrade Now Home / R…" at bounding box center [726, 353] width 1453 height 707
click at [36, 145] on icon at bounding box center [30, 150] width 14 height 14
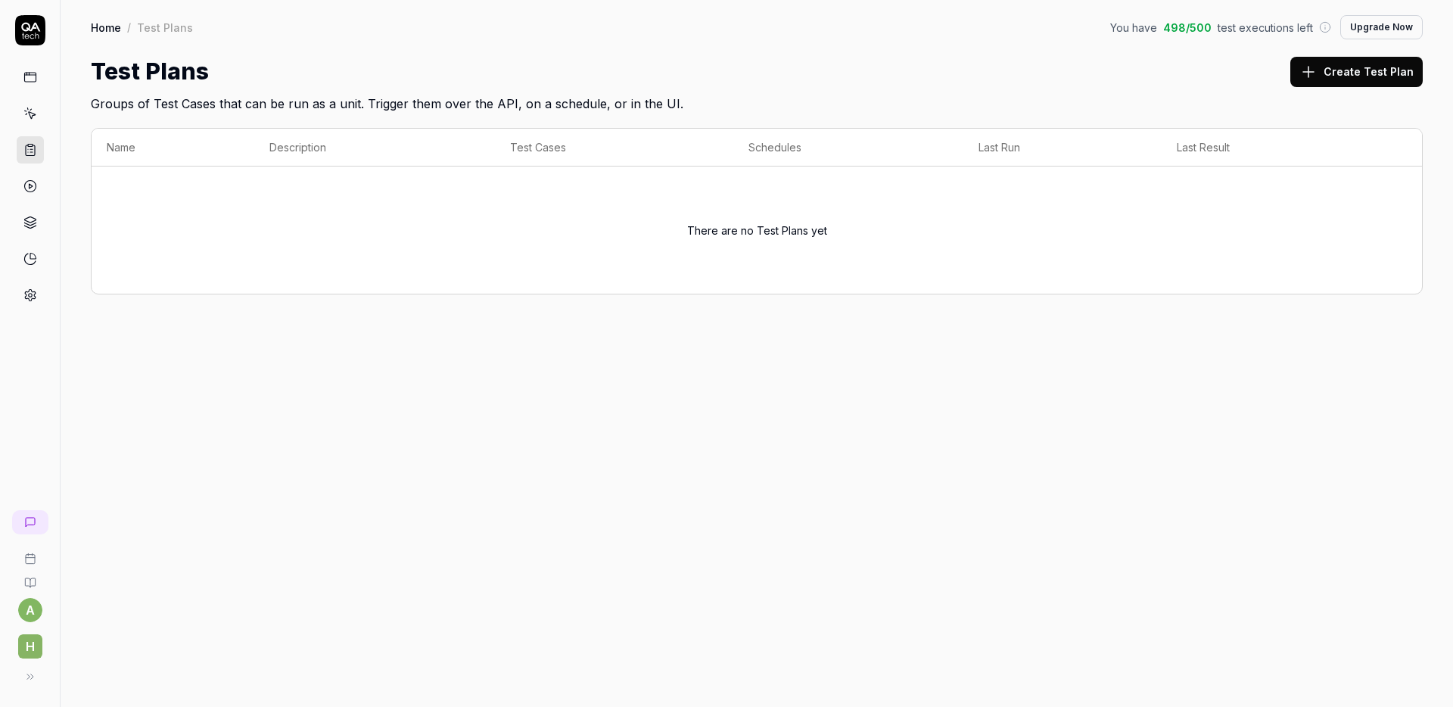
click at [25, 84] on link at bounding box center [30, 77] width 27 height 27
click at [30, 117] on icon at bounding box center [31, 115] width 7 height 7
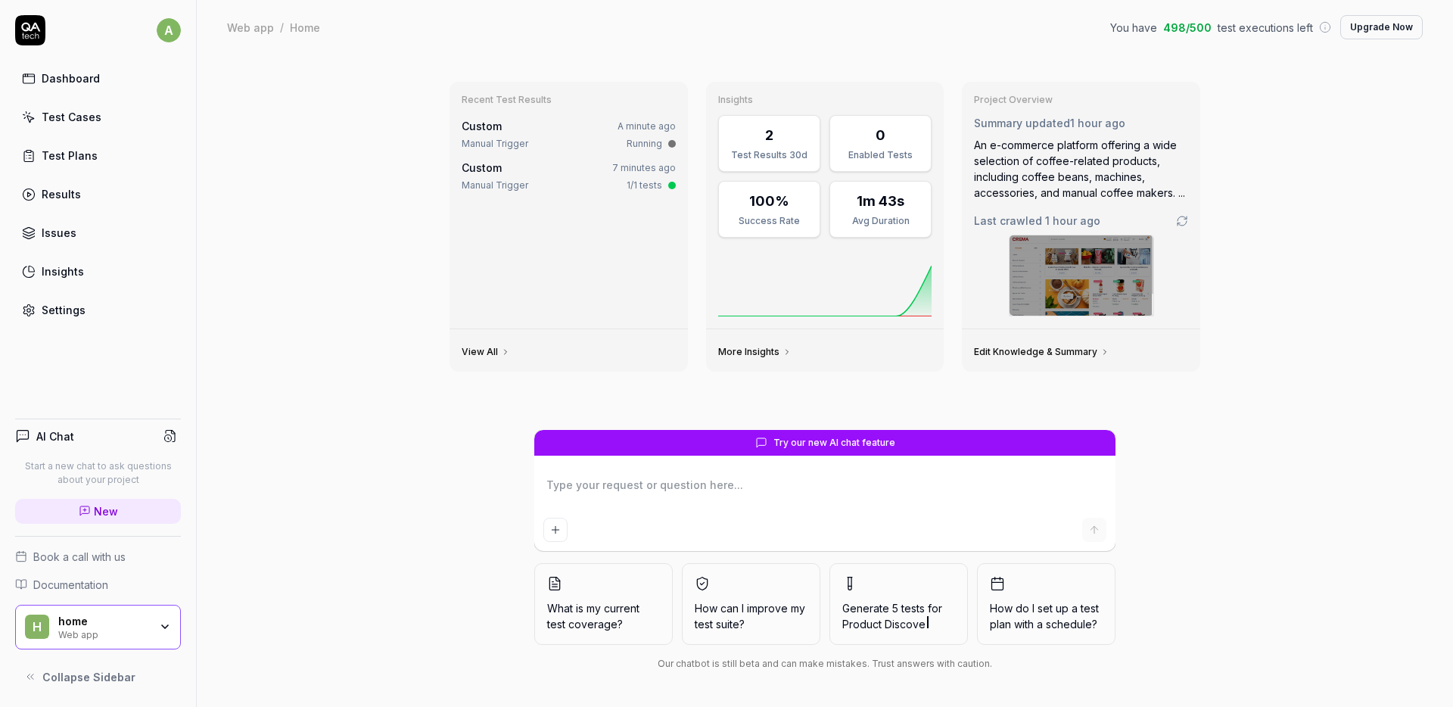
click at [30, 117] on icon at bounding box center [29, 117] width 14 height 14
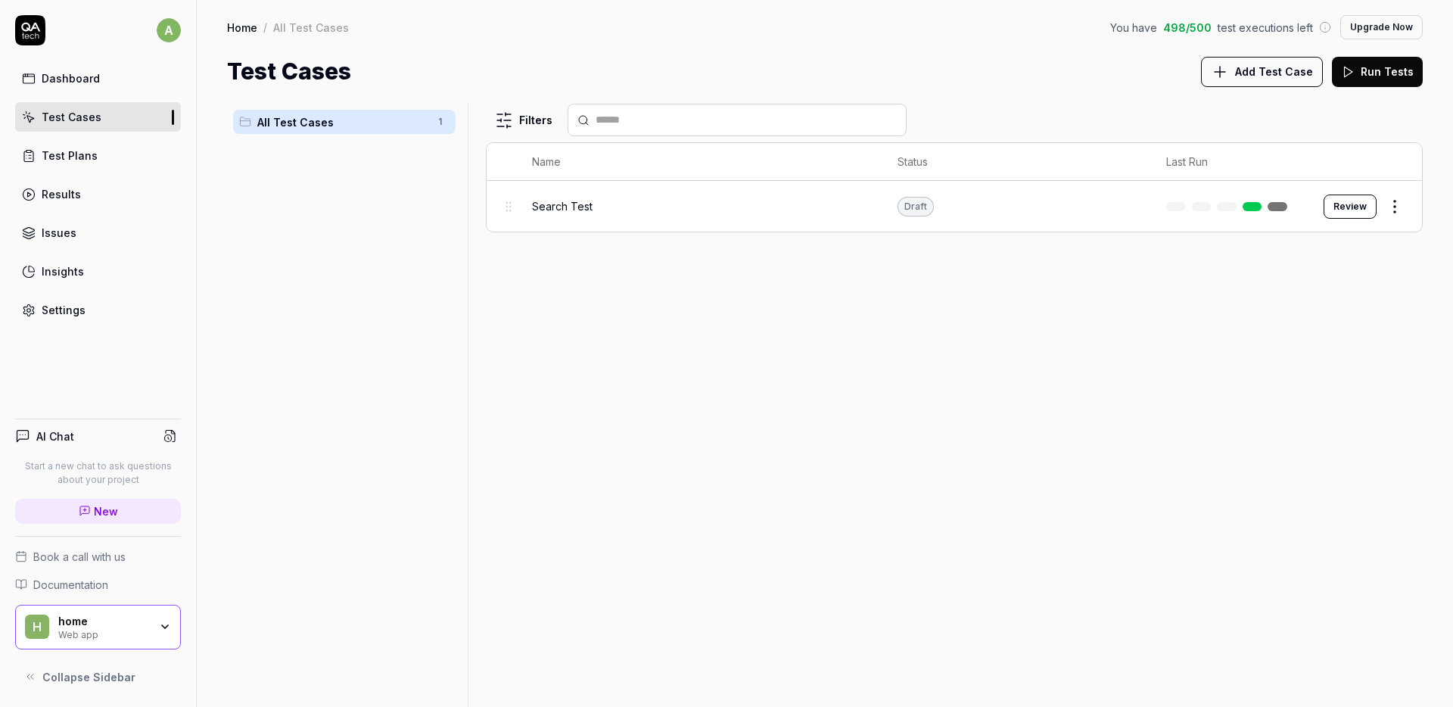
click at [1153, 216] on td at bounding box center [1229, 206] width 157 height 51
click at [1282, 207] on link at bounding box center [1277, 206] width 20 height 9
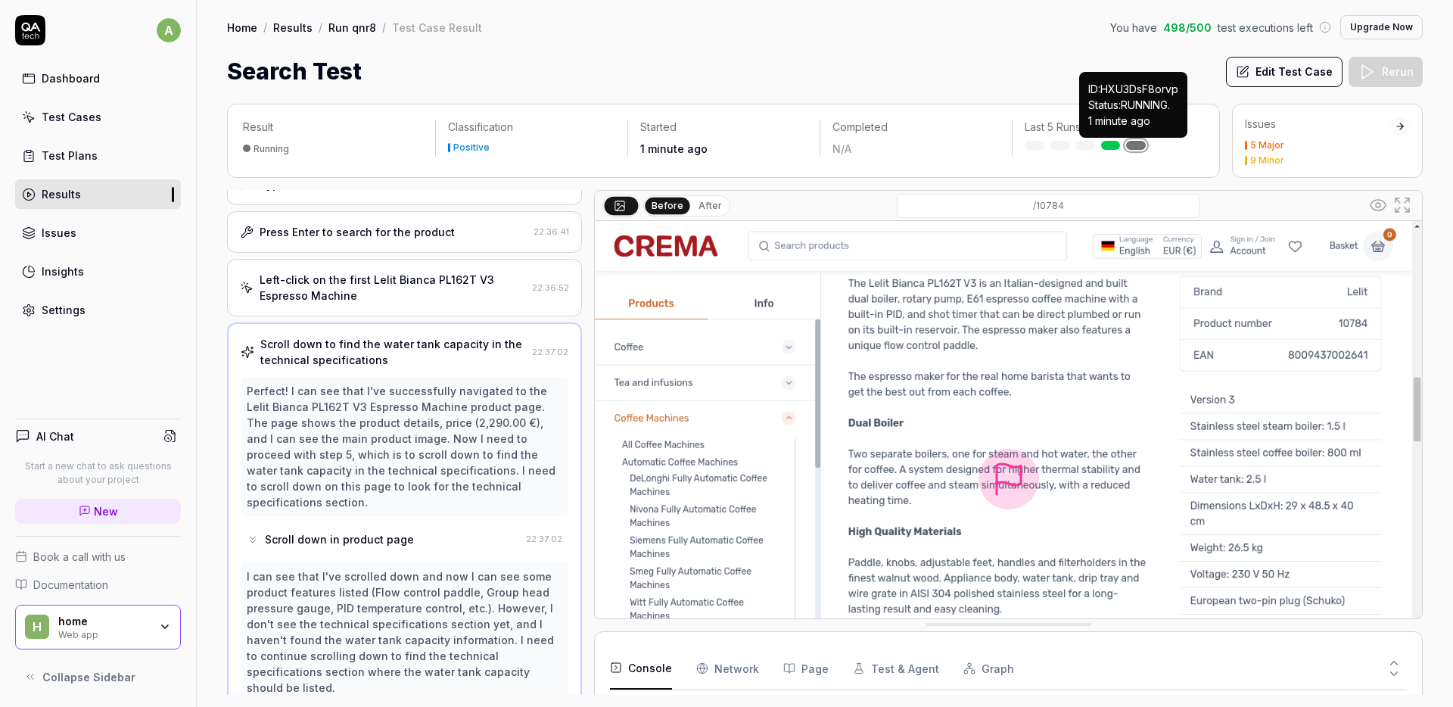
click at [1134, 148] on link at bounding box center [1136, 145] width 20 height 9
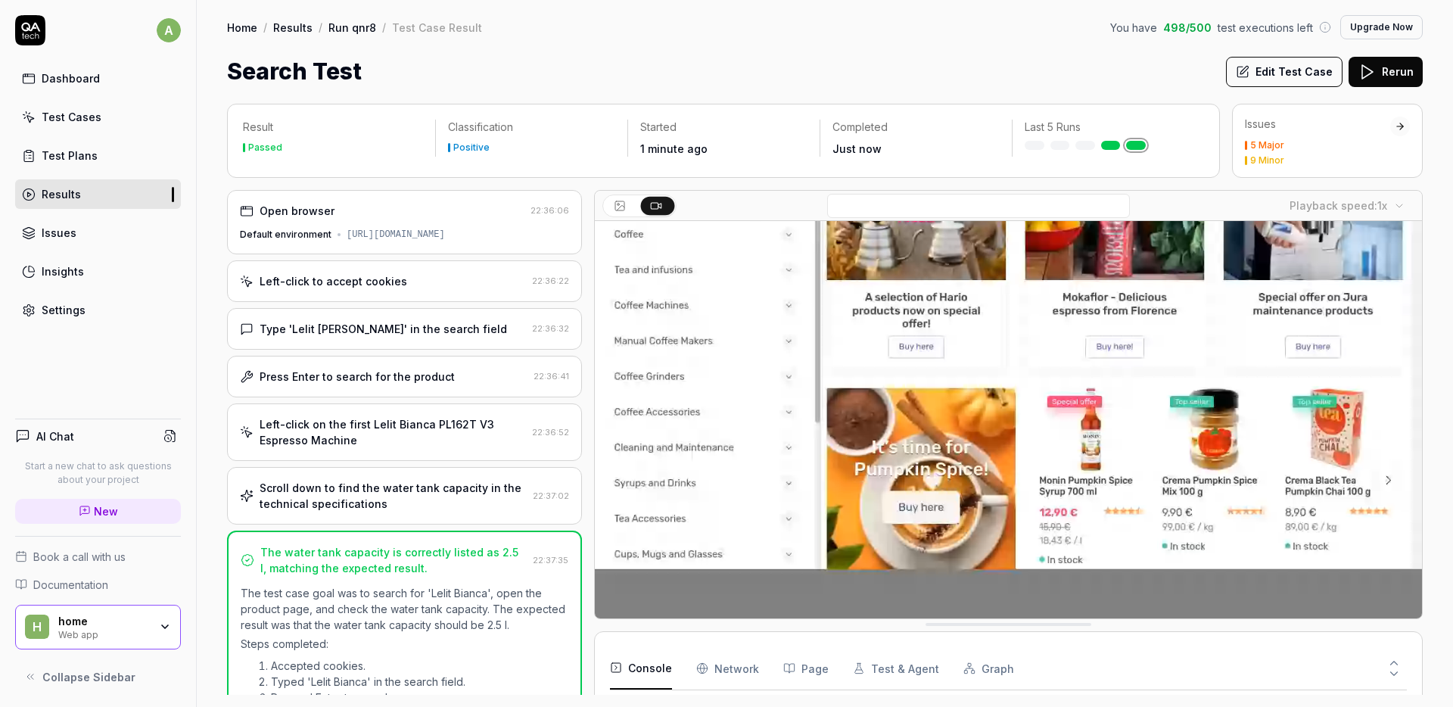
click at [348, 225] on div "Open browser 22:36:06 Default environment https://www.cremashop.eu/en" at bounding box center [404, 222] width 355 height 64
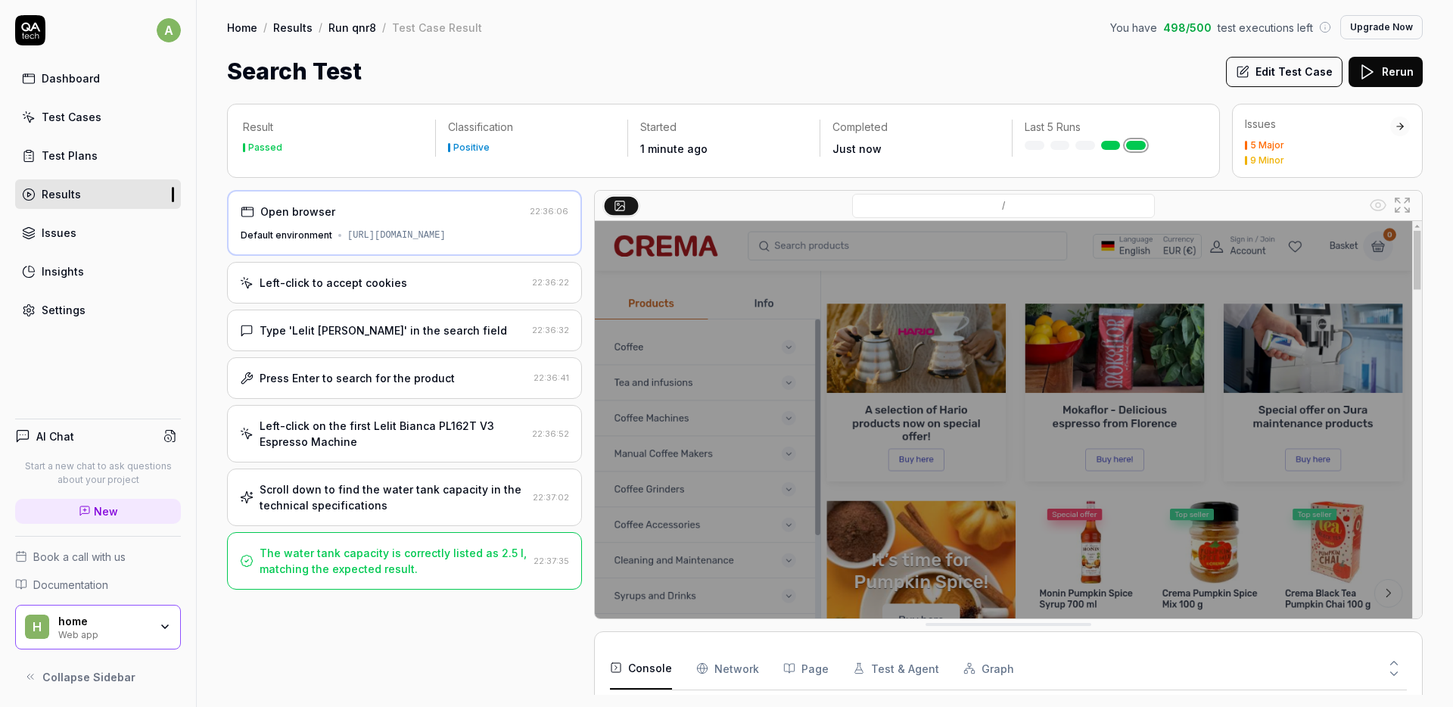
click at [401, 284] on div "Left-click to accept cookies" at bounding box center [383, 283] width 286 height 16
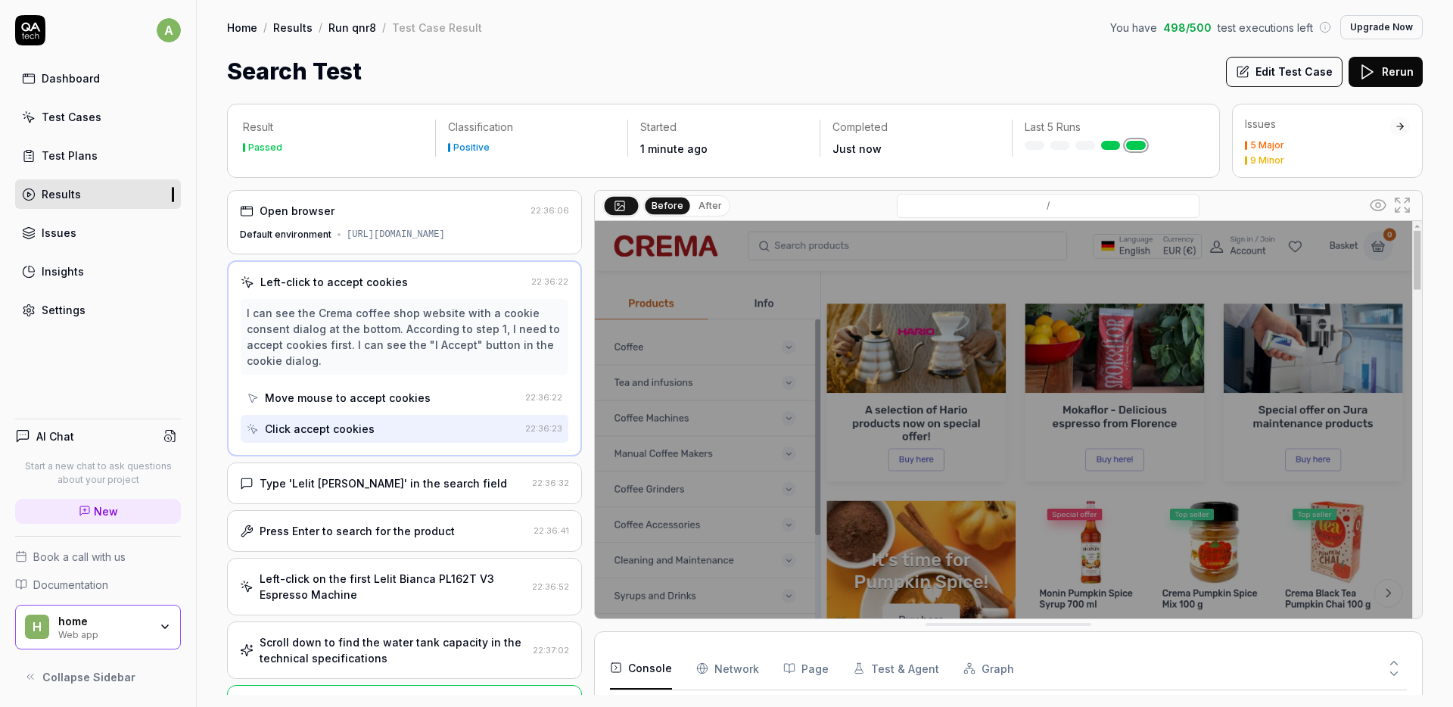
click at [381, 238] on div "https://www.cremashop.eu/en" at bounding box center [396, 235] width 98 height 14
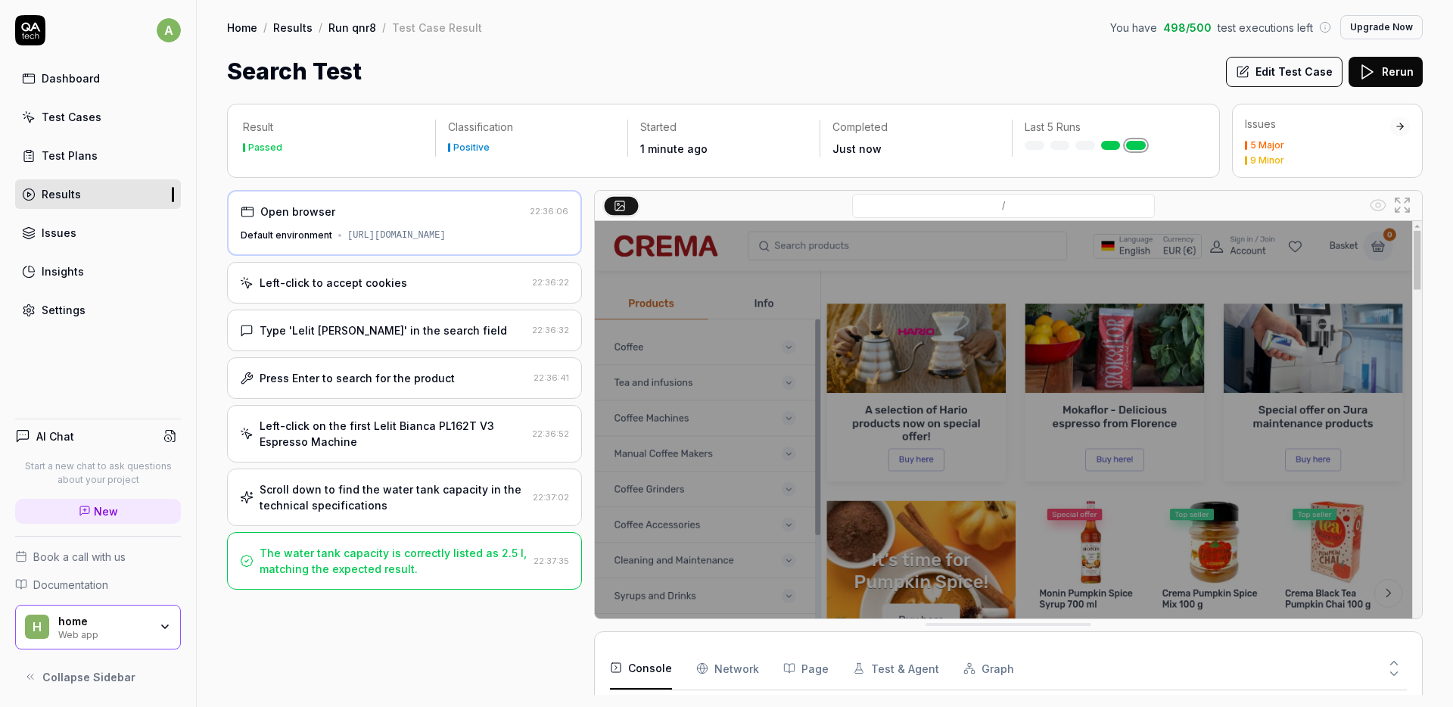
click at [93, 165] on link "Test Plans" at bounding box center [98, 156] width 166 height 30
click at [92, 191] on link "Results" at bounding box center [98, 194] width 166 height 30
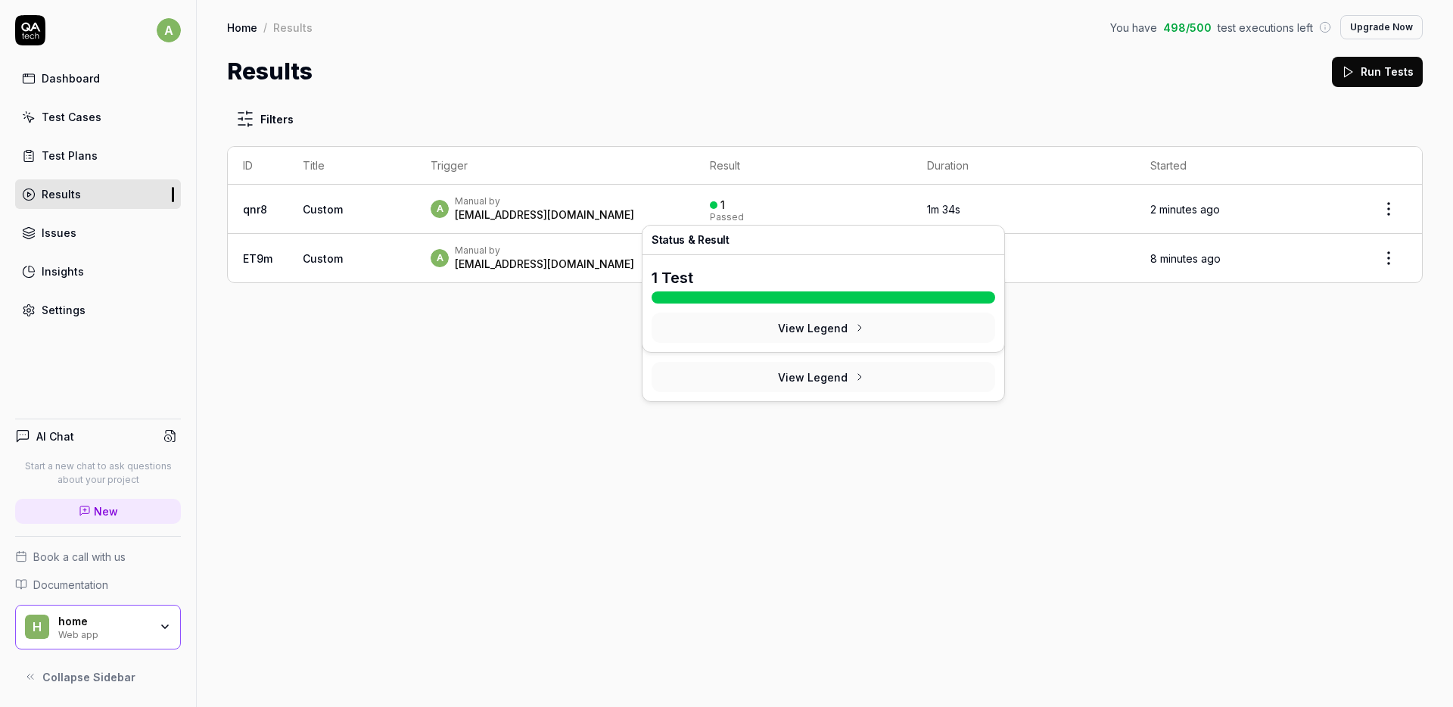
click at [846, 215] on div "1 Passed" at bounding box center [803, 209] width 187 height 25
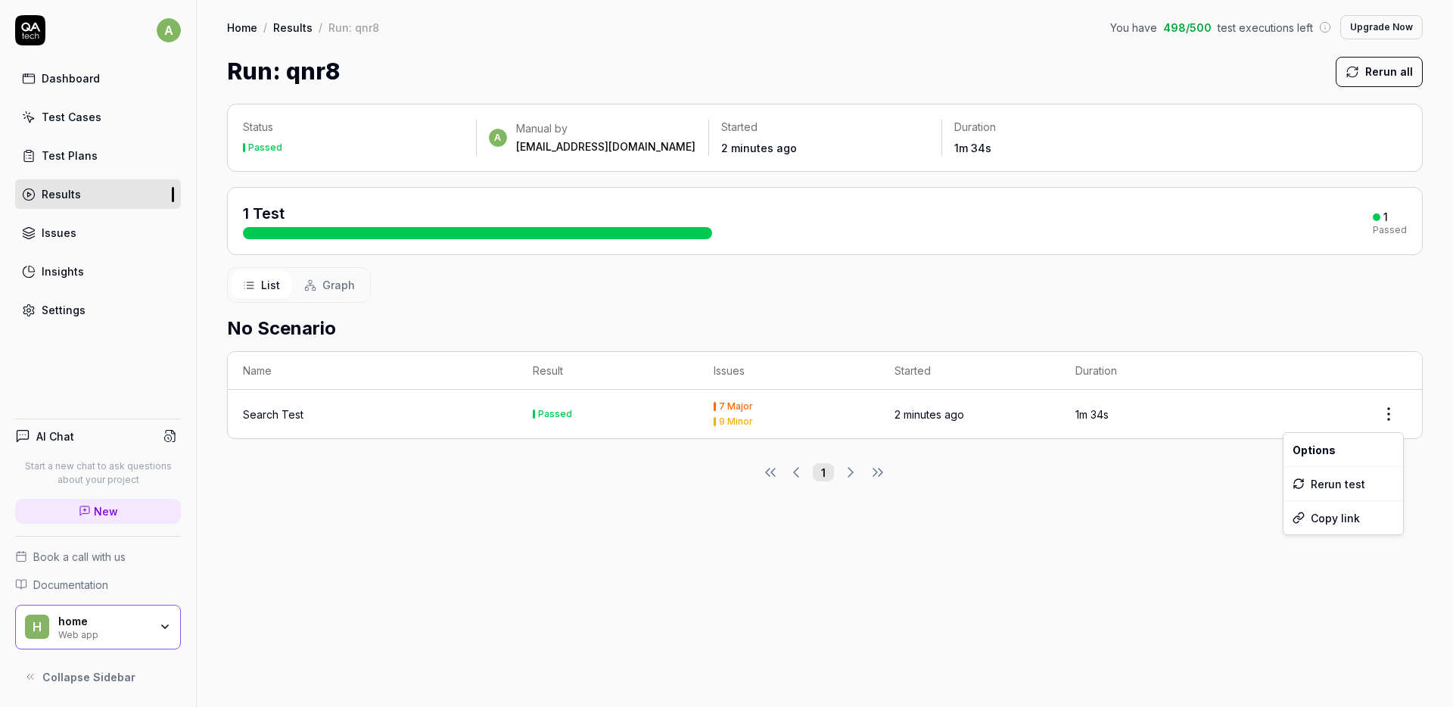
click at [1389, 412] on html "a Dashboard Test Cases Test Plans Results Issues Insights Settings AI Chat Star…" at bounding box center [726, 353] width 1453 height 707
click at [964, 532] on html "a Dashboard Test Cases Test Plans Results Issues Insights Settings AI Chat Star…" at bounding box center [726, 353] width 1453 height 707
click at [407, 412] on div "Search Test" at bounding box center [373, 414] width 260 height 16
click at [965, 227] on div "1 Test 1 Passed" at bounding box center [825, 221] width 1164 height 36
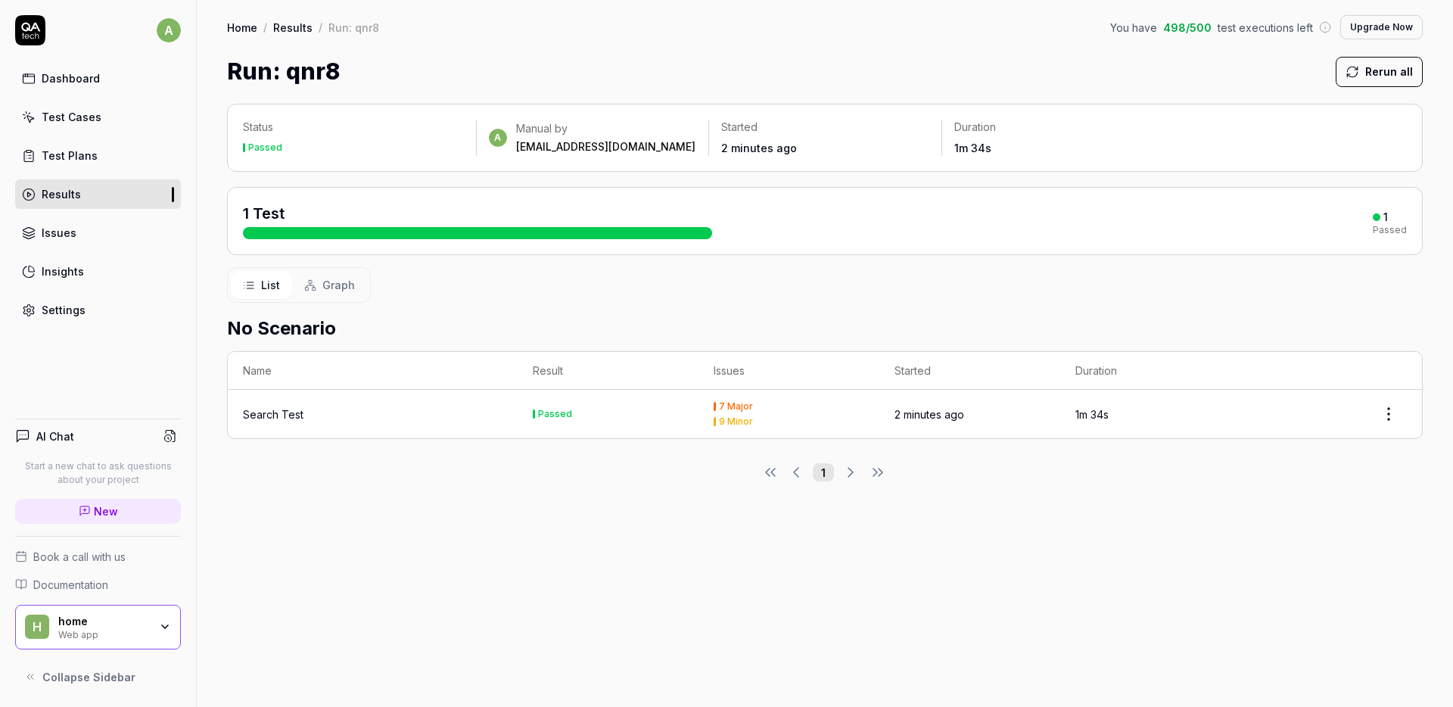
click at [643, 235] on div at bounding box center [477, 233] width 469 height 12
click at [499, 234] on div at bounding box center [477, 233] width 469 height 12
click at [950, 225] on div "1 Test 1 Passed" at bounding box center [825, 221] width 1164 height 36
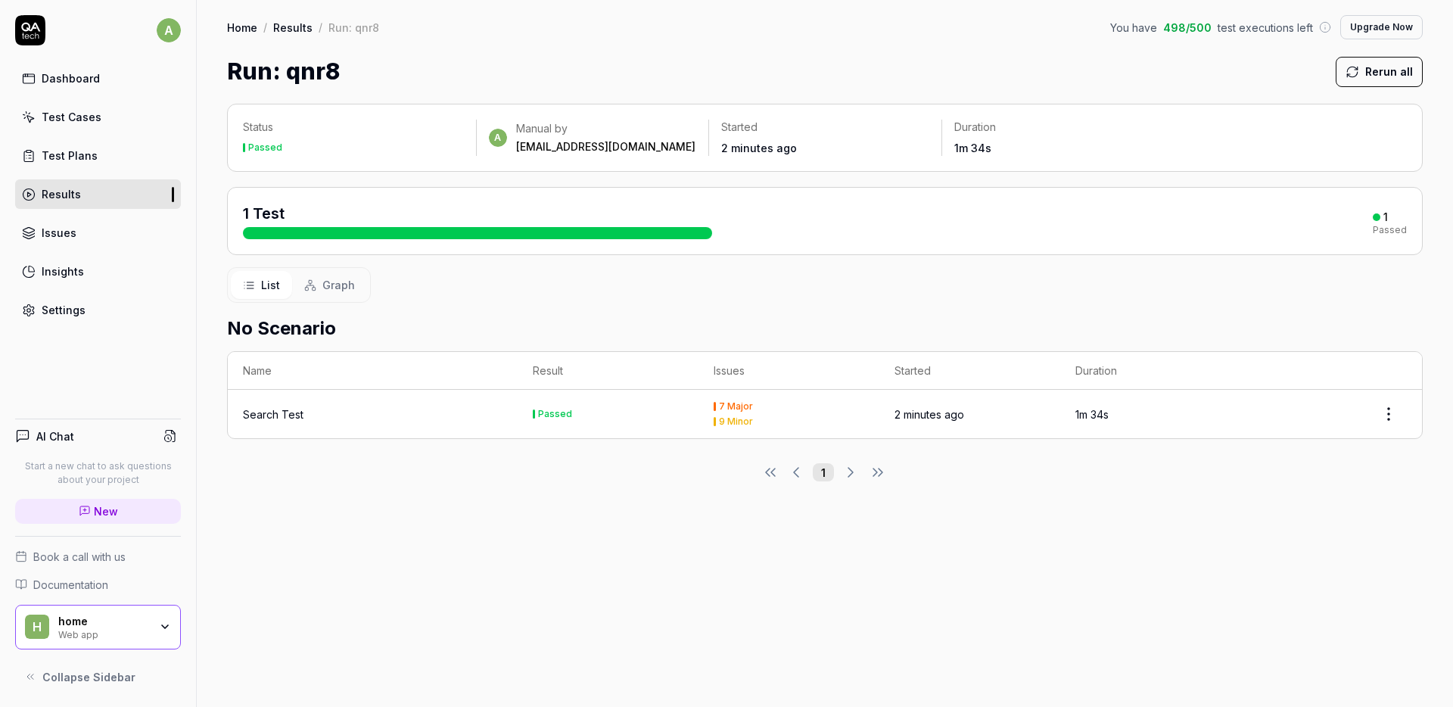
drag, startPoint x: 950, startPoint y: 225, endPoint x: 992, endPoint y: 225, distance: 42.4
click at [961, 225] on div "1 Test 1 Passed" at bounding box center [825, 221] width 1164 height 36
click at [1388, 222] on div "1" at bounding box center [1385, 217] width 5 height 14
click at [1388, 221] on div "1" at bounding box center [1385, 217] width 5 height 14
click at [1138, 128] on p "Duration" at bounding box center [1058, 127] width 208 height 15
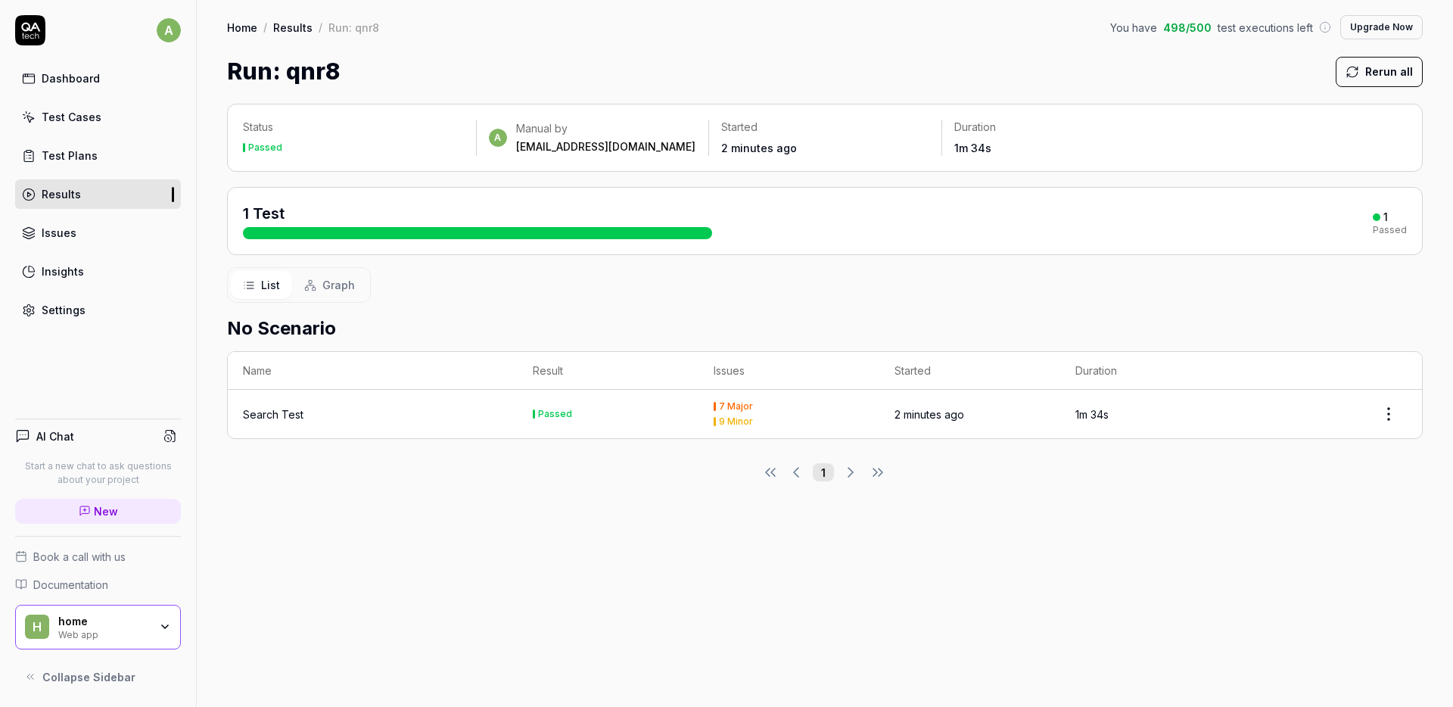
drag, startPoint x: 1138, startPoint y: 128, endPoint x: 808, endPoint y: 161, distance: 331.6
click at [1138, 128] on p "Duration" at bounding box center [1058, 127] width 208 height 15
click at [665, 148] on div "a Manual by alex.cherevatiy@gmail.com" at bounding box center [593, 137] width 208 height 33
click at [502, 134] on span "a" at bounding box center [498, 138] width 18 height 18
click at [349, 148] on div "Passed" at bounding box center [353, 148] width 221 height 15
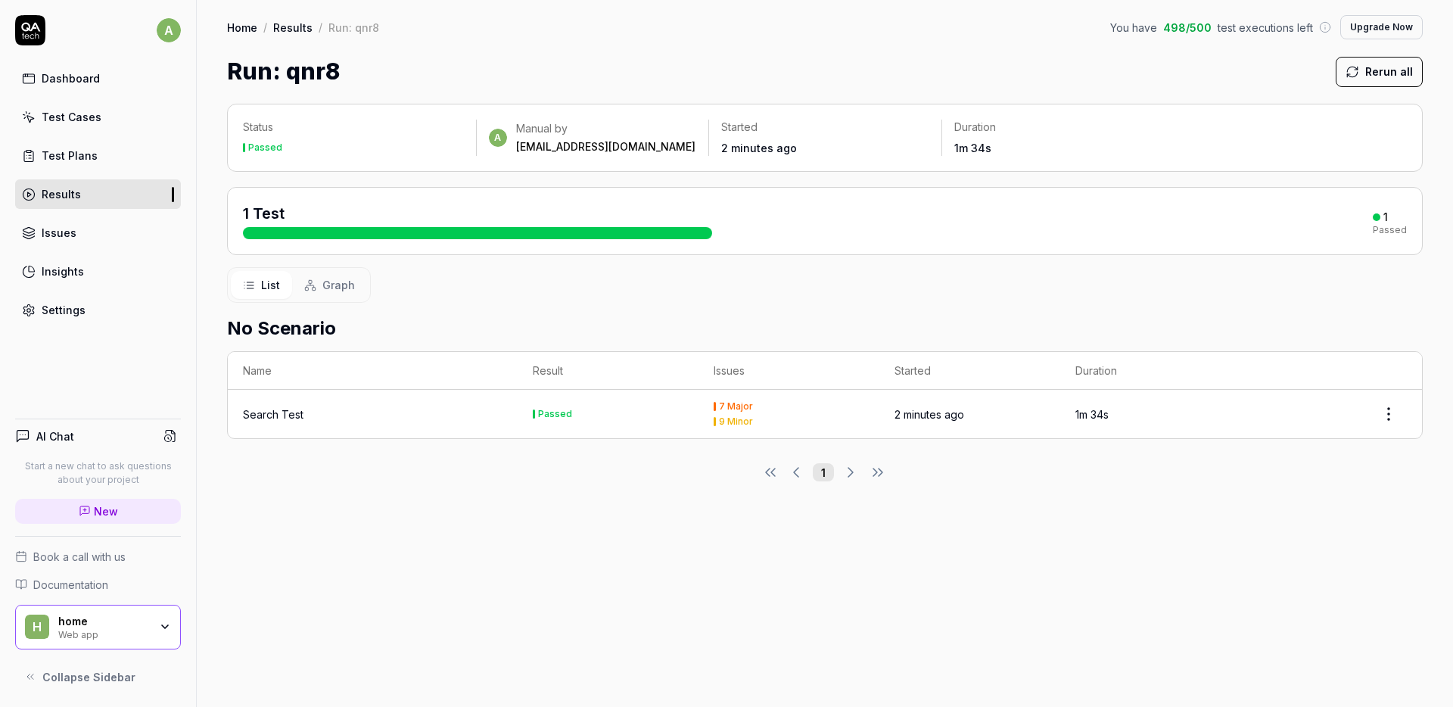
click at [344, 230] on div at bounding box center [477, 233] width 469 height 12
click at [297, 439] on div "No Scenario Name Result Issues Started Duration Search Test Passed 7 Major 9 Mi…" at bounding box center [824, 392] width 1195 height 179
click at [294, 418] on div "Search Test" at bounding box center [273, 414] width 61 height 16
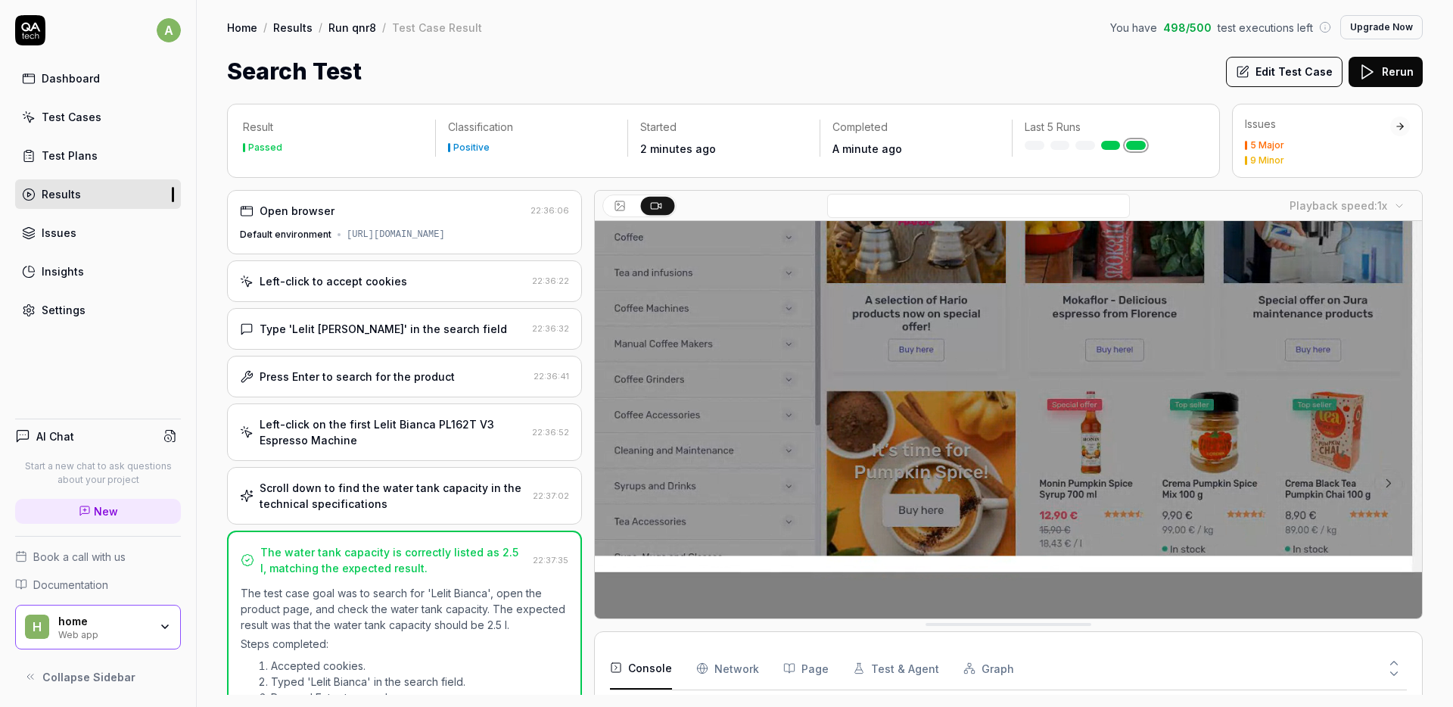
scroll to position [113, 0]
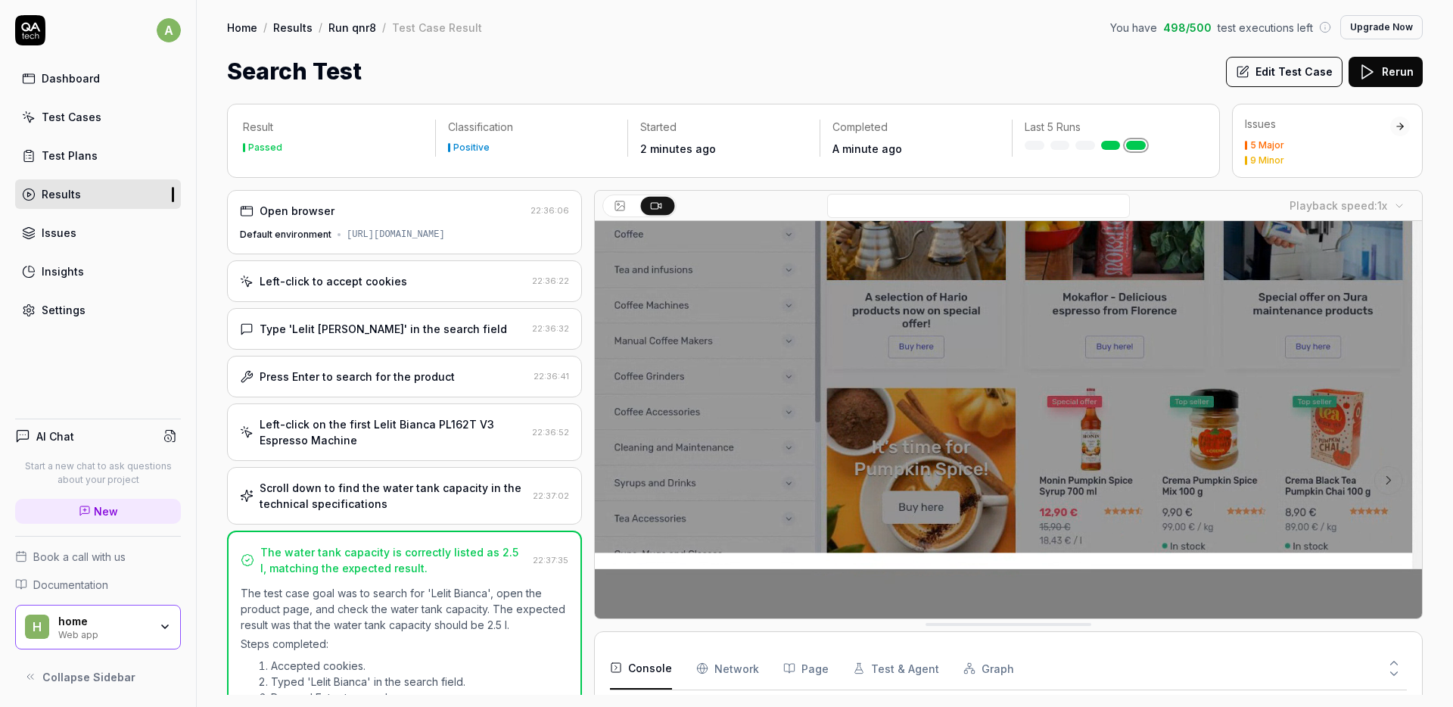
click at [739, 668] on Requests "Network" at bounding box center [727, 668] width 63 height 42
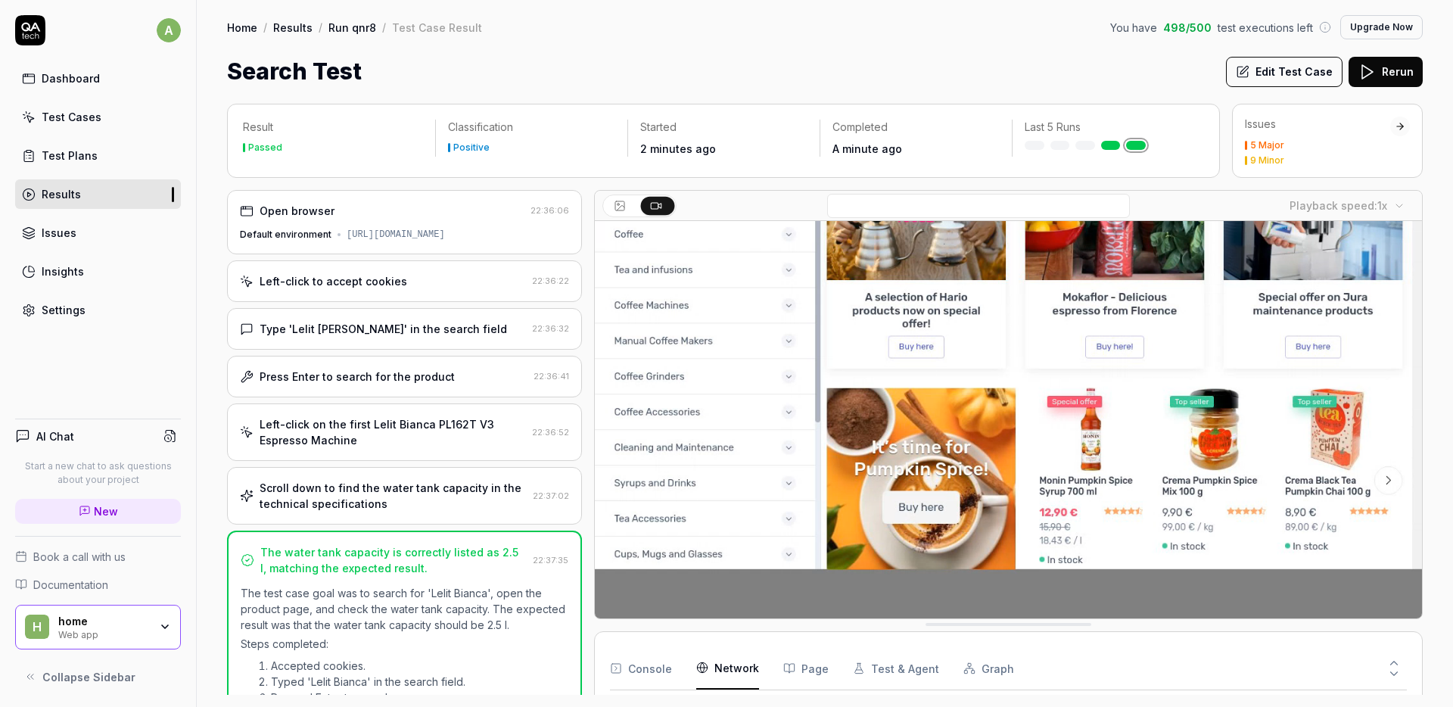
click at [654, 667] on button "Console" at bounding box center [641, 668] width 62 height 42
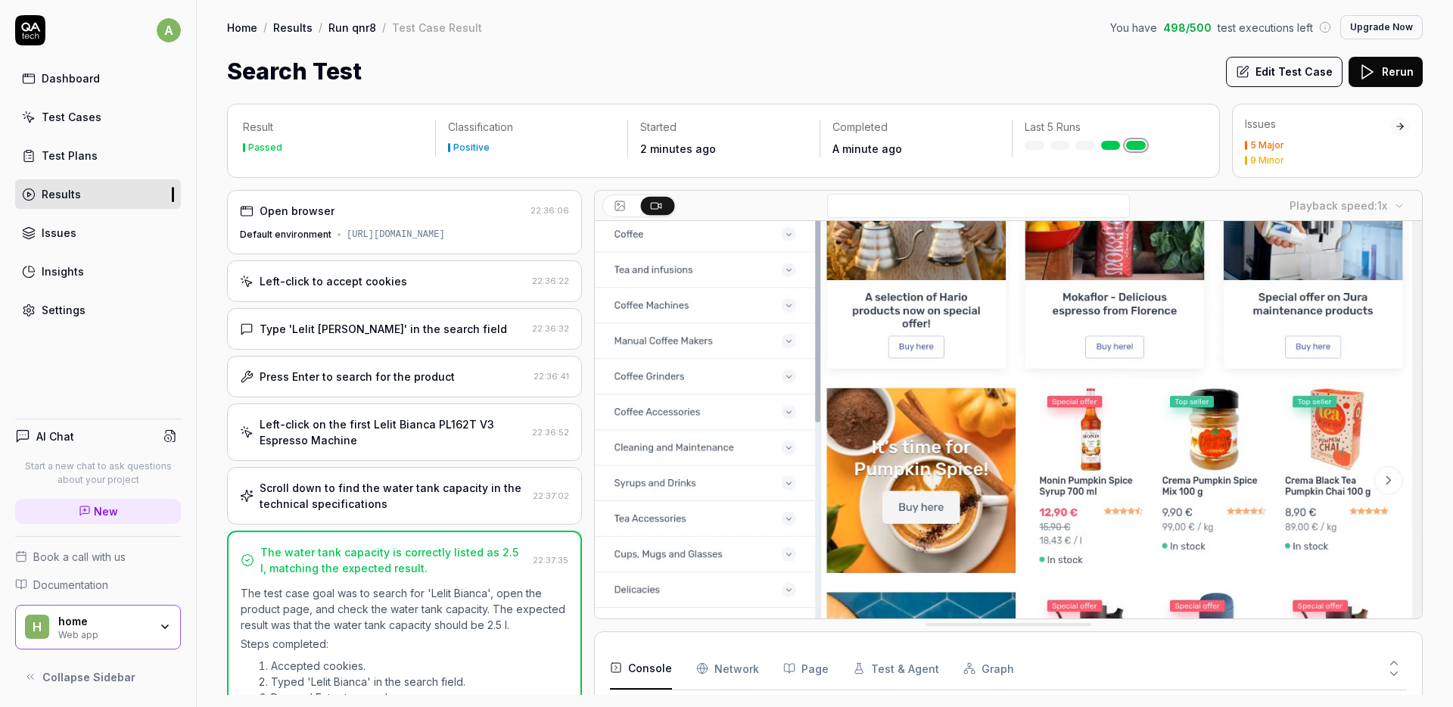
scroll to position [229, 0]
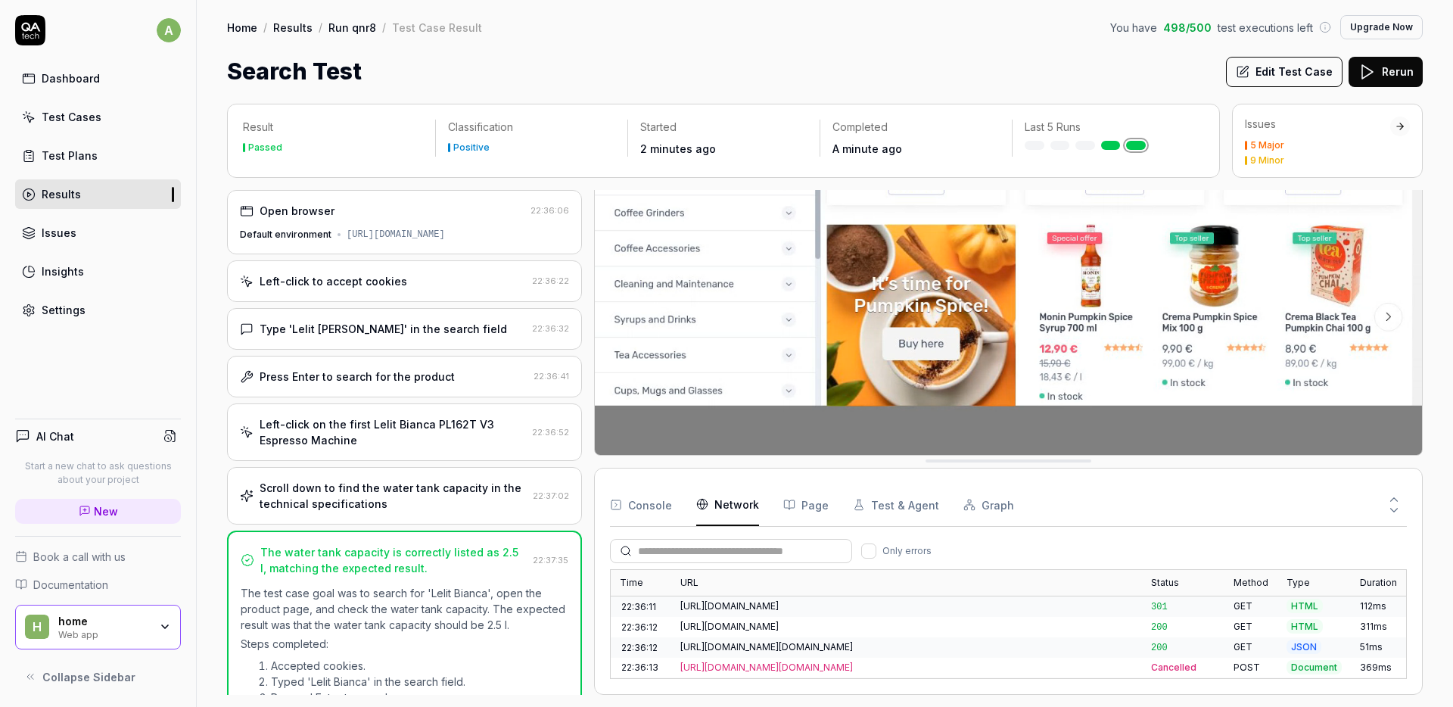
scroll to position [1177, 0]
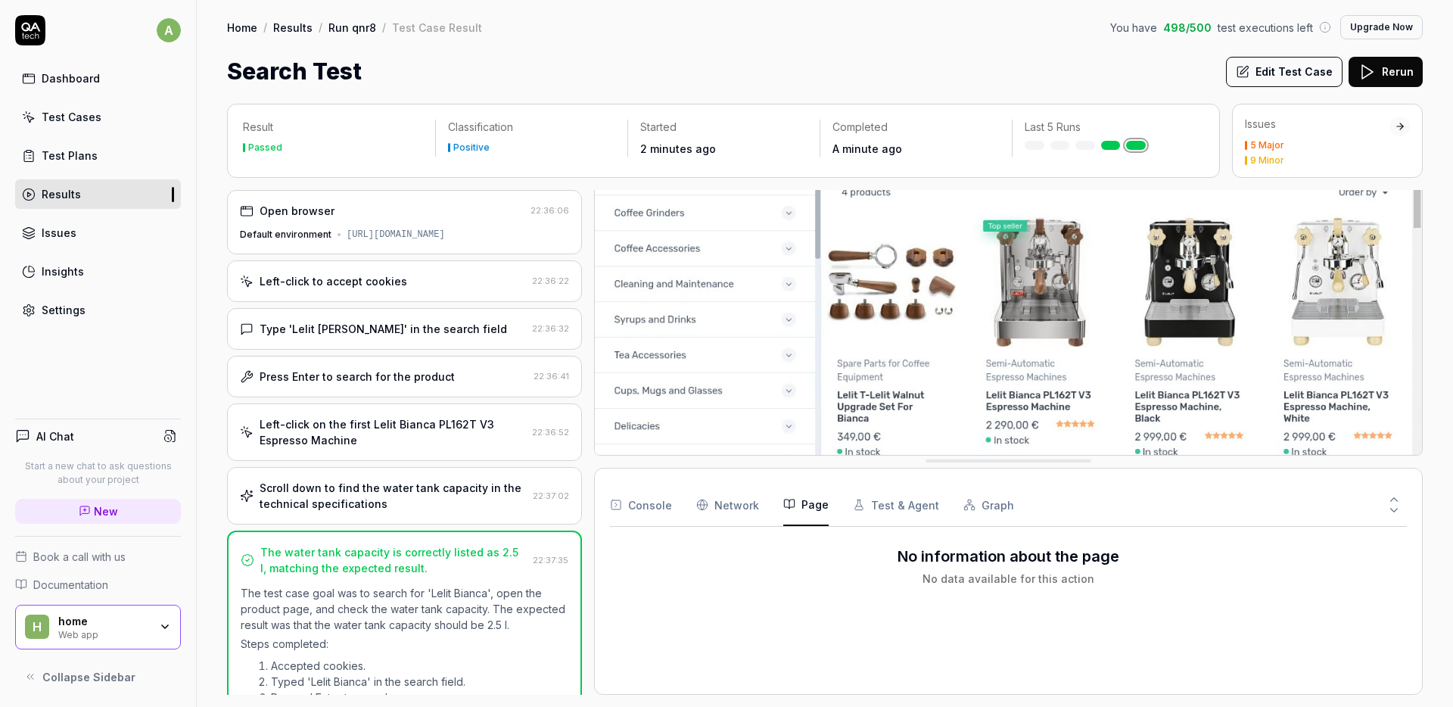
click at [786, 510] on icon "button" at bounding box center [789, 504] width 12 height 12
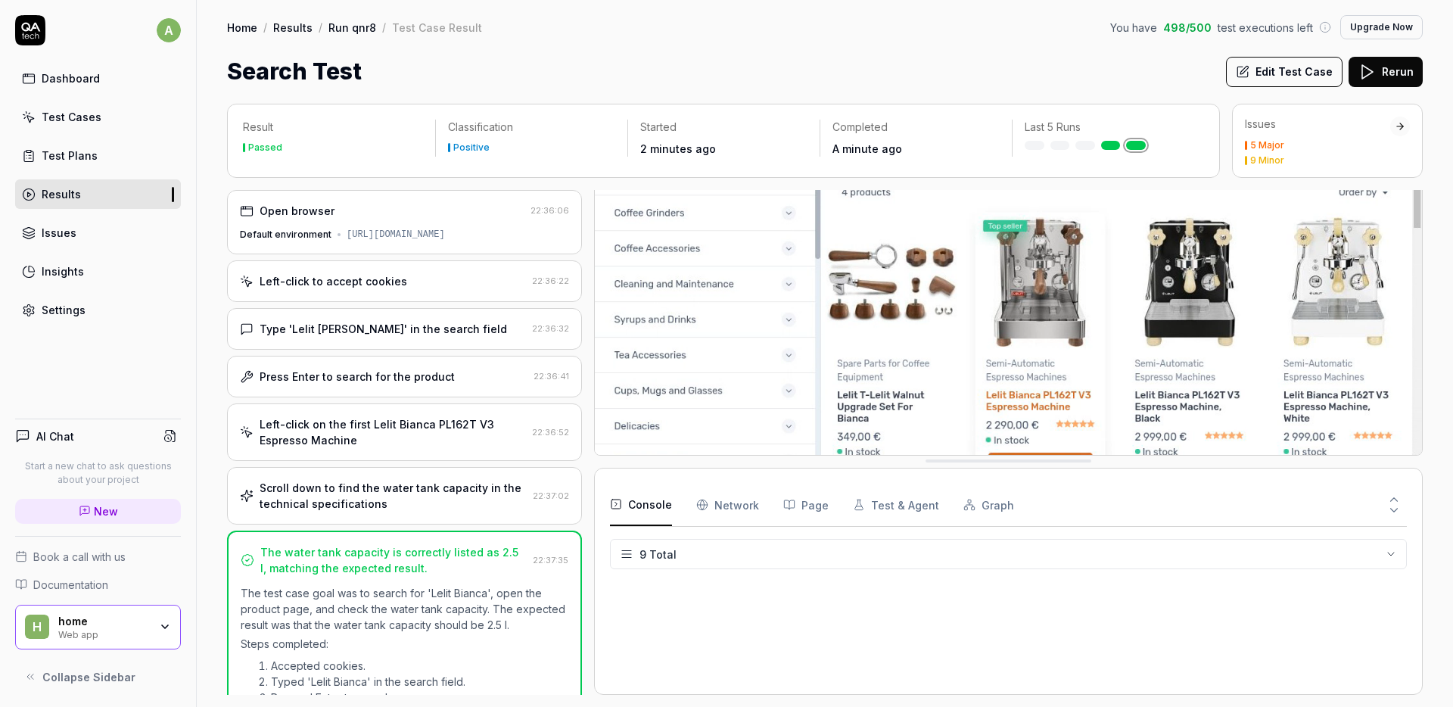
click at [636, 510] on button "Console" at bounding box center [641, 504] width 62 height 42
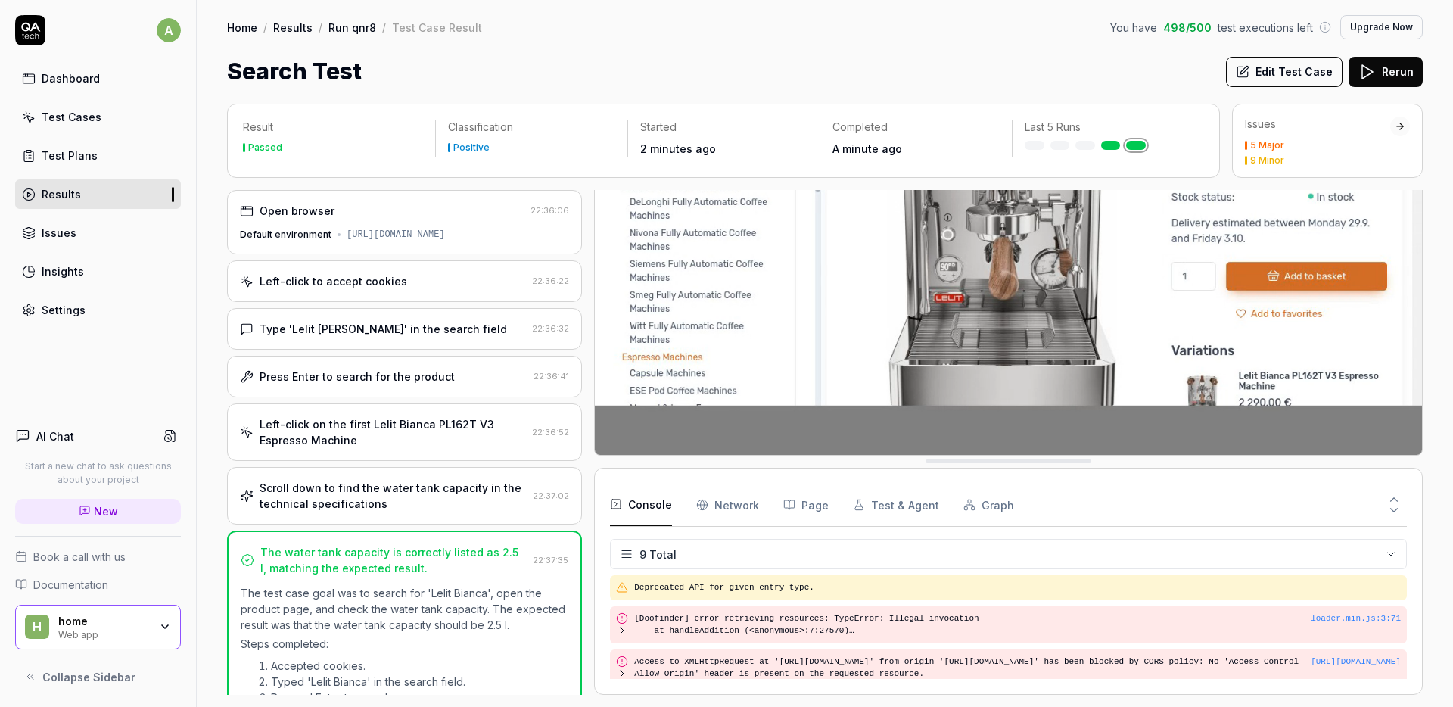
scroll to position [229, 0]
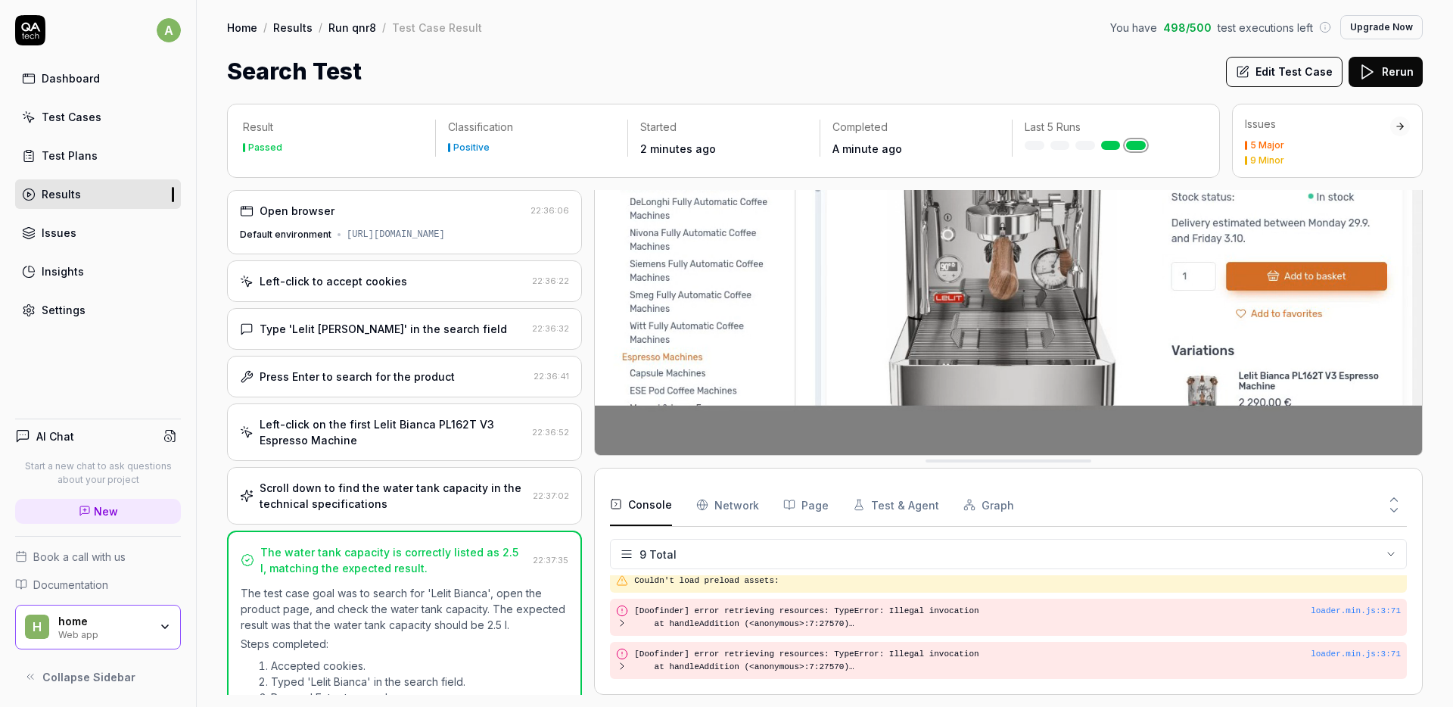
click at [646, 510] on button "Console" at bounding box center [641, 504] width 62 height 42
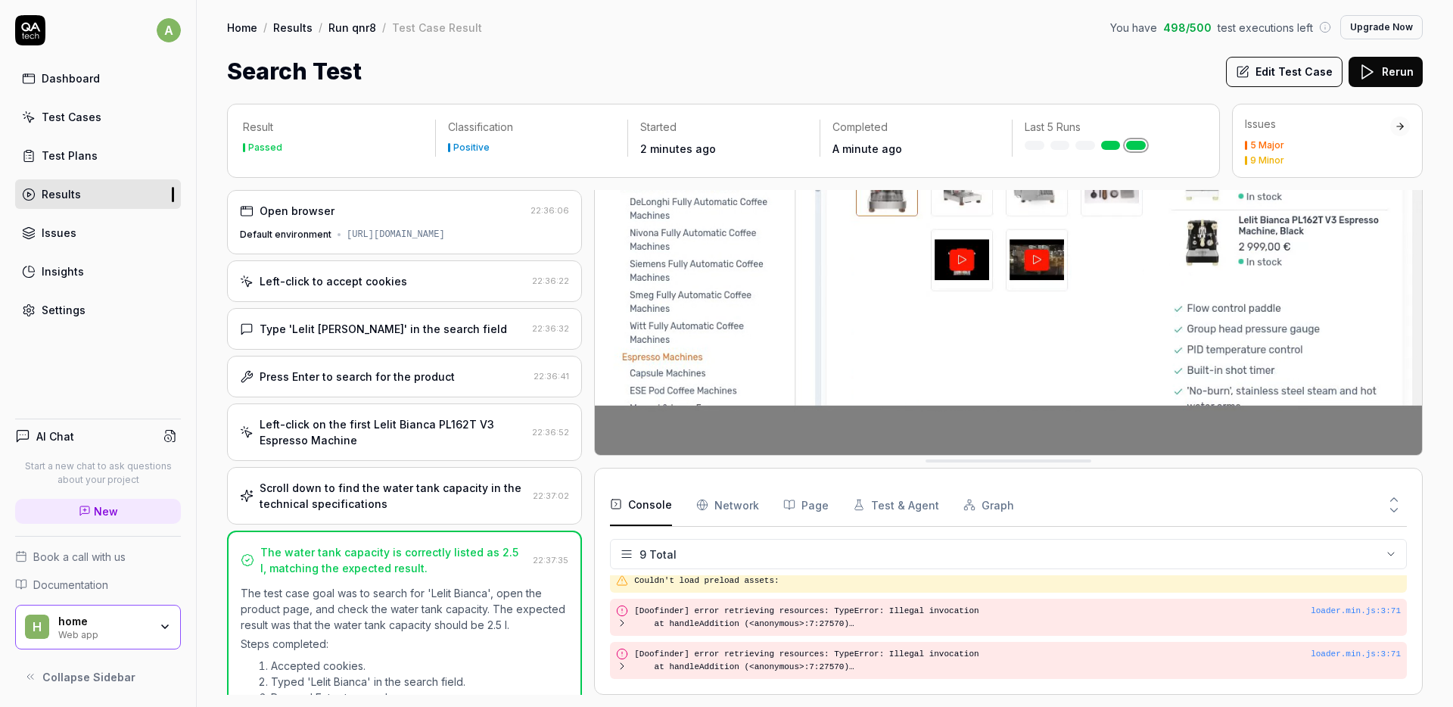
click at [710, 508] on Requests "Network" at bounding box center [727, 504] width 63 height 42
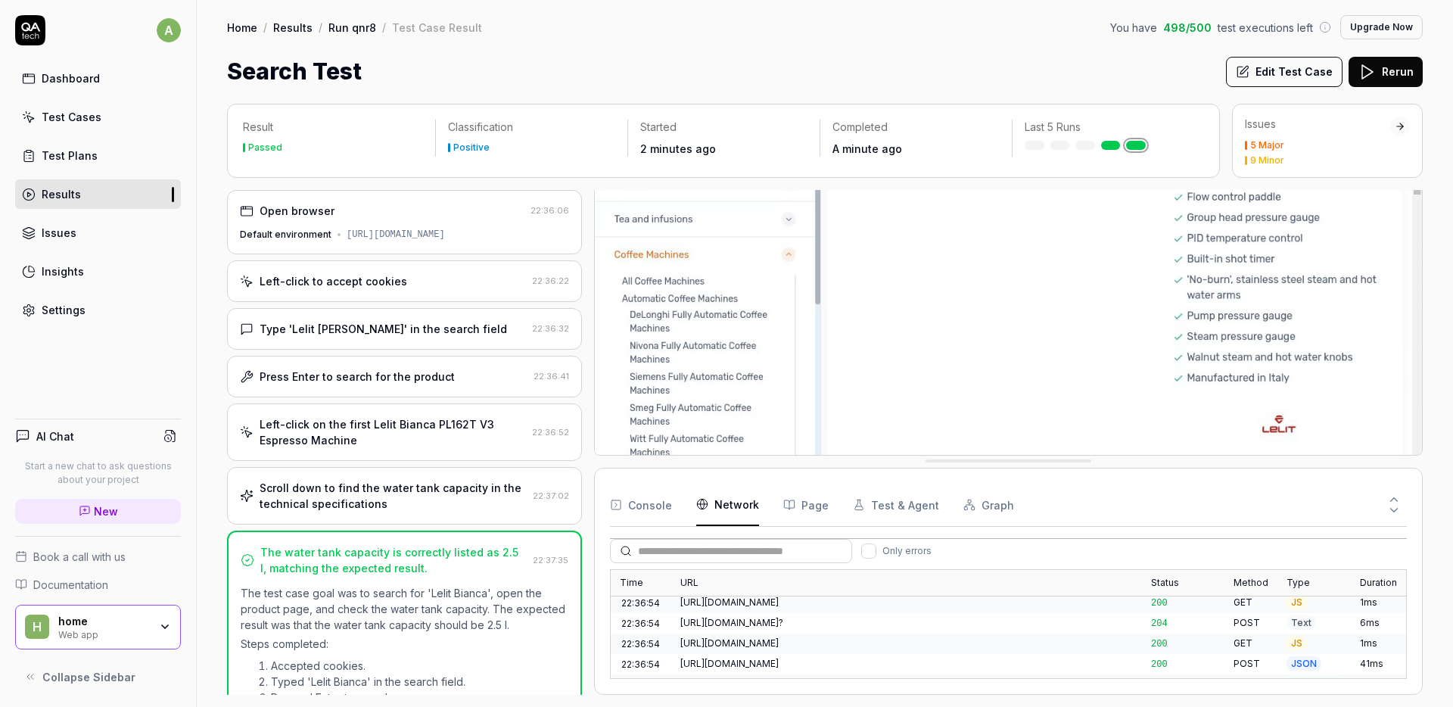
scroll to position [1174, 0]
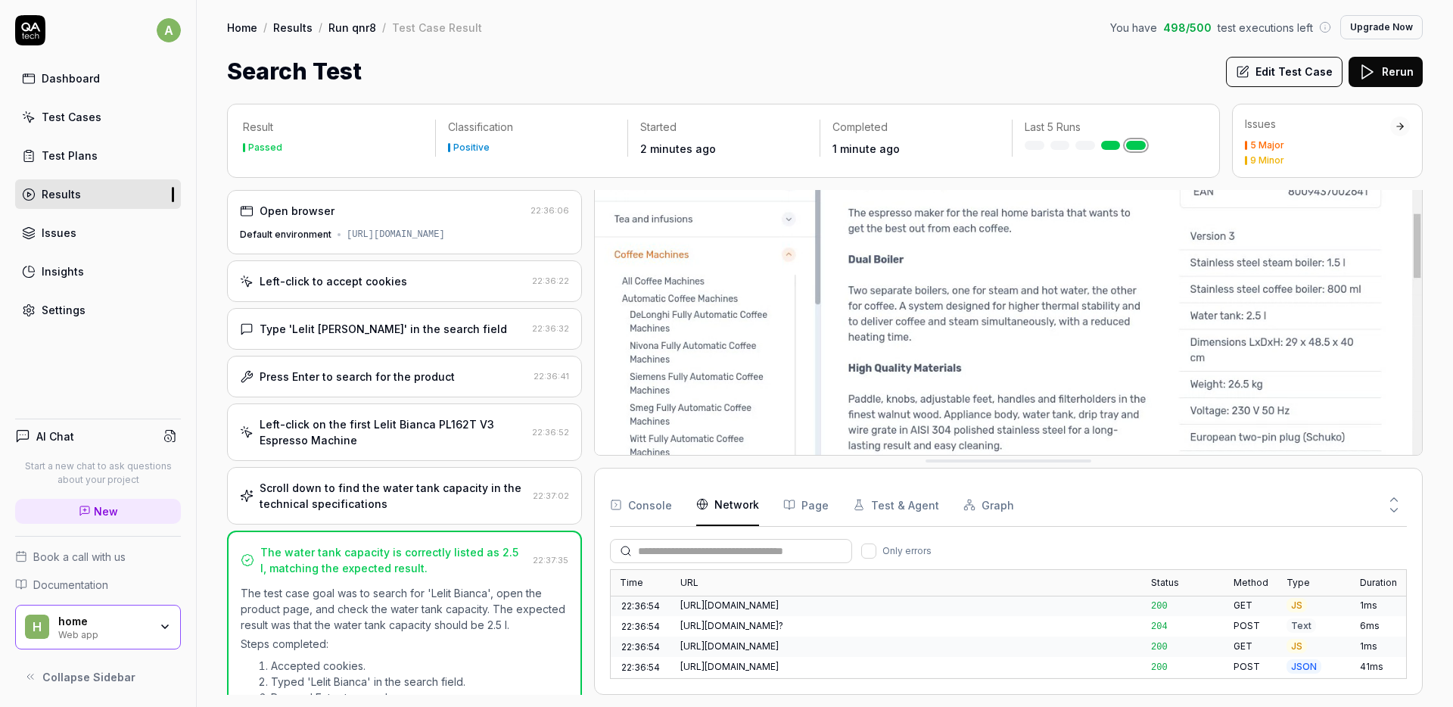
click at [1286, 497] on div at bounding box center [1222, 504] width 368 height 42
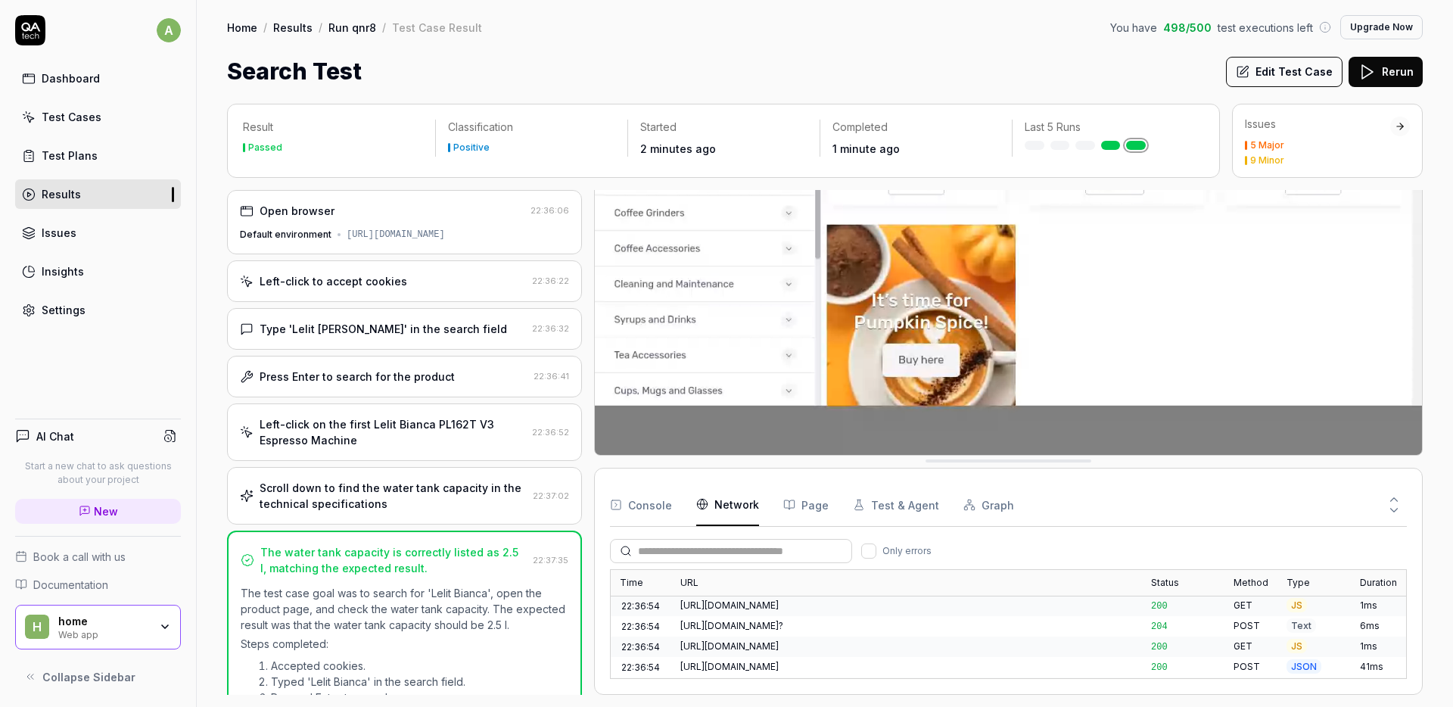
scroll to position [0, 0]
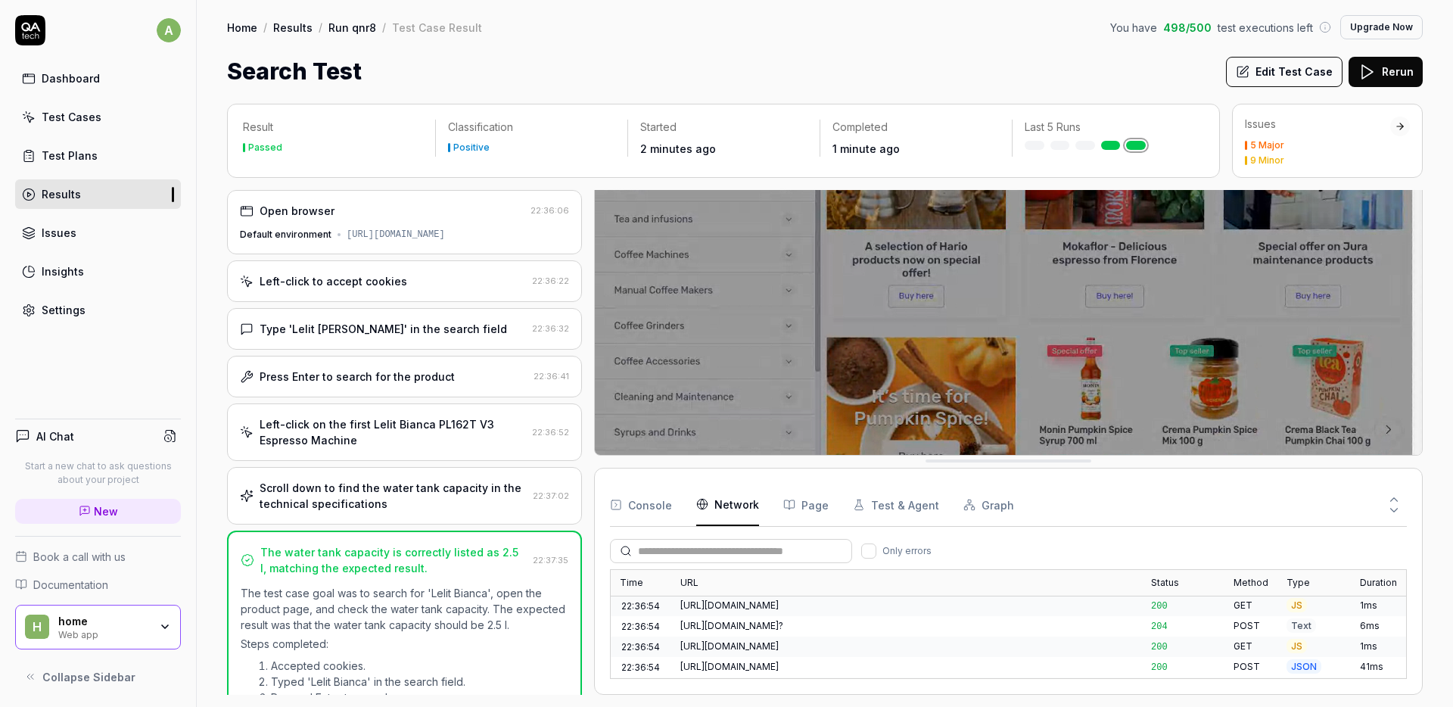
click at [925, 65] on div "Search Test Edit Test Case Rerun" at bounding box center [824, 71] width 1195 height 34
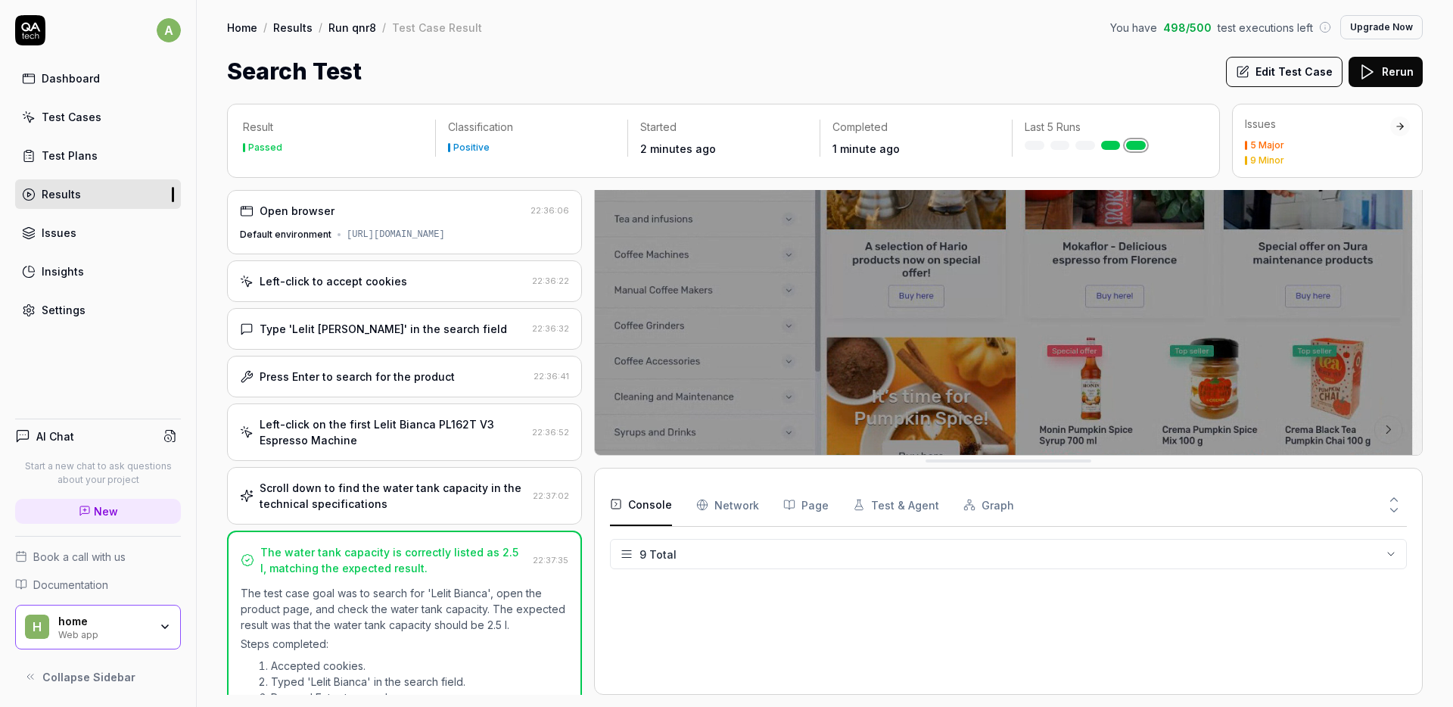
click at [620, 502] on rect "button" at bounding box center [615, 503] width 9 height 9
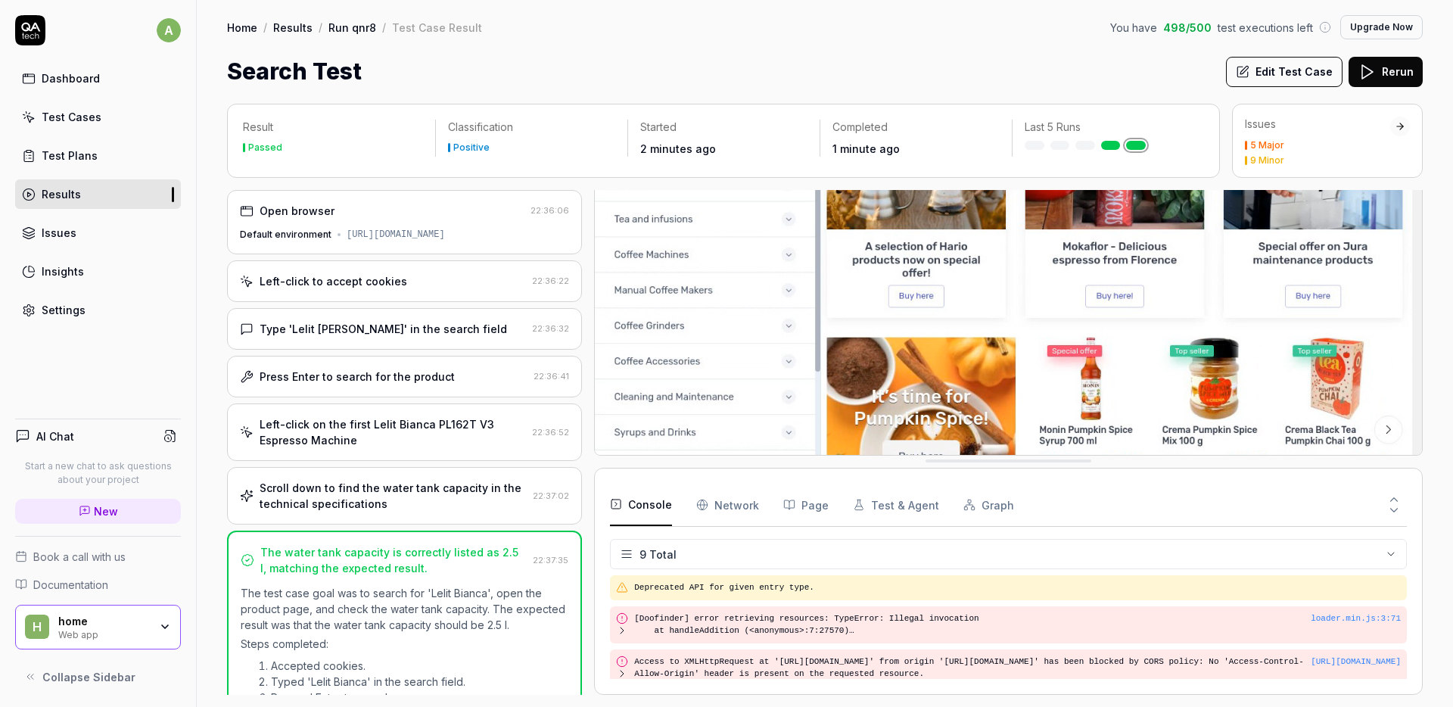
scroll to position [229, 0]
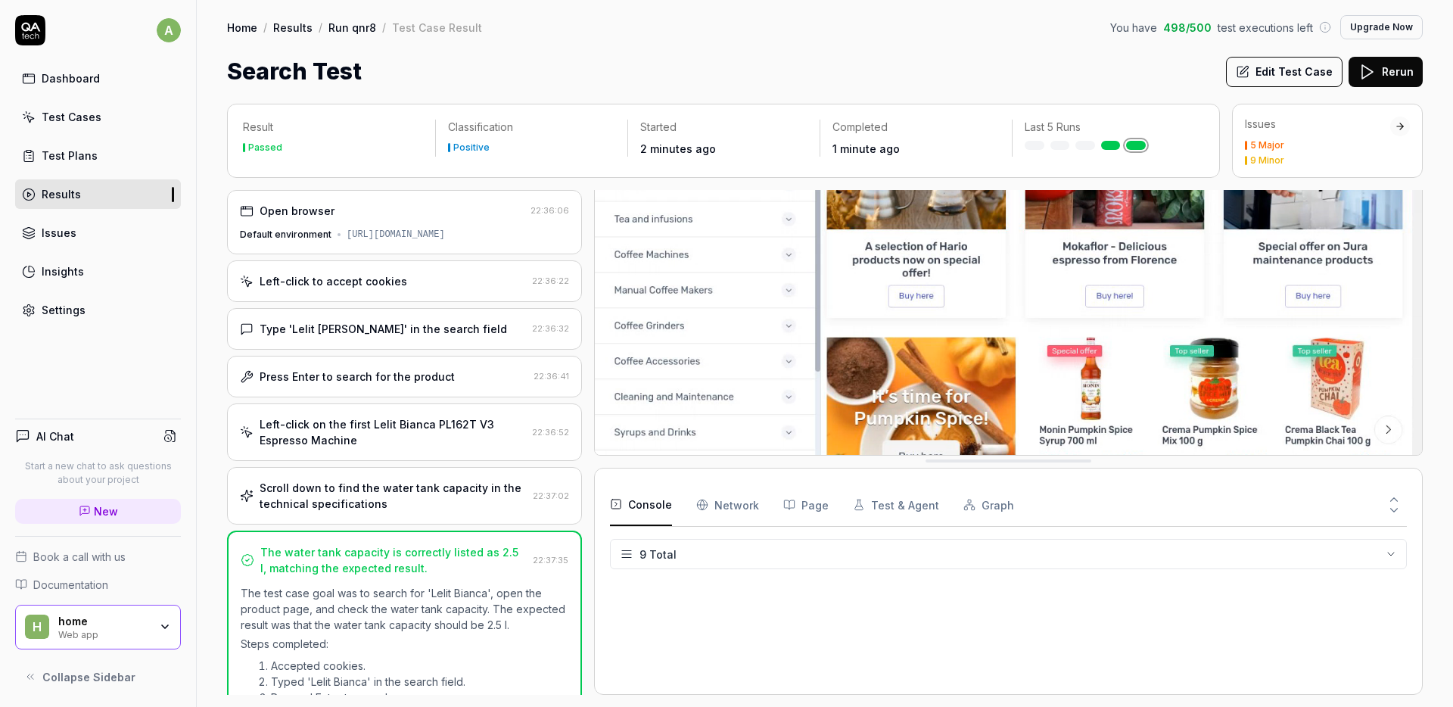
click at [632, 503] on button "Console" at bounding box center [641, 504] width 62 height 42
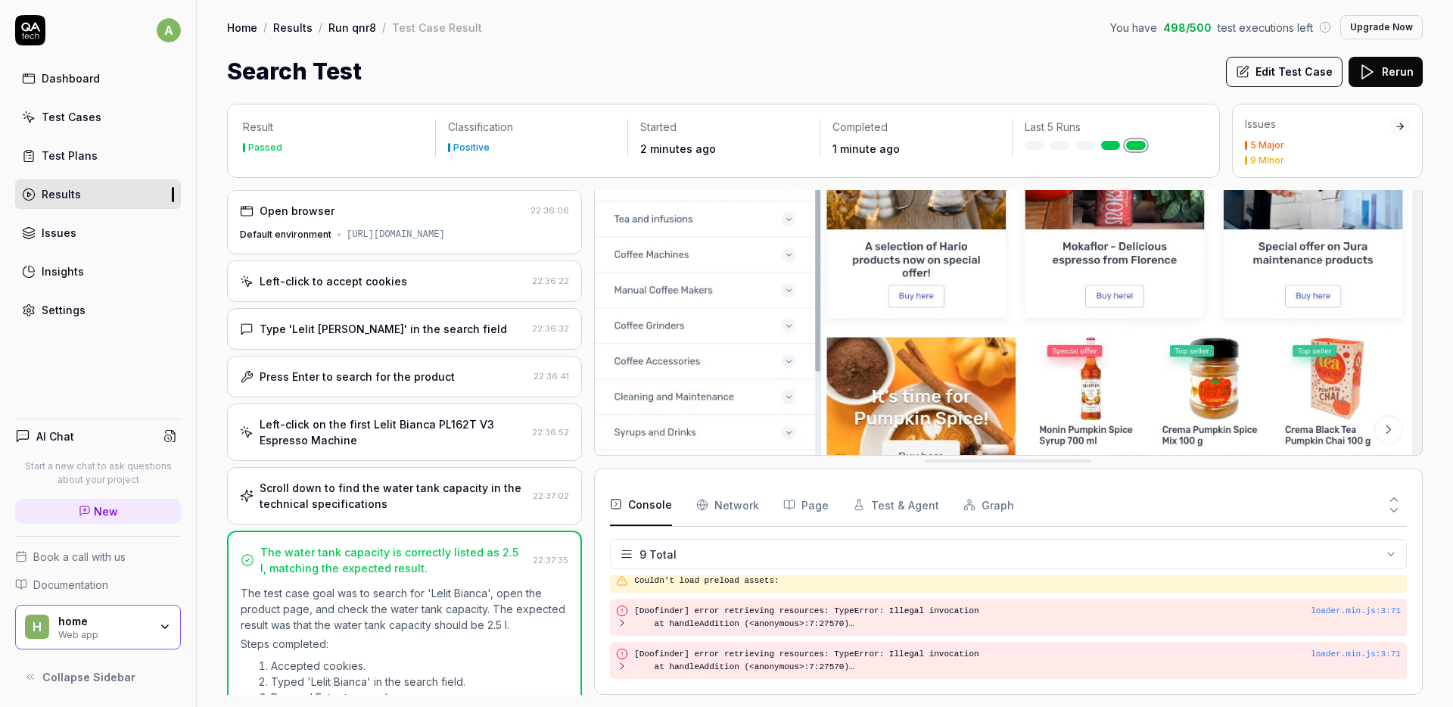
click at [1227, 250] on video at bounding box center [1008, 316] width 827 height 517
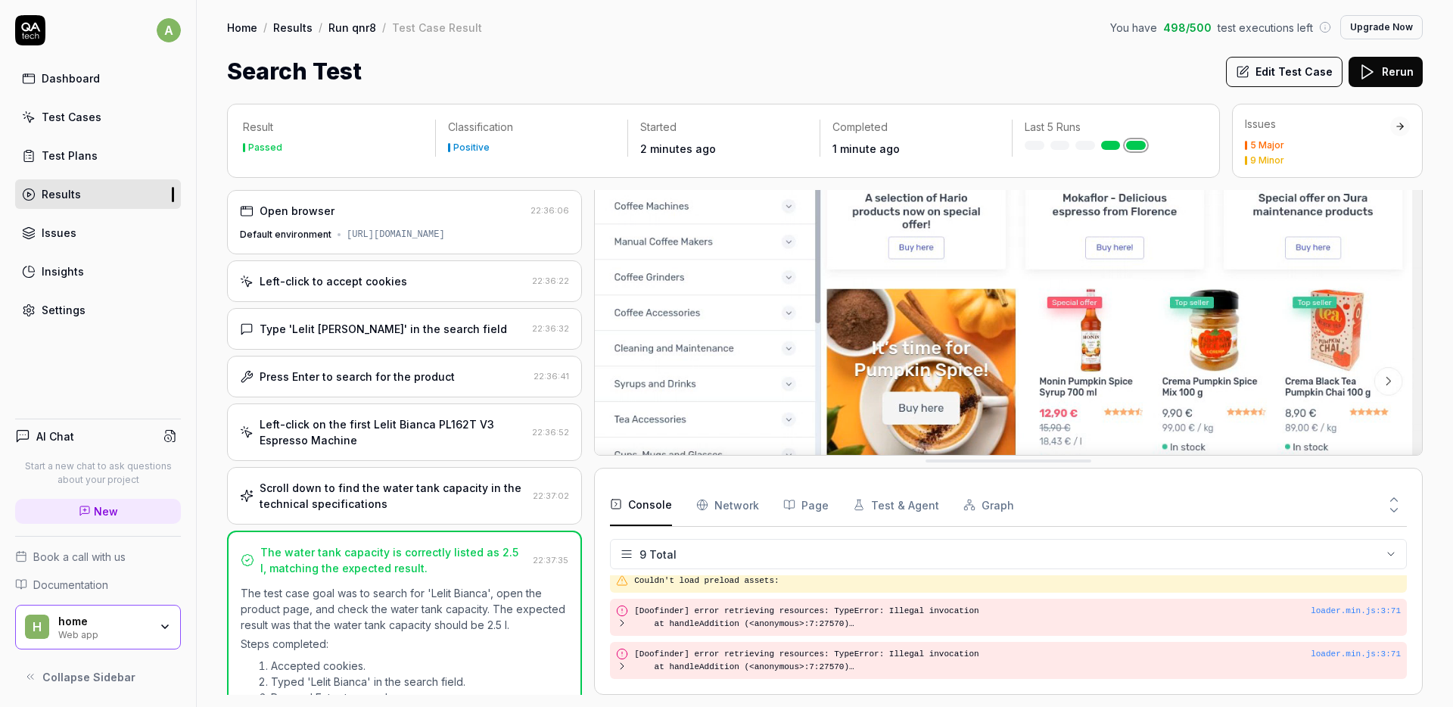
scroll to position [113, 0]
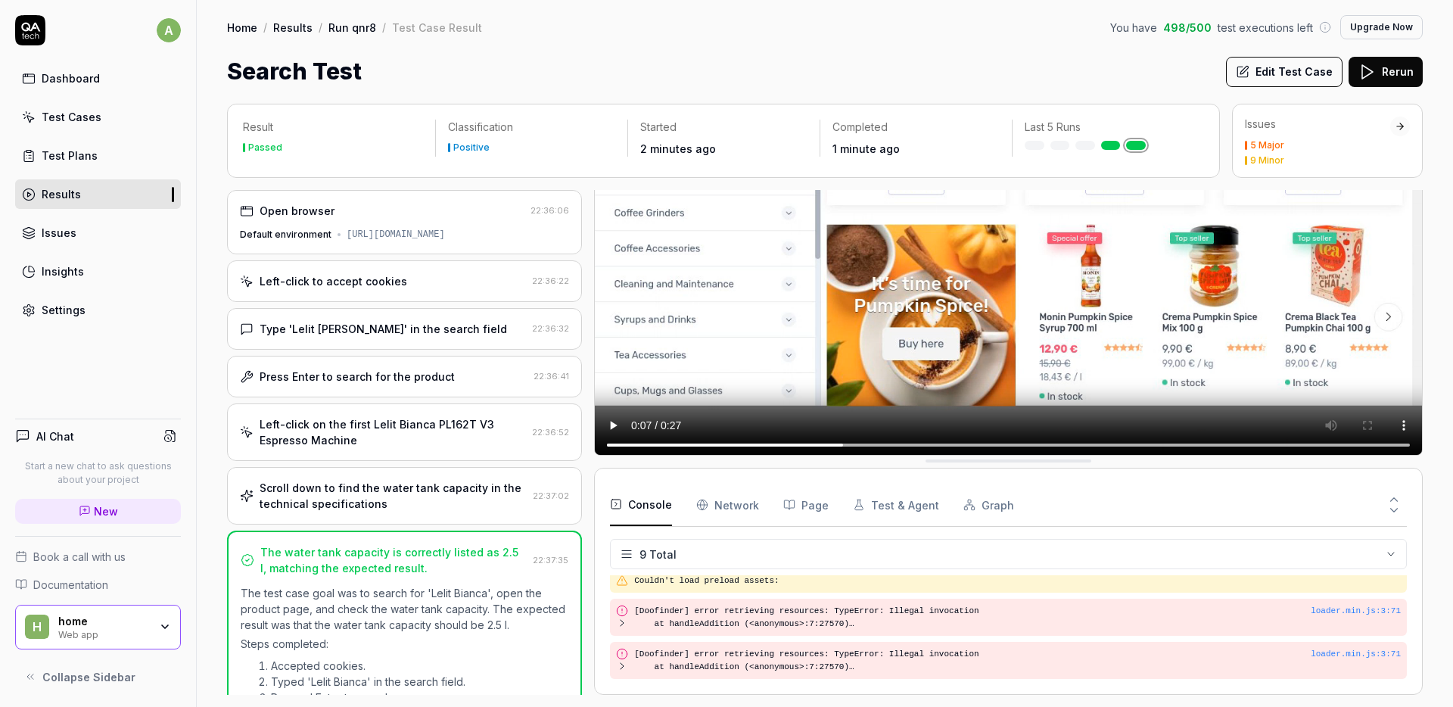
click at [627, 497] on button "Console" at bounding box center [641, 504] width 62 height 42
click at [649, 511] on button "Console" at bounding box center [641, 504] width 62 height 42
click at [816, 505] on button "Page" at bounding box center [805, 504] width 45 height 42
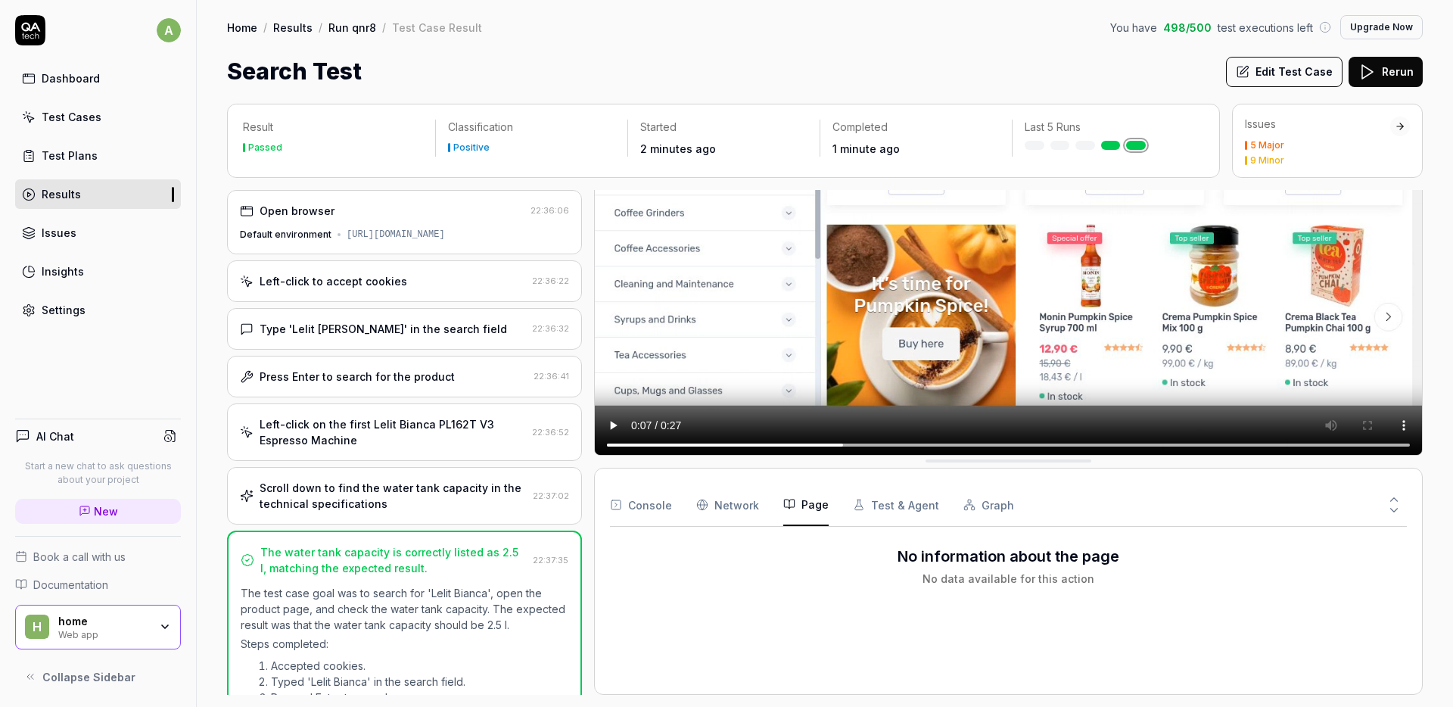
click at [642, 505] on button "Console" at bounding box center [641, 504] width 62 height 42
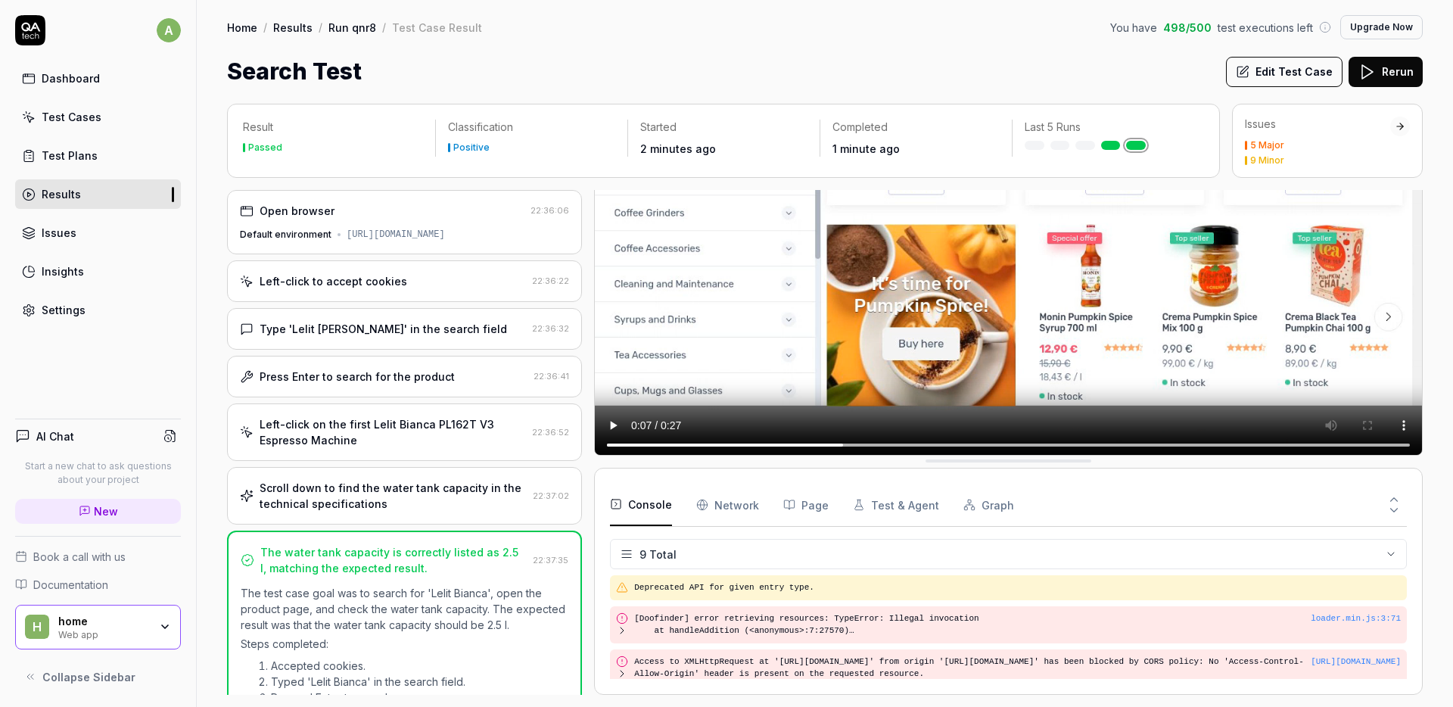
scroll to position [229, 0]
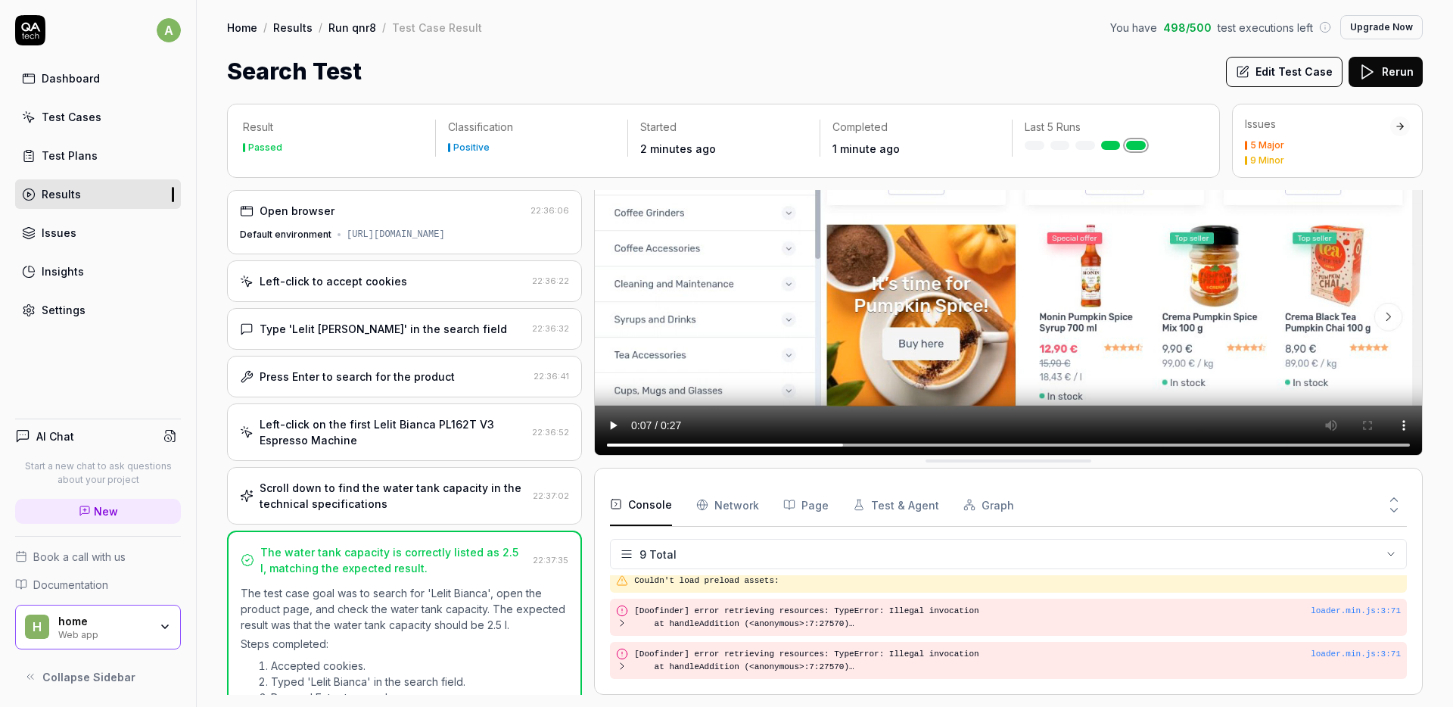
click at [1390, 513] on icon at bounding box center [1394, 510] width 14 height 14
click at [1393, 500] on icon at bounding box center [1394, 500] width 14 height 14
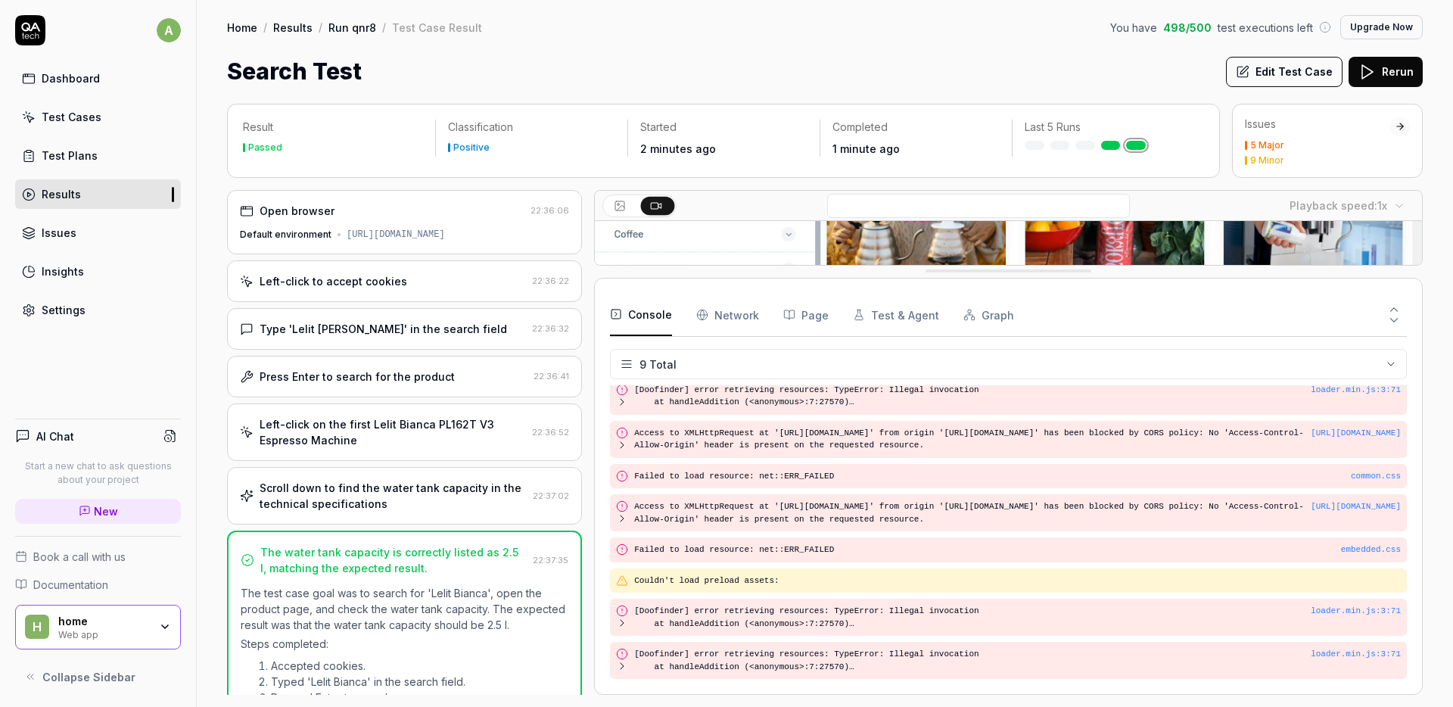
scroll to position [0, 0]
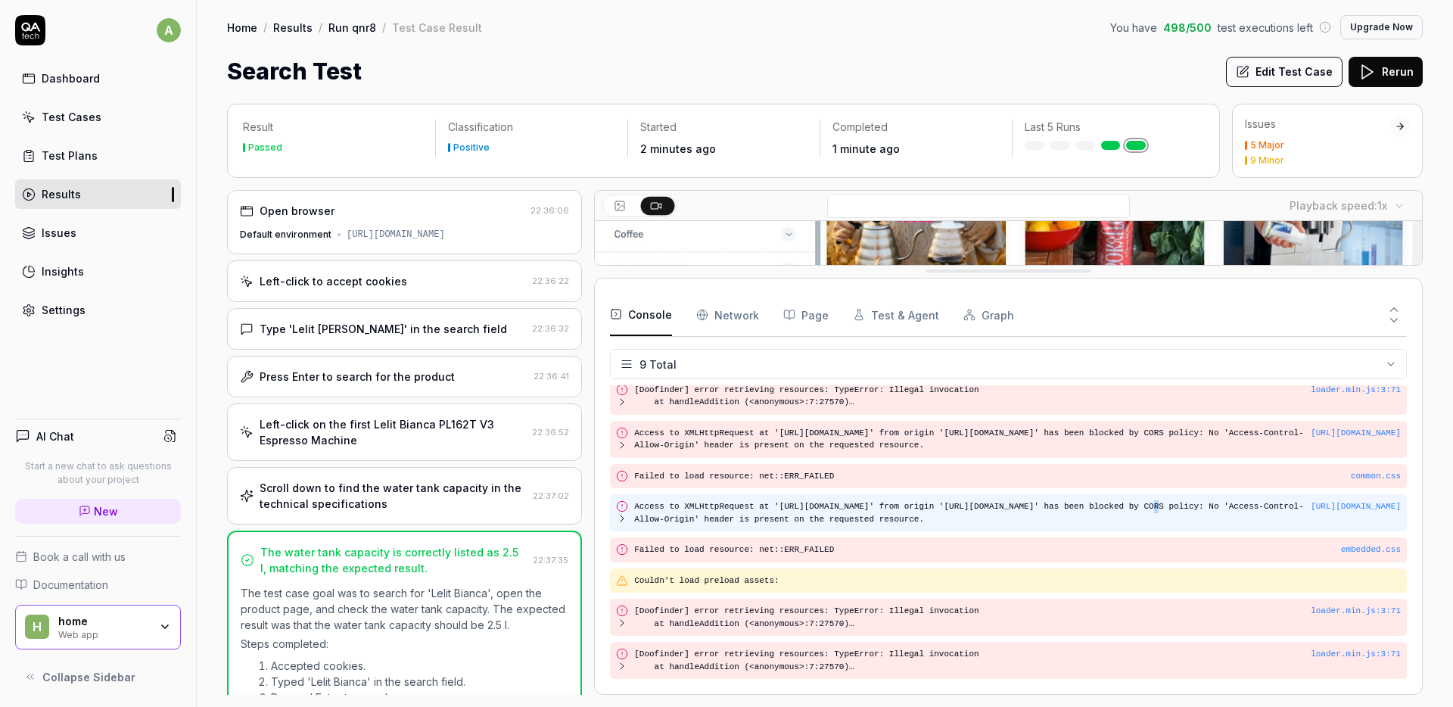
click at [1393, 500] on div "https://www.cremashop.eu/en/ Access to XMLHttpRequest at 'https://cdn.doofinder…" at bounding box center [1008, 512] width 797 height 37
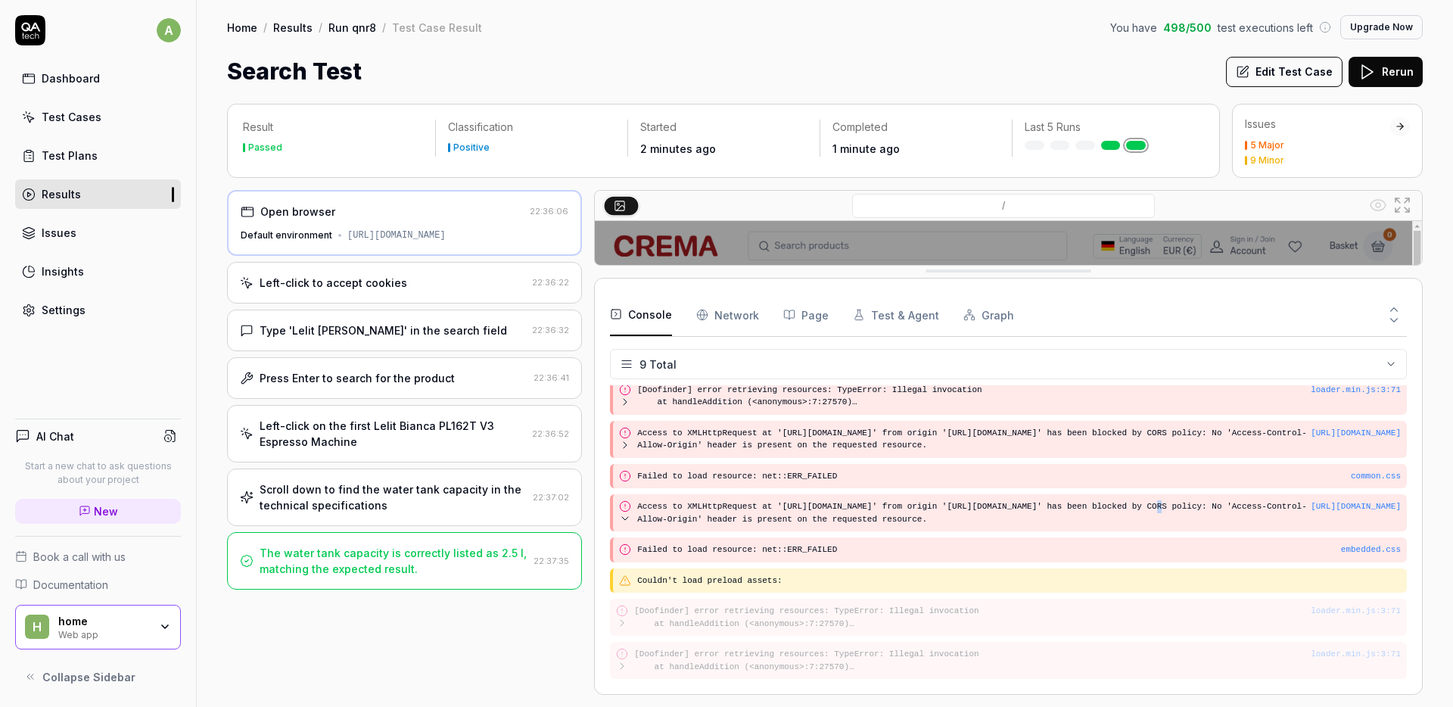
click at [1392, 318] on icon at bounding box center [1394, 320] width 14 height 14
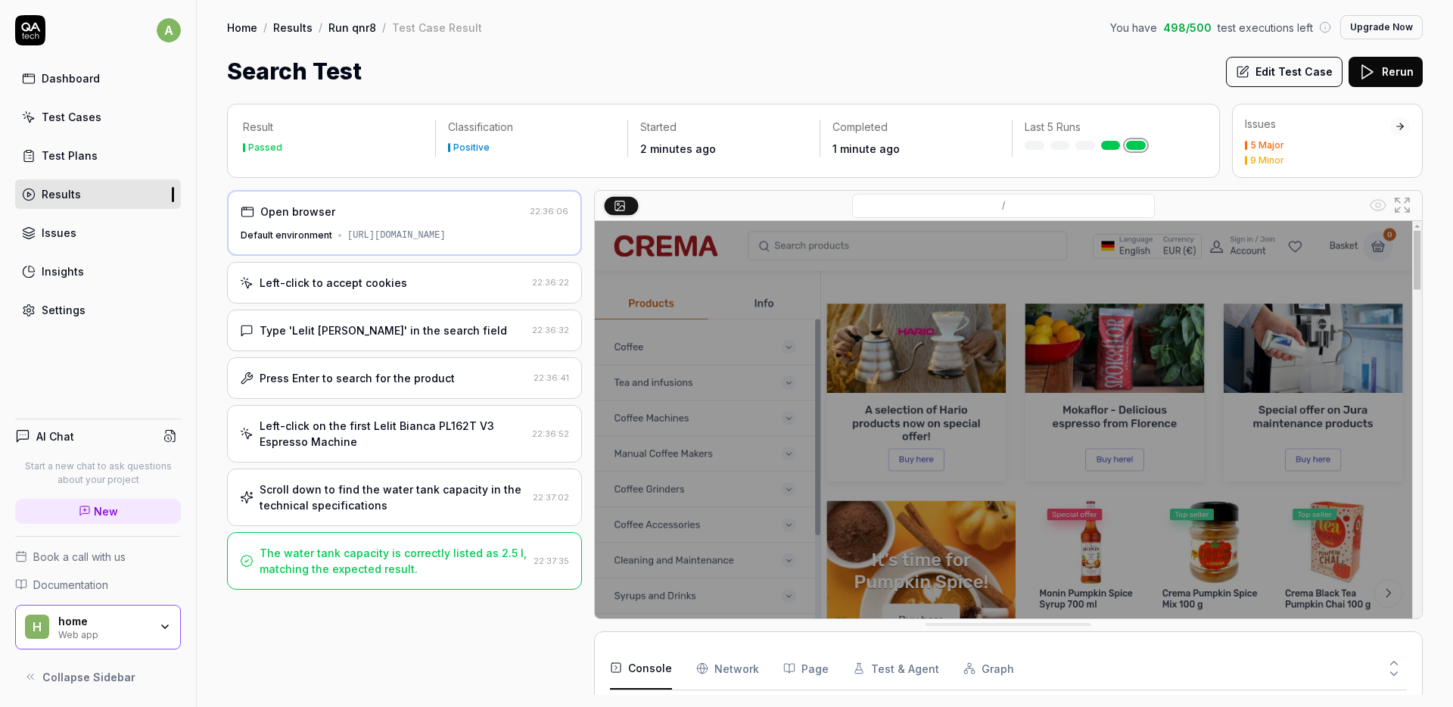
scroll to position [229, 0]
click at [1130, 344] on img at bounding box center [1008, 479] width 827 height 517
click at [1404, 210] on icon at bounding box center [1402, 205] width 18 height 18
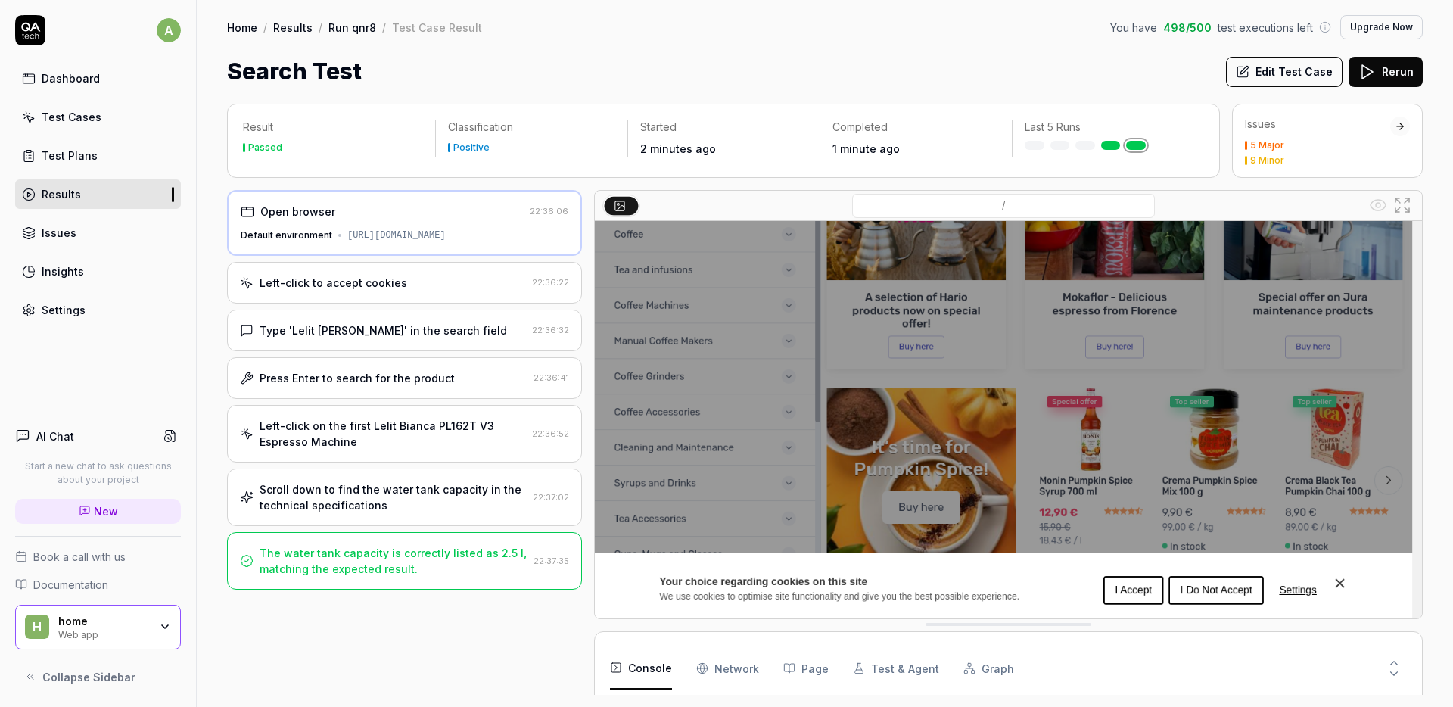
scroll to position [0, 0]
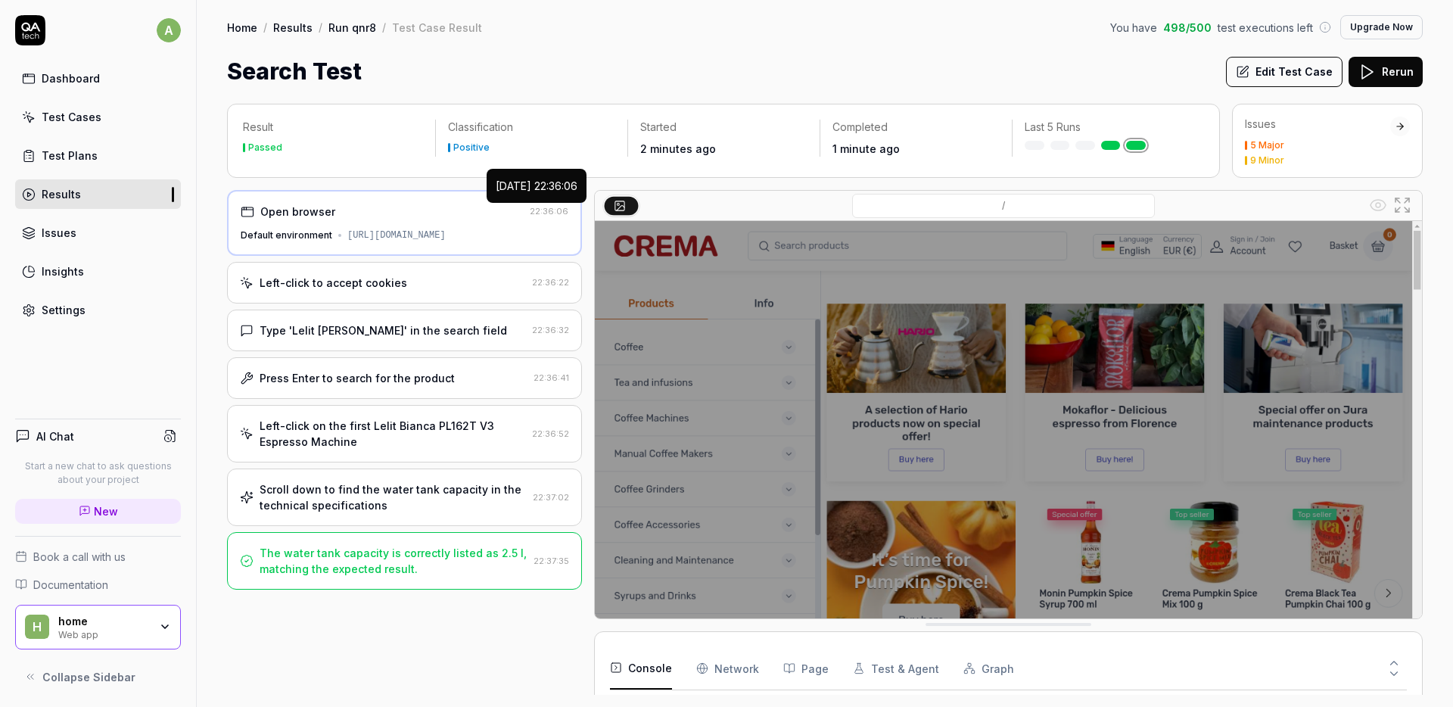
click at [82, 204] on link "Results" at bounding box center [98, 194] width 166 height 30
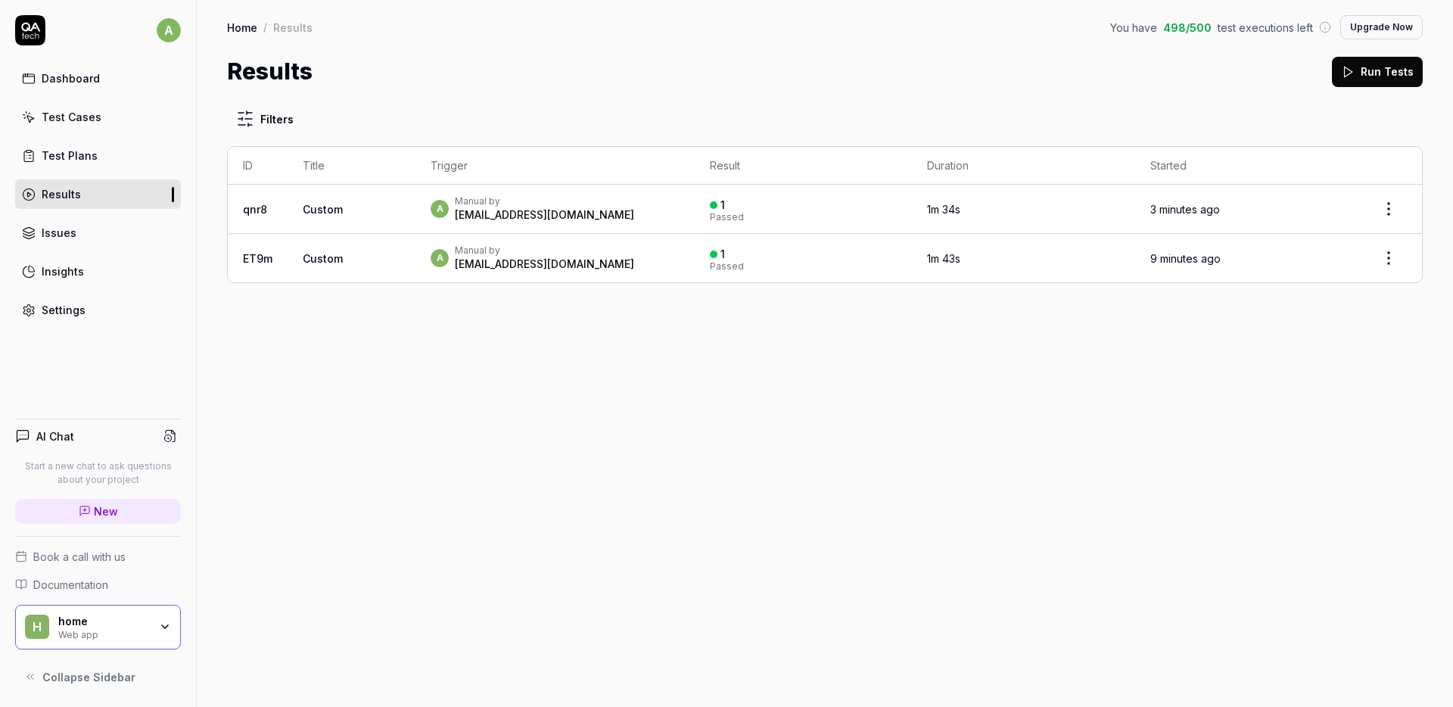
click at [659, 218] on div "a Manual by alex.cherevatiy@gmail.com" at bounding box center [555, 208] width 249 height 27
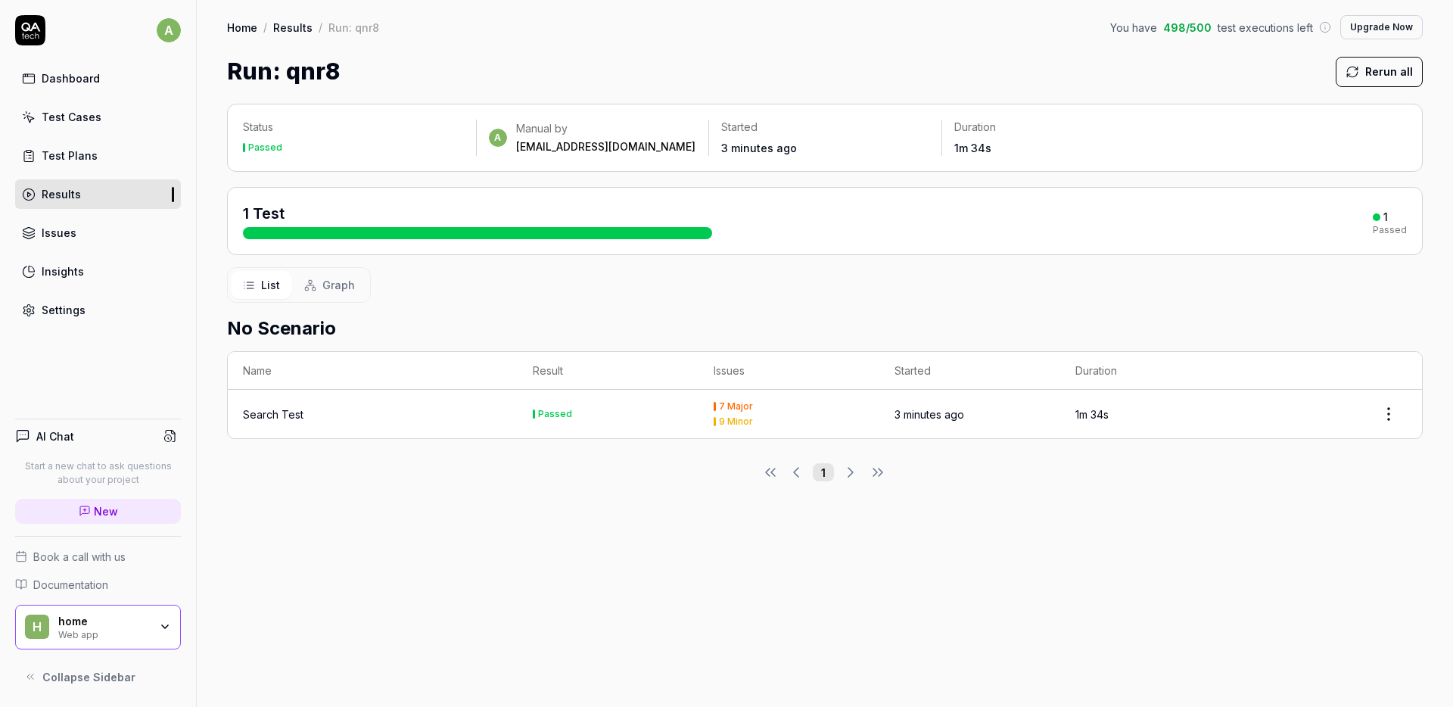
click at [88, 190] on link "Results" at bounding box center [98, 194] width 166 height 30
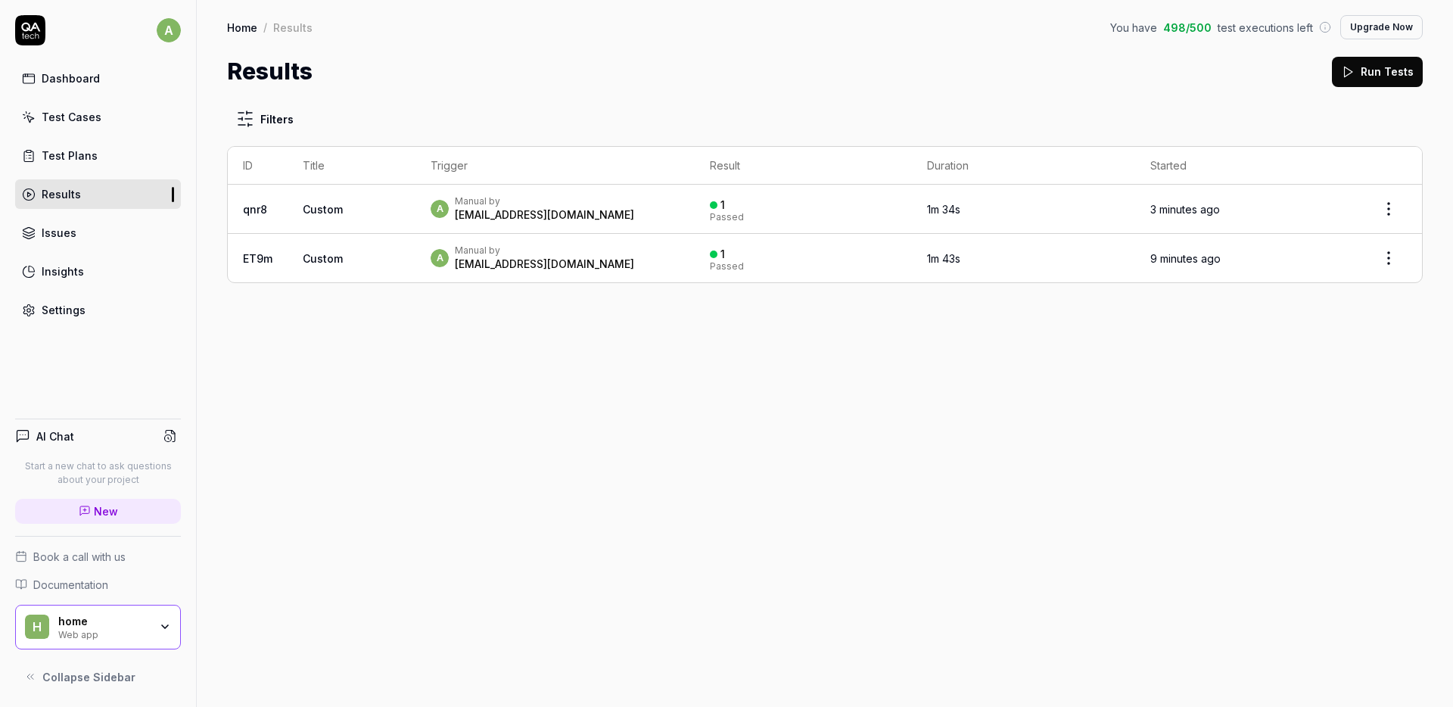
click at [639, 220] on div "a Manual by alex.cherevatiy@gmail.com" at bounding box center [555, 208] width 249 height 27
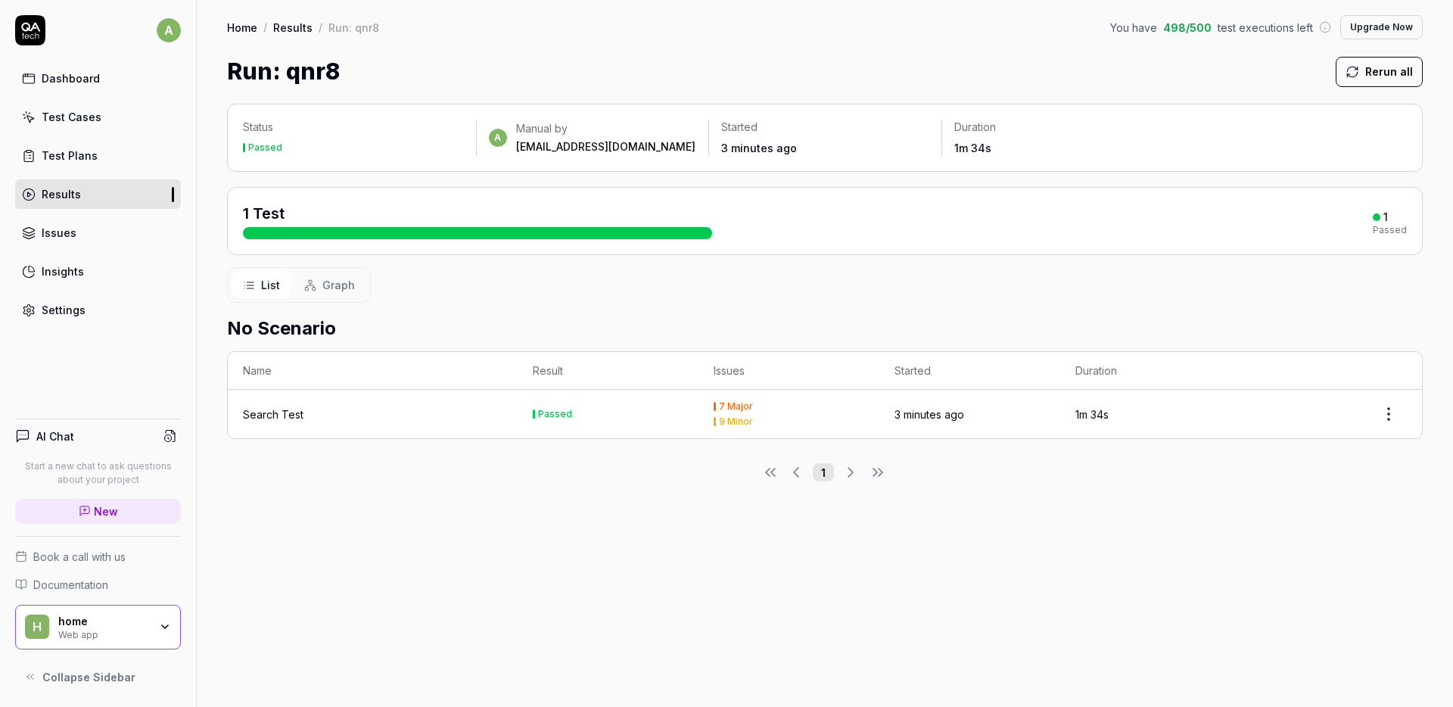
click at [273, 415] on div "Search Test" at bounding box center [273, 414] width 61 height 16
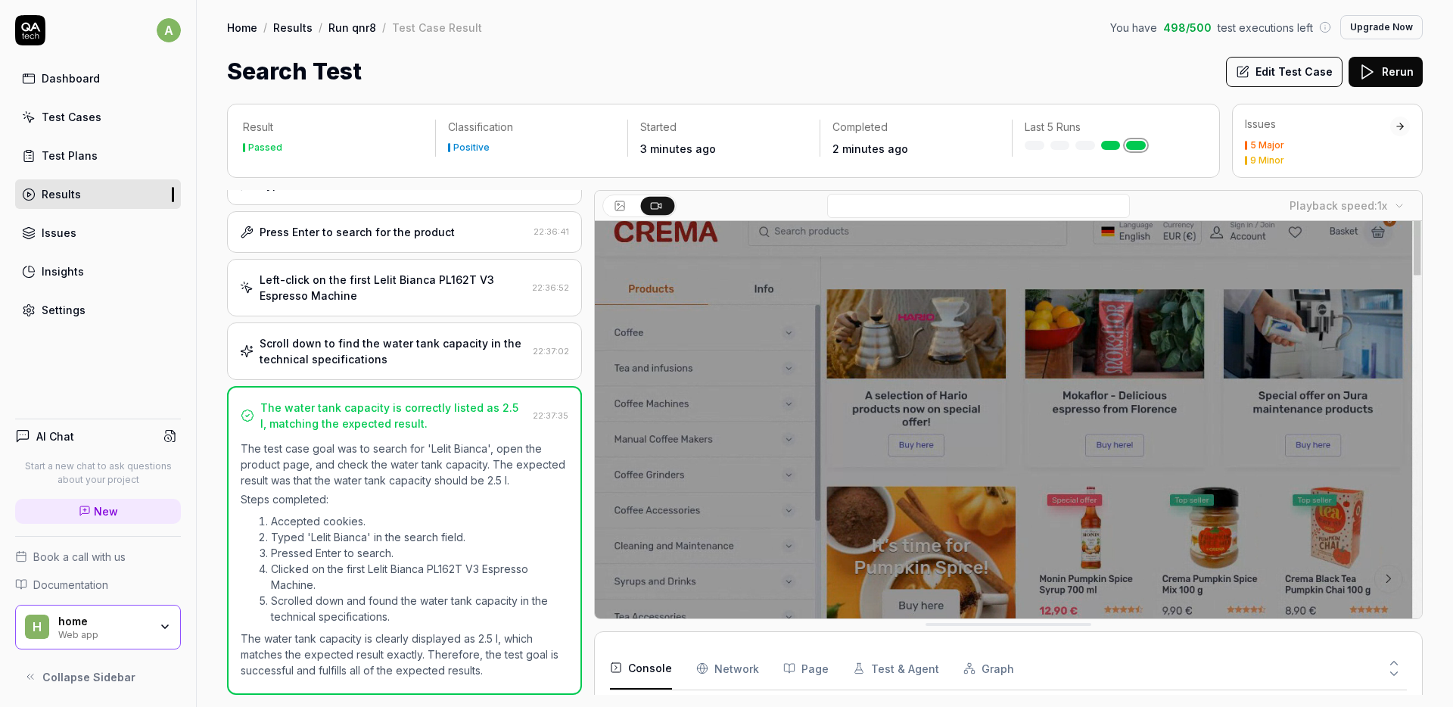
scroll to position [13, 0]
click at [1389, 210] on body "a Dashboard Test Cases Test Plans Results Issues Insights Settings AI Chat Star…" at bounding box center [726, 353] width 1453 height 707
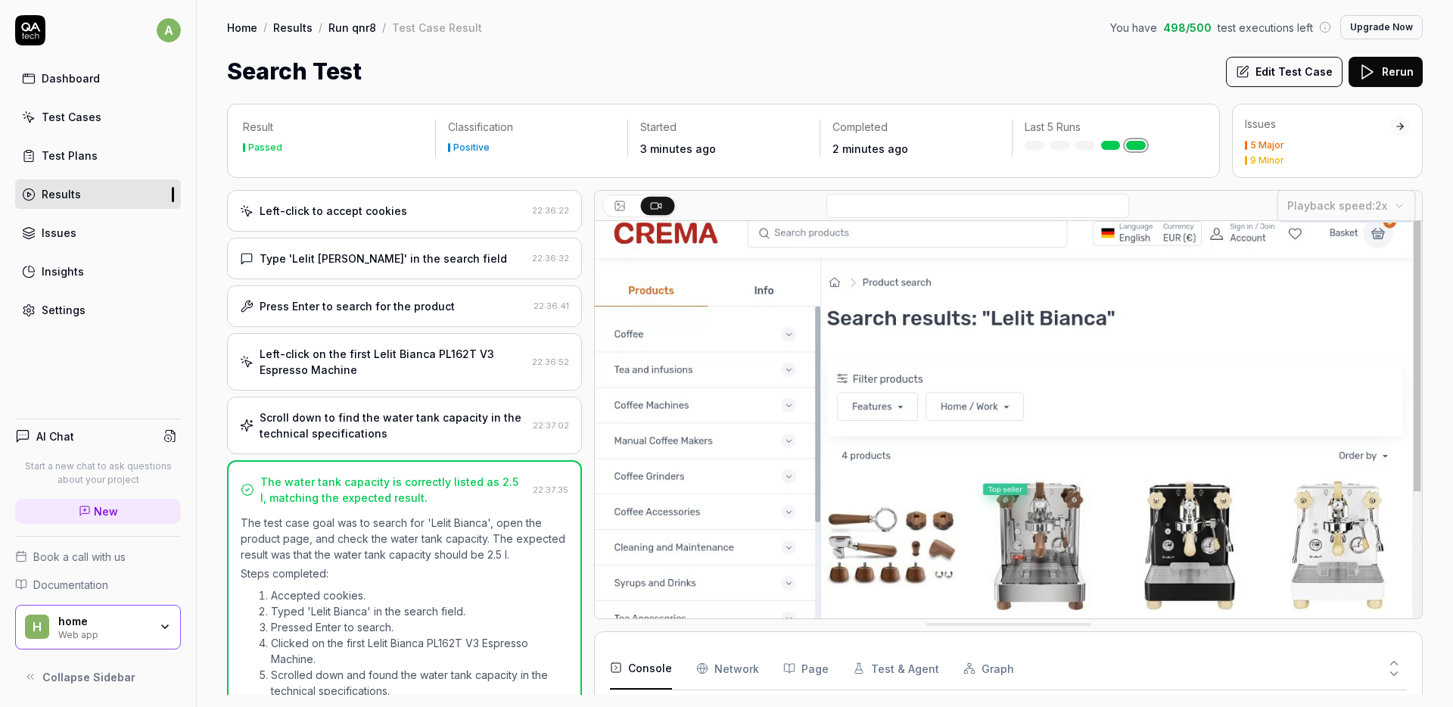
scroll to position [0, 0]
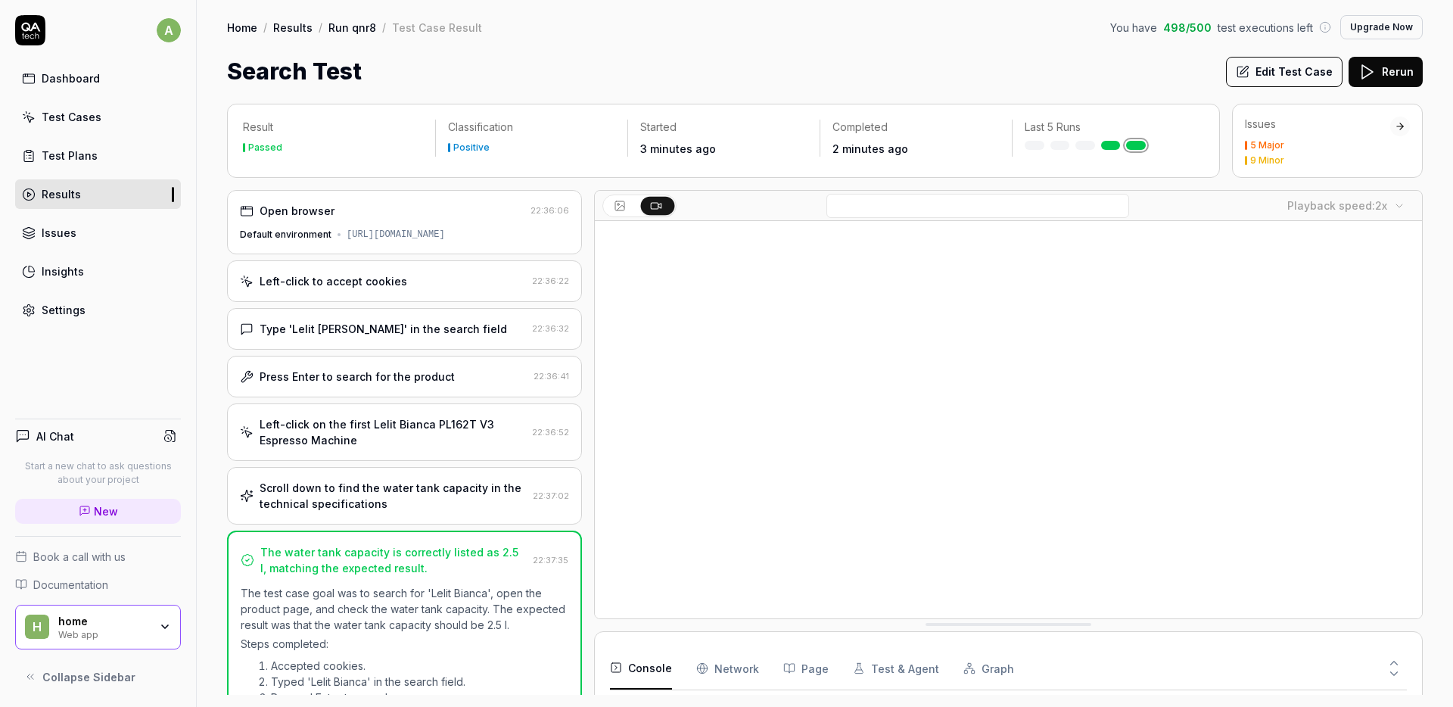
click at [80, 113] on div "Test Cases" at bounding box center [72, 117] width 60 height 16
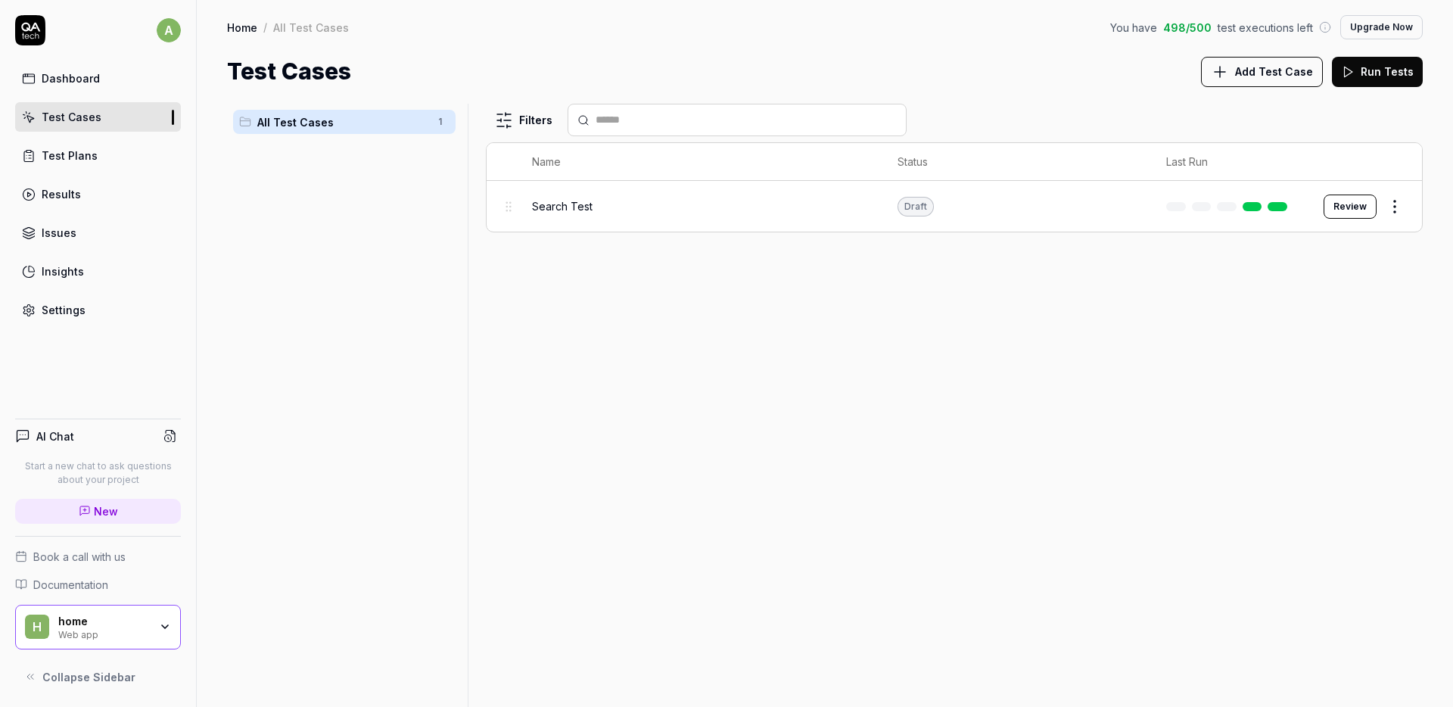
click at [1391, 216] on body "a Dashboard Test Cases Test Plans Results Issues Insights Settings AI Chat Star…" at bounding box center [726, 353] width 1453 height 707
click at [1399, 211] on html "a Dashboard Test Cases Test Plans Results Issues Insights Settings AI Chat Star…" at bounding box center [726, 353] width 1453 height 707
click at [965, 447] on html "a Dashboard Test Cases Test Plans Results Issues Insights Settings AI Chat Star…" at bounding box center [726, 353] width 1453 height 707
click at [66, 67] on link "Dashboard" at bounding box center [98, 79] width 166 height 30
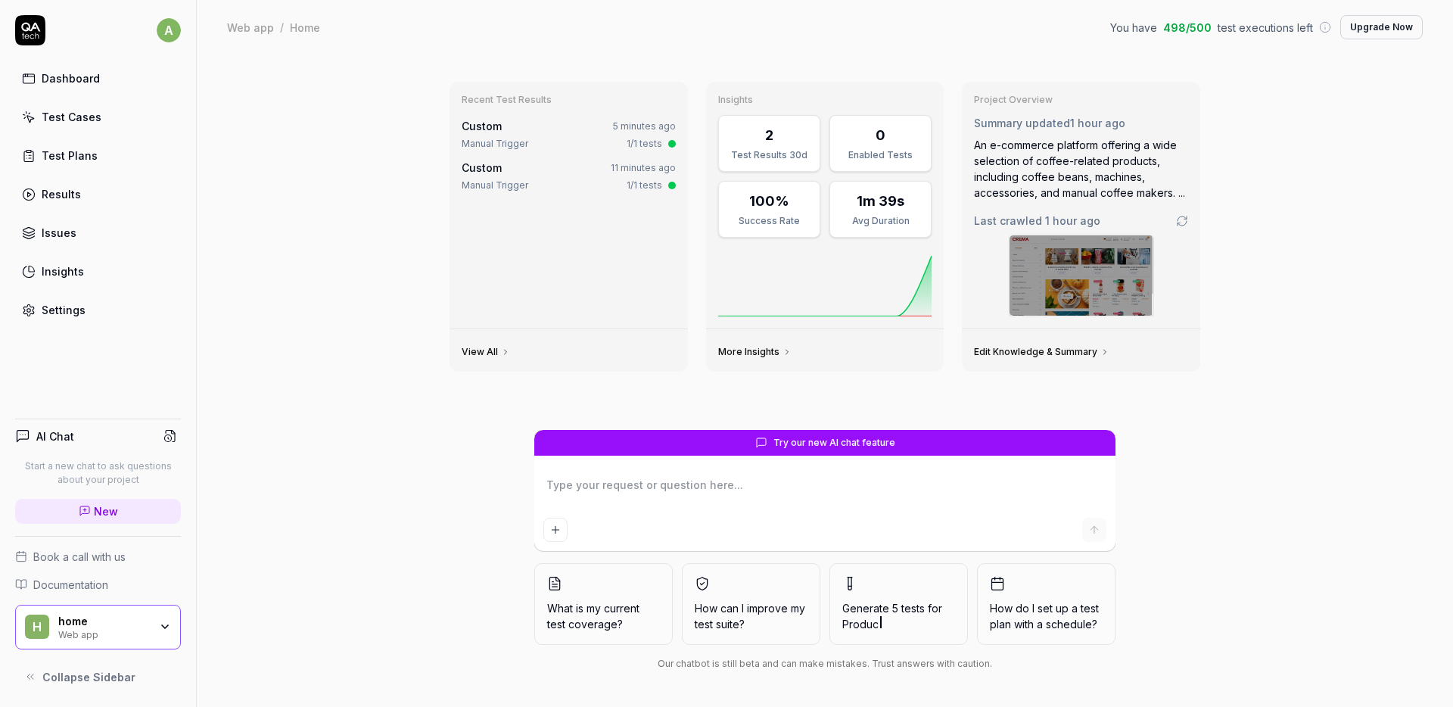
click at [735, 355] on link "More Insights" at bounding box center [754, 352] width 73 height 12
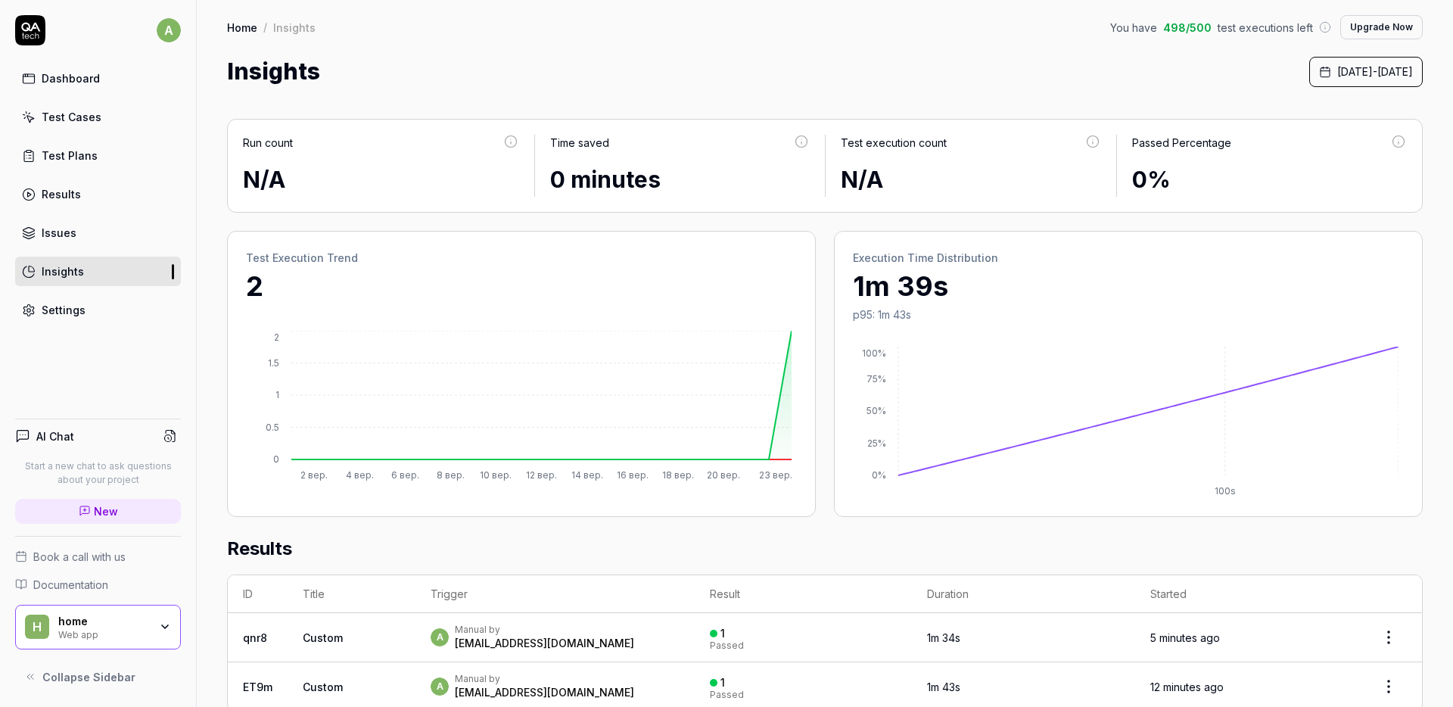
click at [113, 117] on link "Test Cases" at bounding box center [98, 117] width 166 height 30
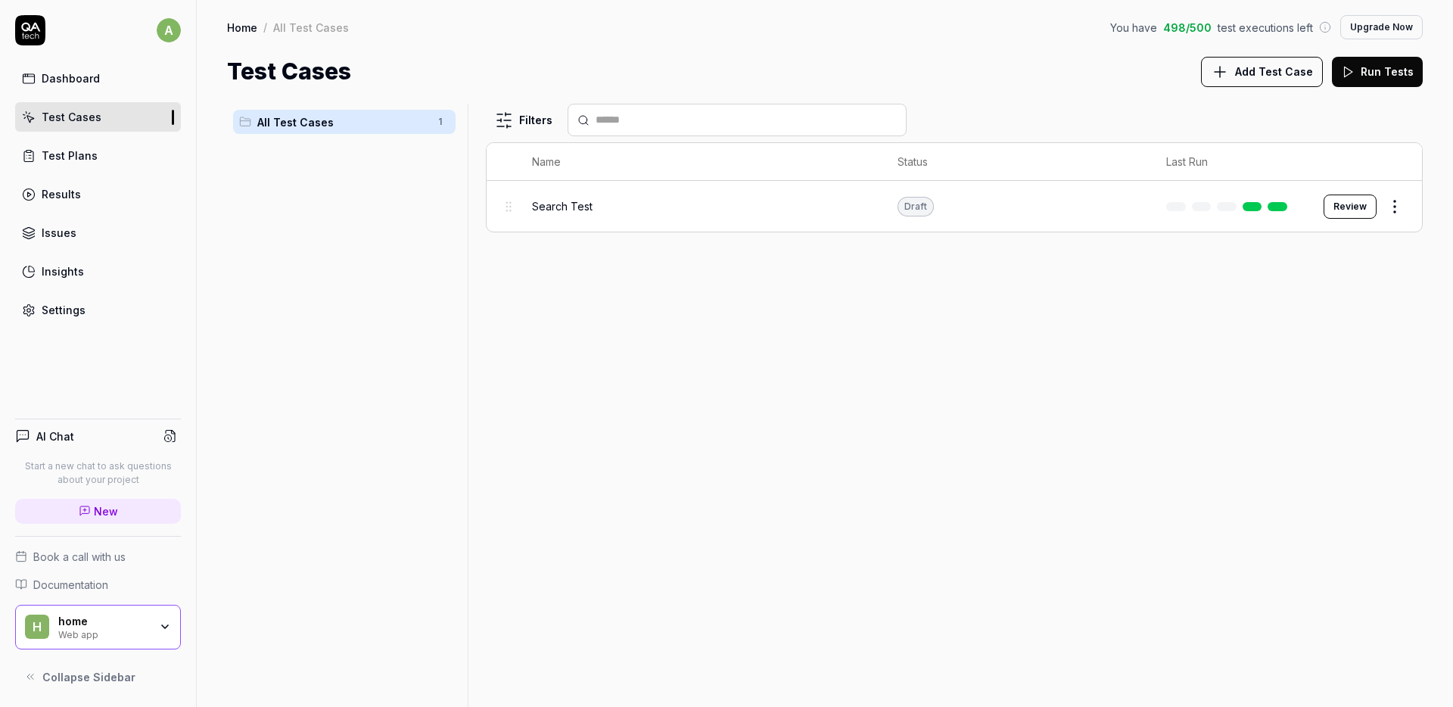
click at [429, 120] on div "All Test Cases 1" at bounding box center [344, 122] width 222 height 24
click at [614, 272] on div "Filters Name Status Last Run Search Test Draft Review" at bounding box center [954, 405] width 937 height 603
click at [505, 119] on html "a Dashboard Test Cases Test Plans Results Issues Insights Settings AI Chat Star…" at bounding box center [726, 353] width 1453 height 707
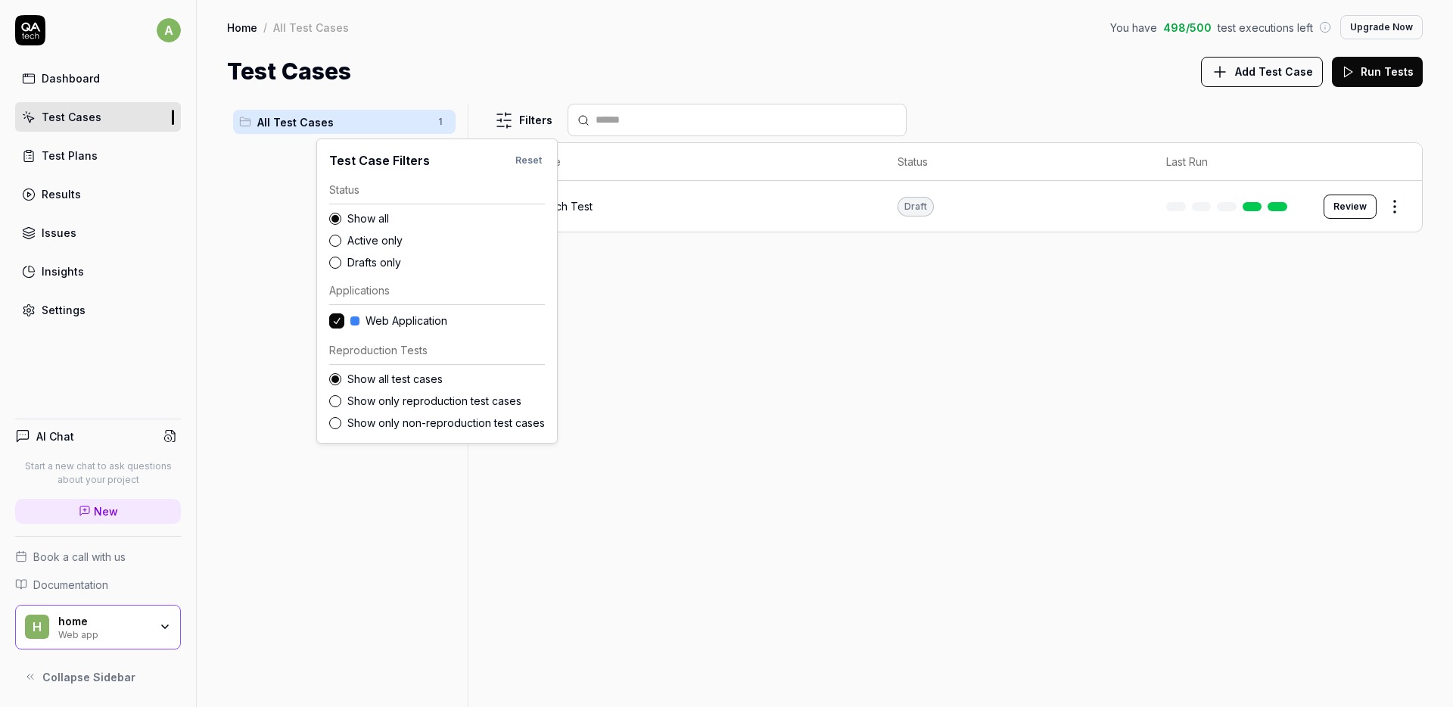
click at [505, 119] on html "a Dashboard Test Cases Test Plans Results Issues Insights Settings AI Chat Star…" at bounding box center [726, 353] width 1453 height 707
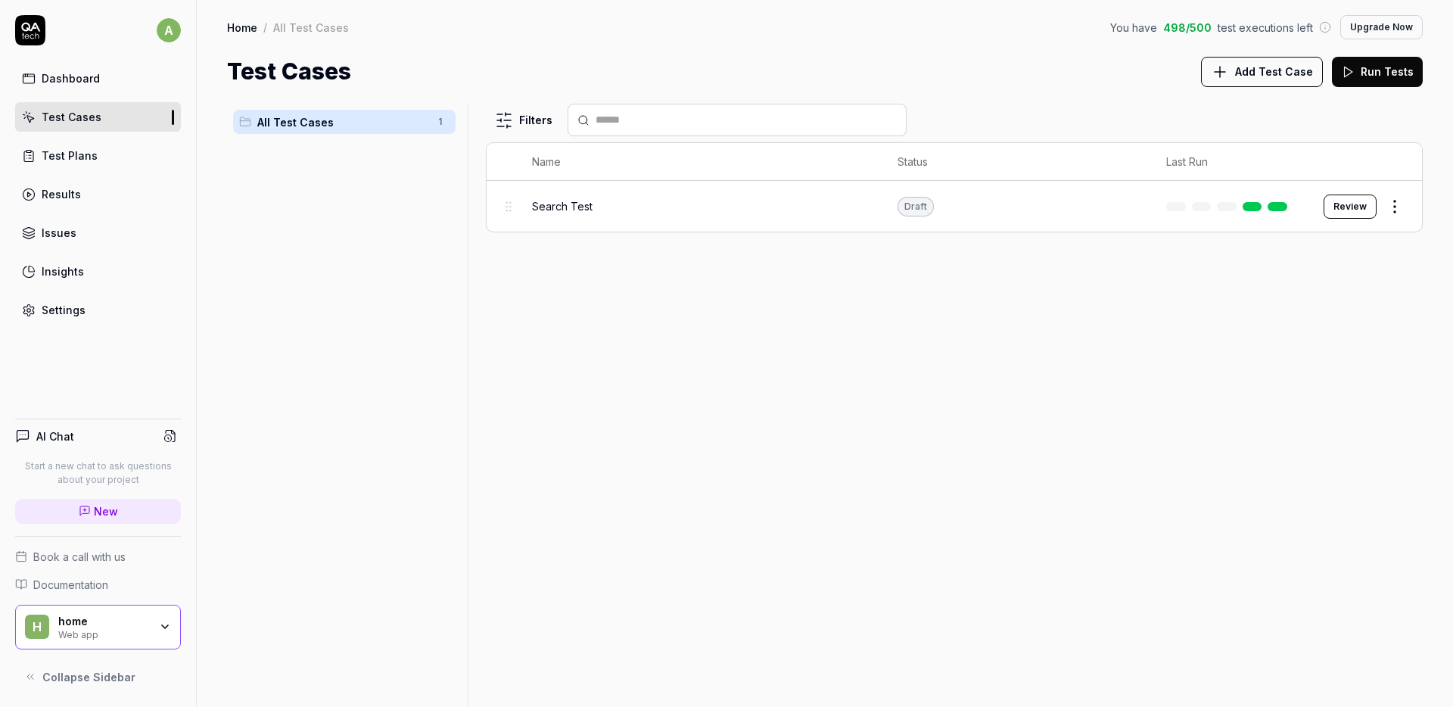
click at [664, 332] on div "Filters Name Status Last Run Search Test Draft Review" at bounding box center [954, 405] width 937 height 603
click at [615, 215] on div "Search Test" at bounding box center [700, 206] width 336 height 33
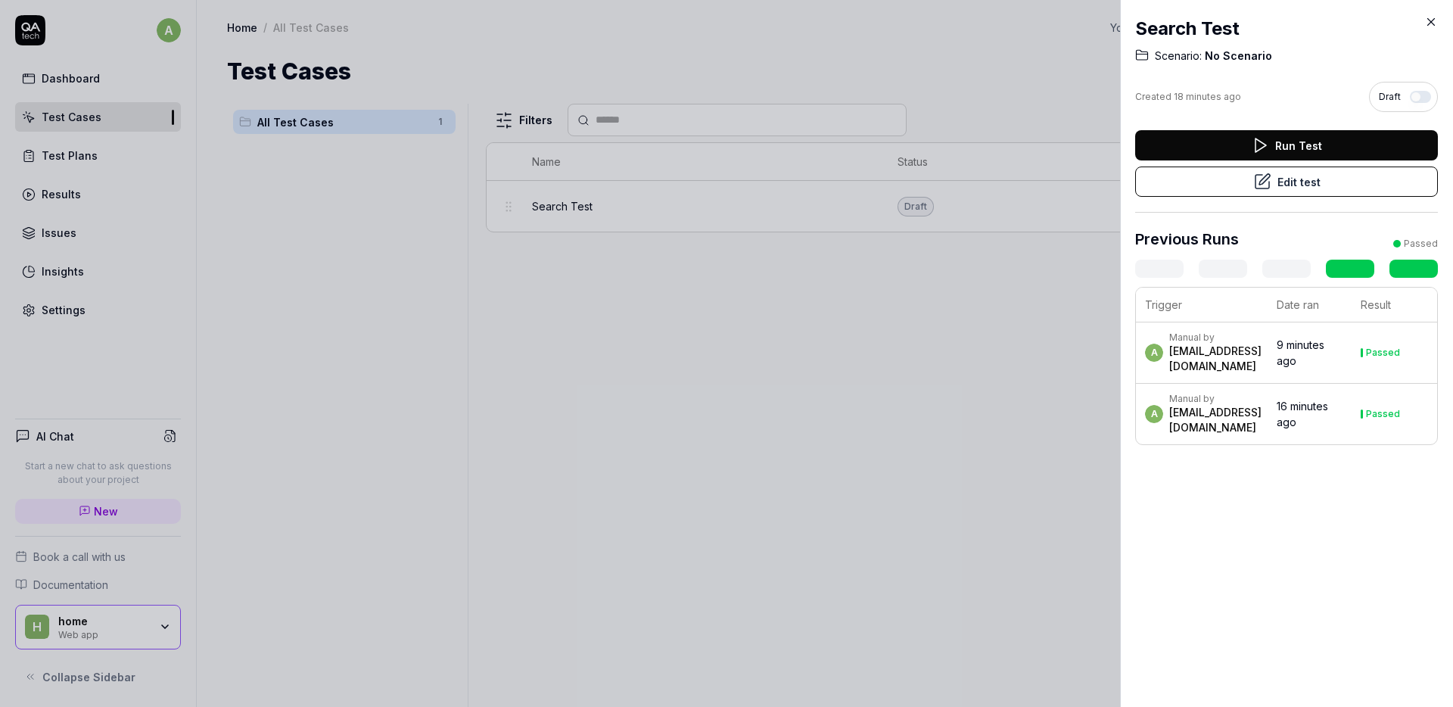
click at [1285, 182] on button "Edit test" at bounding box center [1286, 181] width 303 height 30
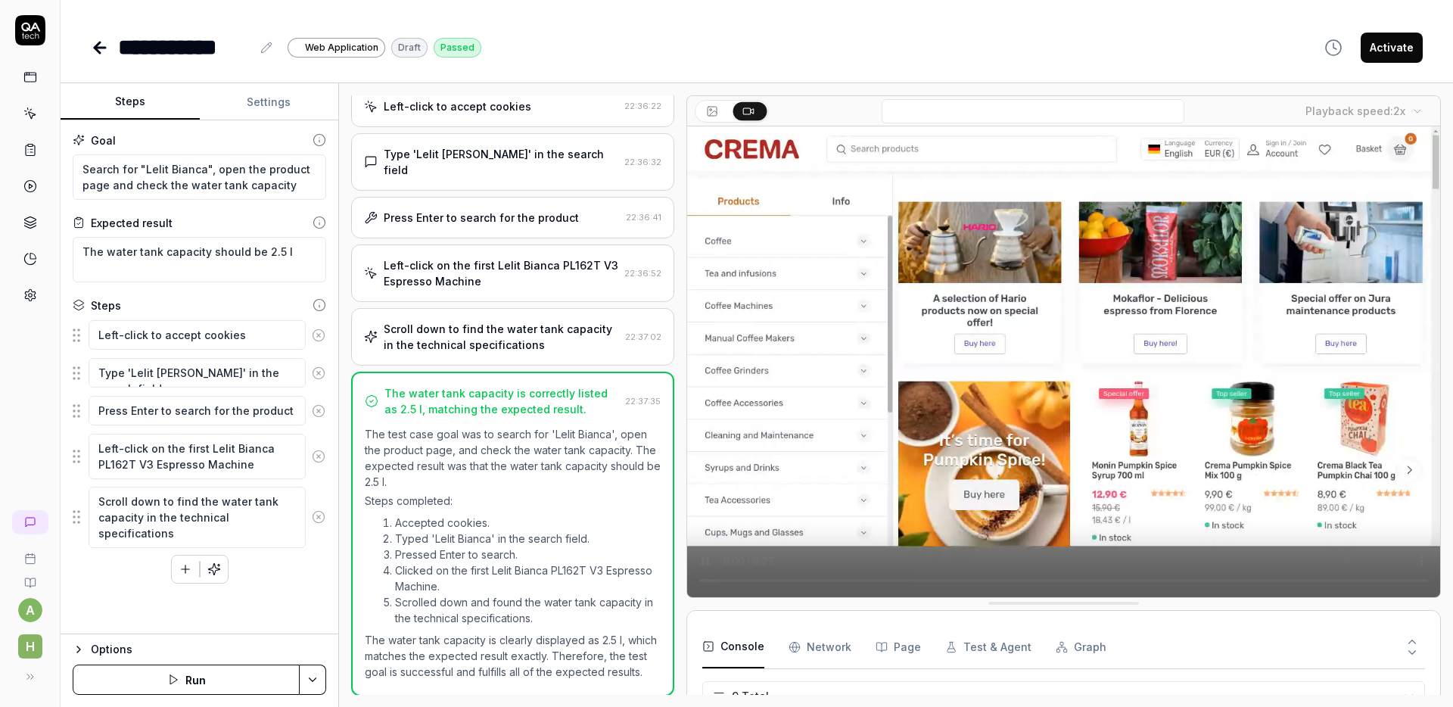
scroll to position [82, 0]
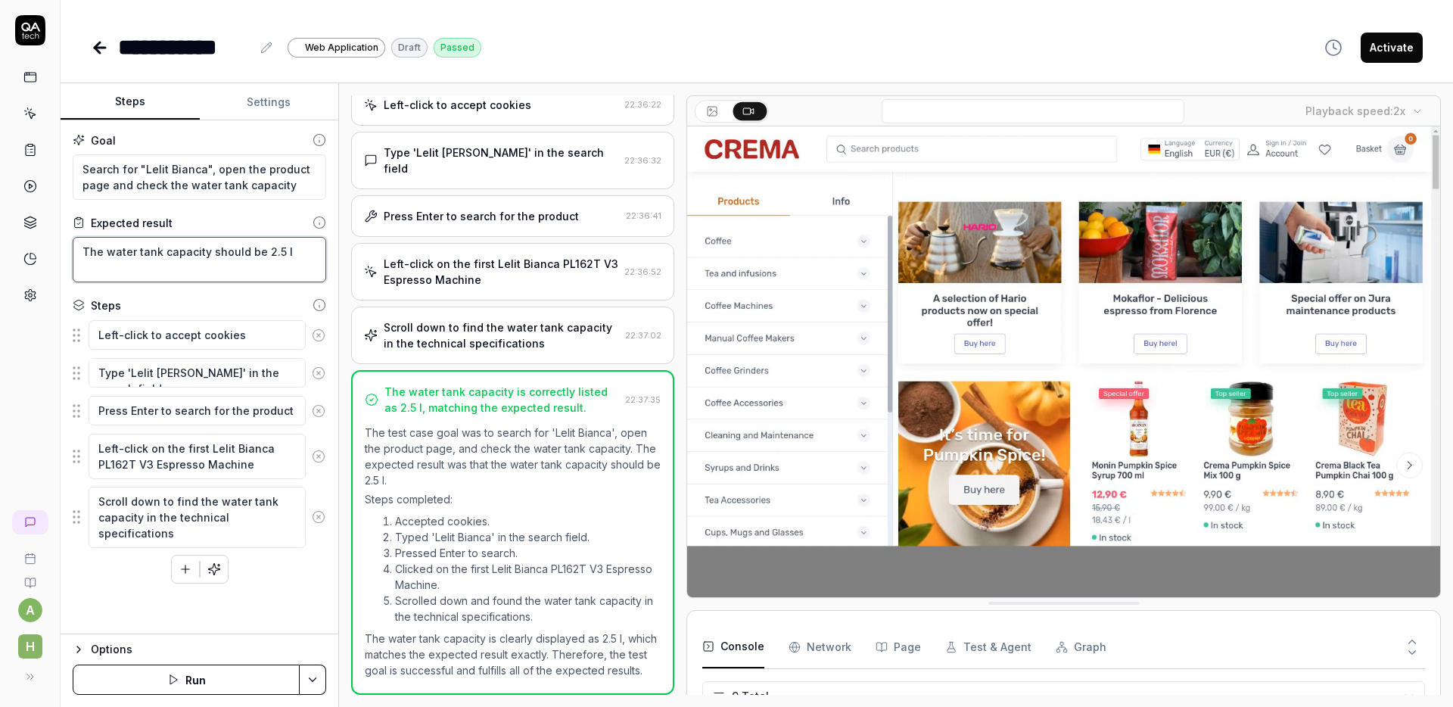
click at [249, 263] on textarea "The water tank capacity should be 2.5 l" at bounding box center [199, 259] width 253 height 45
drag, startPoint x: 174, startPoint y: 266, endPoint x: 99, endPoint y: 271, distance: 75.0
click at [99, 271] on textarea "The water tank capacity should be 2.5 l" at bounding box center [199, 259] width 253 height 45
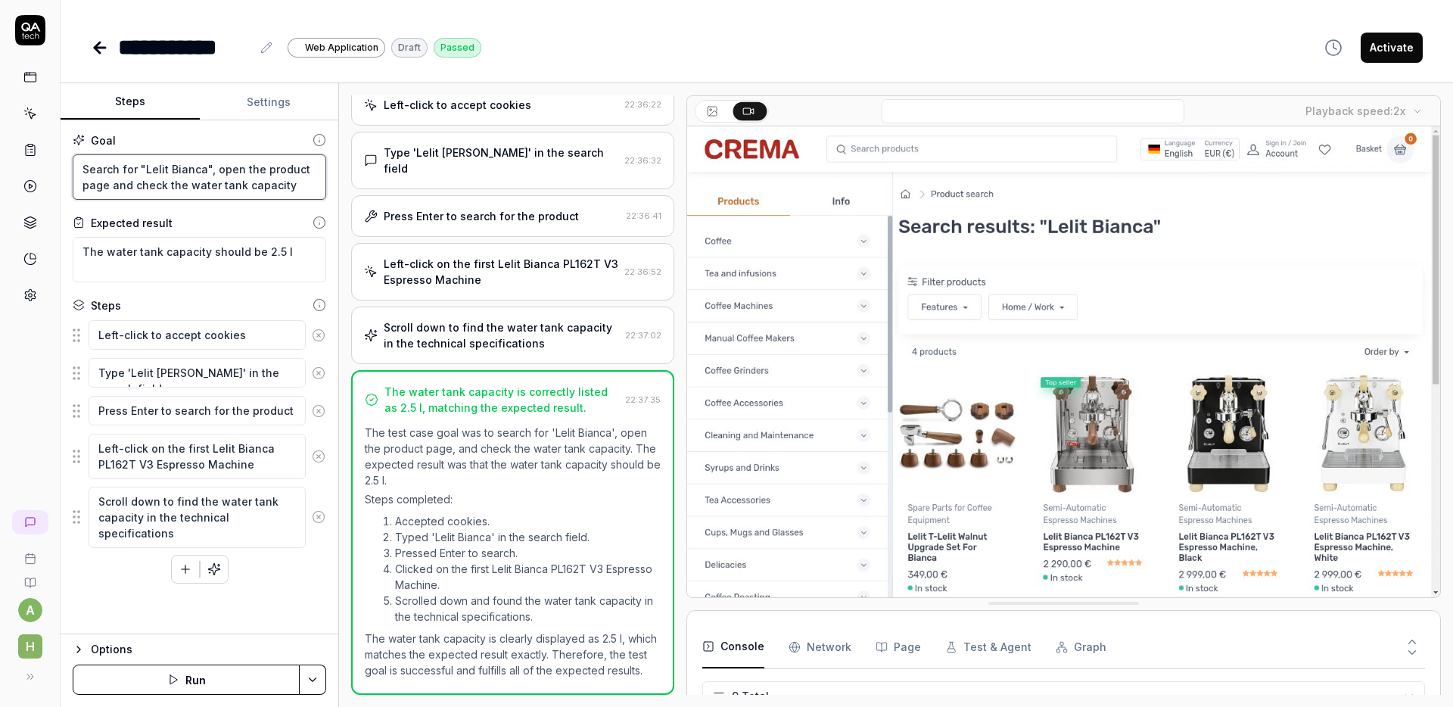
click at [216, 189] on textarea "Search for "Lelit Bianca", open the product page and check the water tank capac…" at bounding box center [199, 176] width 253 height 45
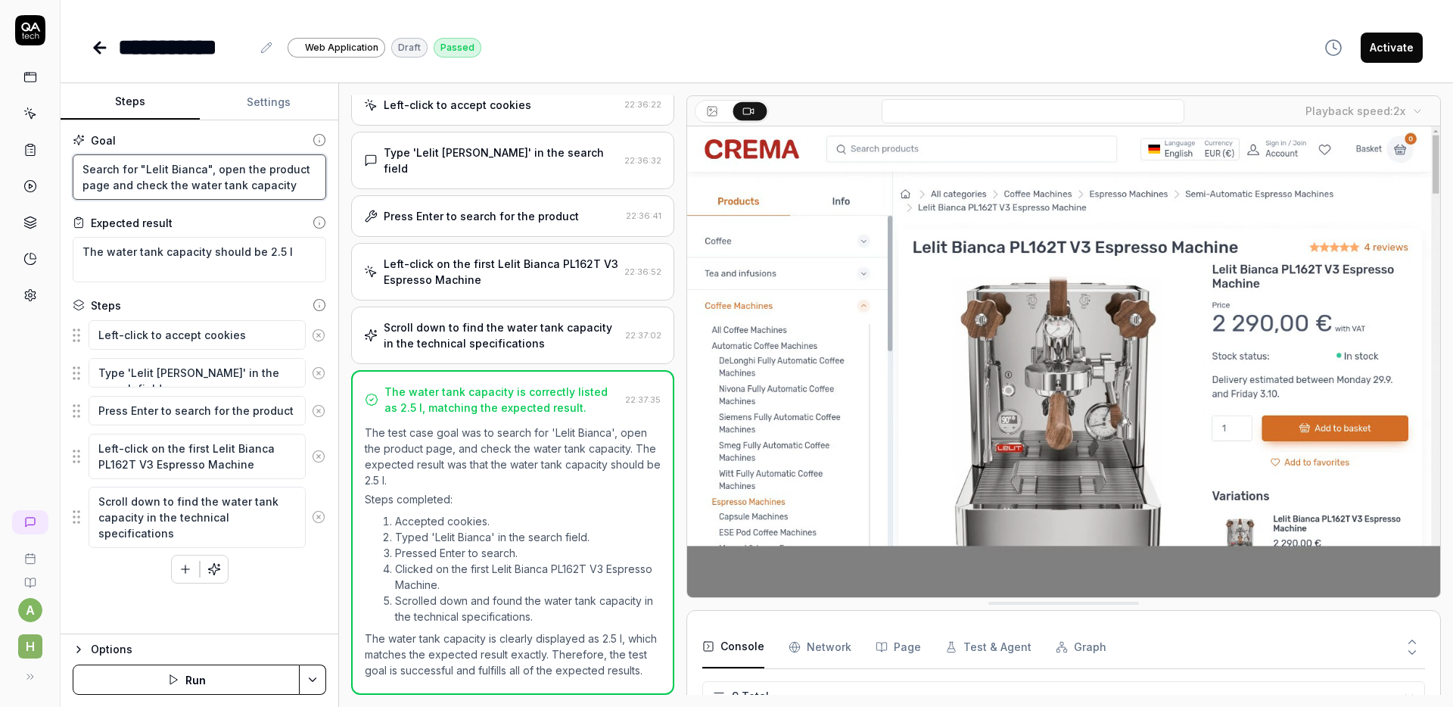
click at [216, 189] on textarea "Search for "Lelit Bianca", open the product page and check the water tank capac…" at bounding box center [199, 176] width 253 height 45
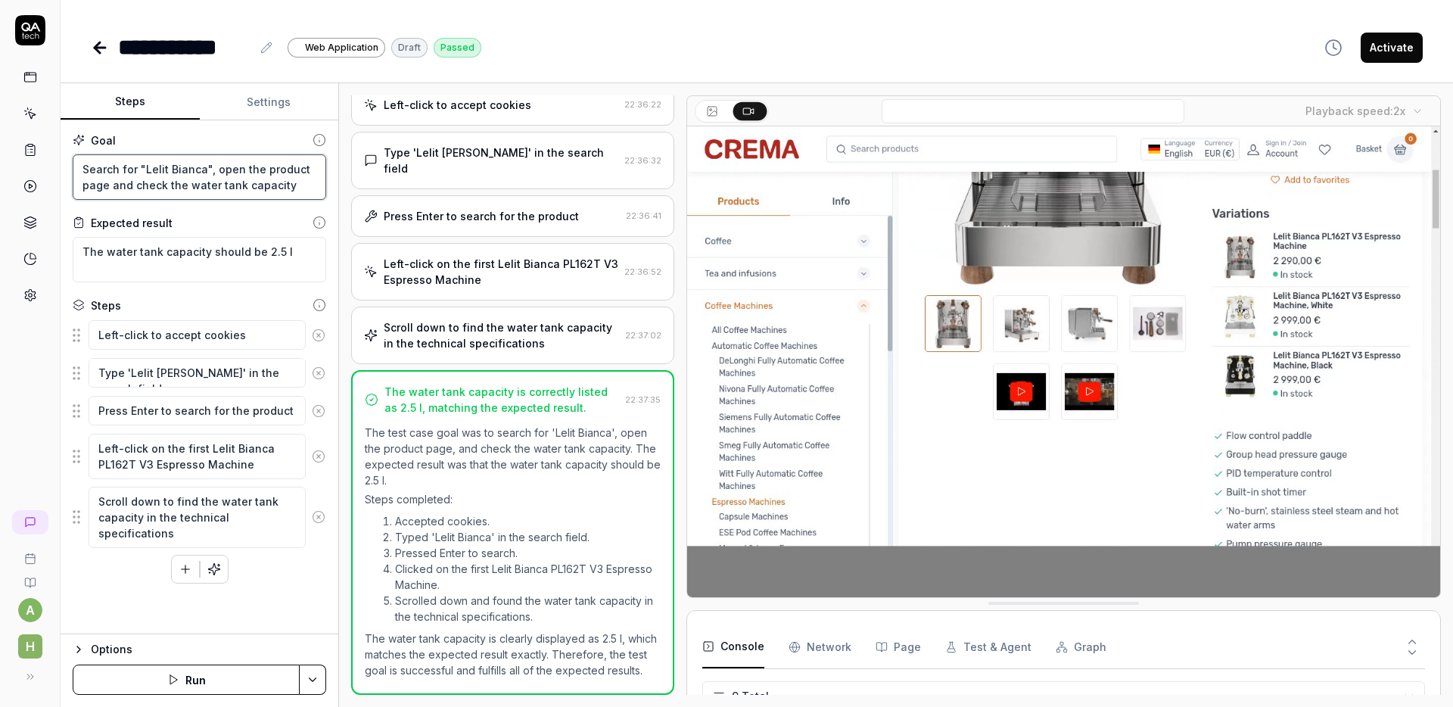
click at [216, 189] on textarea "Search for "Lelit Bianca", open the product page and check the water tank capac…" at bounding box center [199, 176] width 253 height 45
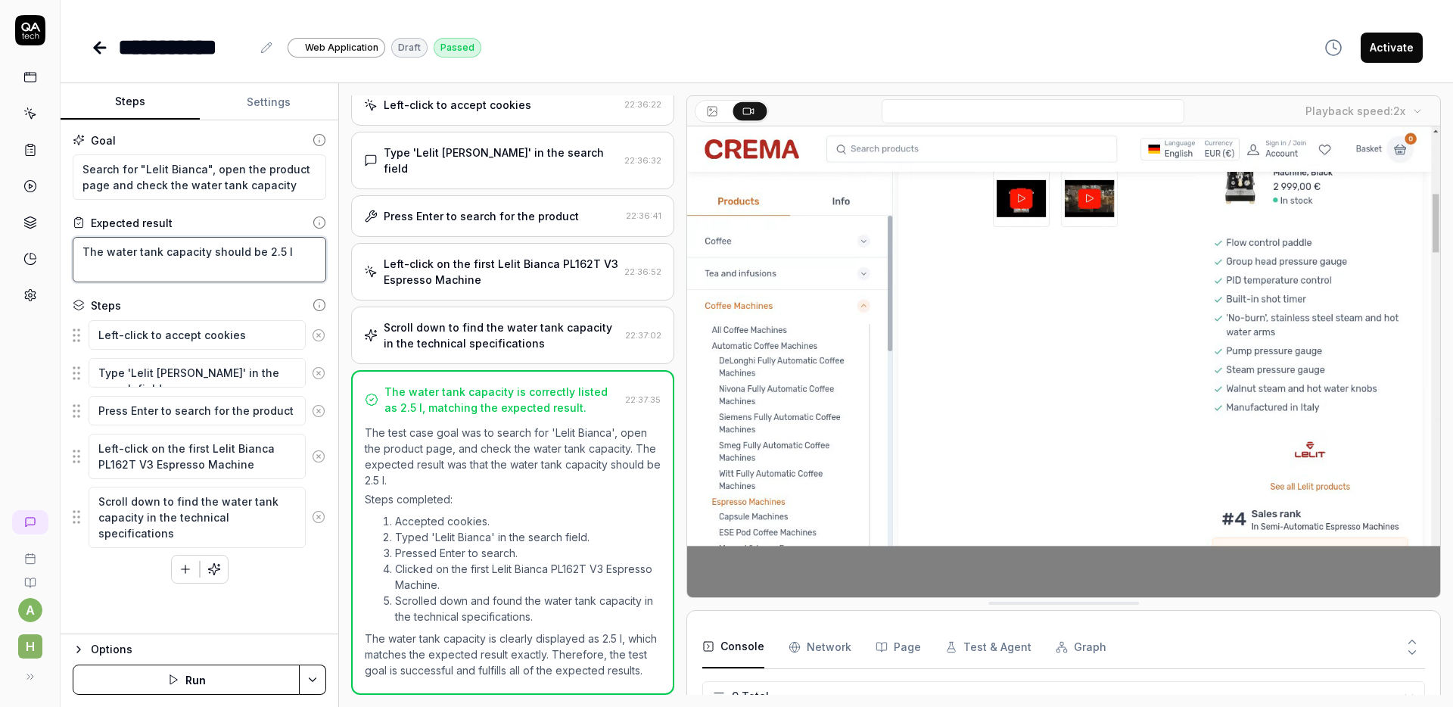
click at [179, 253] on textarea "The water tank capacity should be 2.5 l" at bounding box center [199, 259] width 253 height 45
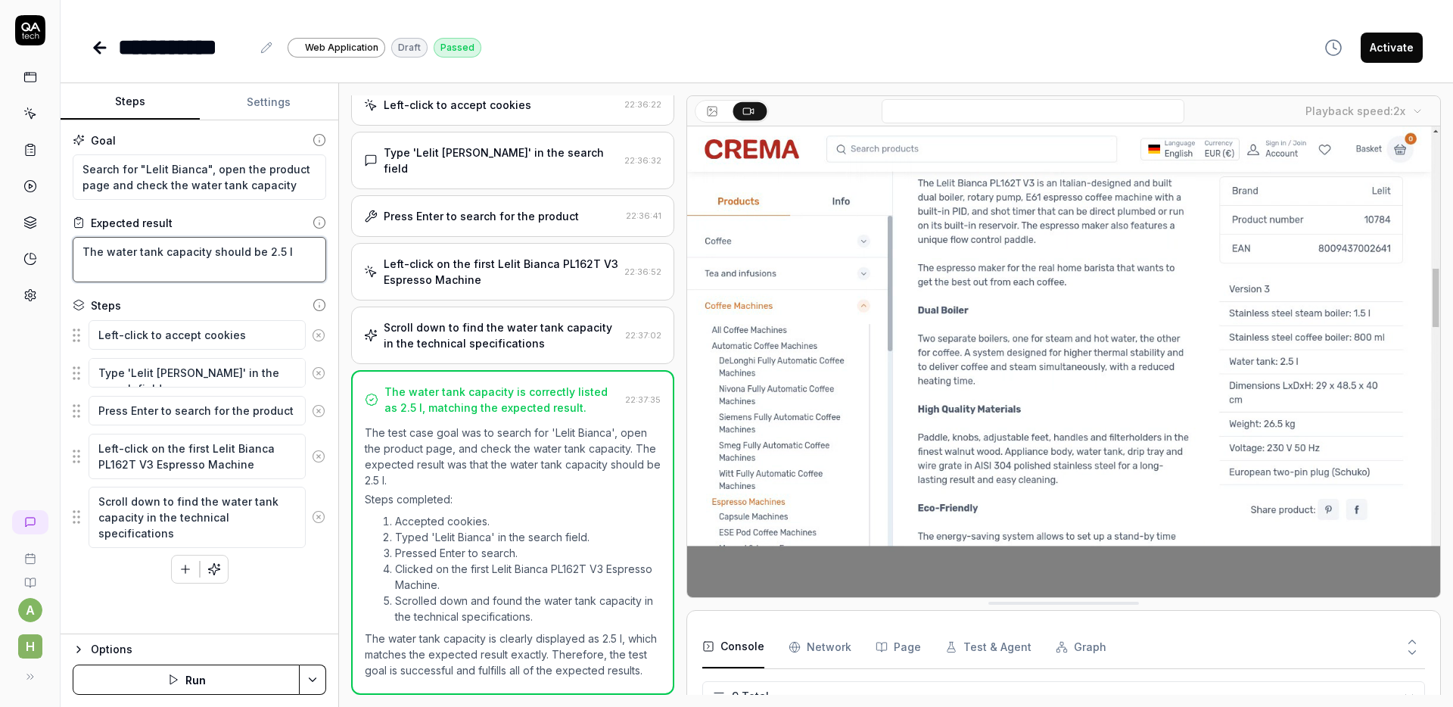
click at [179, 253] on textarea "The water tank capacity should be 2.5 l" at bounding box center [199, 259] width 253 height 45
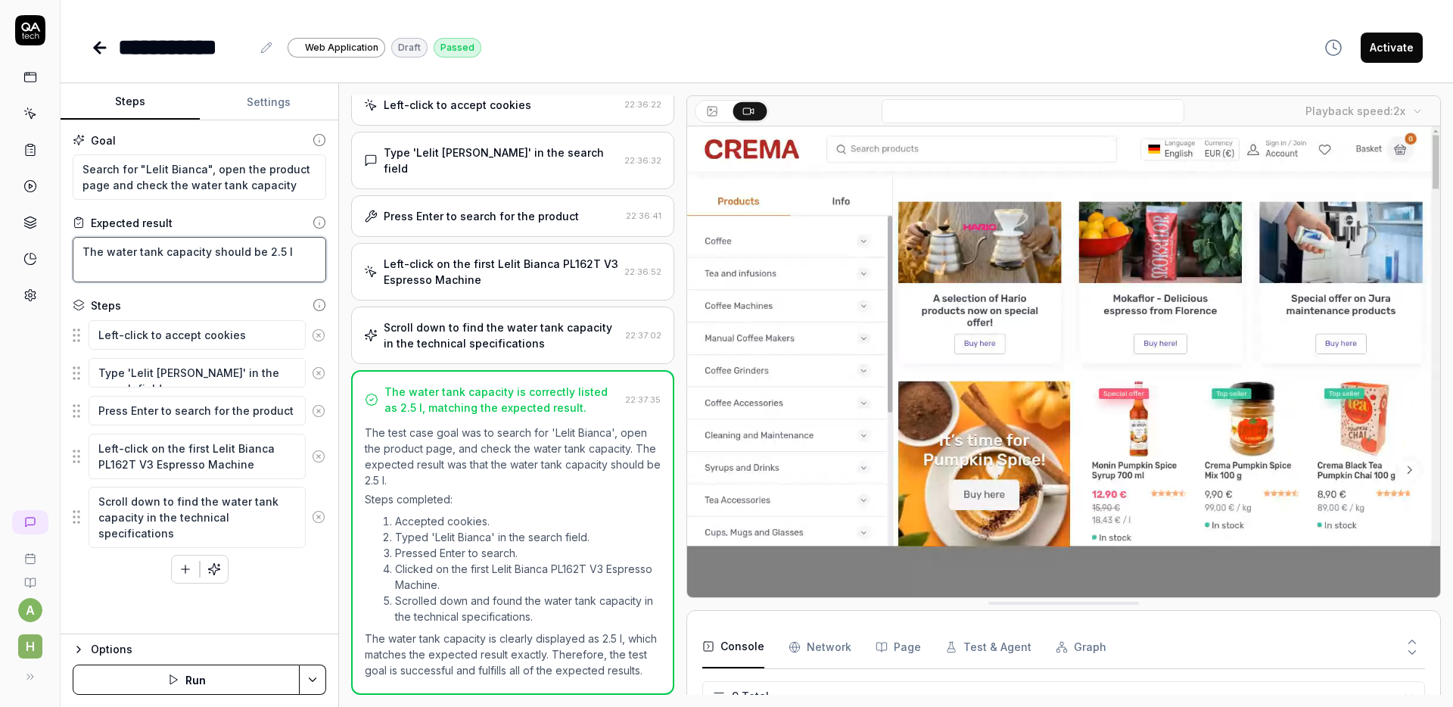
click at [179, 253] on textarea "The water tank capacity should be 2.5 l" at bounding box center [199, 259] width 253 height 45
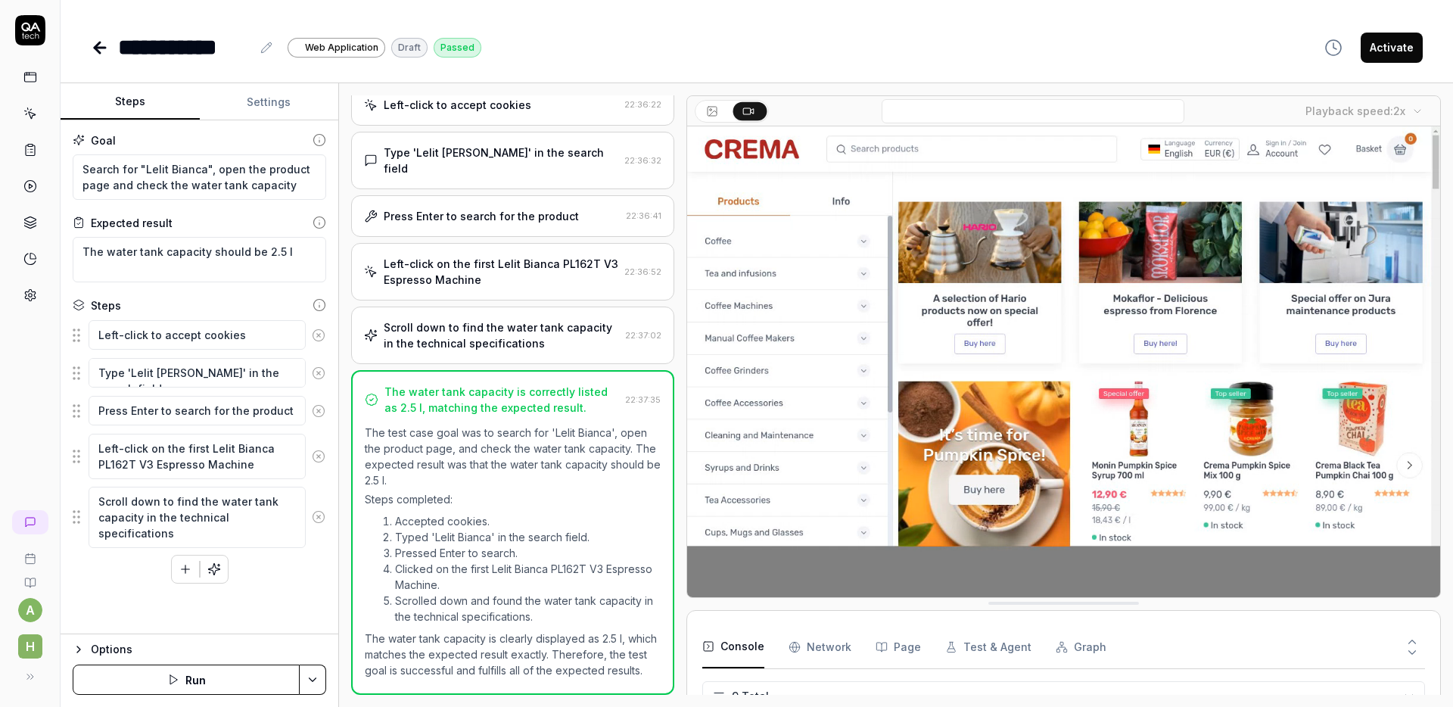
click at [98, 50] on icon at bounding box center [97, 47] width 5 height 11
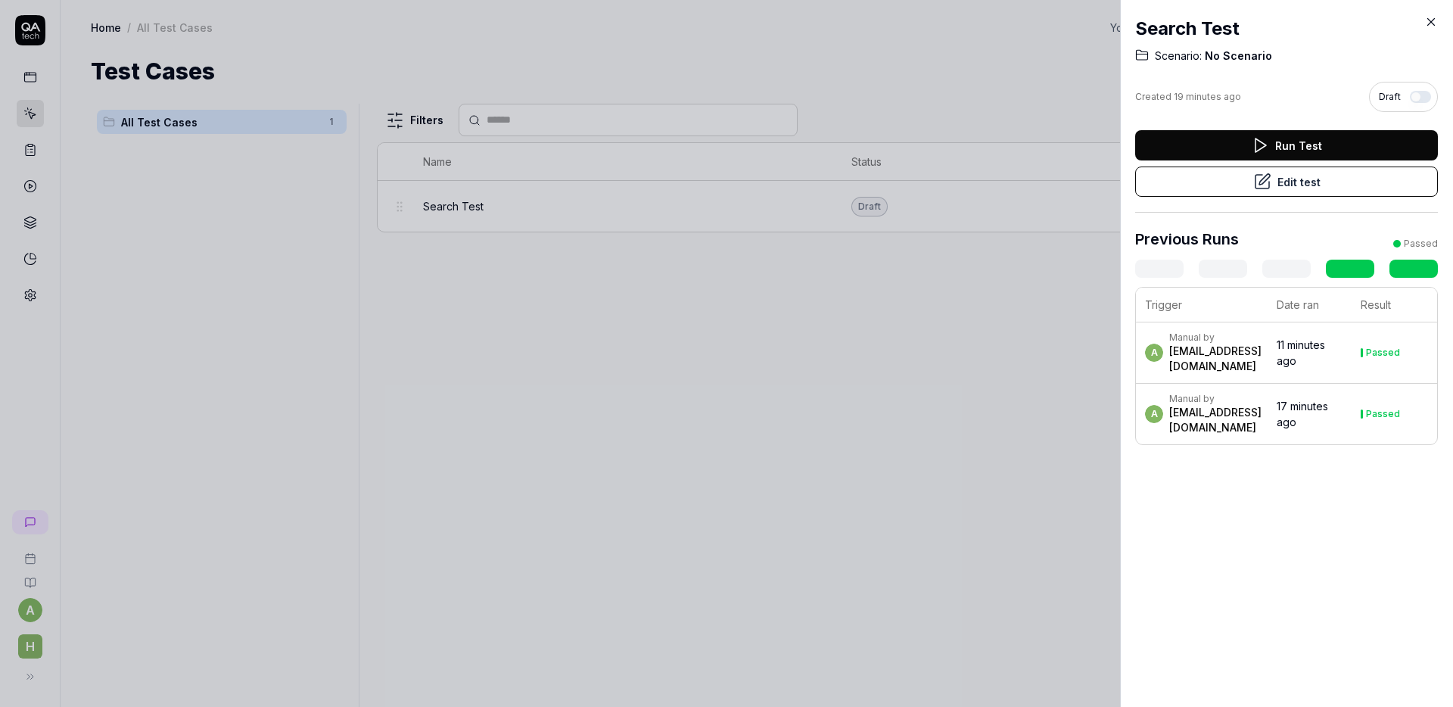
click at [1424, 21] on icon at bounding box center [1431, 22] width 14 height 14
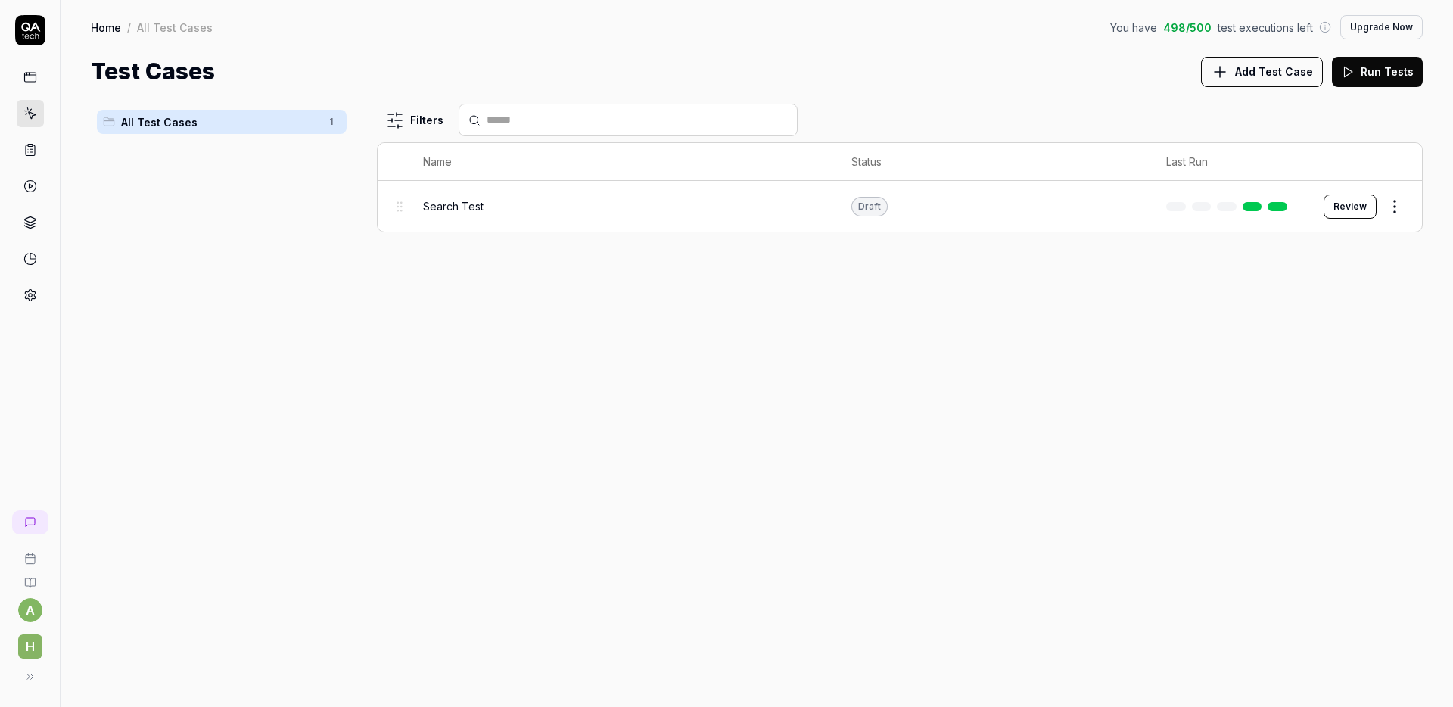
click at [1351, 33] on button "Upgrade Now" at bounding box center [1381, 27] width 82 height 24
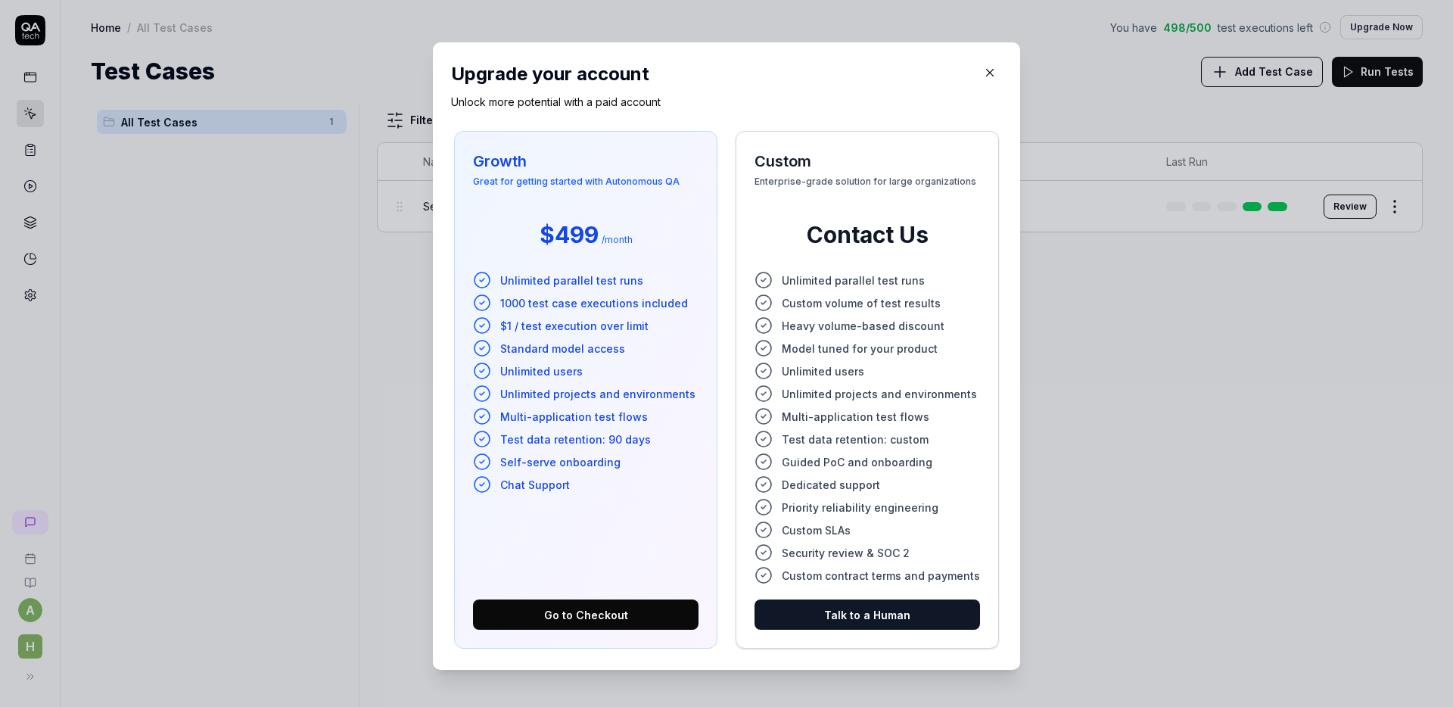
click at [983, 72] on icon "button" at bounding box center [990, 73] width 14 height 14
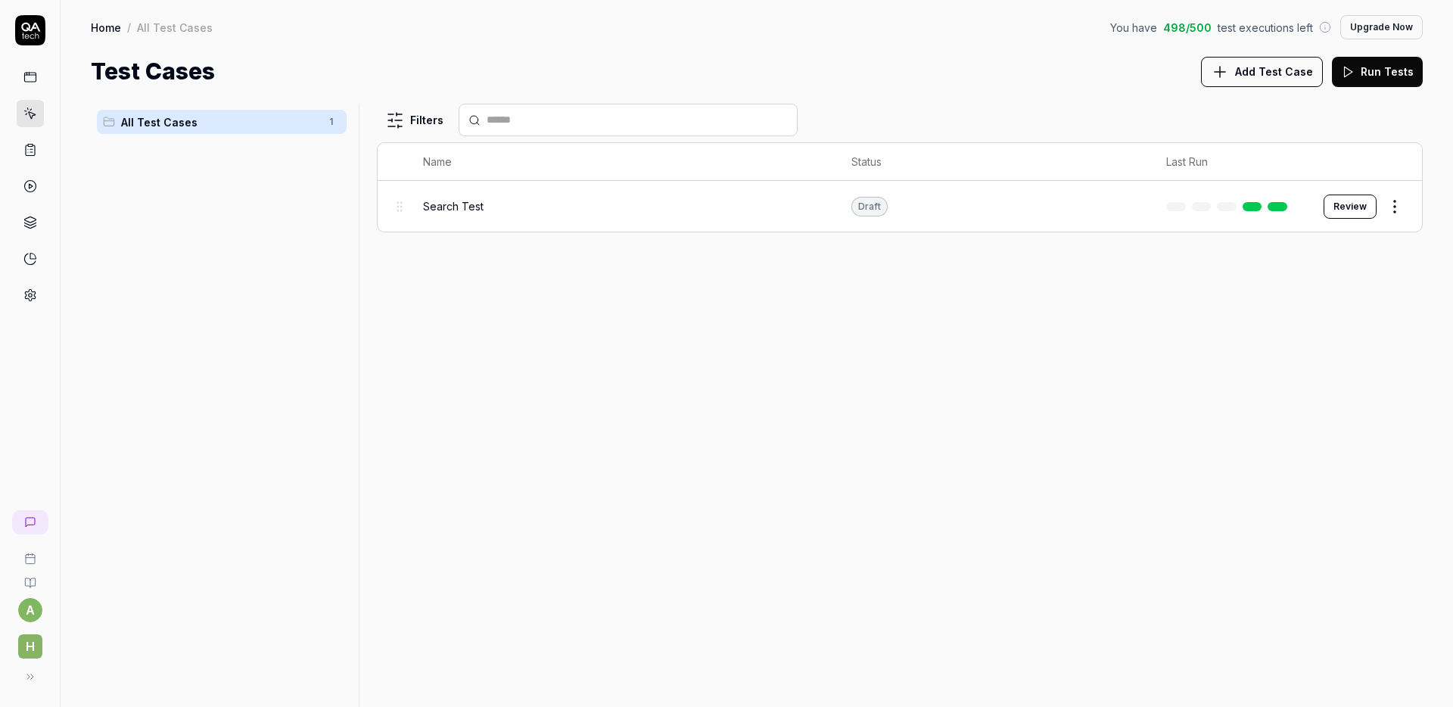
click at [531, 229] on td "Search Test" at bounding box center [622, 206] width 429 height 51
click at [534, 216] on div "Search Test" at bounding box center [622, 206] width 399 height 33
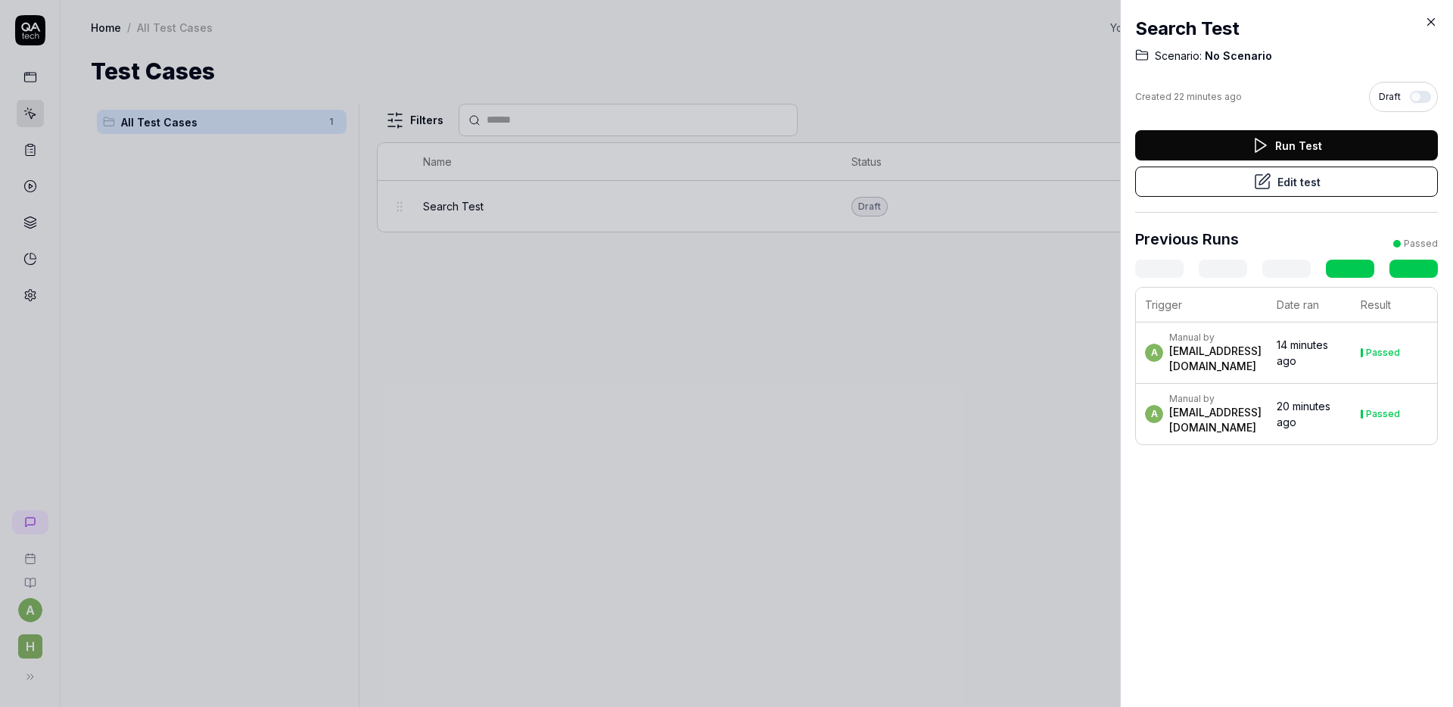
click at [1278, 182] on button "Edit test" at bounding box center [1286, 181] width 303 height 30
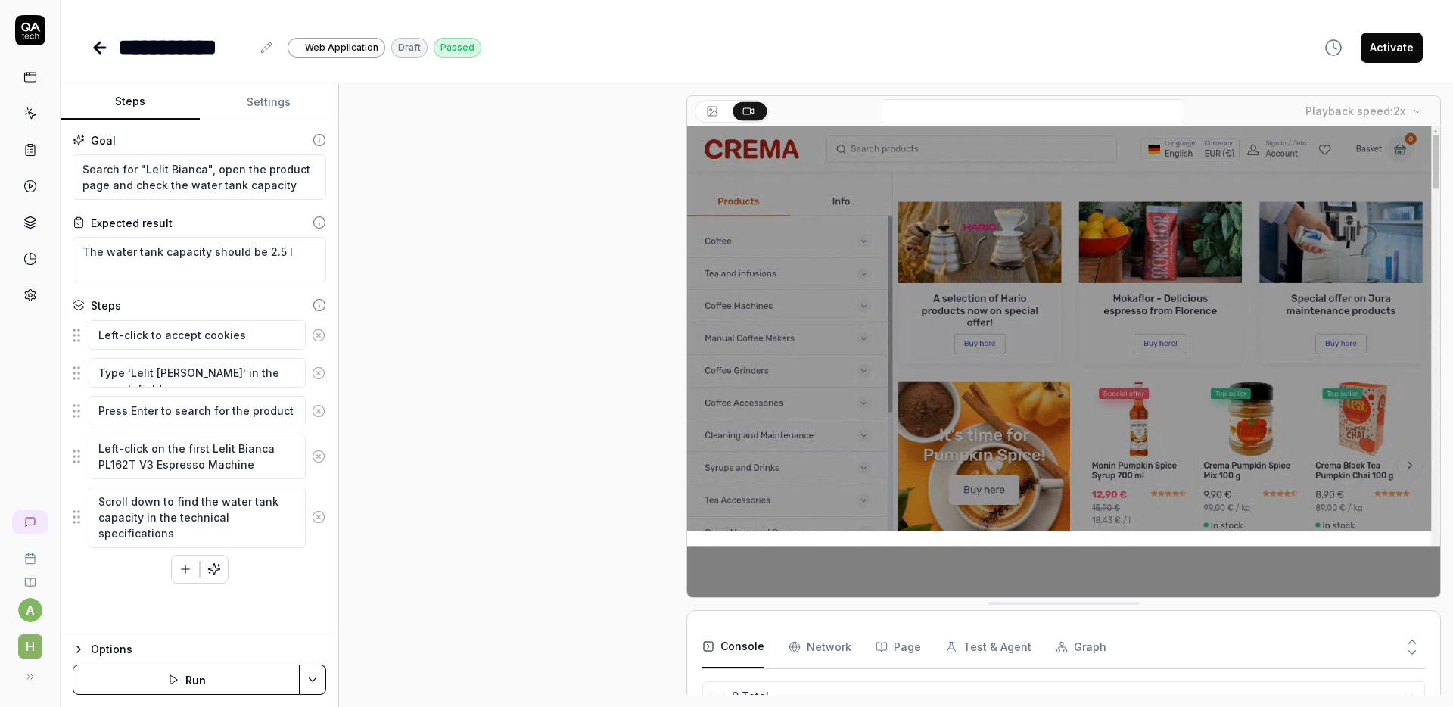
scroll to position [82, 0]
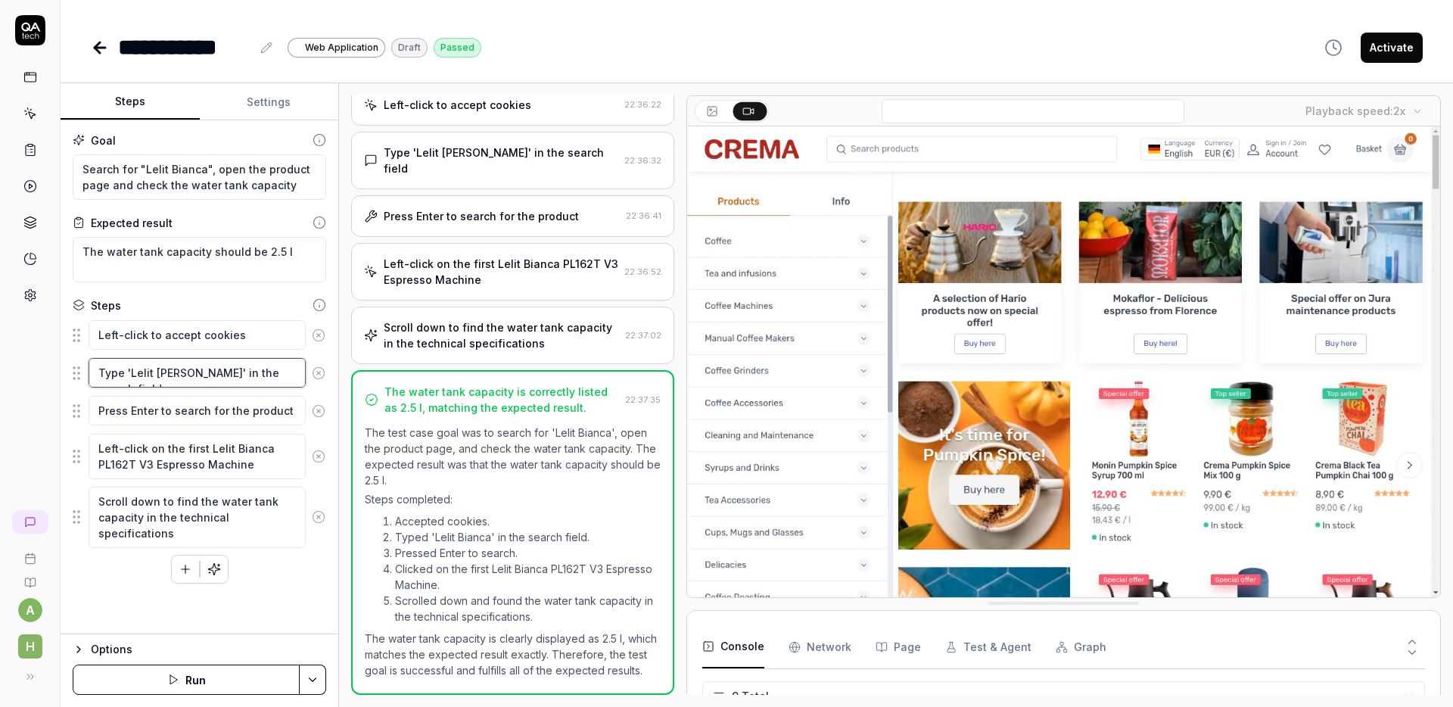
click at [197, 359] on textarea "Type 'Lelit Bianca' in the search field" at bounding box center [197, 373] width 217 height 30
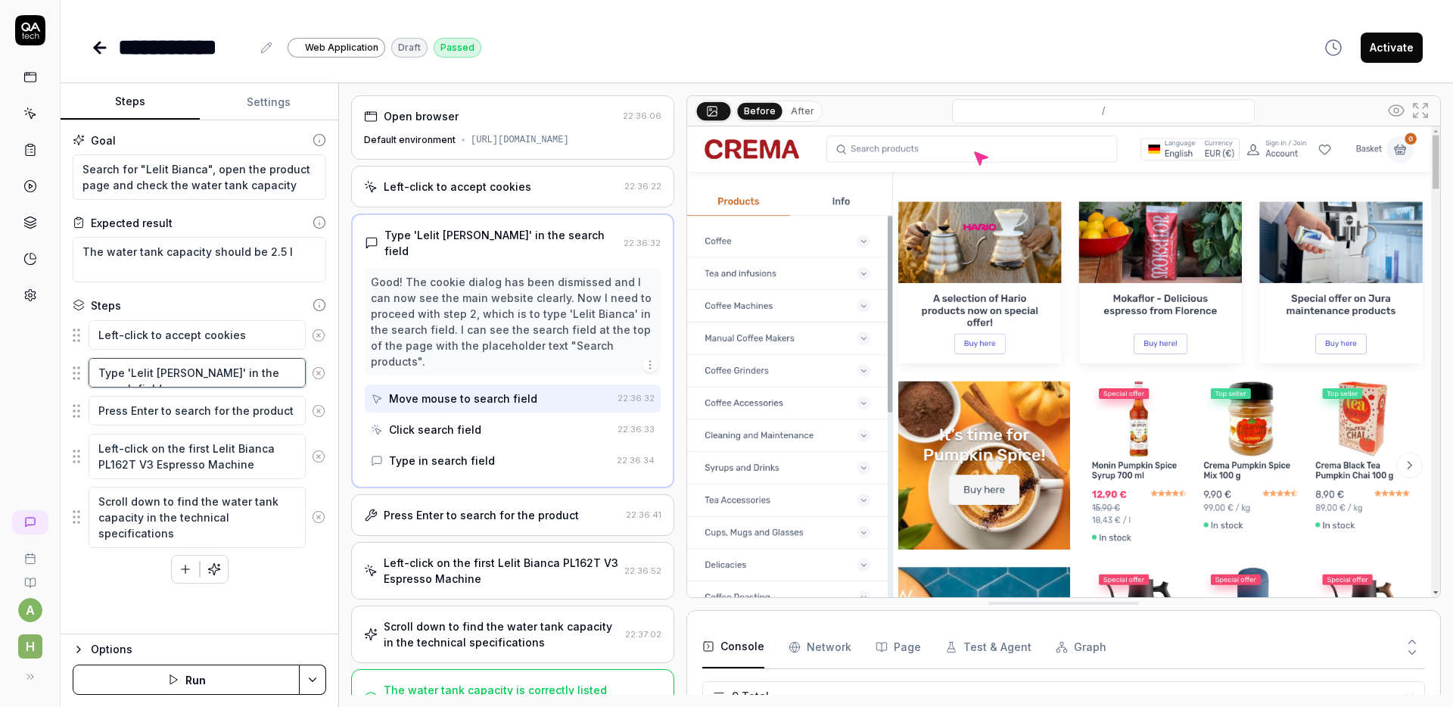
click at [175, 371] on textarea "Type 'Lelit Bianca' in the search field" at bounding box center [197, 373] width 217 height 30
click at [182, 371] on textarea "Type 'Lelit Bianca' in the search field" at bounding box center [197, 373] width 217 height 30
click at [104, 52] on icon at bounding box center [100, 48] width 18 height 18
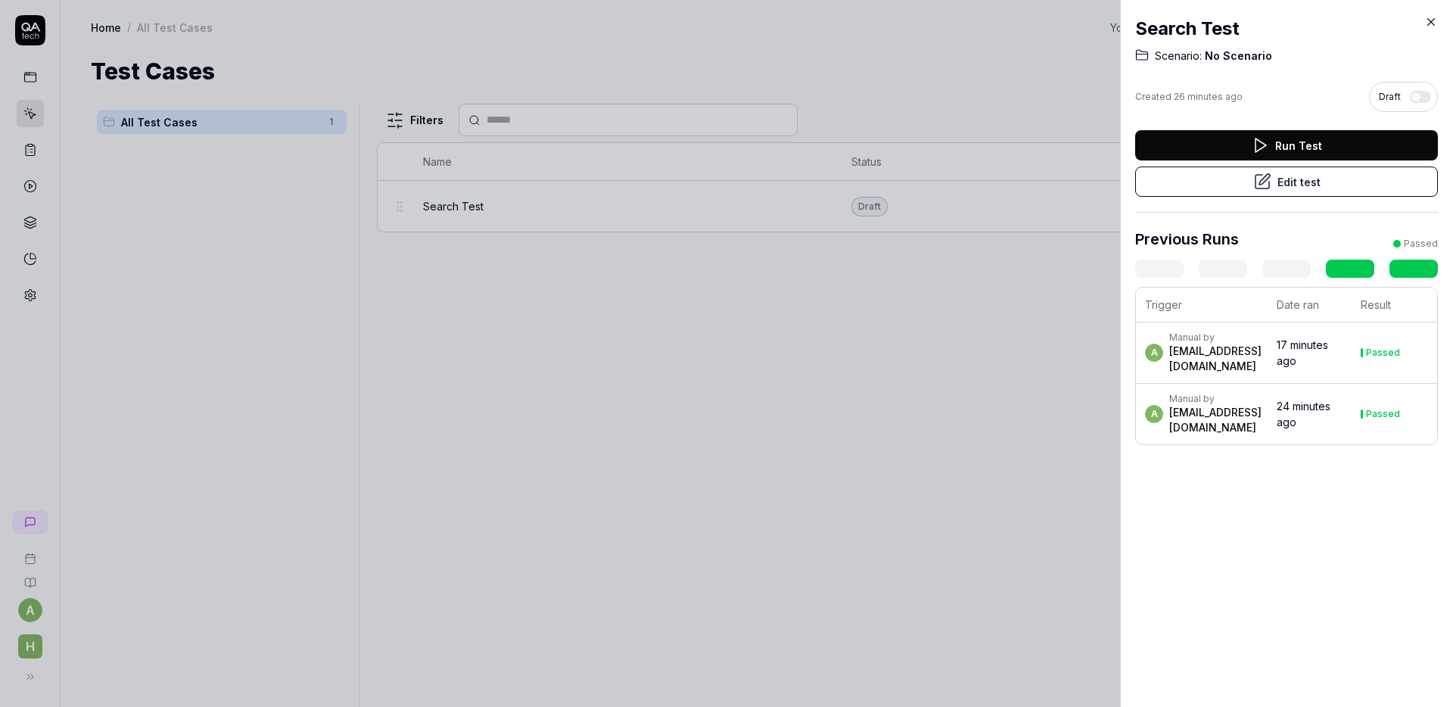
click at [1428, 20] on icon at bounding box center [1431, 22] width 14 height 14
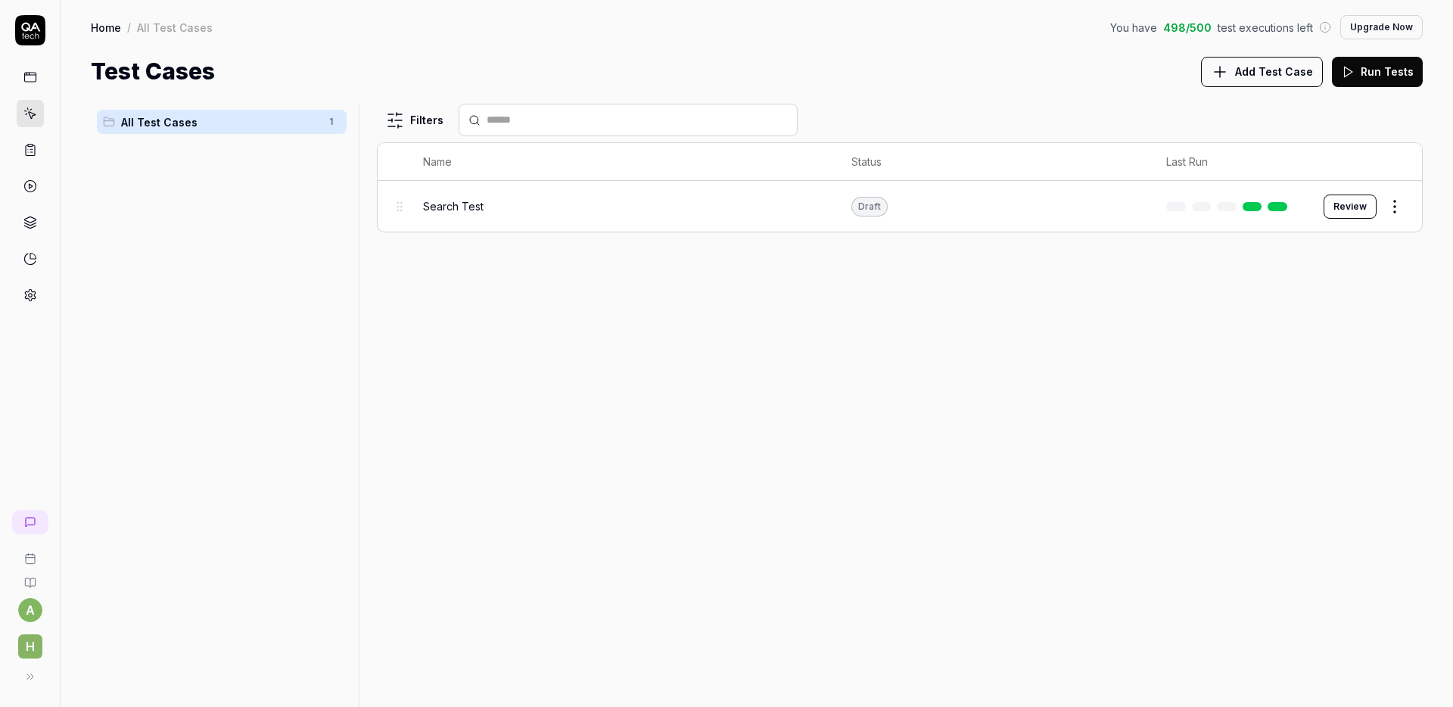
click at [1389, 204] on html "a h Home / All Test Cases You have 498 / 500 test executions left Upgrade Now H…" at bounding box center [726, 353] width 1453 height 707
click at [1320, 401] on div "Duplicate" at bounding box center [1331, 404] width 144 height 33
click at [1385, 669] on button "View test" at bounding box center [1376, 666] width 68 height 30
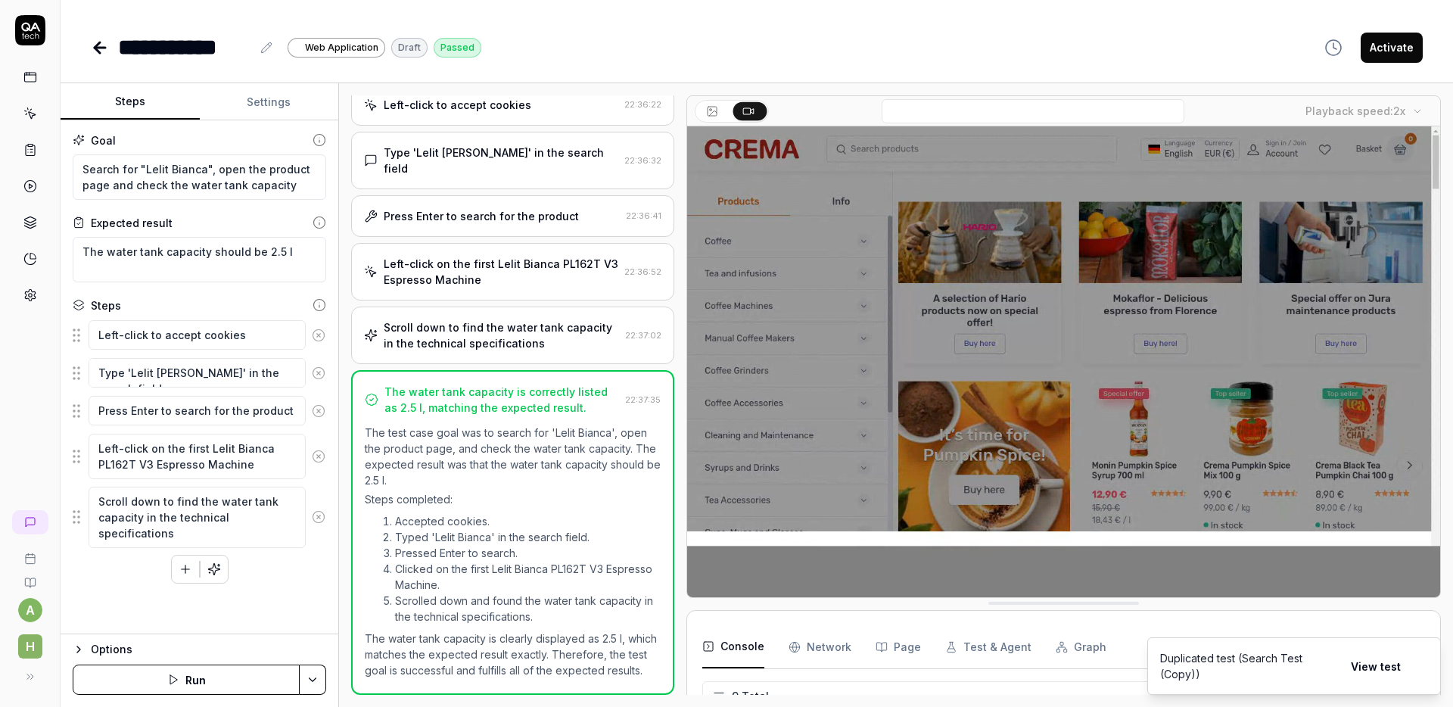
scroll to position [82, 0]
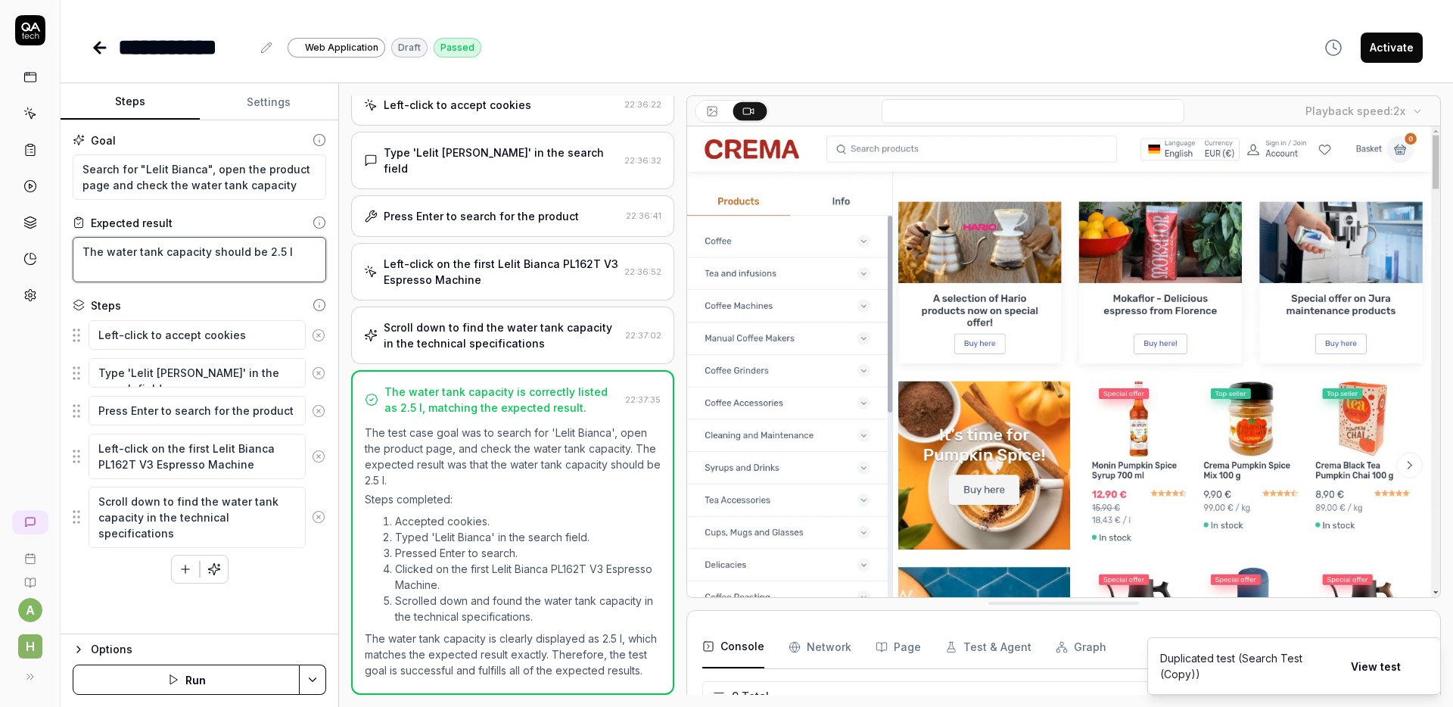
click at [272, 256] on textarea "The water tank capacity should be 2.5 l" at bounding box center [199, 259] width 253 height 45
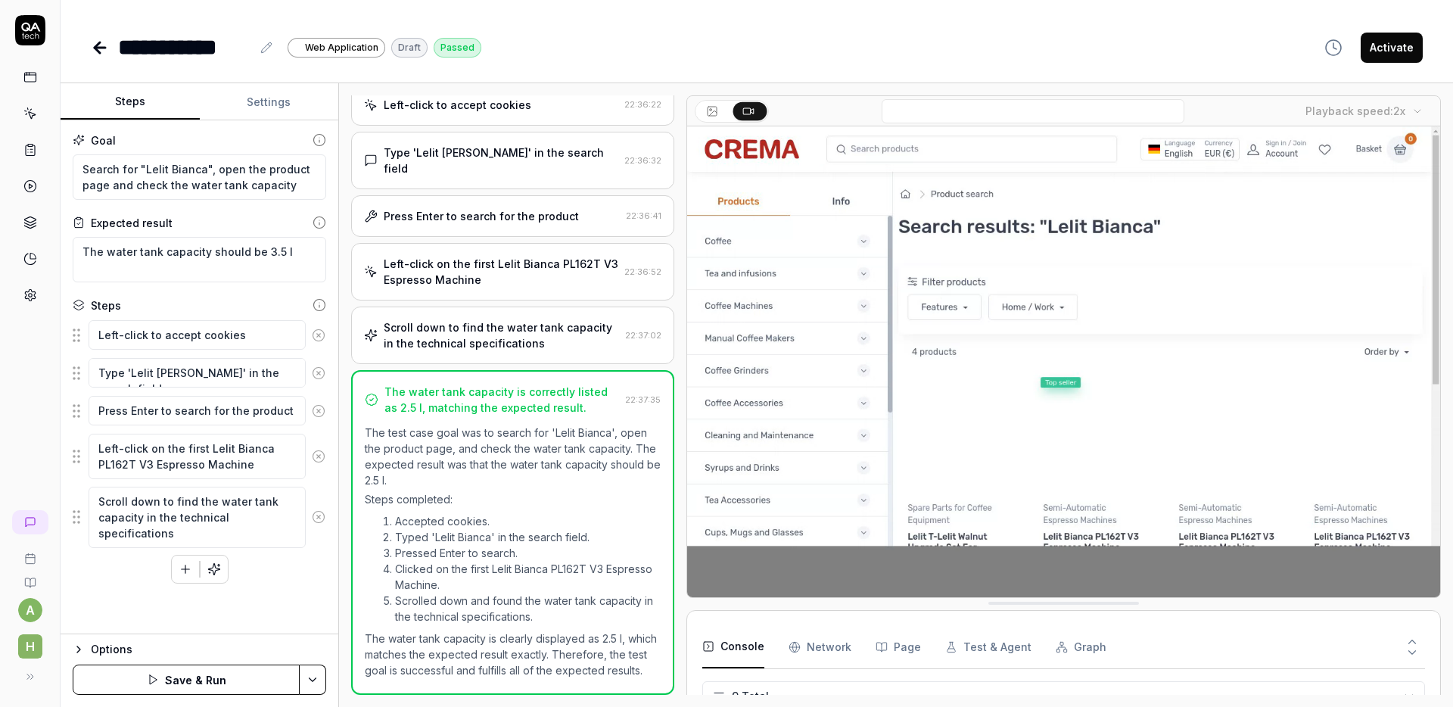
click at [216, 677] on button "Save & Run" at bounding box center [186, 679] width 227 height 30
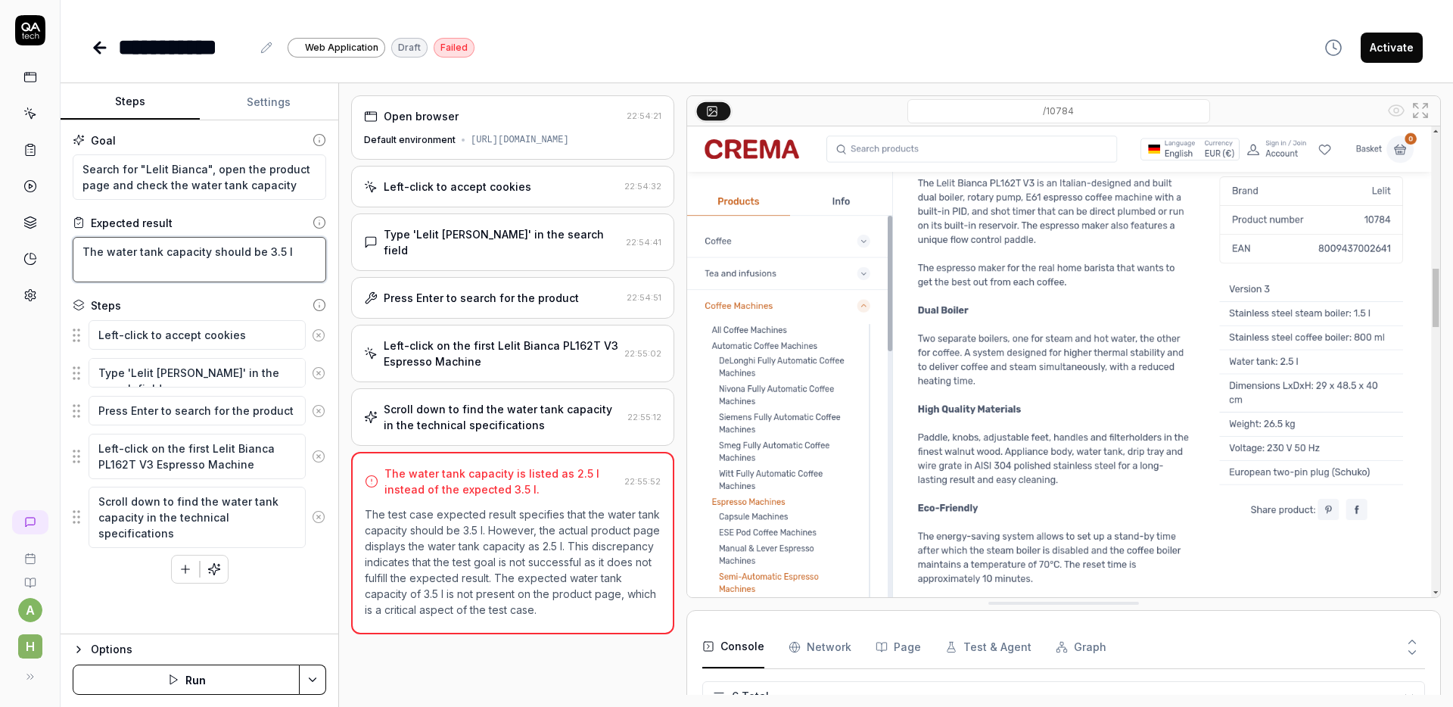
click at [238, 269] on textarea "The water tank capacity should be 3.5 l" at bounding box center [199, 259] width 253 height 45
click at [459, 45] on div "Failed" at bounding box center [454, 48] width 41 height 20
click at [467, 592] on p "The test case expected result specifies that the water tank capacity should be …" at bounding box center [513, 561] width 296 height 111
click at [505, 477] on div "The water tank capacity is listed as 2.5 l instead of the expected 3.5 l." at bounding box center [501, 481] width 234 height 32
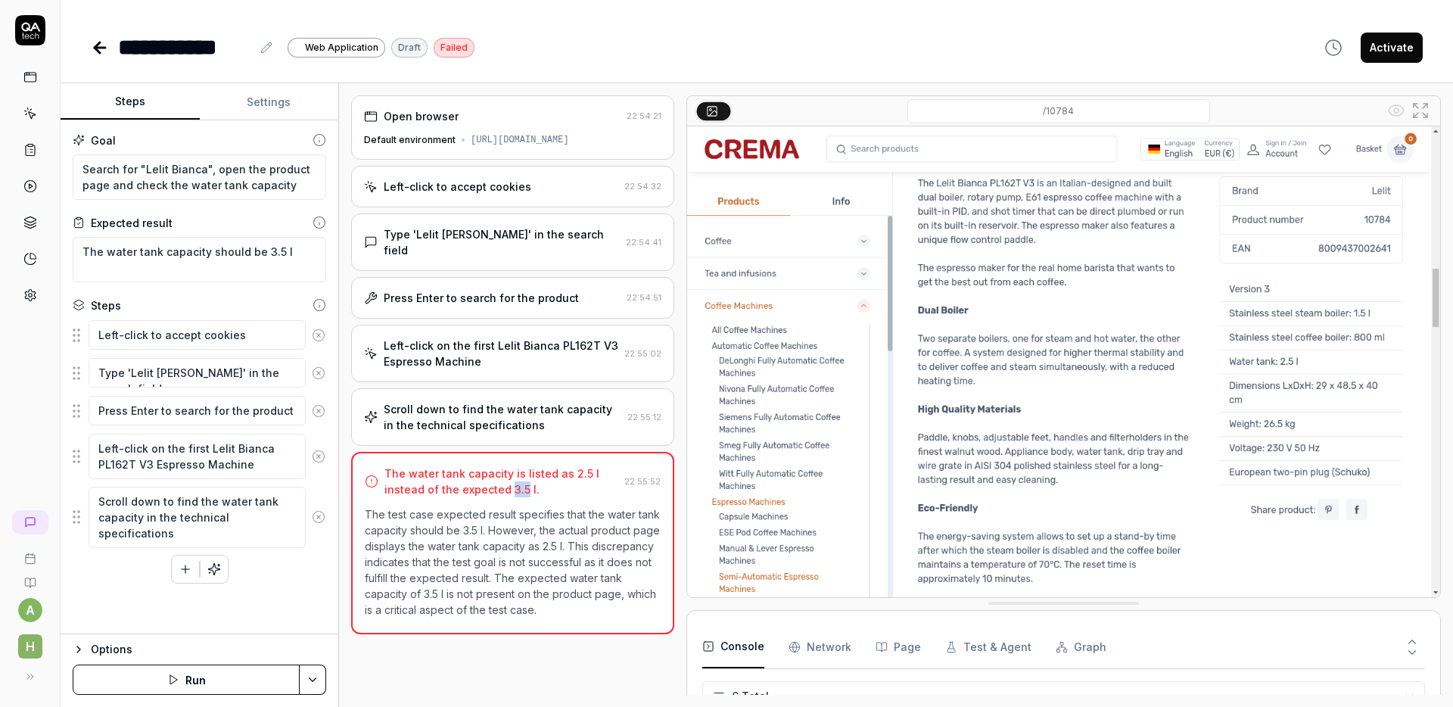
click at [92, 48] on icon at bounding box center [100, 48] width 18 height 18
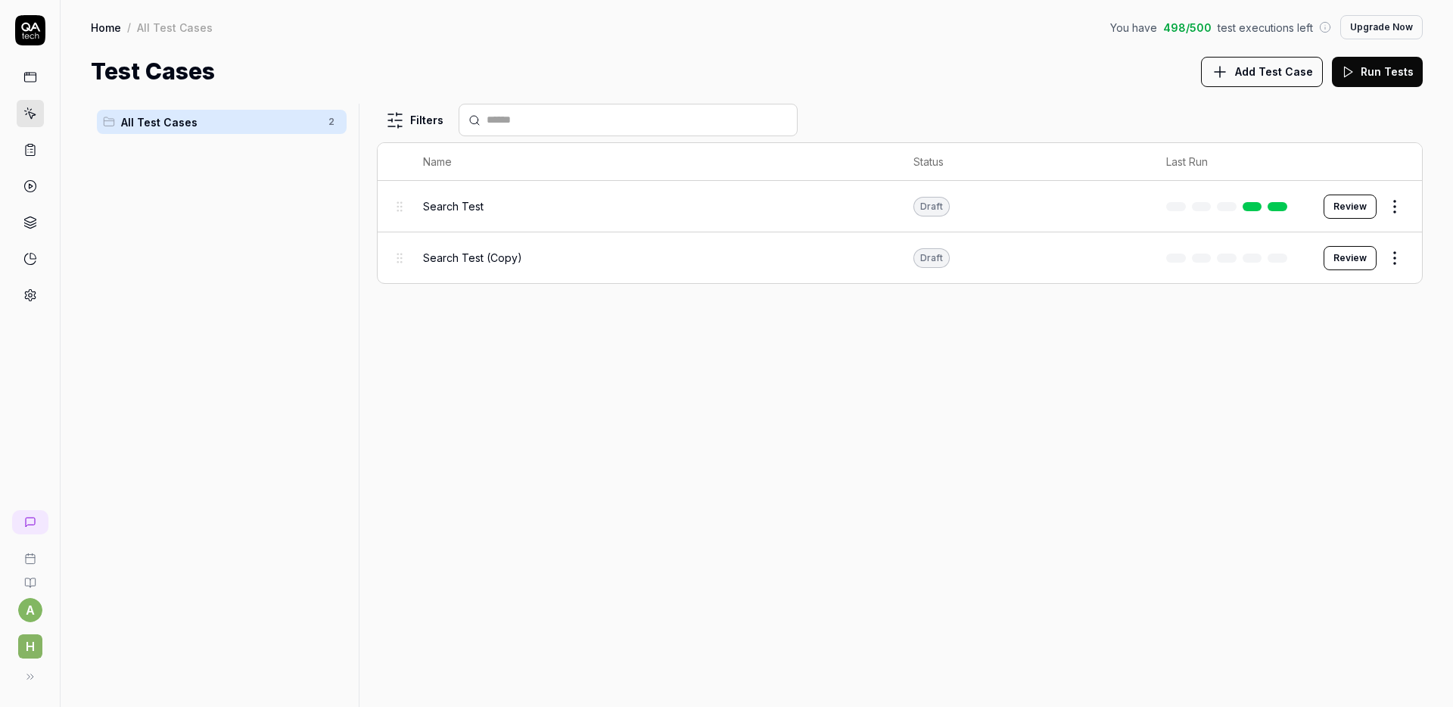
click at [791, 257] on div "Search Test (Copy)" at bounding box center [653, 258] width 461 height 16
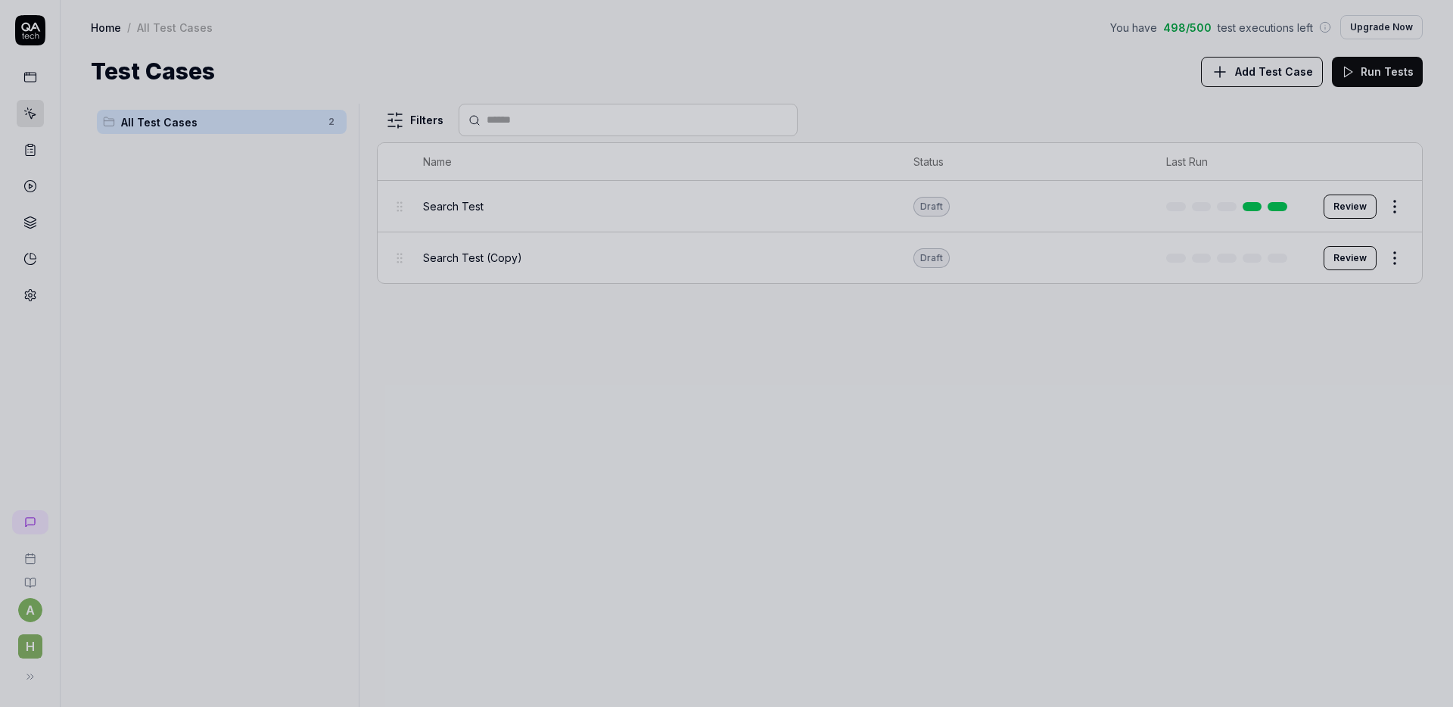
click at [692, 263] on div at bounding box center [726, 353] width 1453 height 707
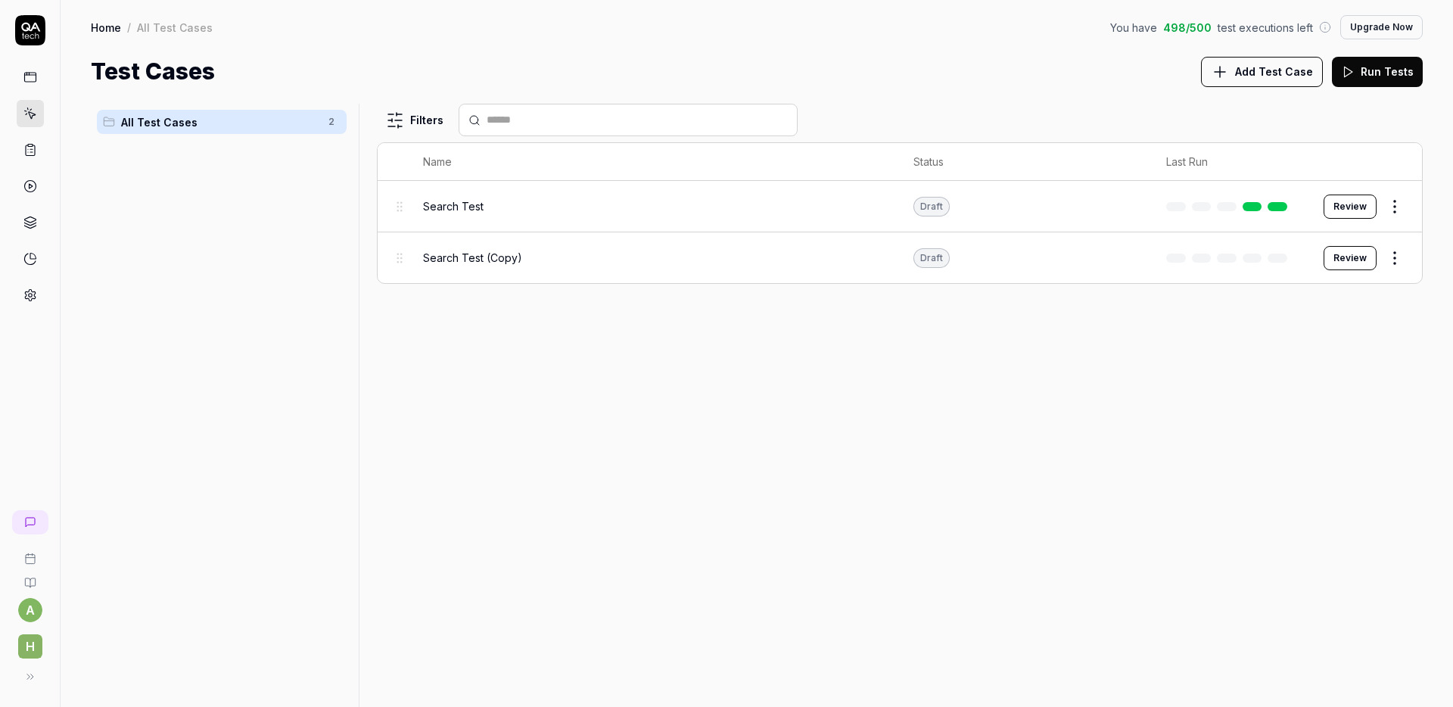
click at [734, 400] on div "Filters Name Status Last Run Search Test Draft Review Search Test (Copy) Draft …" at bounding box center [900, 405] width 1046 height 603
click at [1182, 256] on div at bounding box center [1229, 257] width 127 height 9
click at [1365, 260] on button "Review" at bounding box center [1349, 258] width 53 height 24
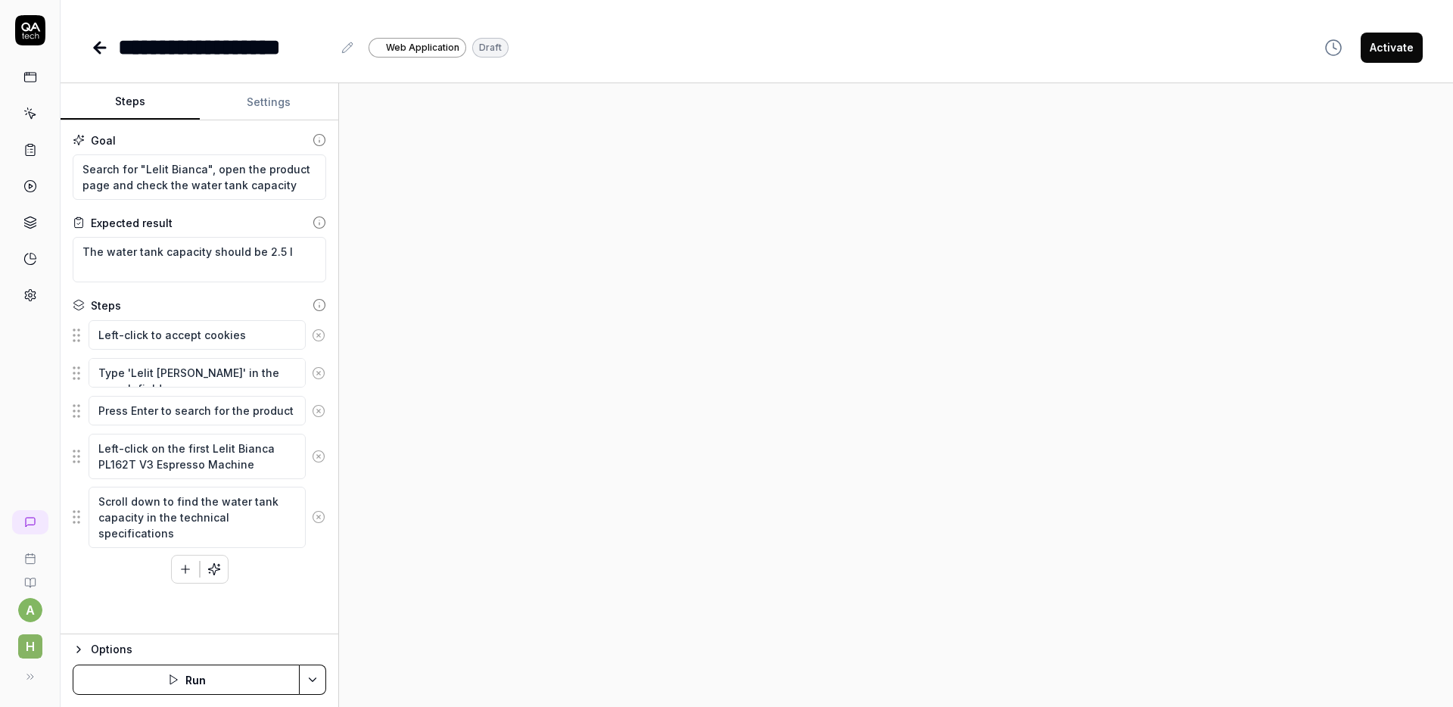
click at [103, 52] on icon at bounding box center [100, 48] width 18 height 18
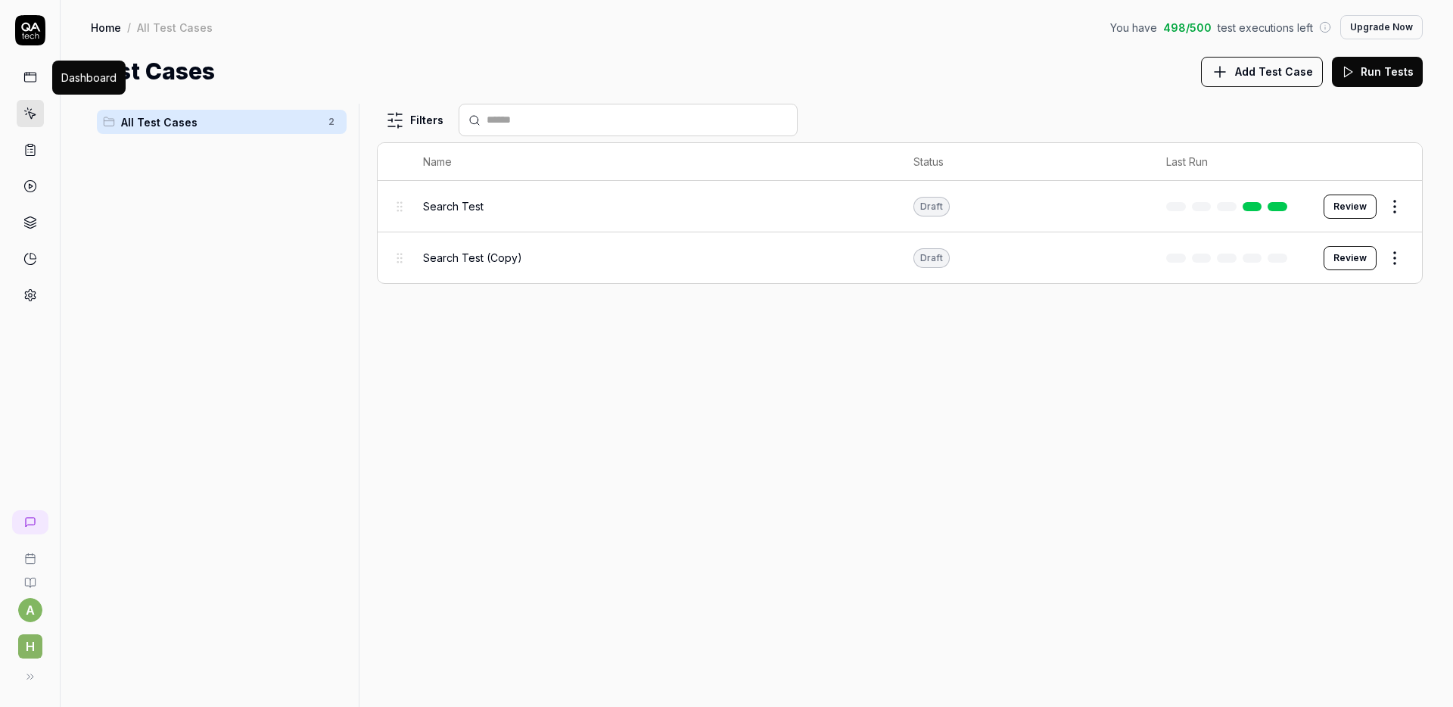
click at [30, 75] on icon at bounding box center [29, 75] width 11 height 0
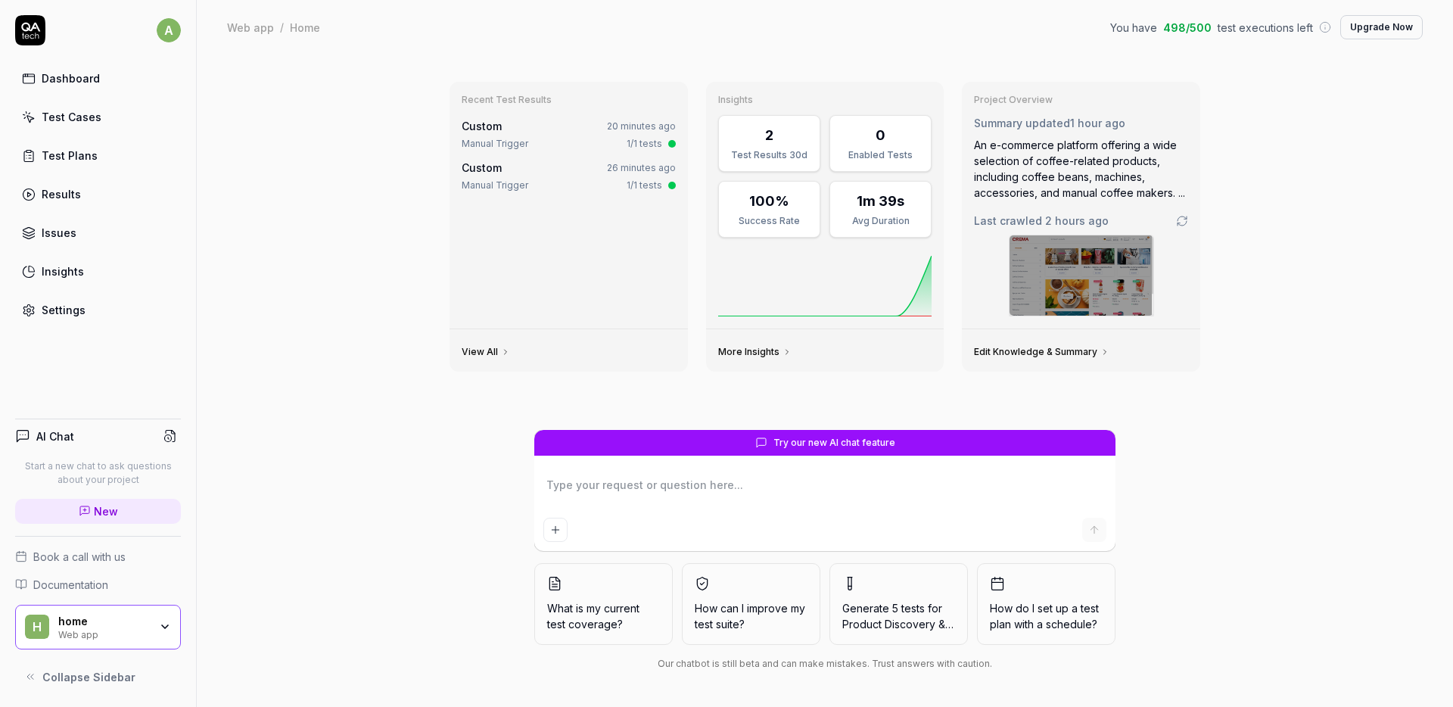
click at [85, 193] on link "Results" at bounding box center [98, 194] width 166 height 30
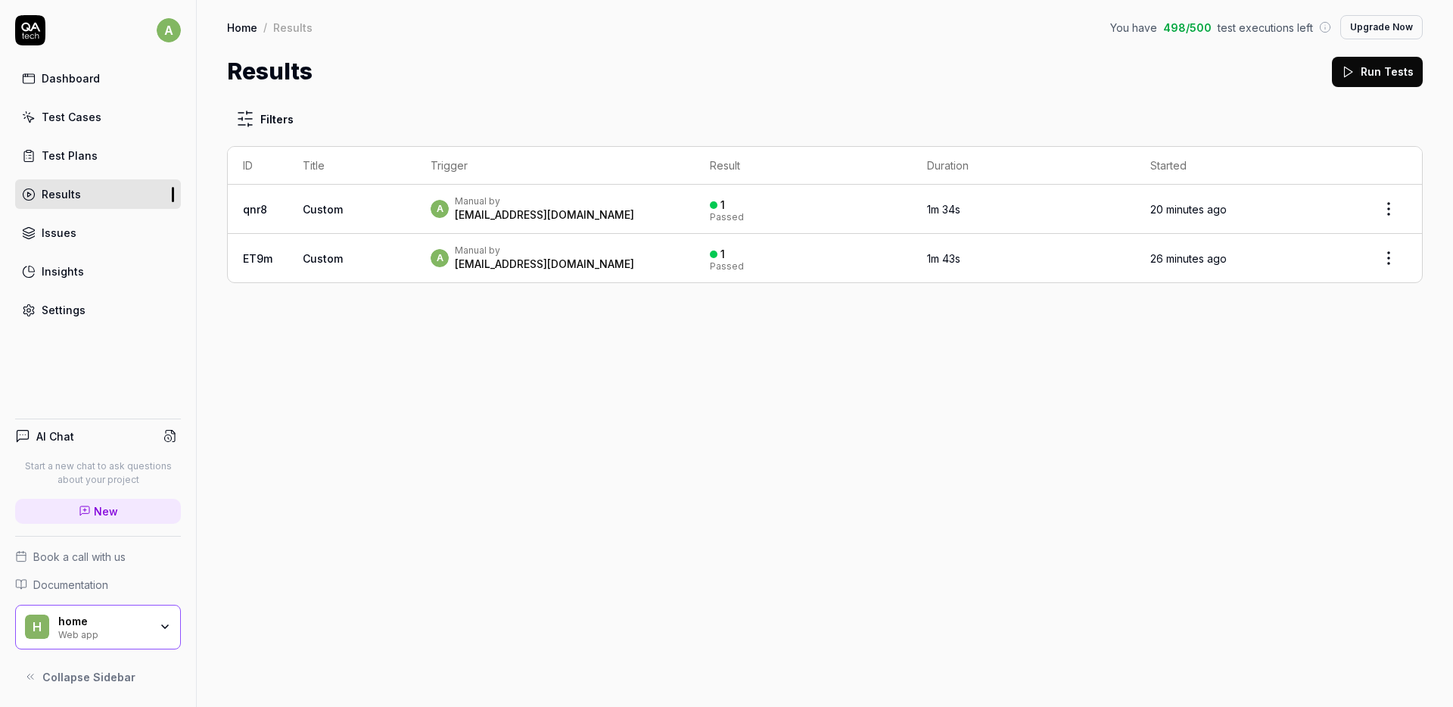
click at [88, 122] on div "Test Cases" at bounding box center [72, 117] width 60 height 16
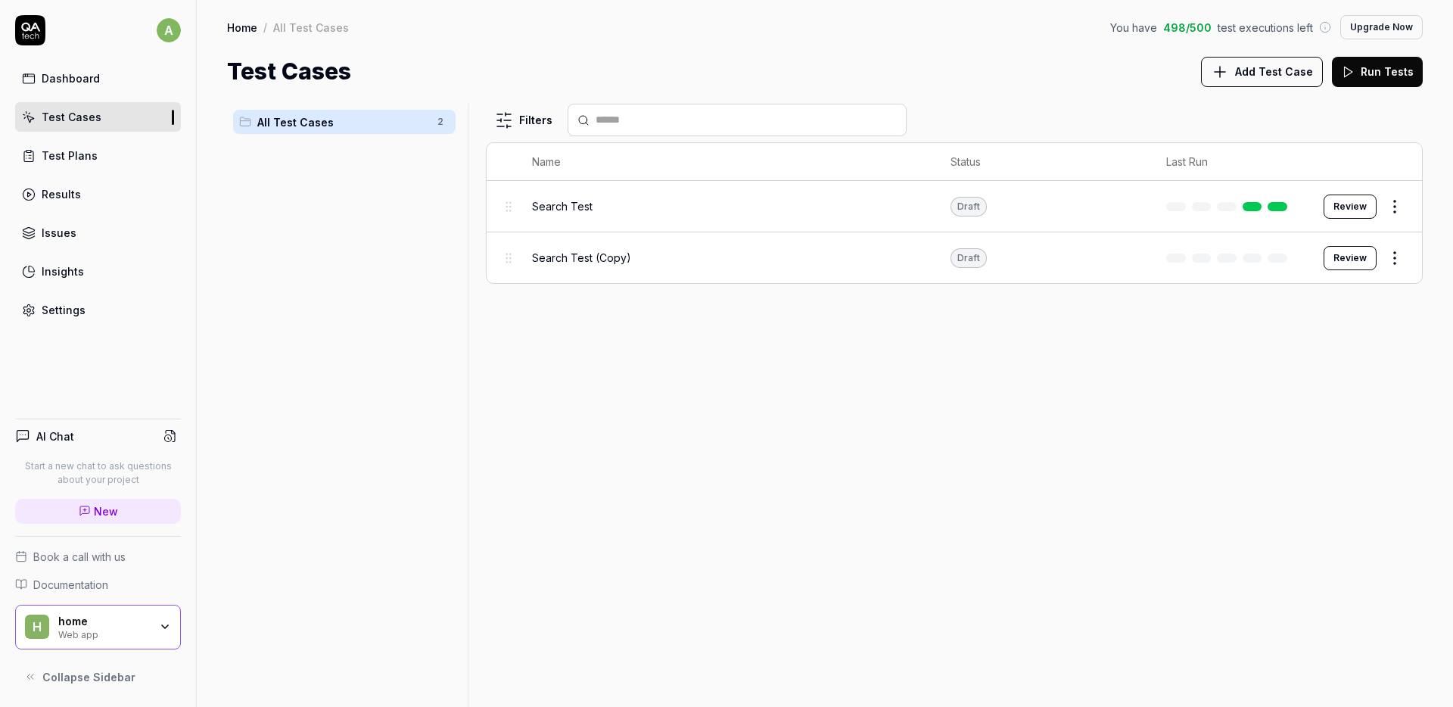
click at [654, 262] on div "Search Test (Copy)" at bounding box center [726, 258] width 389 height 16
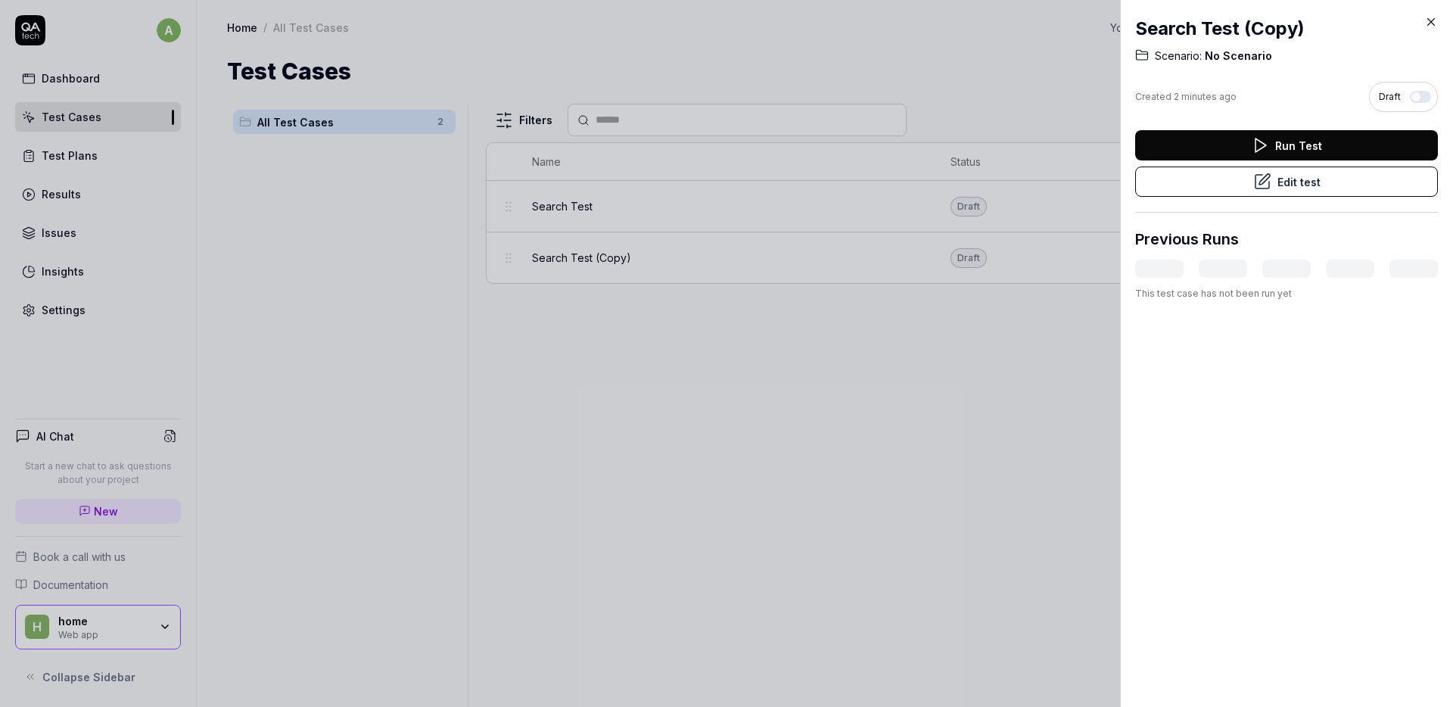
click at [1315, 180] on button "Edit test" at bounding box center [1286, 181] width 303 height 30
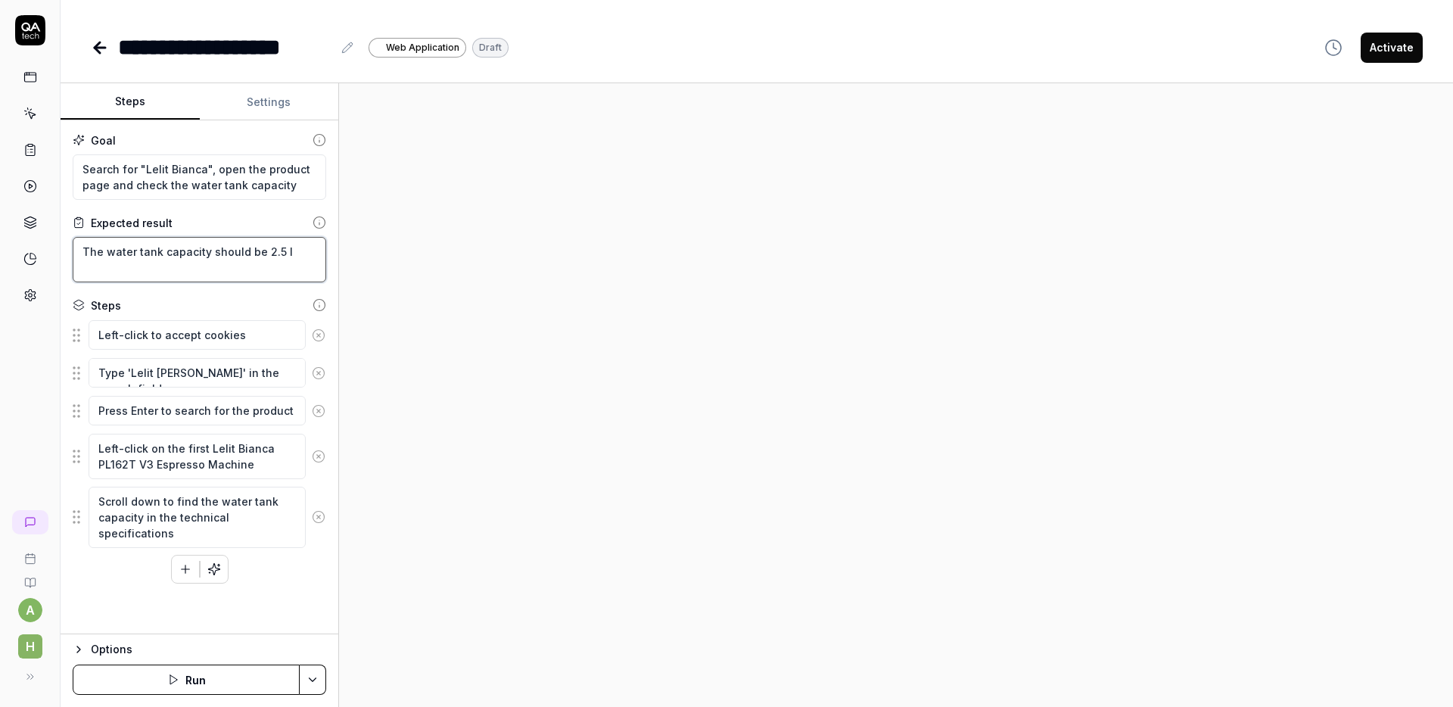
click at [263, 253] on textarea "The water tank capacity should be 2.5 l" at bounding box center [199, 259] width 253 height 45
click at [299, 681] on html "**********" at bounding box center [726, 353] width 1453 height 707
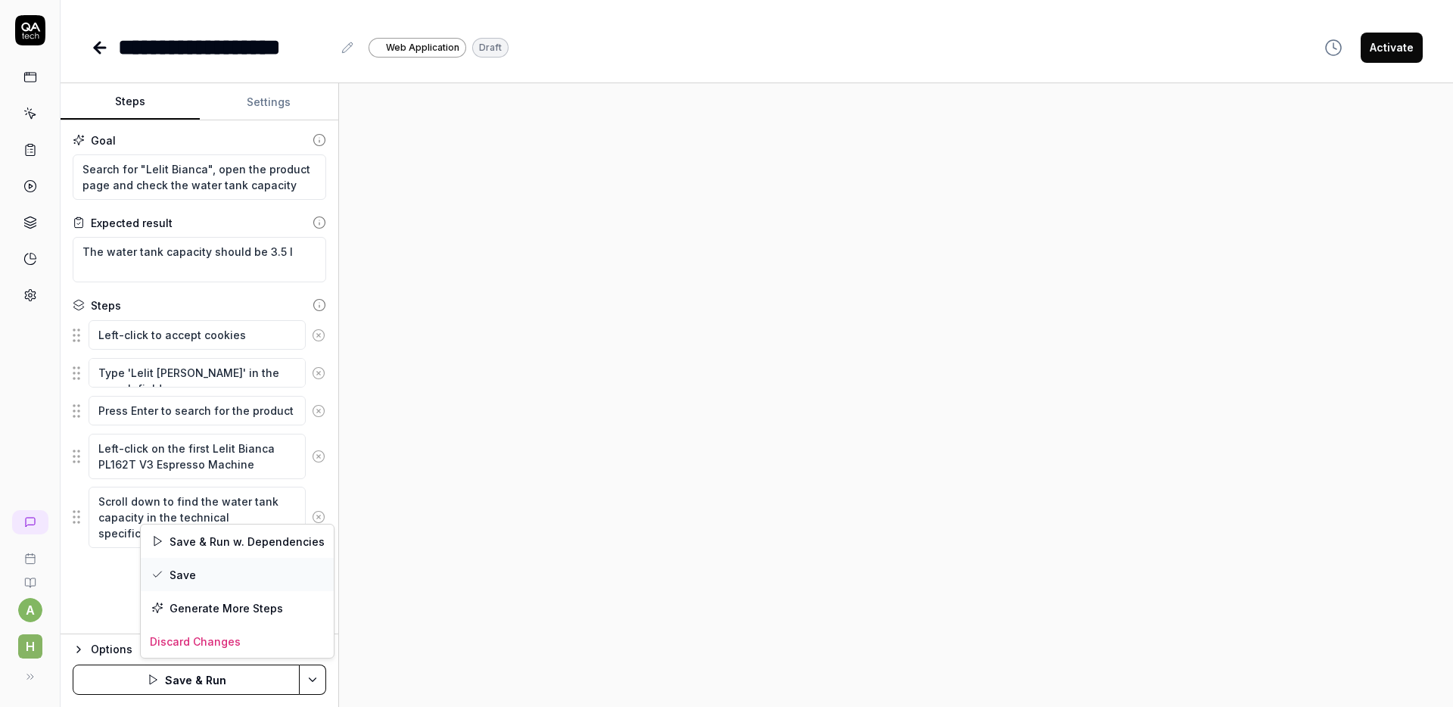
click at [200, 569] on div "Save" at bounding box center [237, 574] width 193 height 33
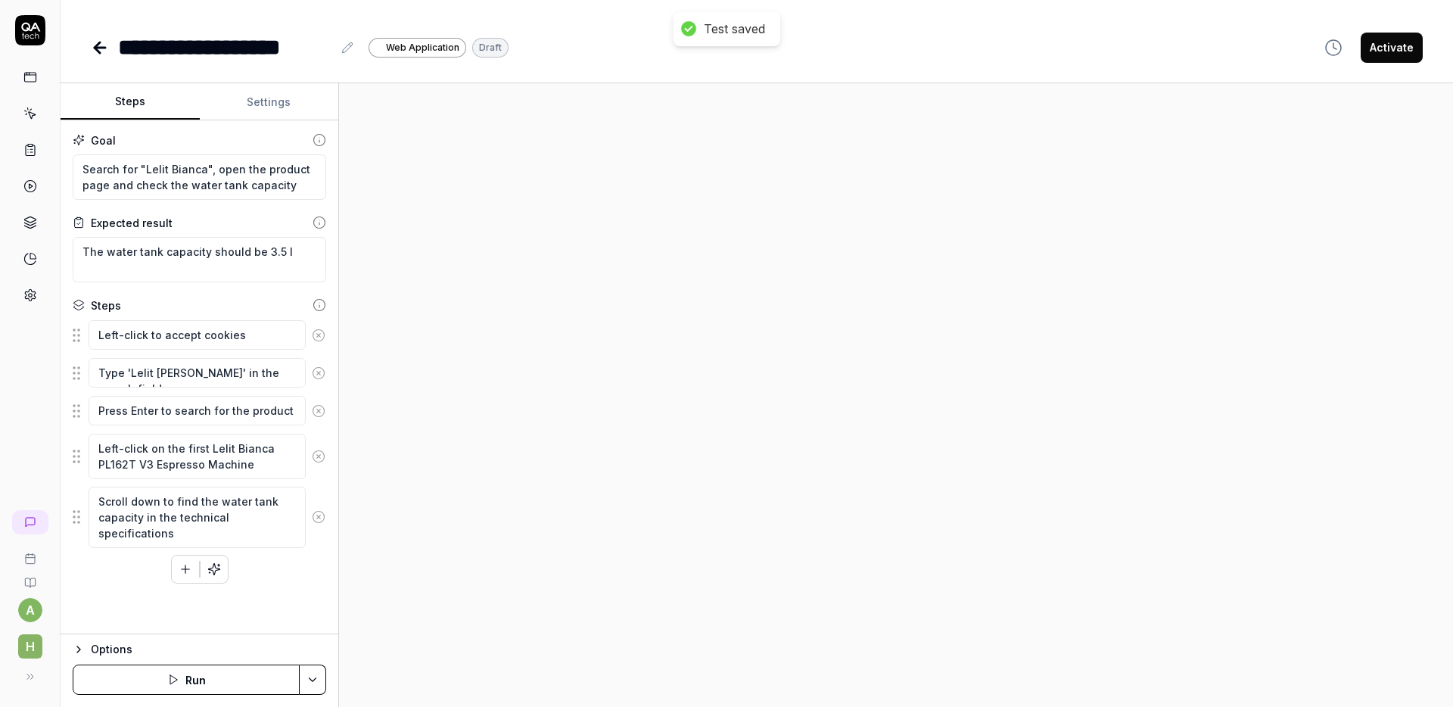
click at [562, 343] on div at bounding box center [896, 394] width 1114 height 623
click at [38, 78] on link at bounding box center [30, 77] width 27 height 27
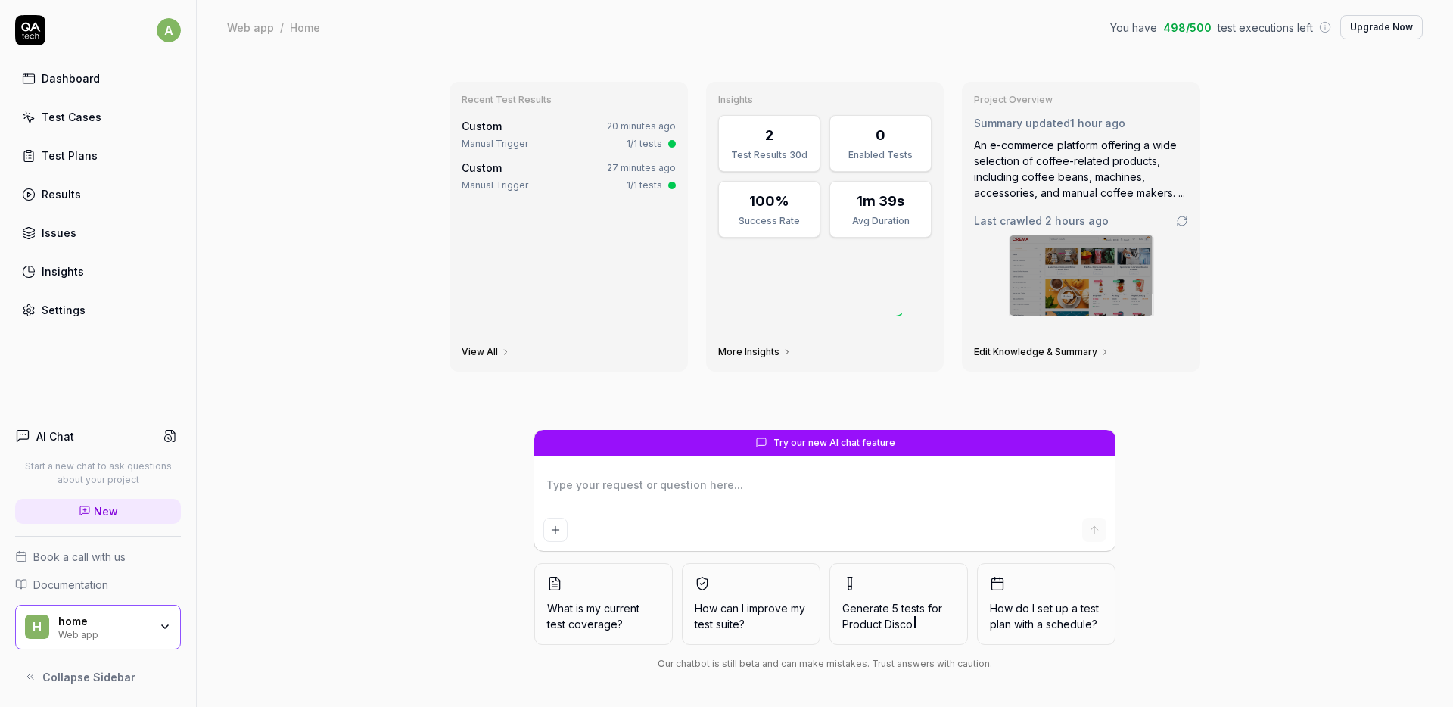
click at [80, 161] on div "Test Plans" at bounding box center [70, 156] width 56 height 16
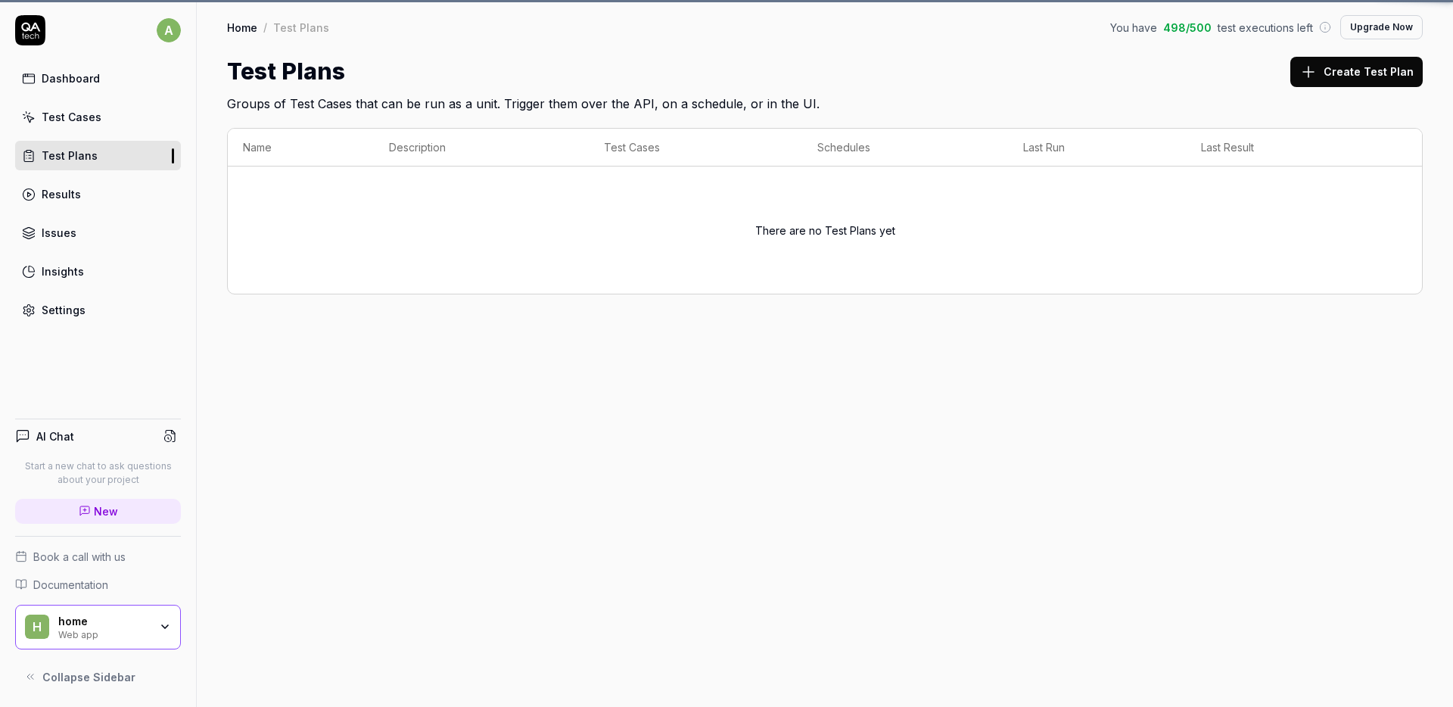
click at [77, 193] on div "Results" at bounding box center [61, 194] width 39 height 16
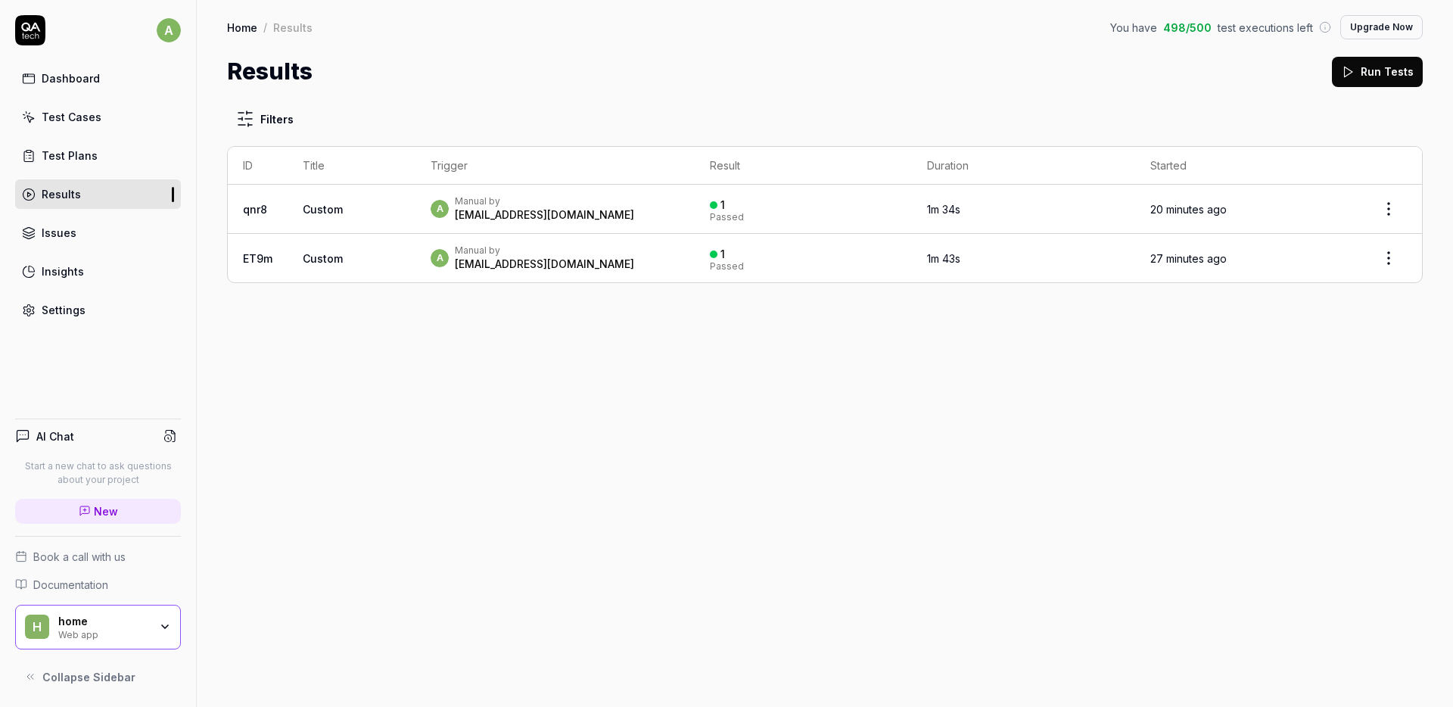
click at [82, 120] on div "Test Cases" at bounding box center [72, 117] width 60 height 16
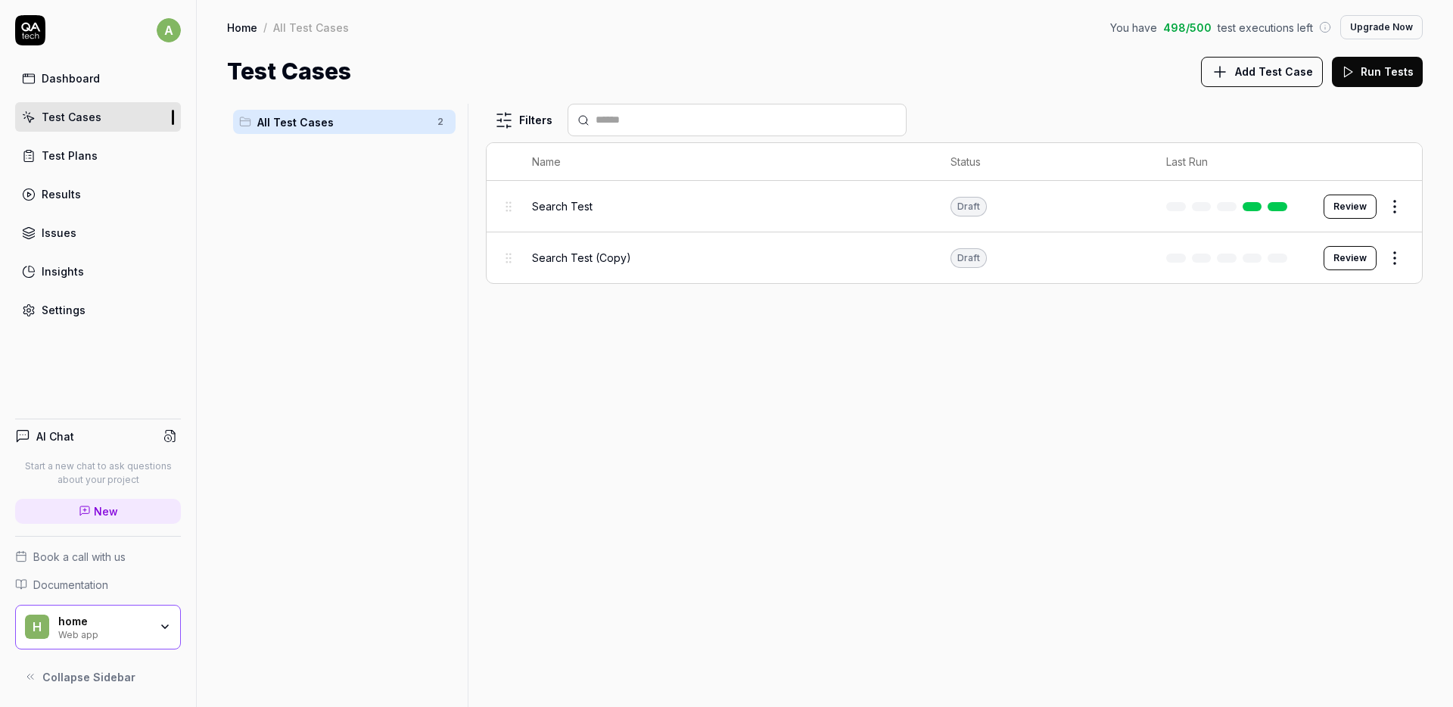
click at [1388, 254] on html "a Dashboard Test Cases Test Plans Results Issues Insights Settings AI Chat Star…" at bounding box center [726, 353] width 1453 height 707
click at [1331, 318] on div "Run Test" at bounding box center [1331, 321] width 144 height 33
click at [625, 203] on div "Search Test" at bounding box center [726, 206] width 389 height 16
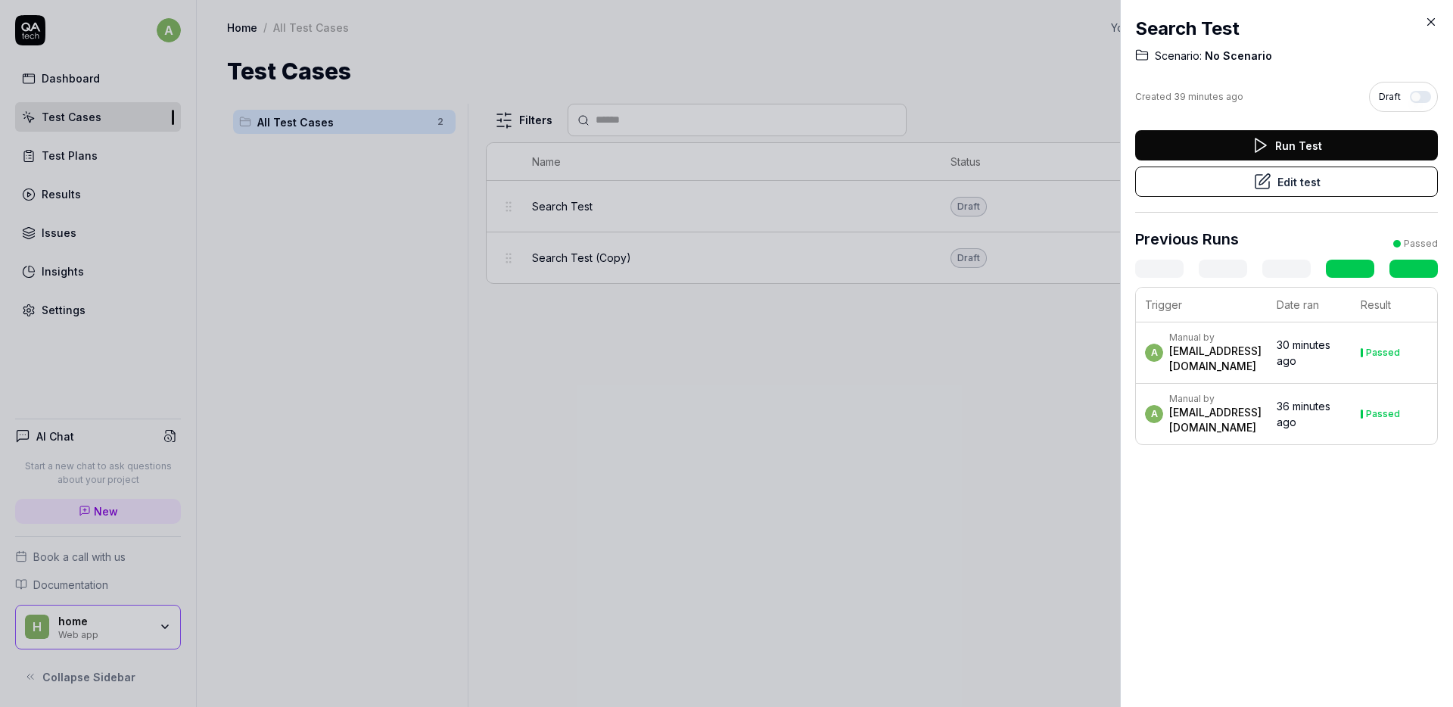
click at [1323, 177] on button "Edit test" at bounding box center [1286, 181] width 303 height 30
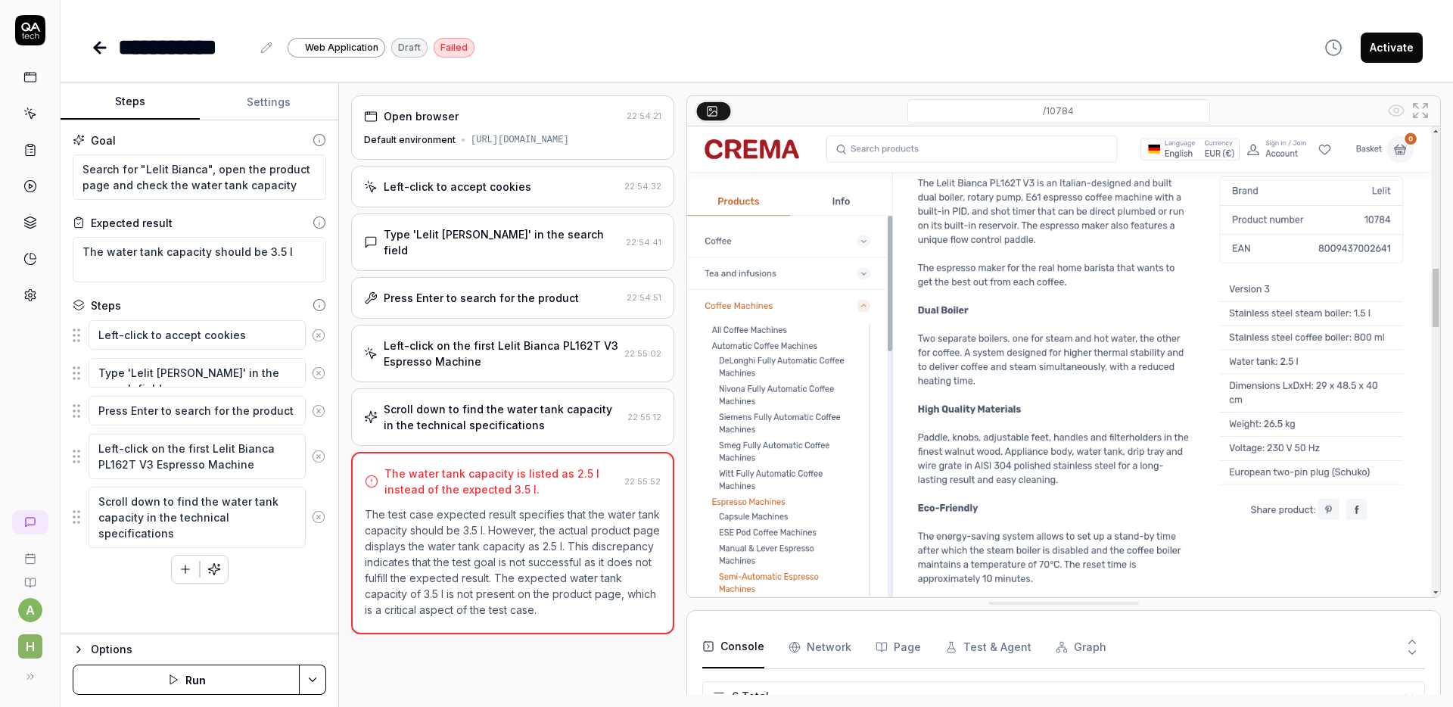
scroll to position [229, 0]
click at [226, 181] on textarea "Search for "Lelit Bianca", open the product page and check the water tank capac…" at bounding box center [199, 176] width 253 height 45
